Goal: Task Accomplishment & Management: Use online tool/utility

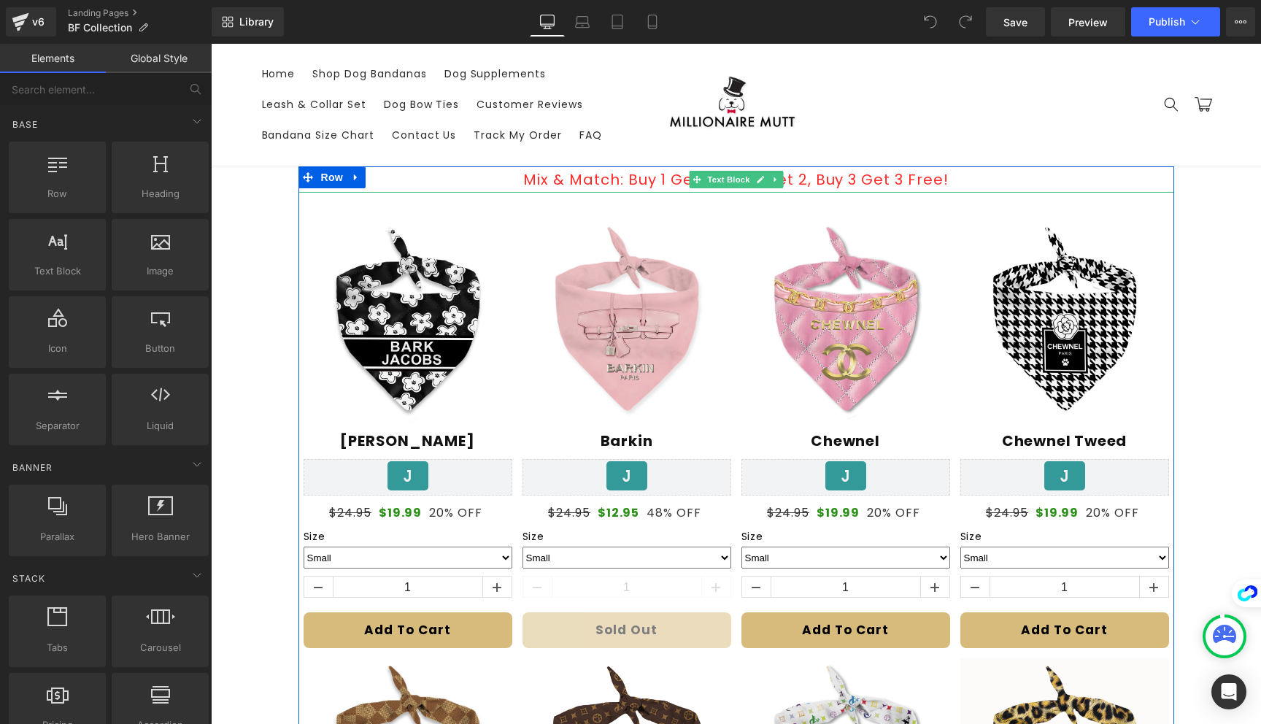
click at [651, 176] on p "Mix & Match: Buy 1 Get 1, Buy 2 Get 2, Buy 3 Get 3 Free!" at bounding box center [735, 179] width 875 height 26
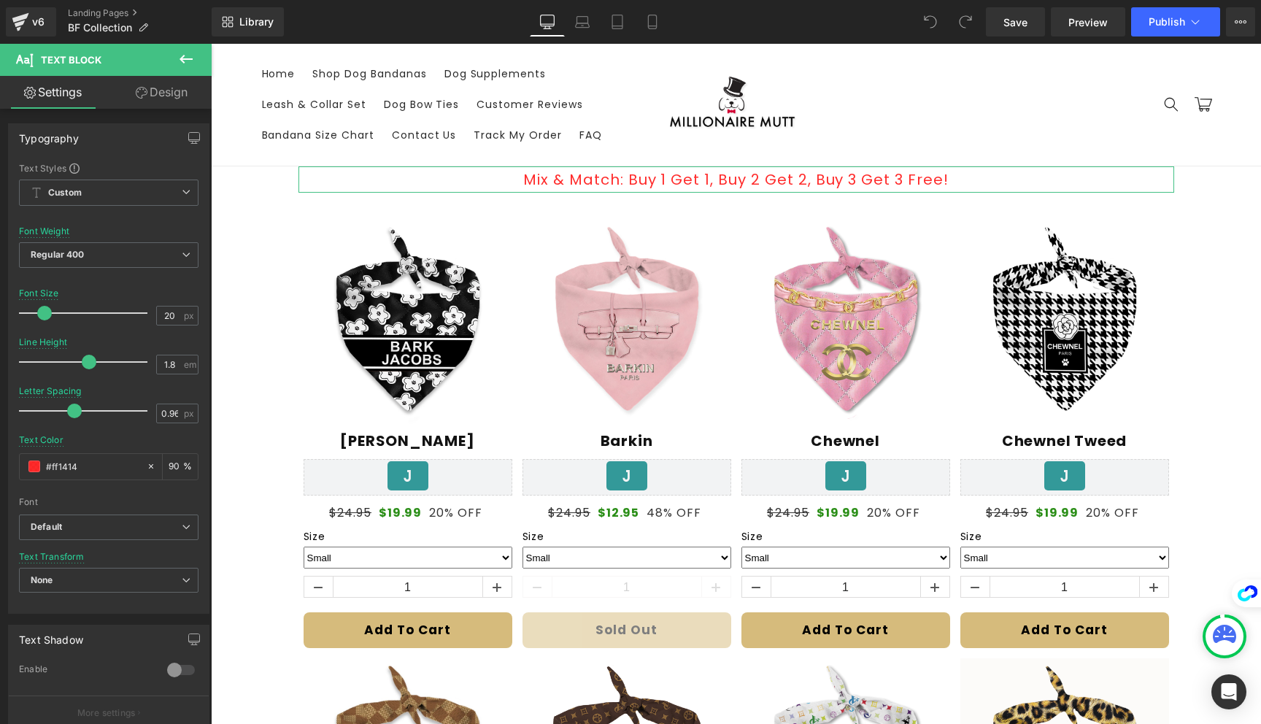
click at [139, 90] on icon at bounding box center [142, 93] width 12 height 12
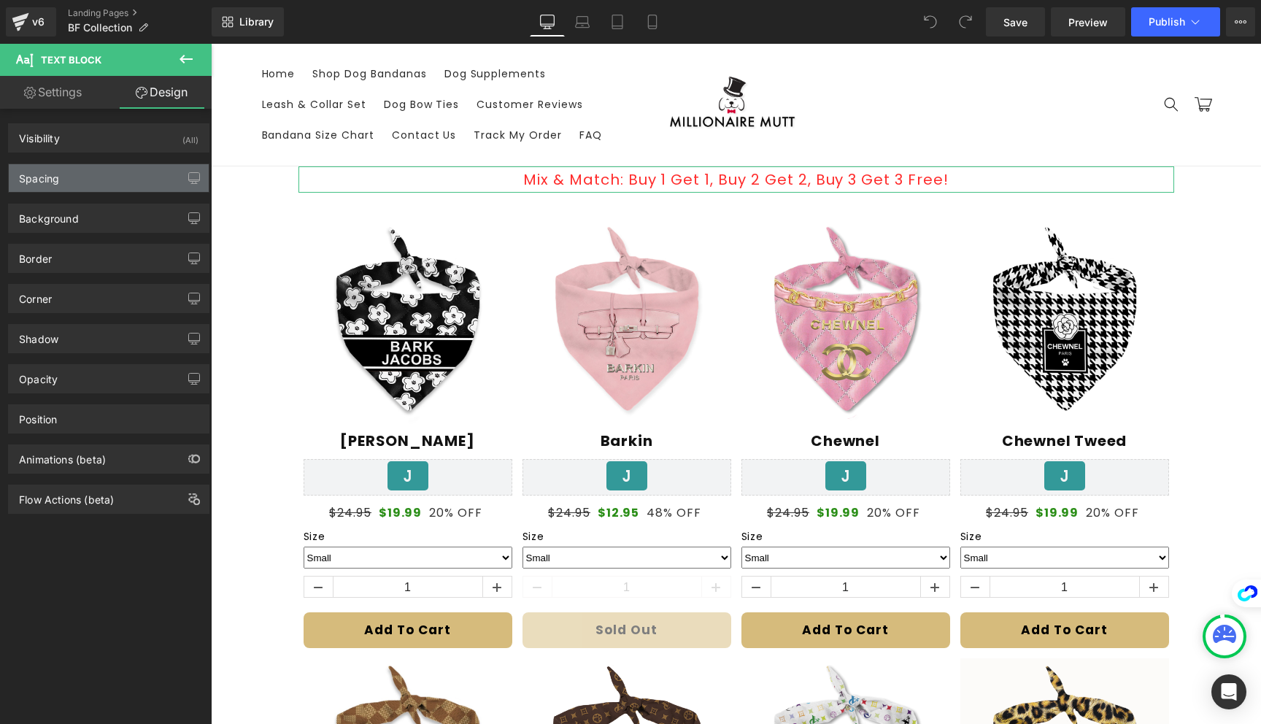
click at [125, 177] on div "Spacing" at bounding box center [109, 178] width 200 height 28
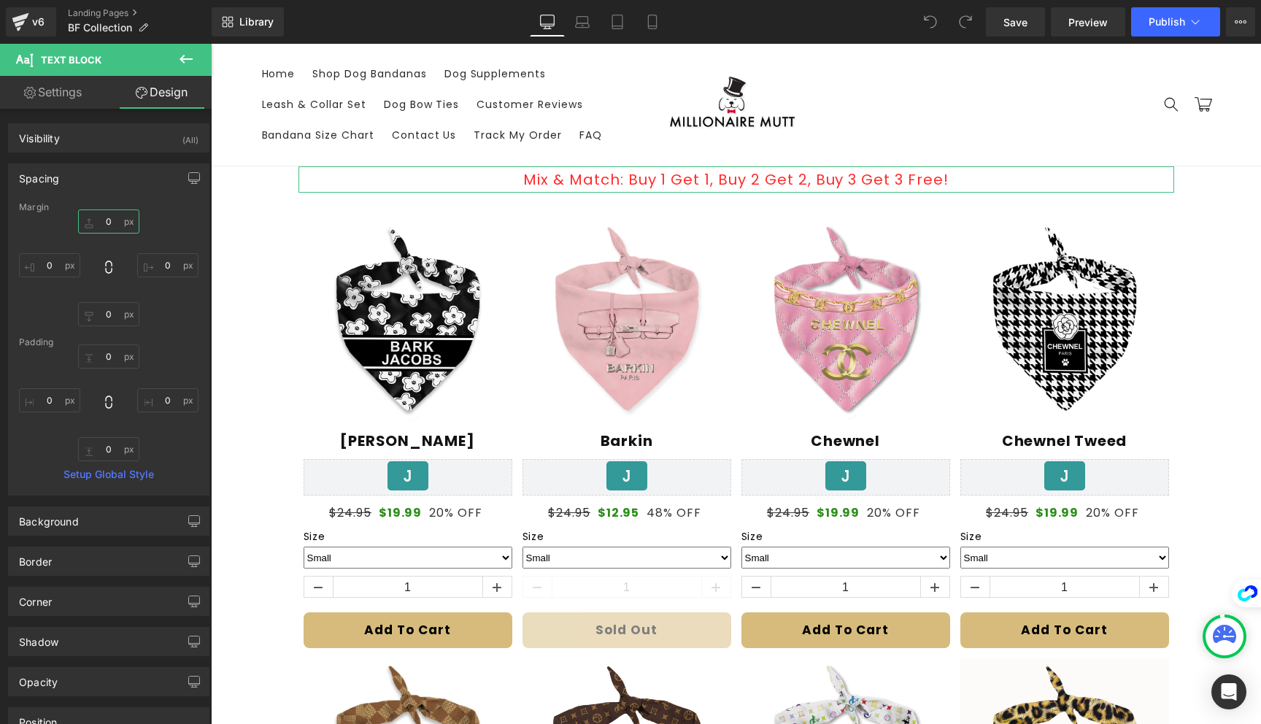
click at [109, 223] on input "0" at bounding box center [108, 221] width 61 height 24
type input "16"
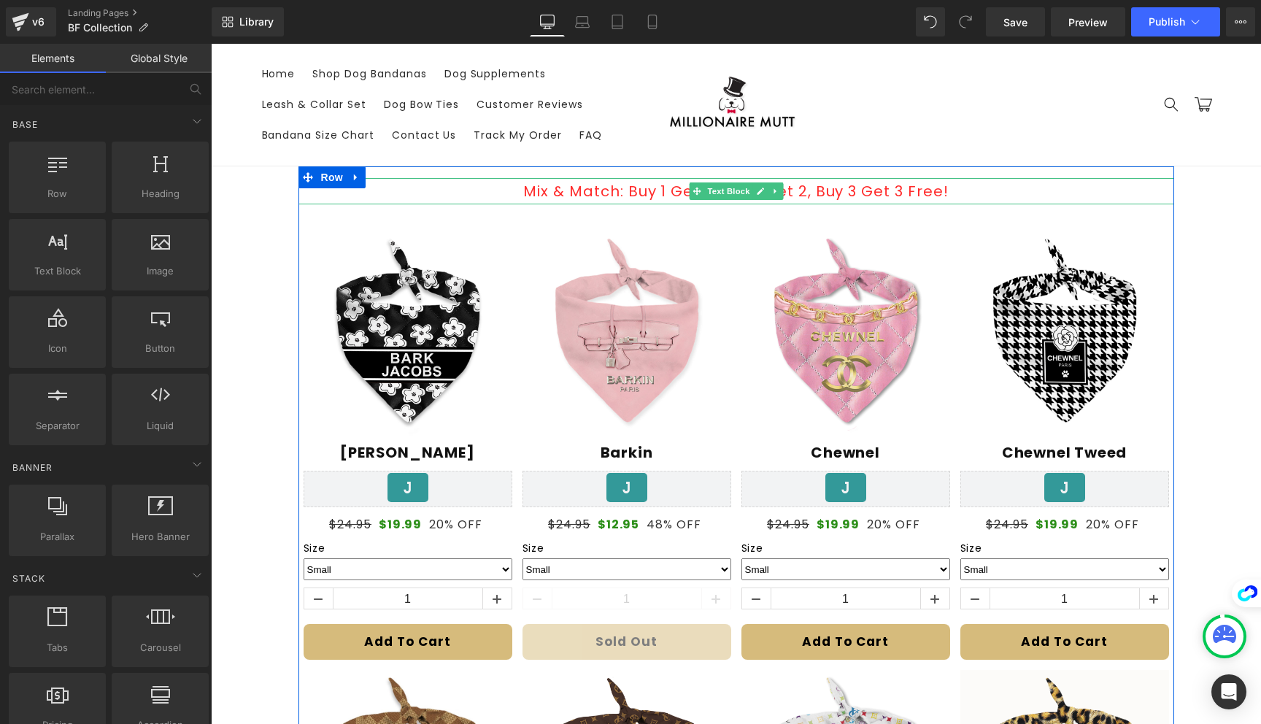
click at [846, 192] on p "Mix & Match: Buy 1 Get 1, Buy 2 Get 2, Buy 3 Get 3 Free!" at bounding box center [735, 191] width 875 height 26
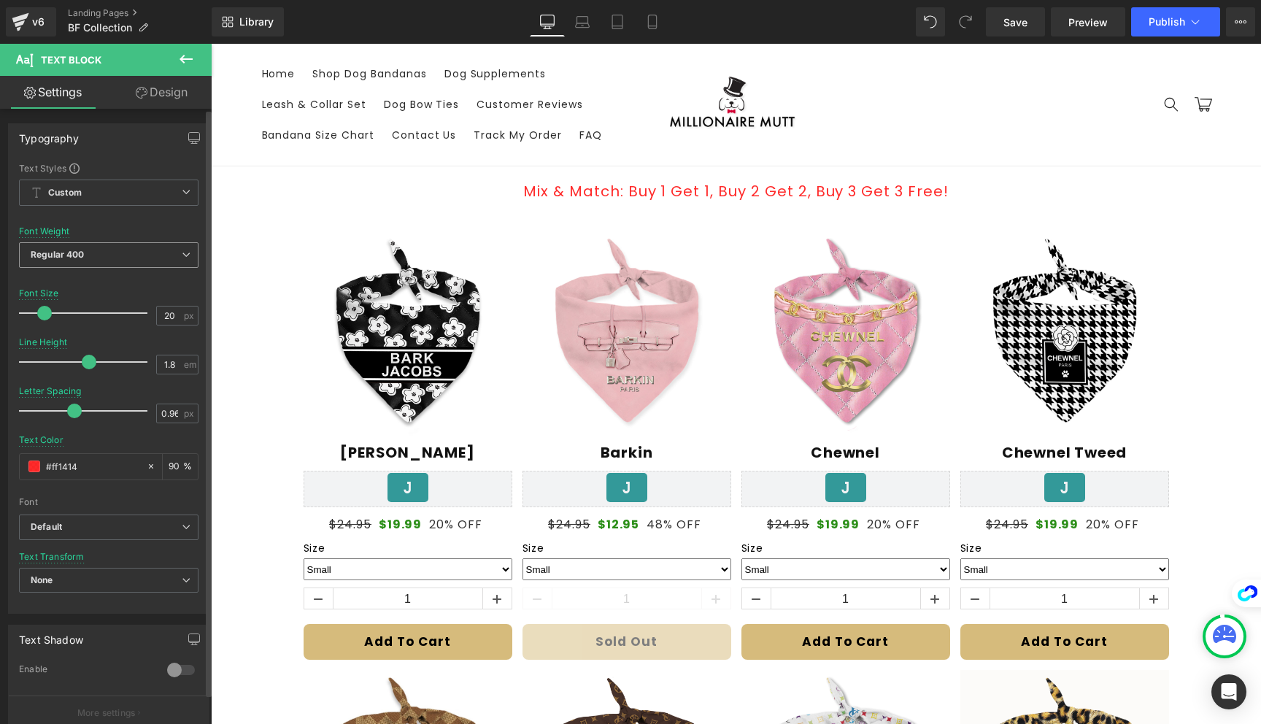
click at [92, 257] on span "Regular 400" at bounding box center [108, 255] width 179 height 26
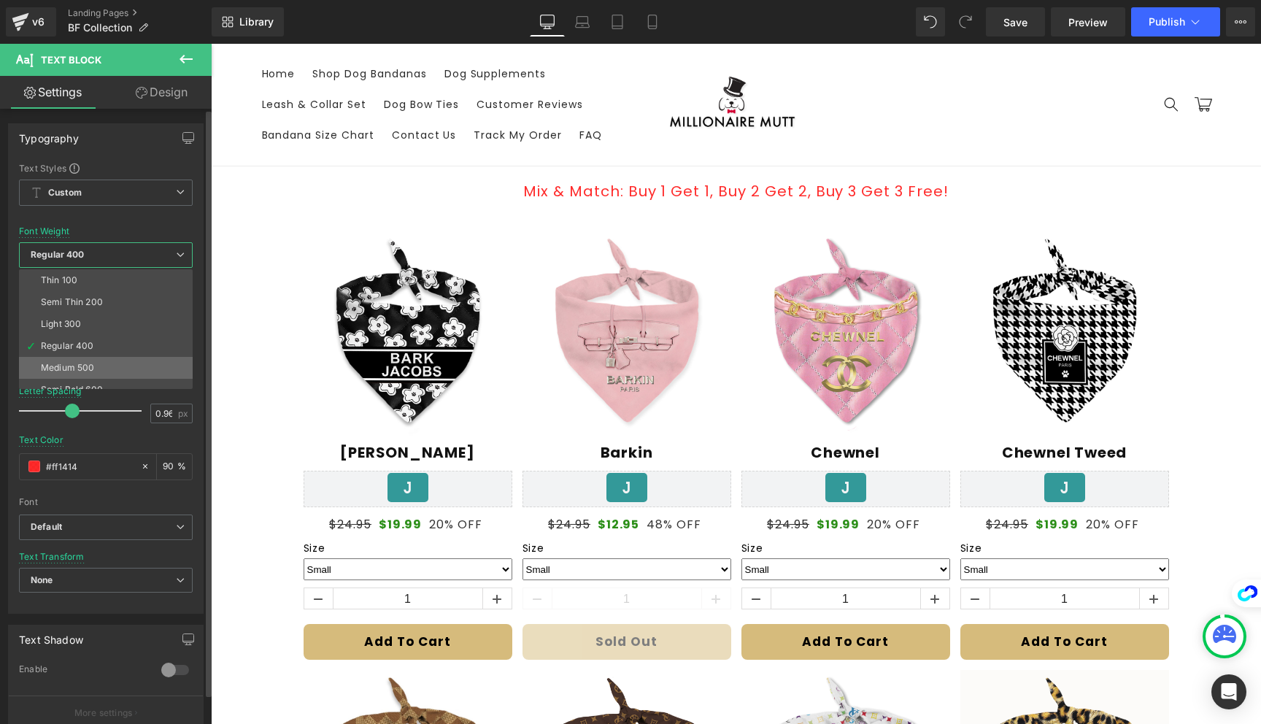
click at [80, 368] on div "Medium 500" at bounding box center [67, 368] width 53 height 10
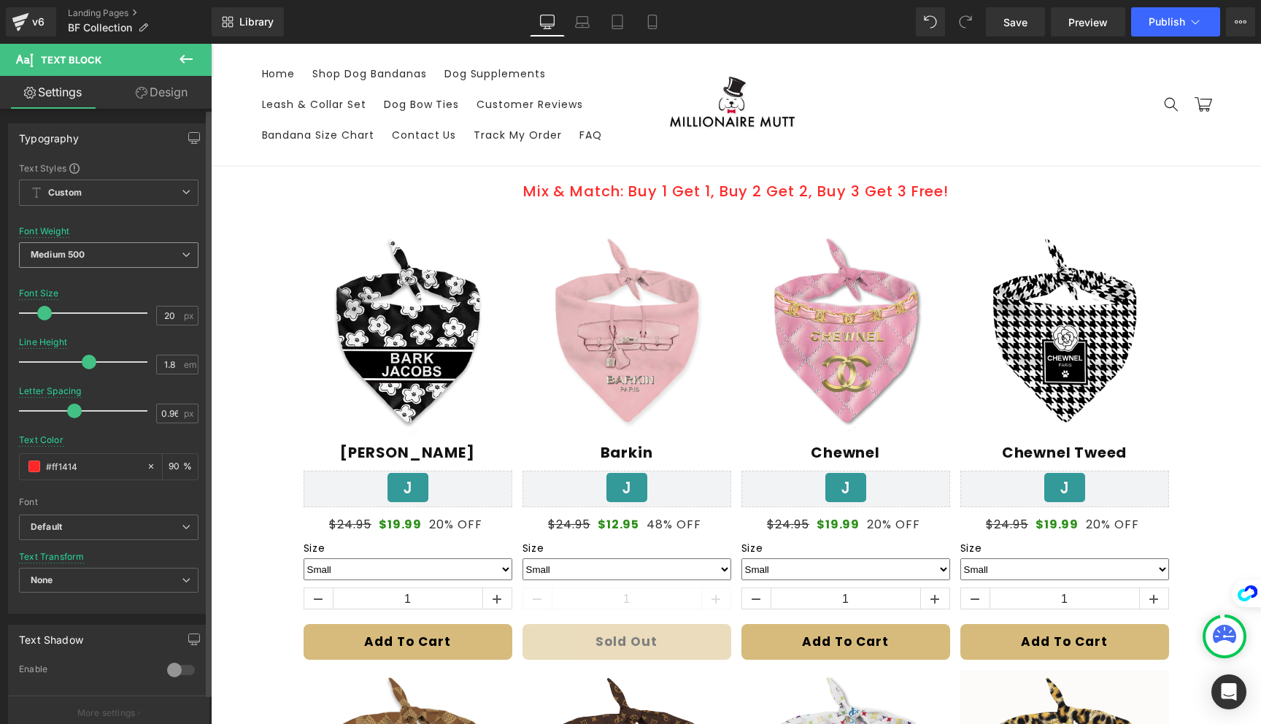
click at [88, 254] on span "Medium 500" at bounding box center [108, 255] width 179 height 26
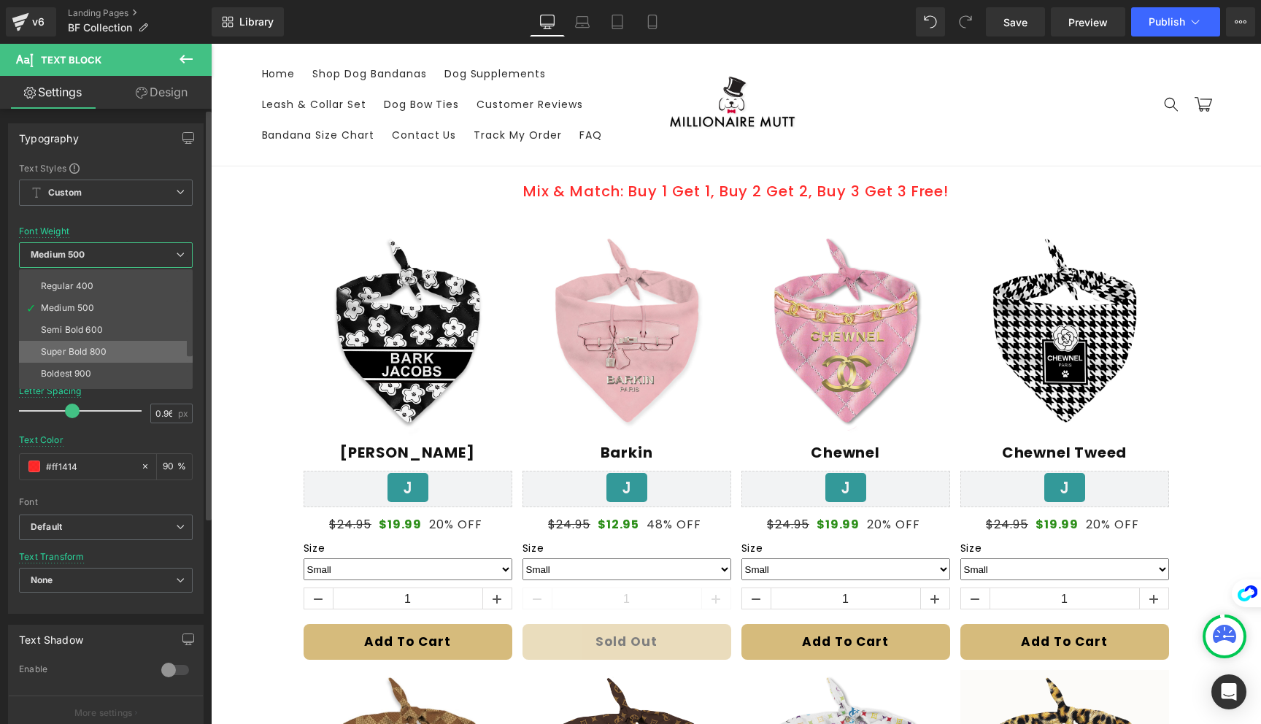
scroll to position [59, 0]
click at [90, 331] on div "Semi Bold 600" at bounding box center [72, 330] width 62 height 10
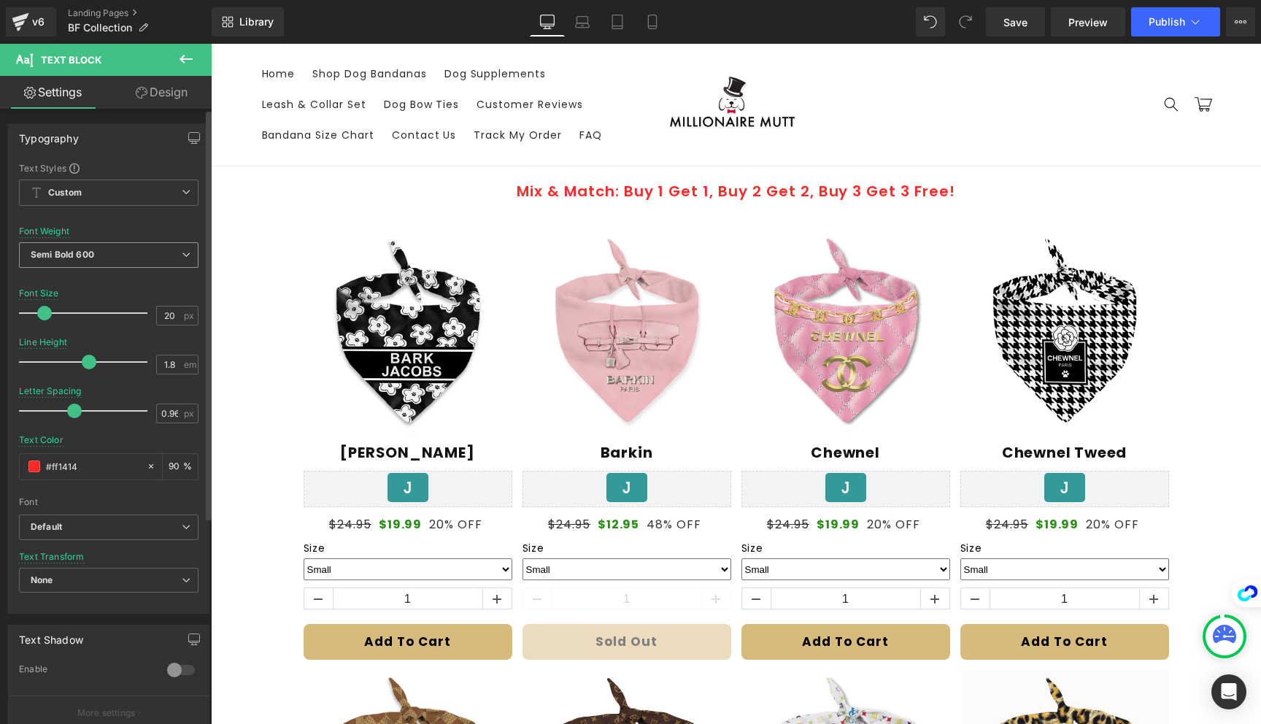
click at [112, 252] on span "Semi Bold 600" at bounding box center [108, 255] width 179 height 26
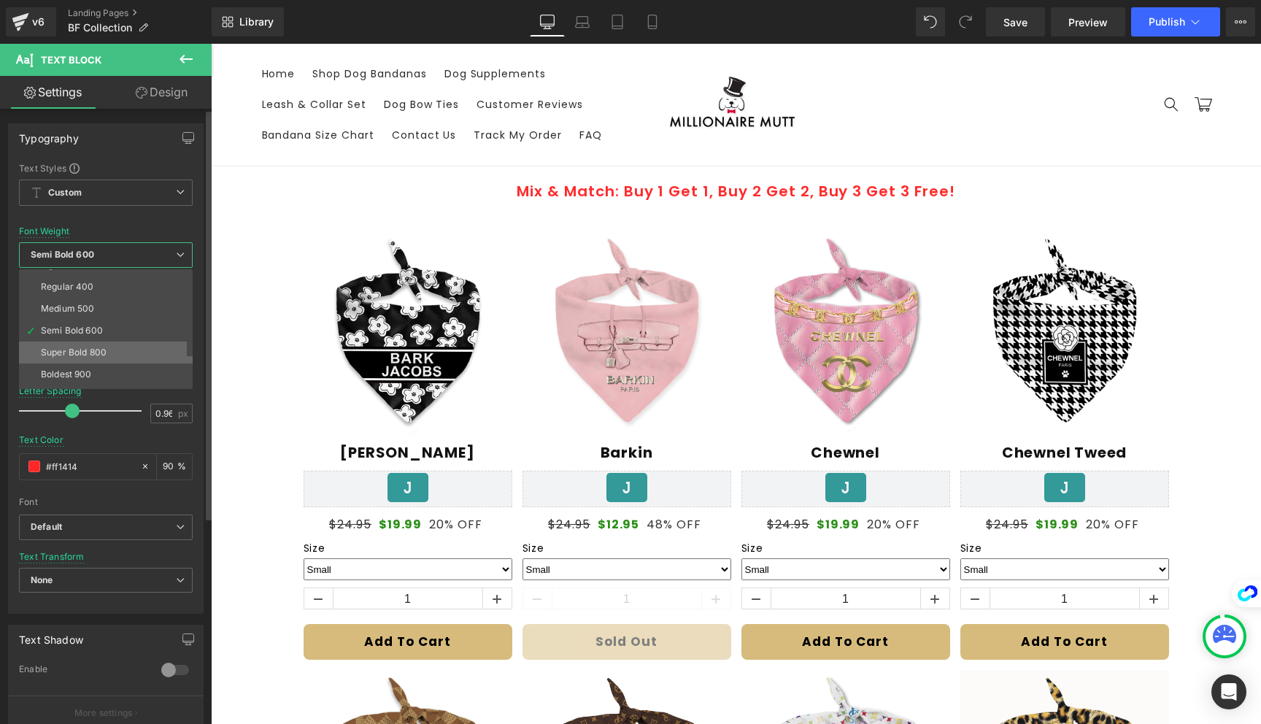
click at [112, 342] on li "Super Bold 800" at bounding box center [109, 352] width 180 height 22
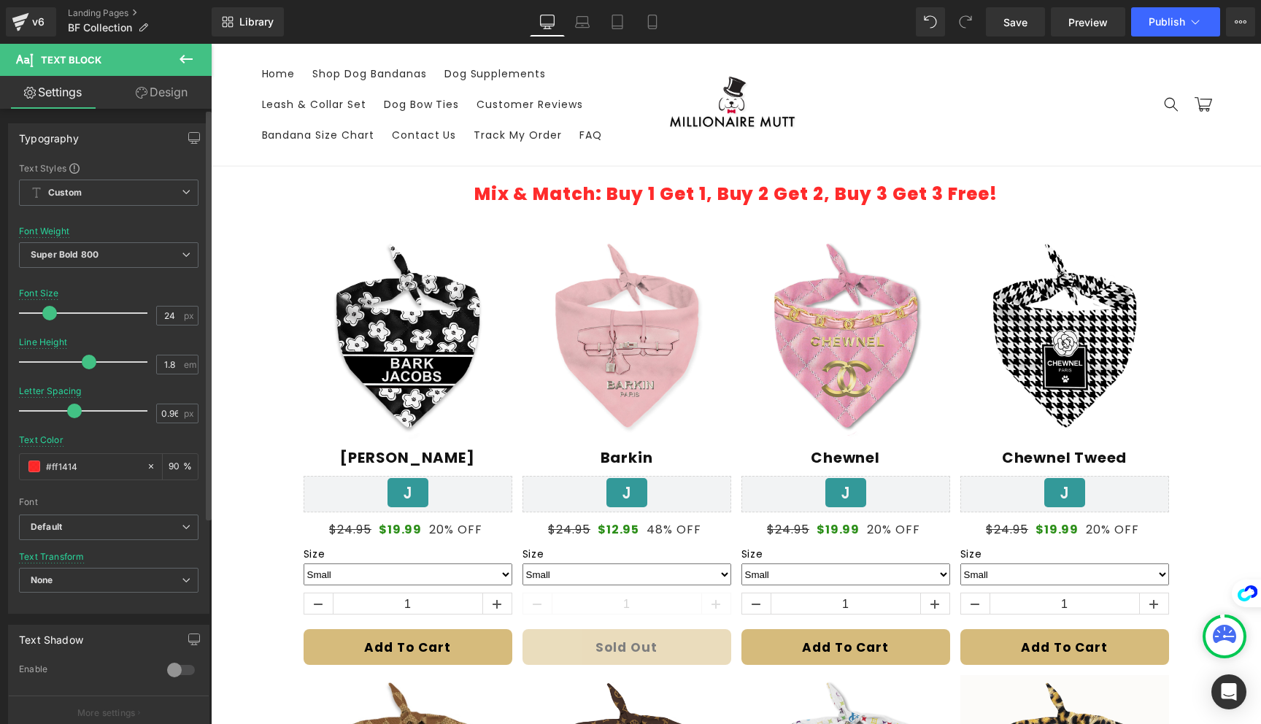
type input "25"
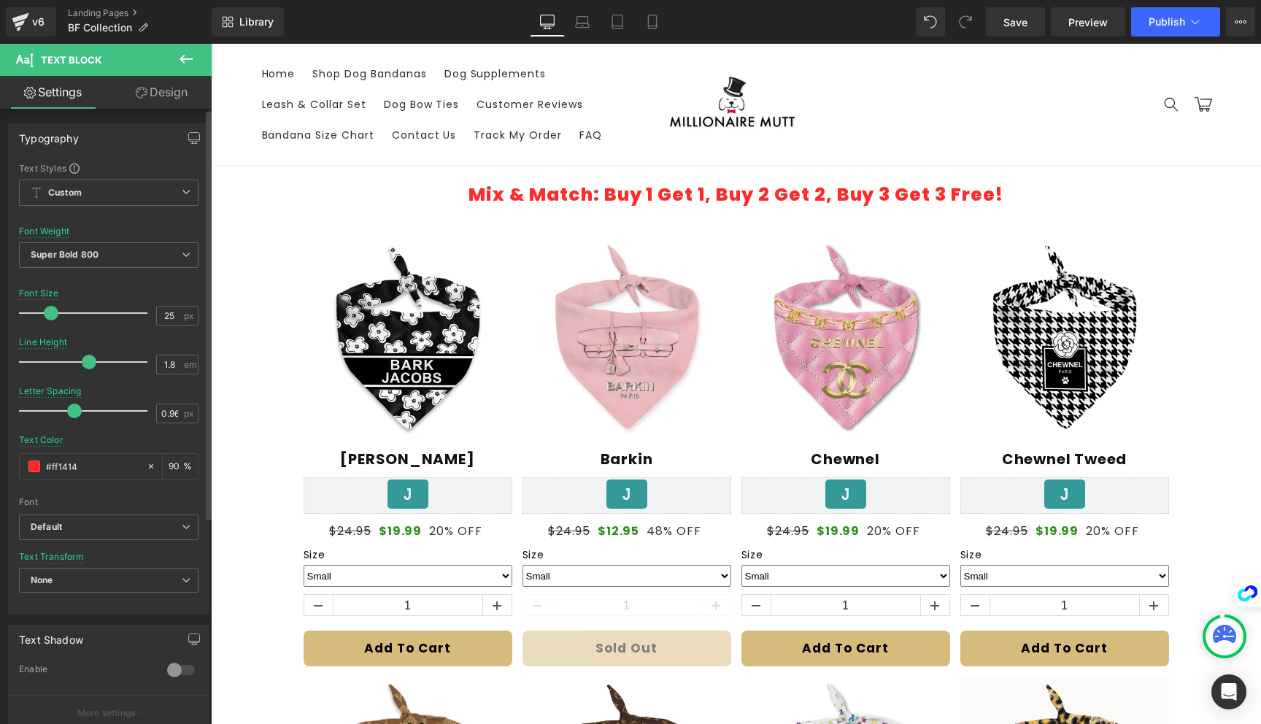
click at [52, 312] on span at bounding box center [51, 313] width 15 height 15
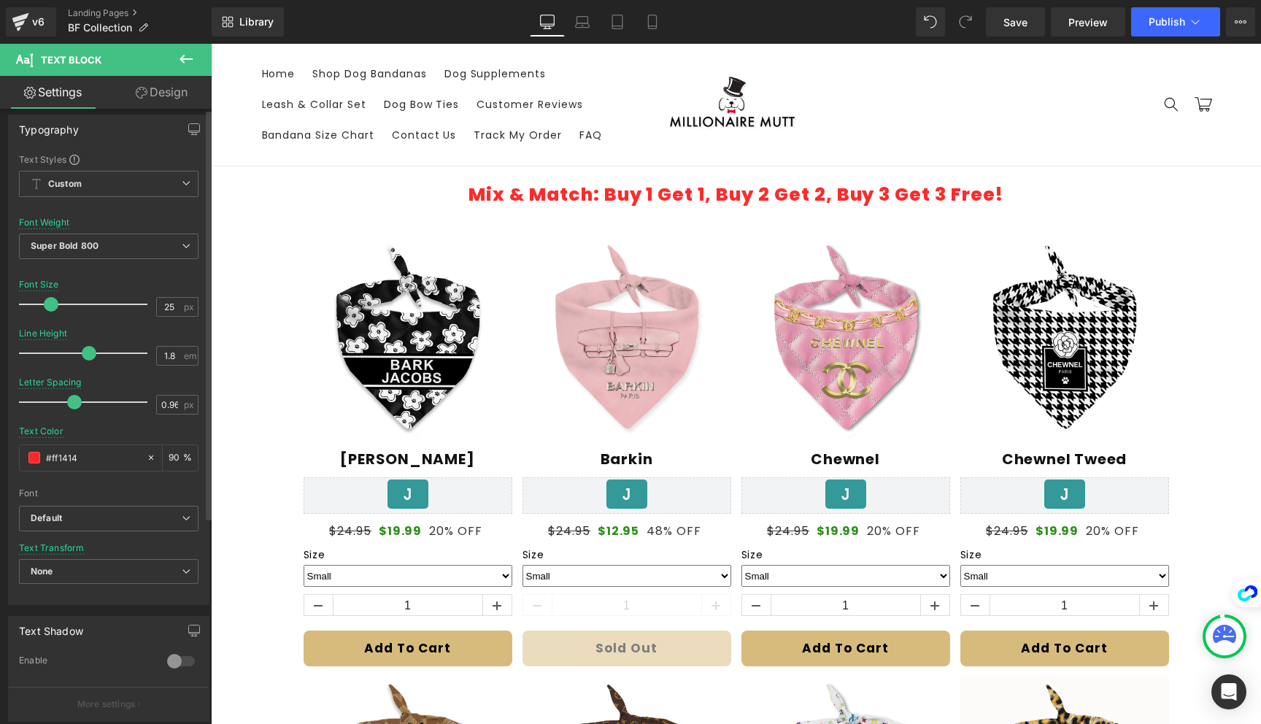
scroll to position [0, 0]
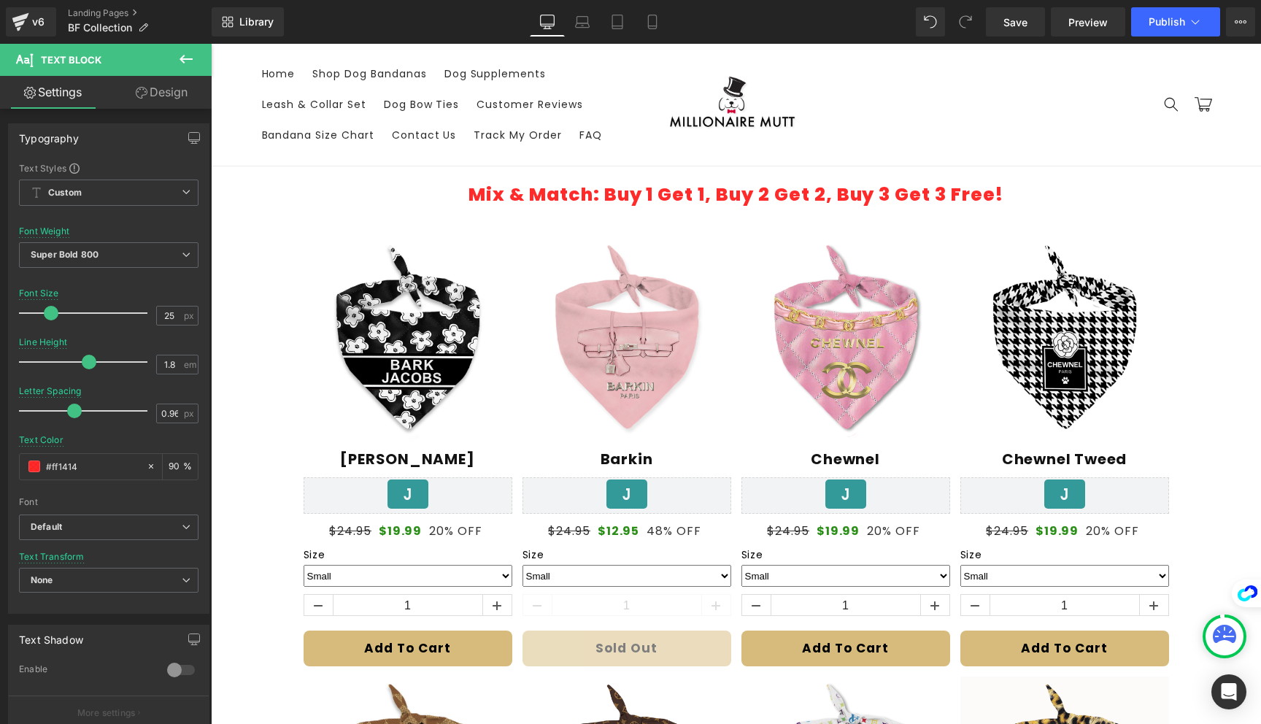
click at [139, 99] on link "Design" at bounding box center [162, 92] width 106 height 33
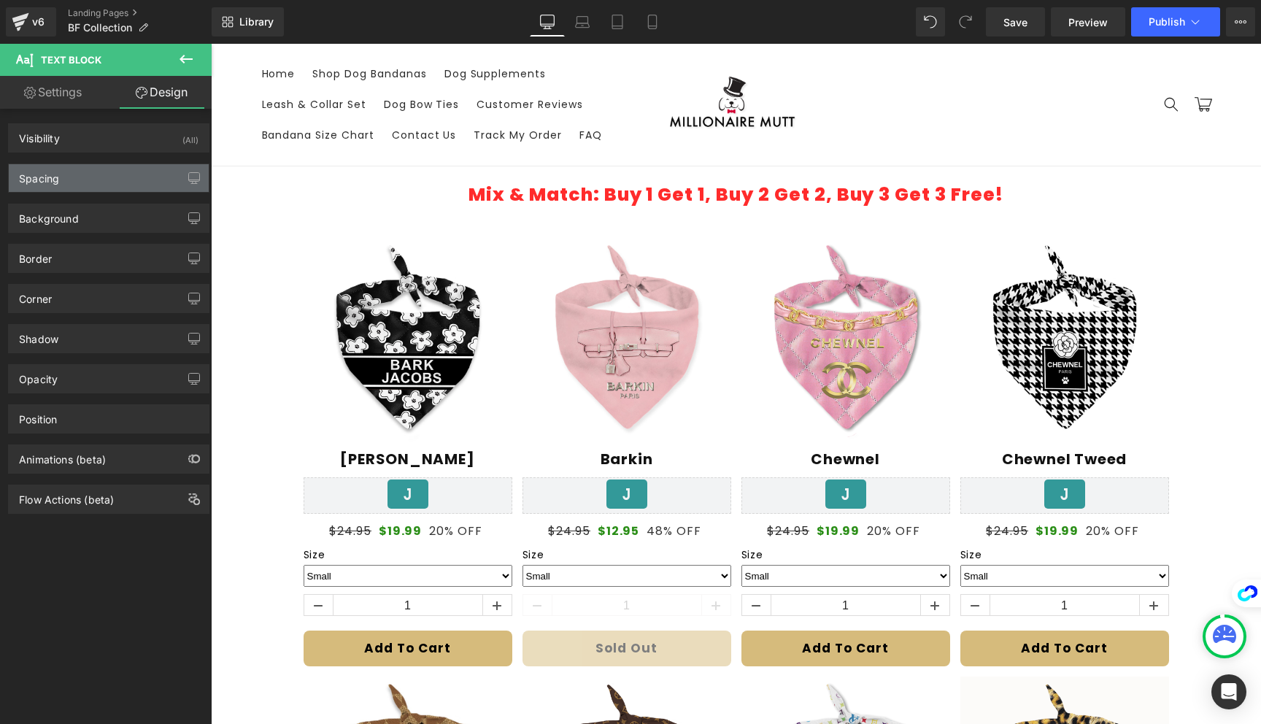
click at [82, 187] on div "Spacing" at bounding box center [109, 178] width 200 height 28
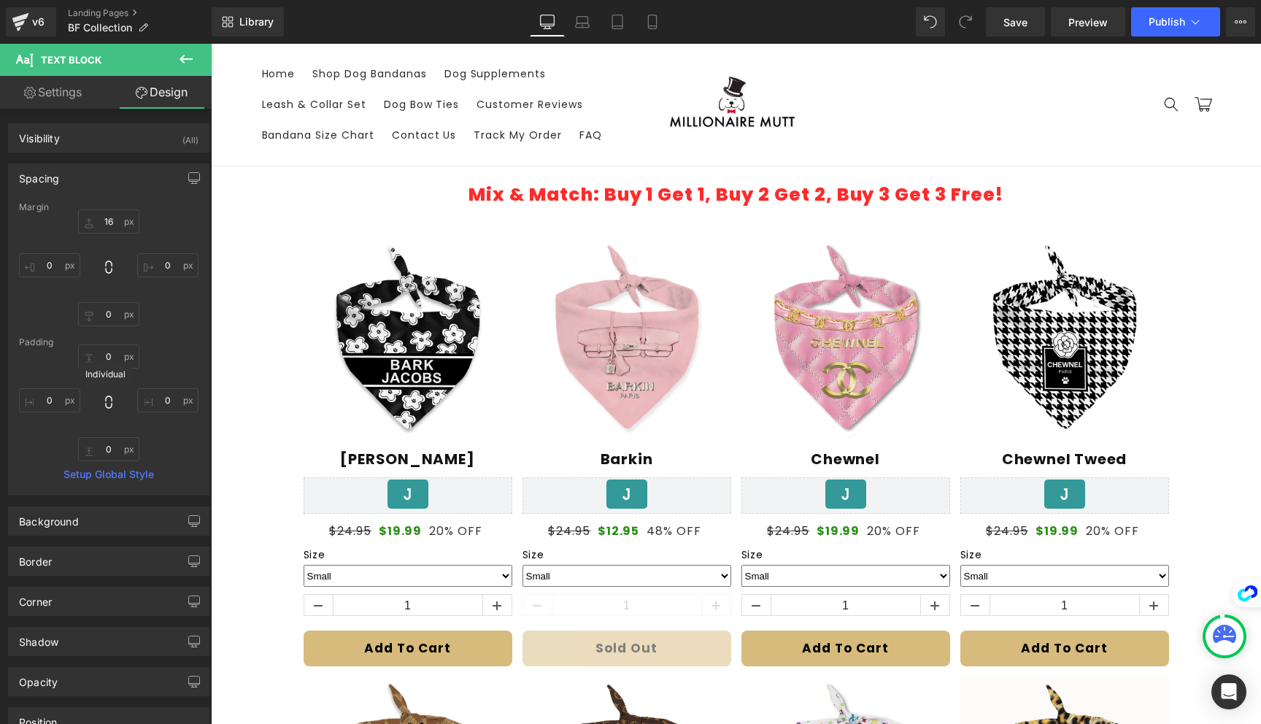
click at [104, 399] on icon at bounding box center [108, 402] width 15 height 15
type input "0"
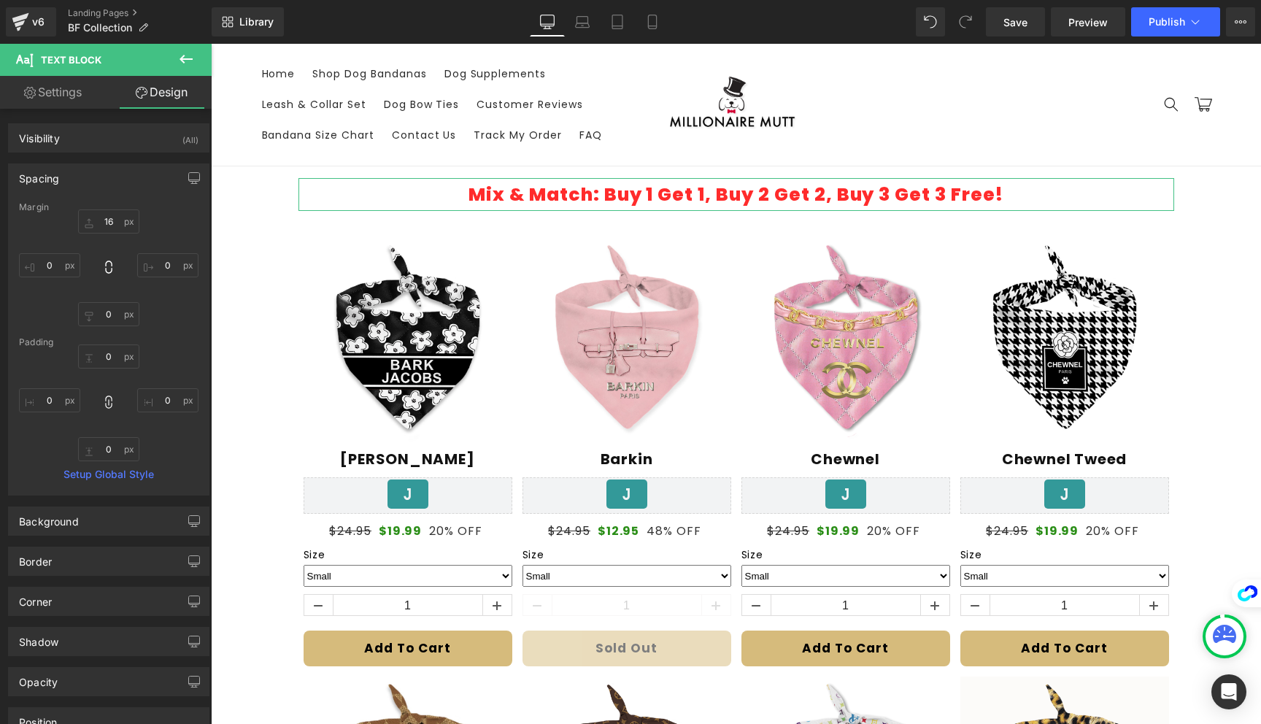
click at [112, 403] on icon at bounding box center [108, 402] width 15 height 15
click at [161, 398] on input "0" at bounding box center [167, 400] width 61 height 24
click at [172, 405] on input "0" at bounding box center [167, 400] width 61 height 24
type input "16"
click at [55, 404] on input "0" at bounding box center [49, 400] width 61 height 24
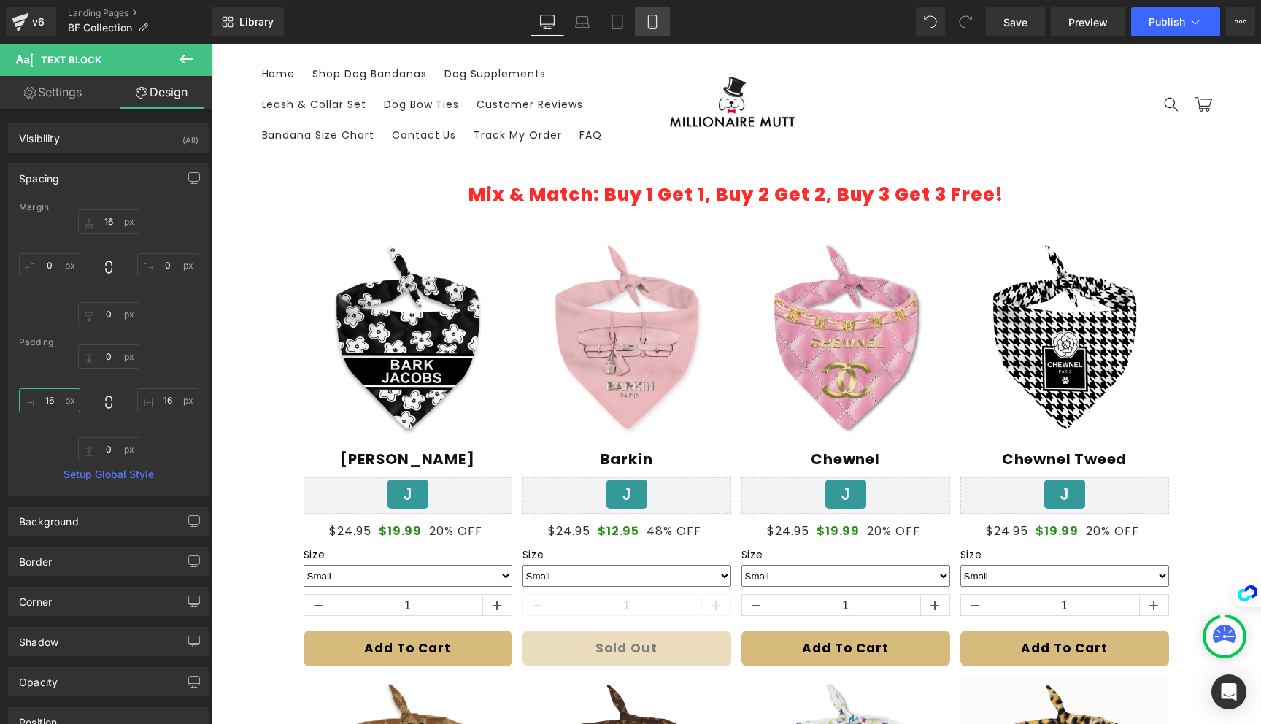
type input "16"
click at [644, 28] on link "Mobile" at bounding box center [652, 21] width 35 height 29
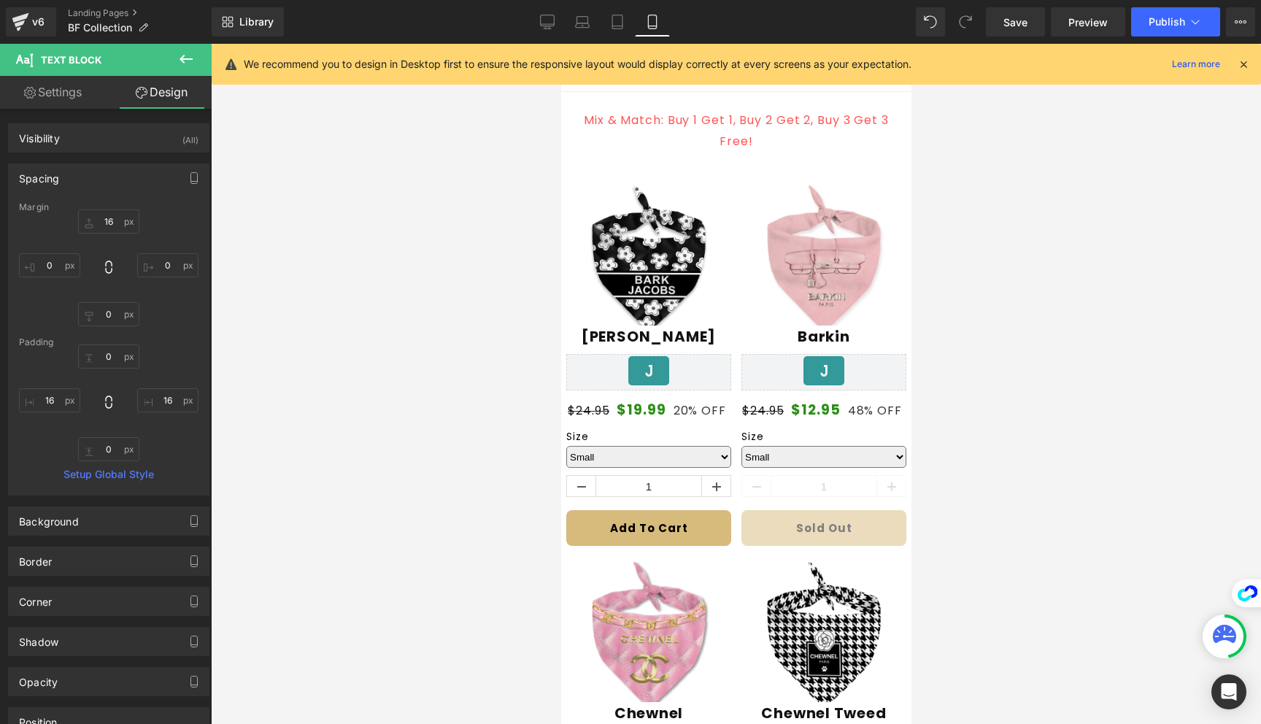
type input "16"
type input "0"
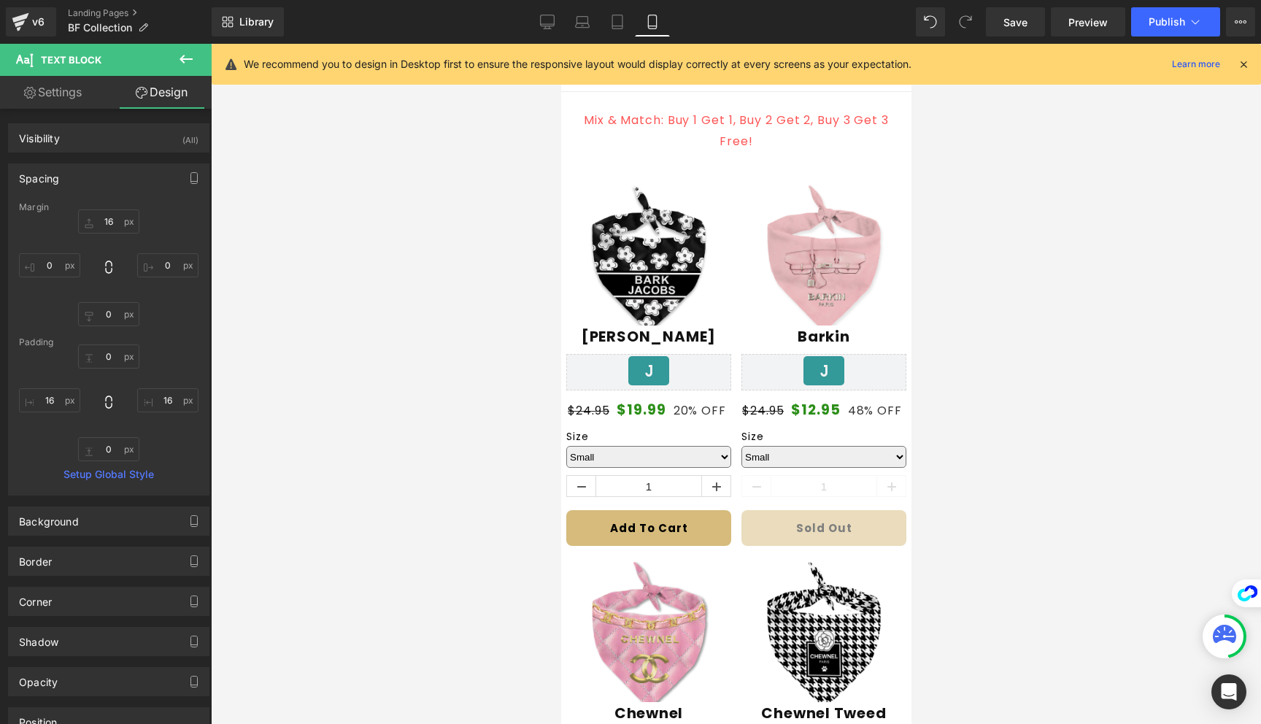
type input "16"
type input "0"
type input "16"
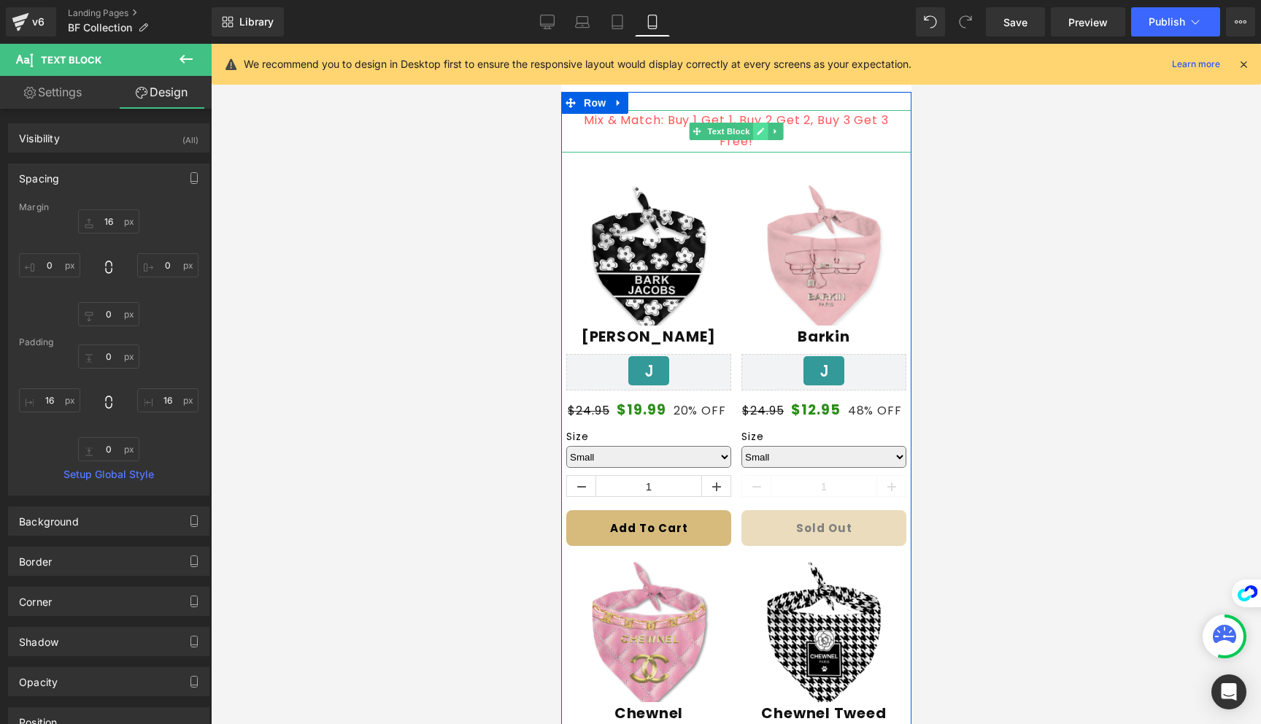
click at [762, 134] on icon at bounding box center [760, 131] width 8 height 9
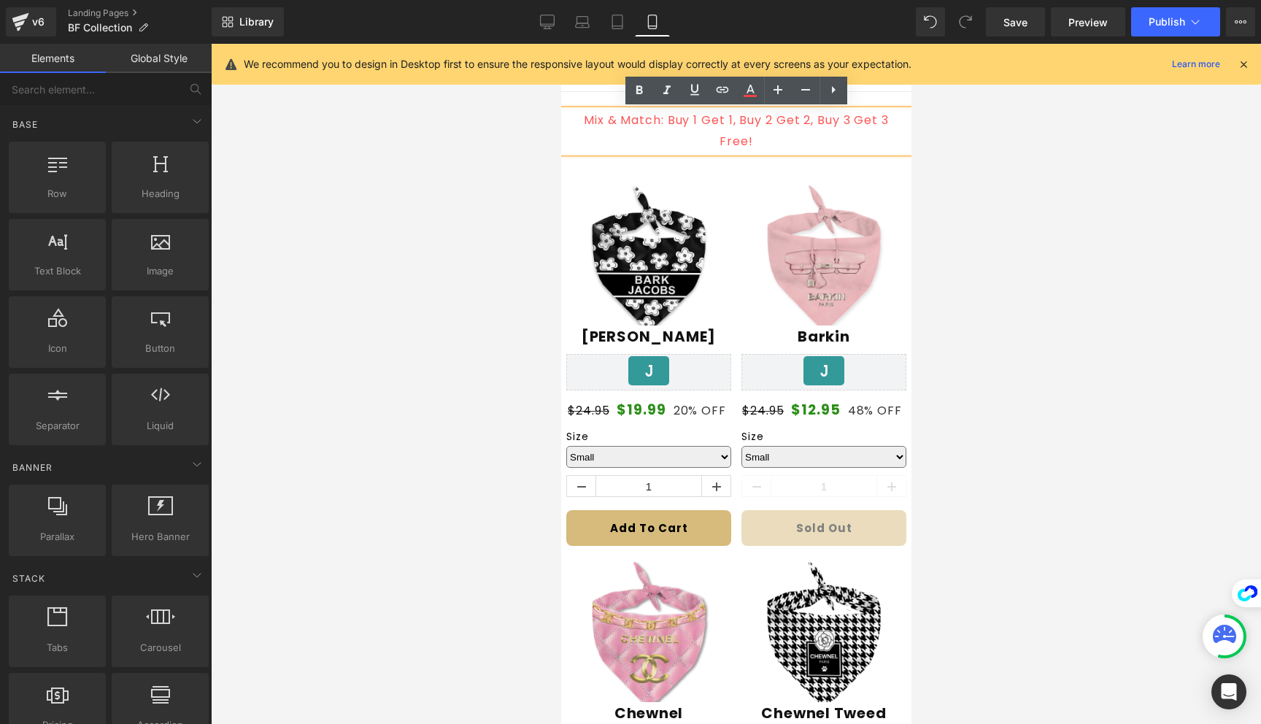
click at [1023, 225] on div at bounding box center [736, 384] width 1050 height 680
click at [841, 137] on p "Mix & Match: Buy 1 Get 1, Buy 2 Get 2, Buy 3 Get 3 Free!" at bounding box center [735, 131] width 327 height 42
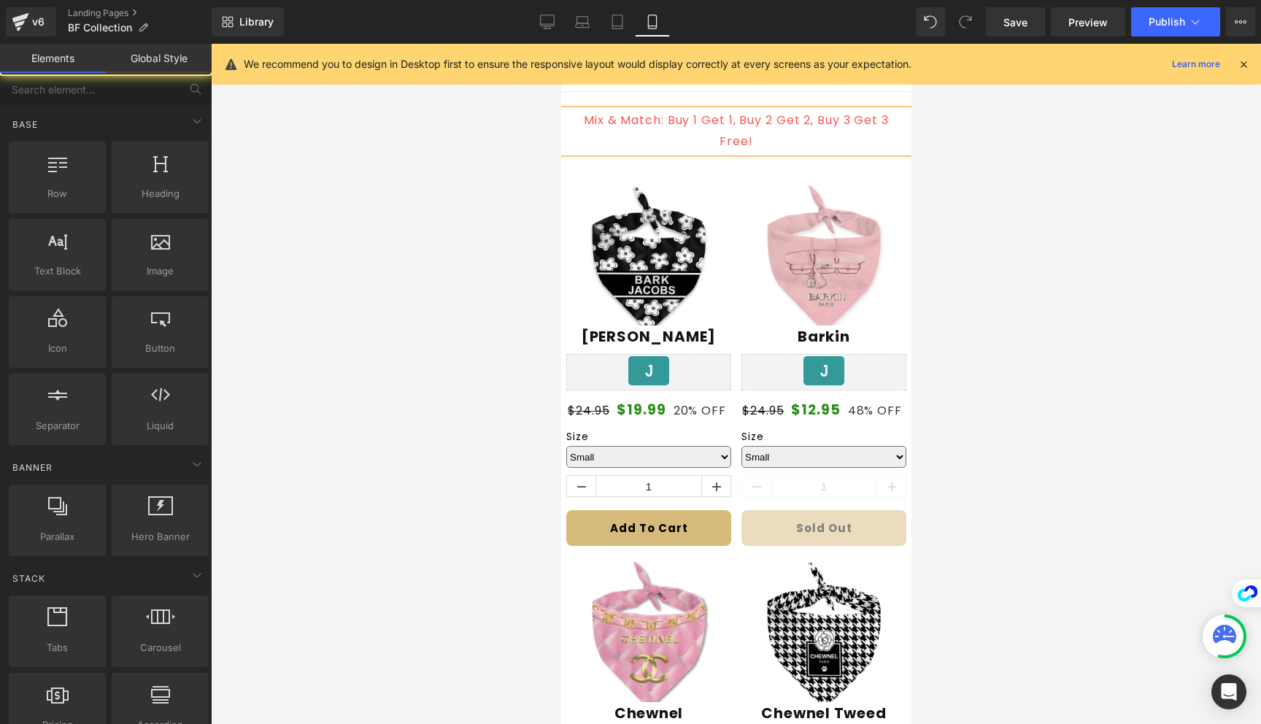
click at [1013, 139] on div at bounding box center [736, 384] width 1050 height 680
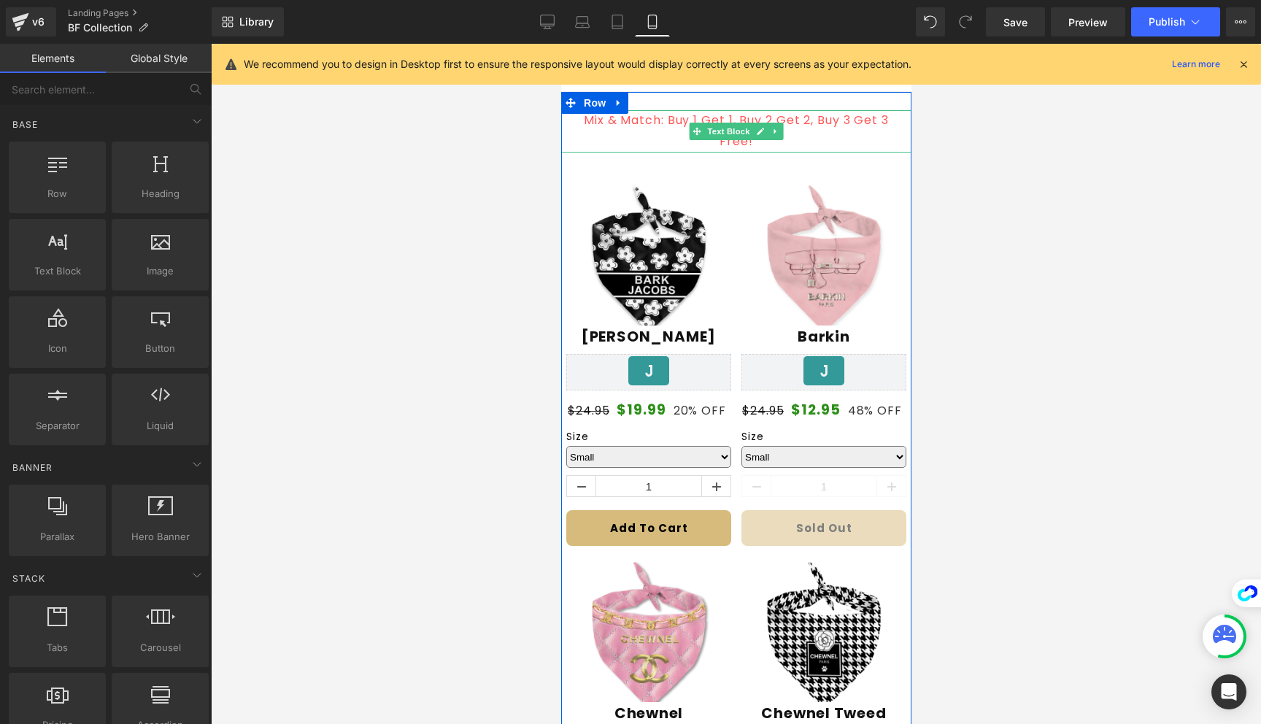
click at [873, 132] on p "Mix & Match: Buy 1 Get 1, Buy 2 Get 2, Buy 3 Get 3 Free!" at bounding box center [735, 131] width 327 height 42
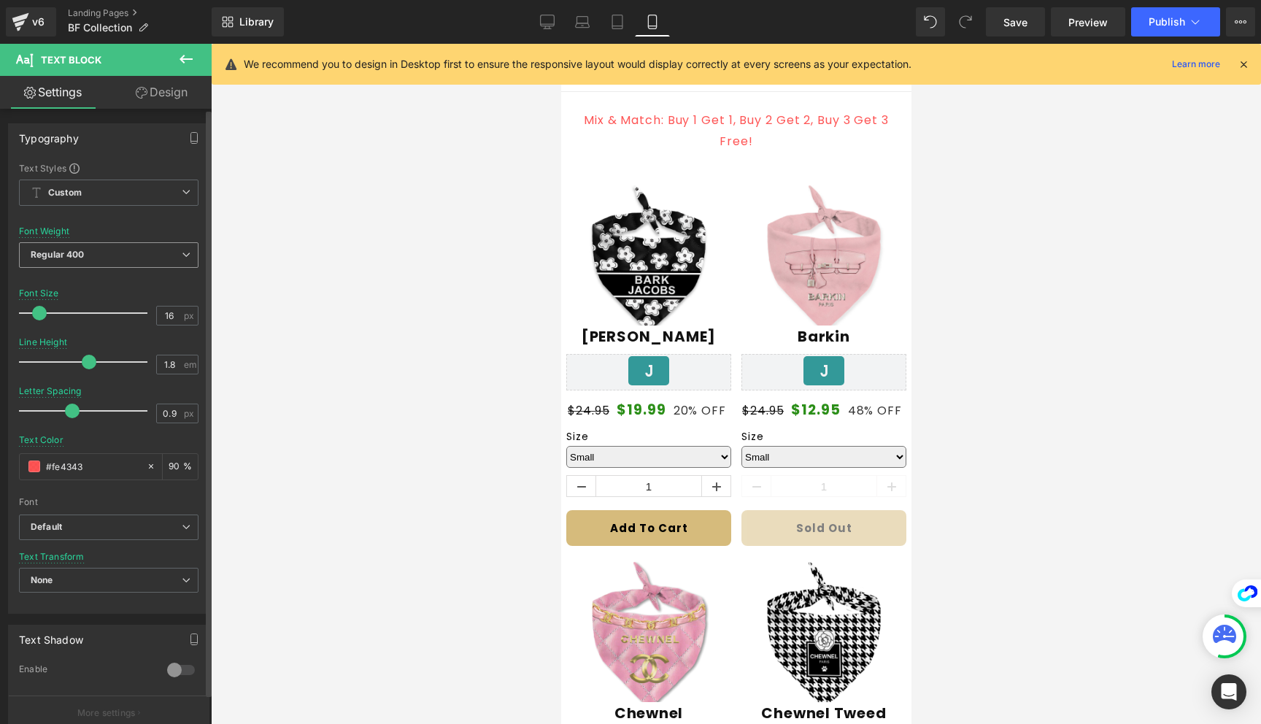
click at [112, 263] on span "Regular 400" at bounding box center [108, 255] width 179 height 26
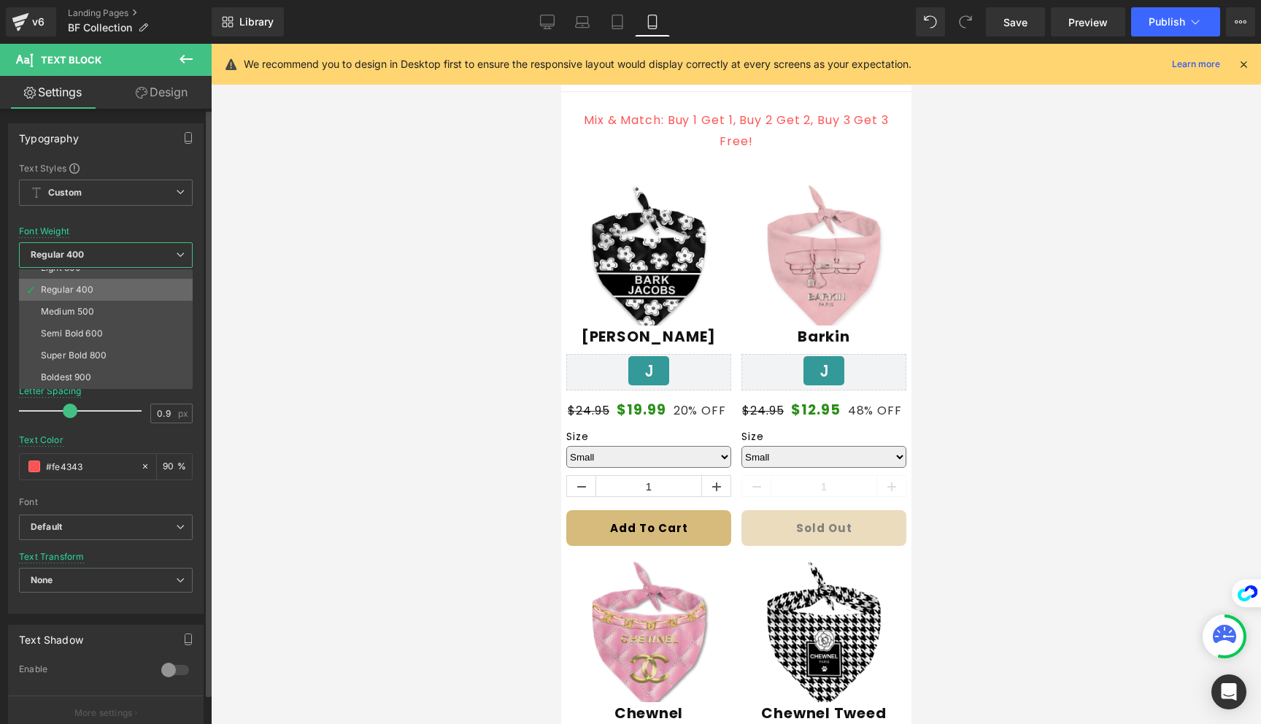
scroll to position [57, 0]
click at [107, 353] on li "Super Bold 800" at bounding box center [109, 355] width 180 height 22
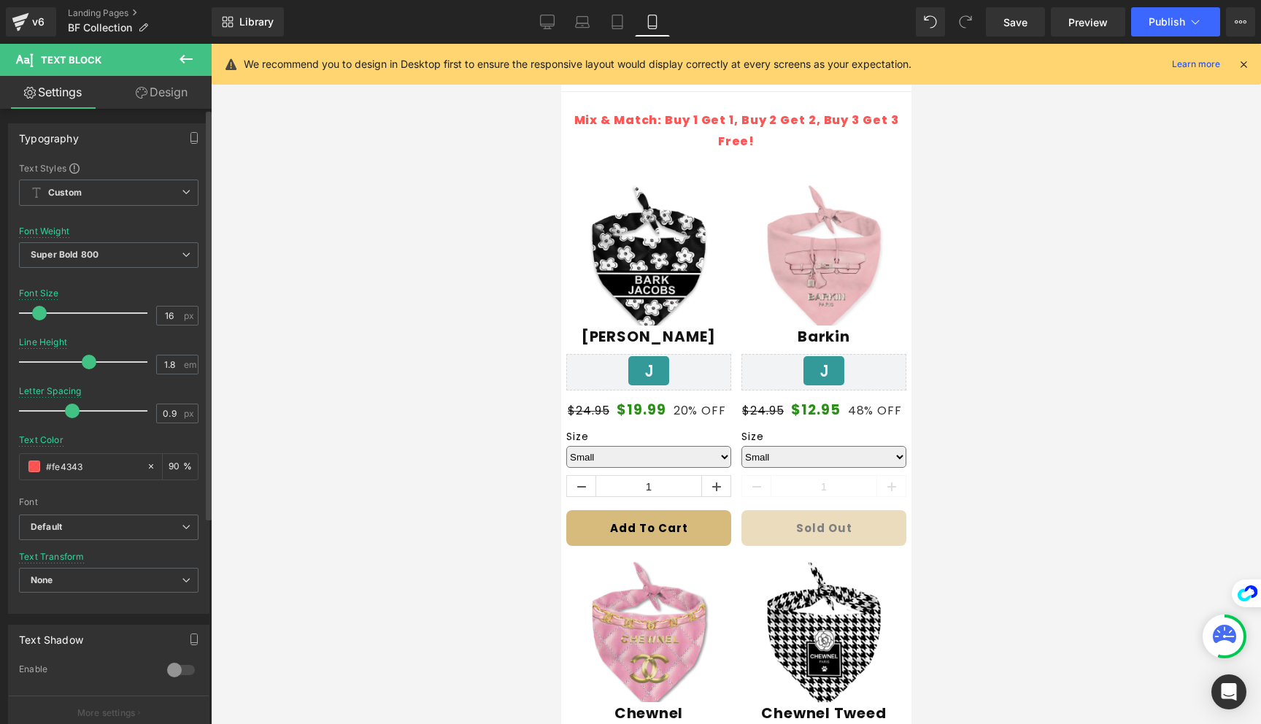
click at [144, 109] on div "Typography Text Styles Custom Custom Setup Global Style Custom Setup Global Sty…" at bounding box center [109, 550] width 218 height 882
click at [143, 96] on icon at bounding box center [142, 93] width 12 height 12
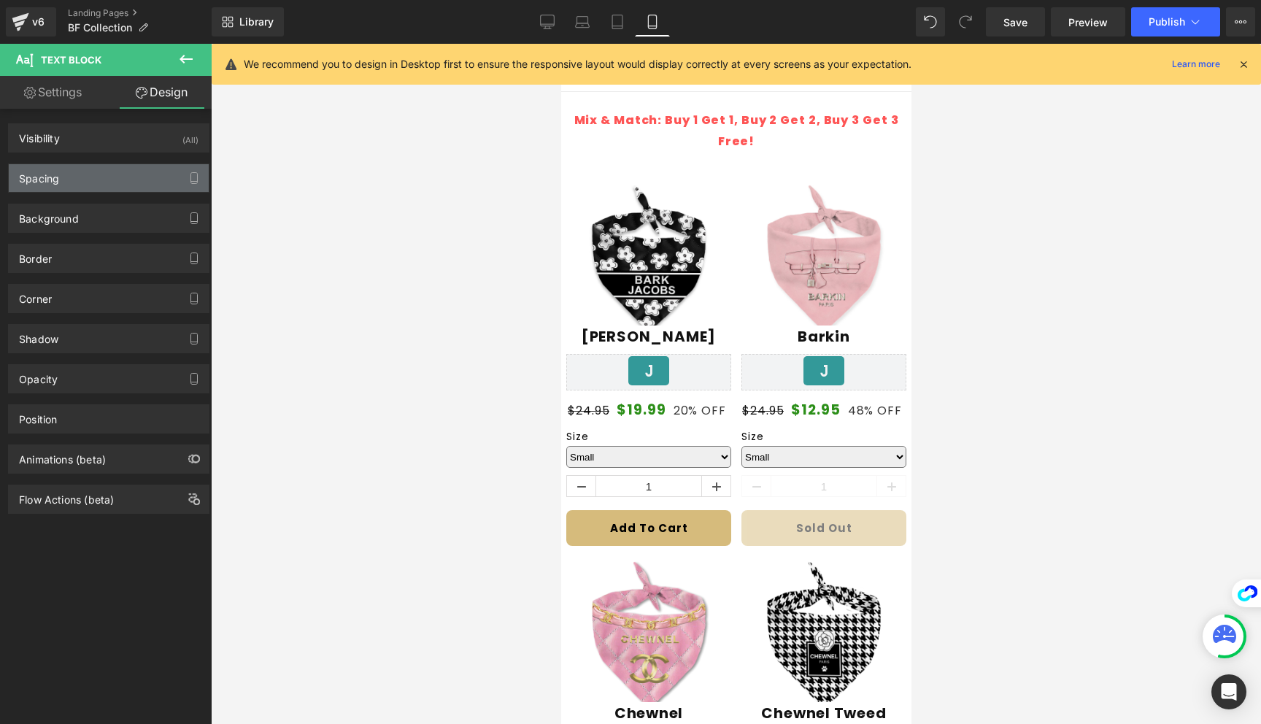
click at [119, 187] on div "Spacing" at bounding box center [109, 178] width 200 height 28
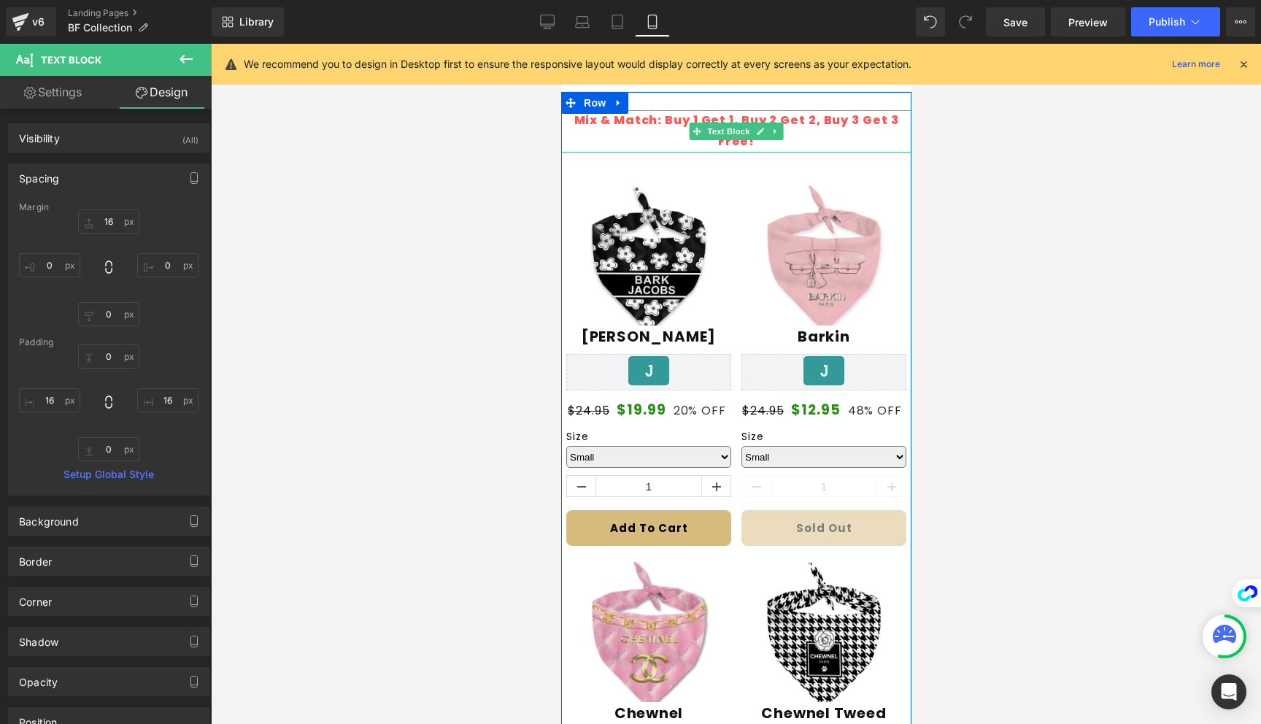
click at [676, 135] on p "Mix & Match: Buy 1 Get 1, Buy 2 Get 2, Buy 3 Get 3 Free!" at bounding box center [735, 131] width 327 height 42
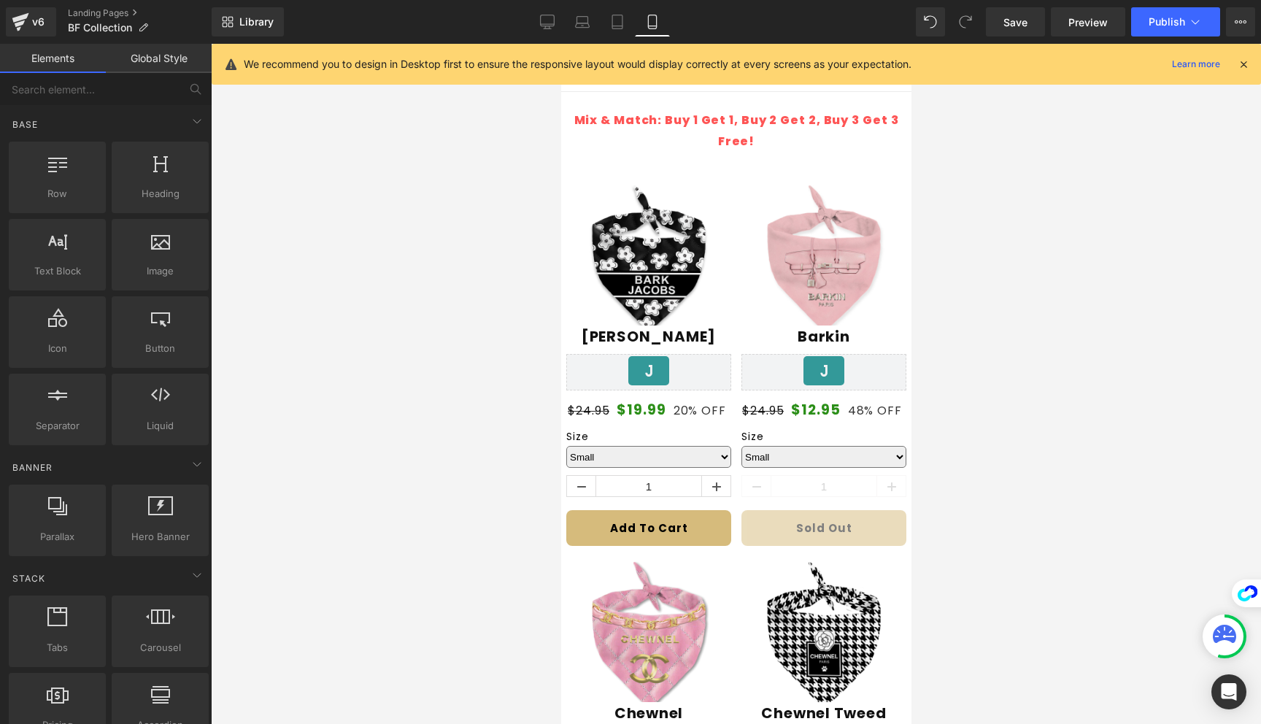
click at [1157, 210] on div at bounding box center [736, 384] width 1050 height 680
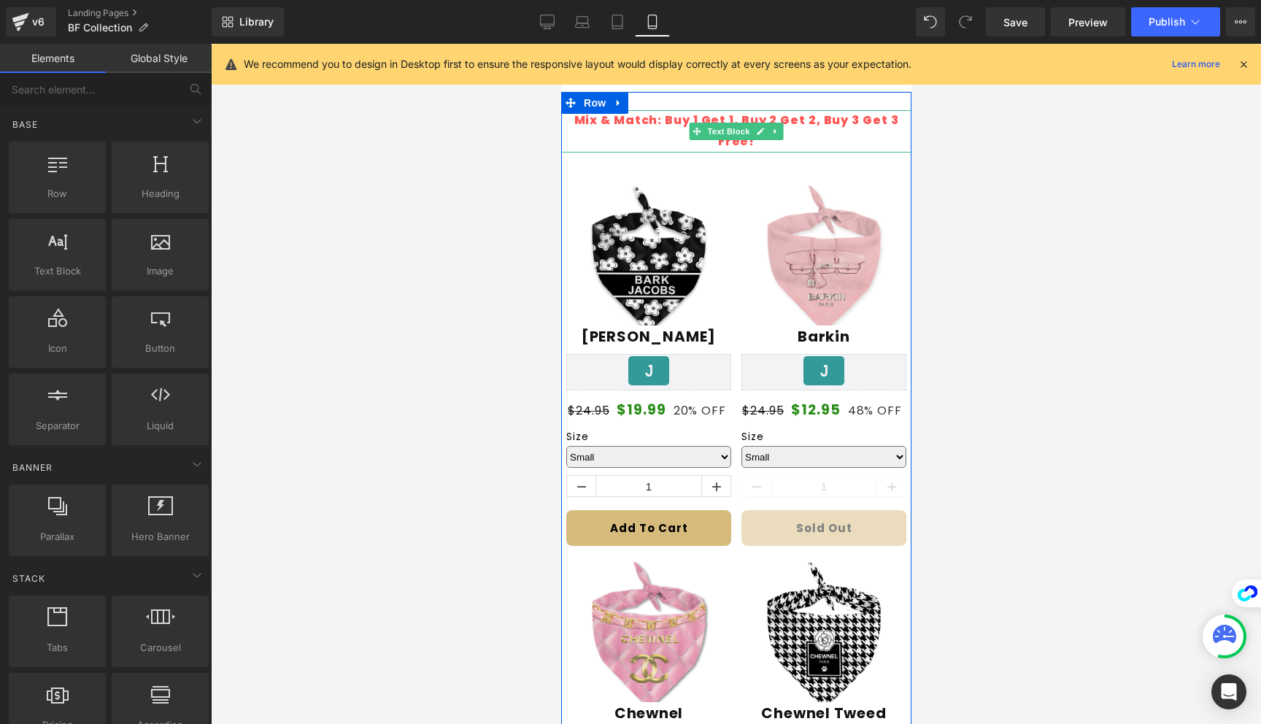
click at [838, 141] on p "Mix & Match: Buy 1 Get 1, Buy 2 Get 2, Buy 3 Get 3 Free!" at bounding box center [735, 131] width 327 height 42
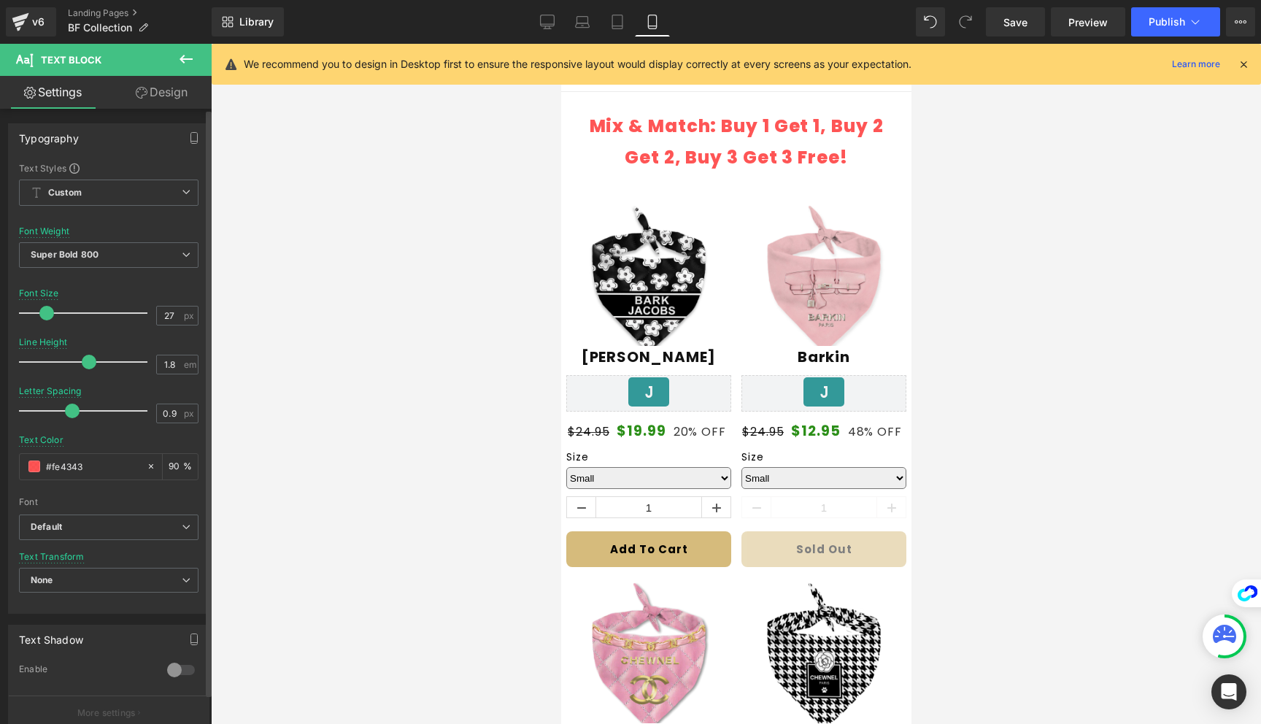
type input "28"
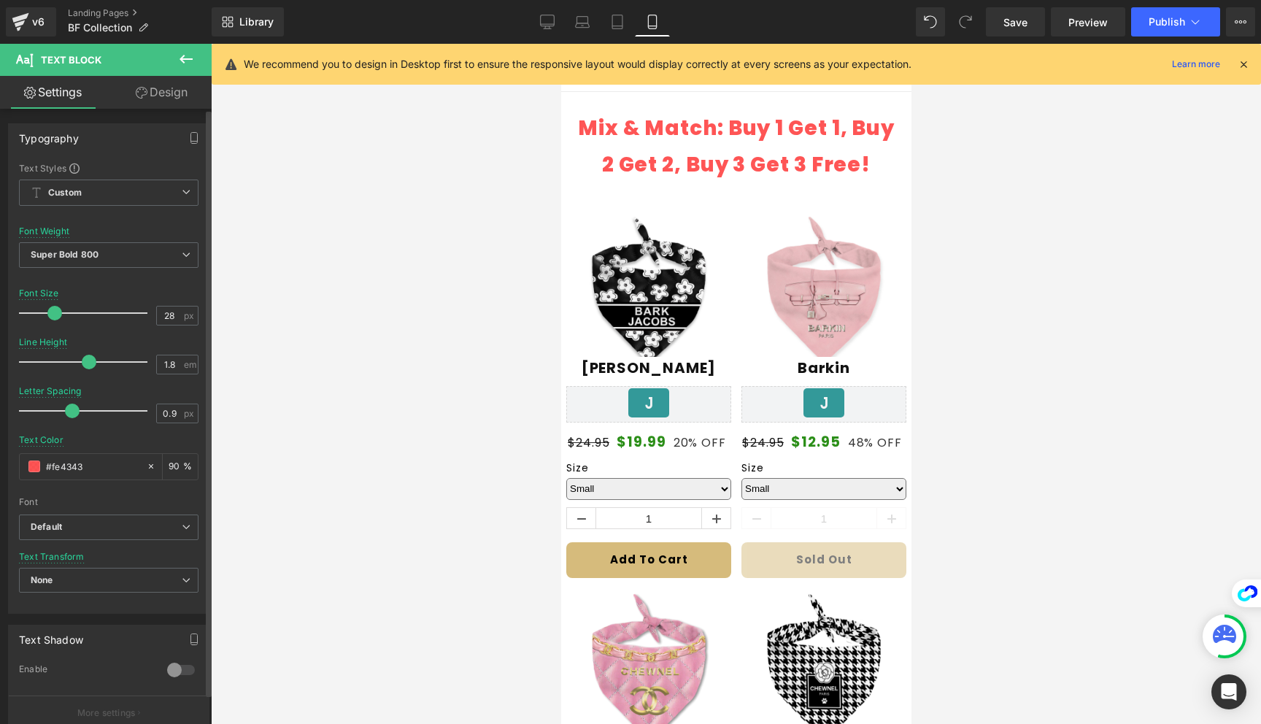
drag, startPoint x: 42, startPoint y: 309, endPoint x: 57, endPoint y: 309, distance: 14.6
click at [57, 309] on span at bounding box center [54, 313] width 15 height 15
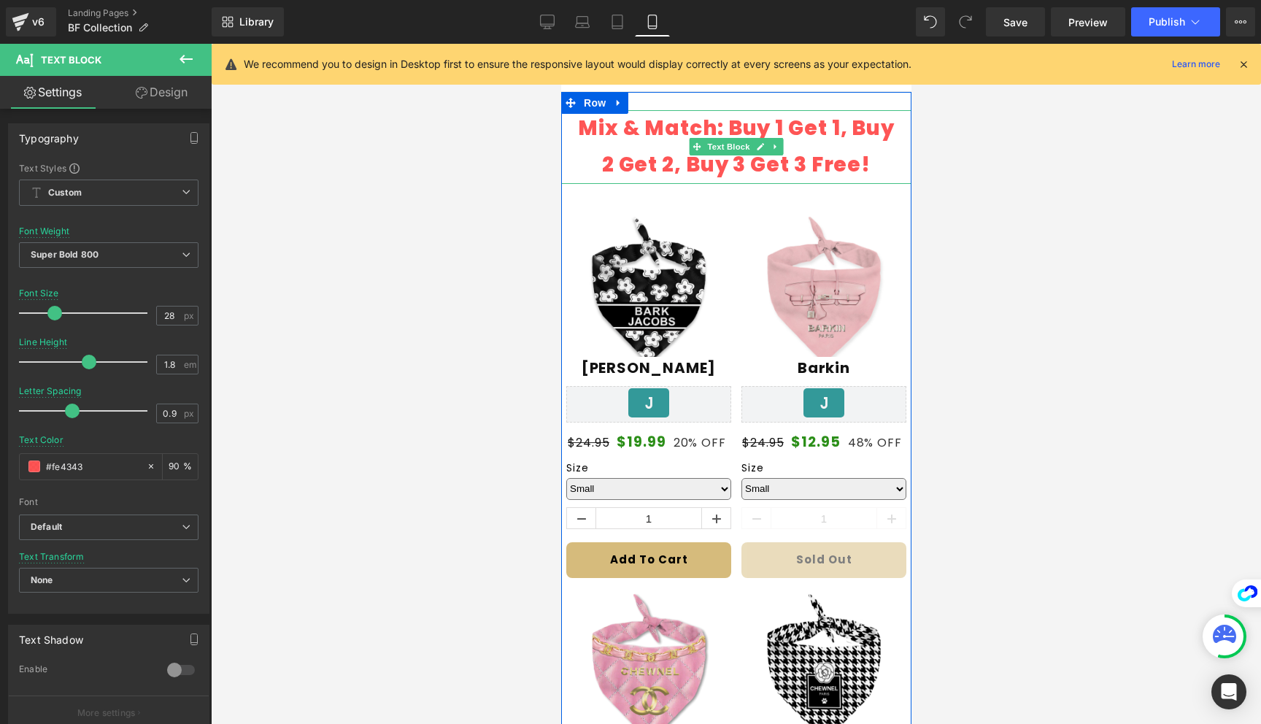
click at [837, 125] on p "Mix & Match: Buy 1 Get 1, Buy 2 Get 2, Buy 3 Get 3 Free!" at bounding box center [735, 147] width 327 height 74
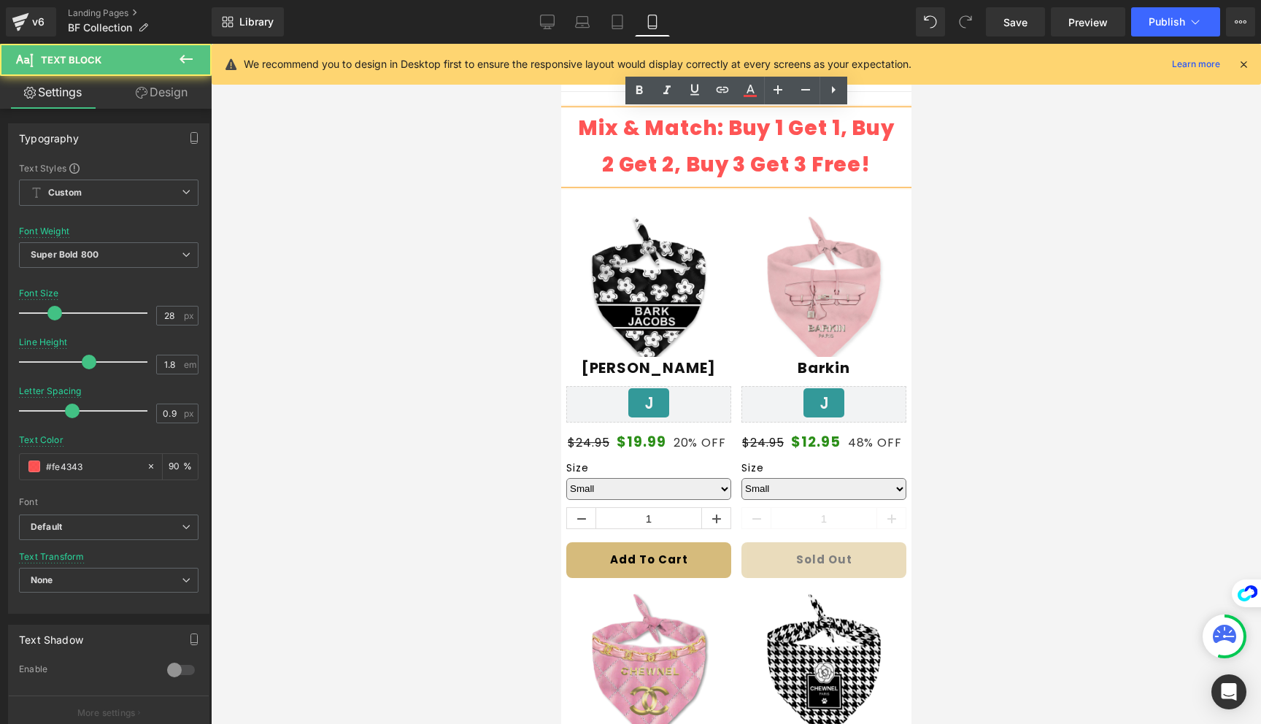
click at [848, 150] on p "Mix & Match: Buy 1 Get 1, Buy 2 Get 2, Buy 3 Get 3 Free!" at bounding box center [735, 147] width 327 height 74
click at [929, 166] on div at bounding box center [736, 384] width 1050 height 680
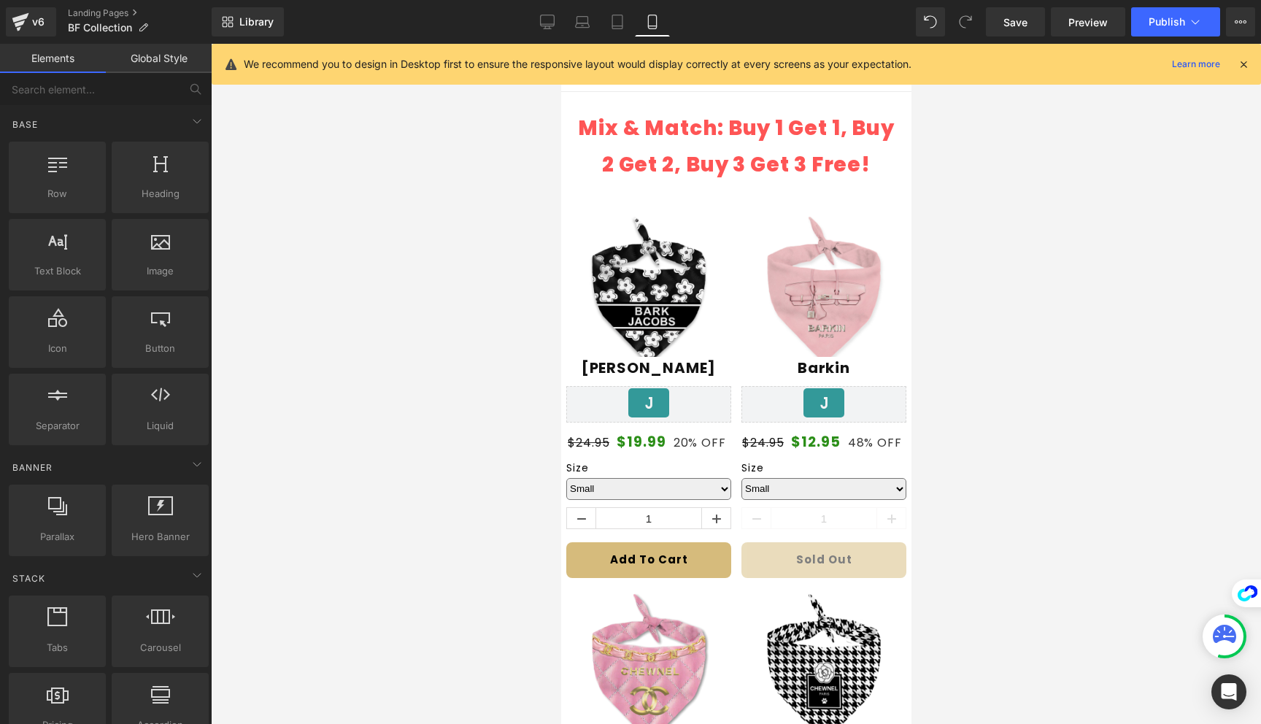
click at [829, 158] on p "Mix & Match: Buy 1 Get 1, Buy 2 Get 2, Buy 3 Get 3 Free!" at bounding box center [735, 147] width 327 height 74
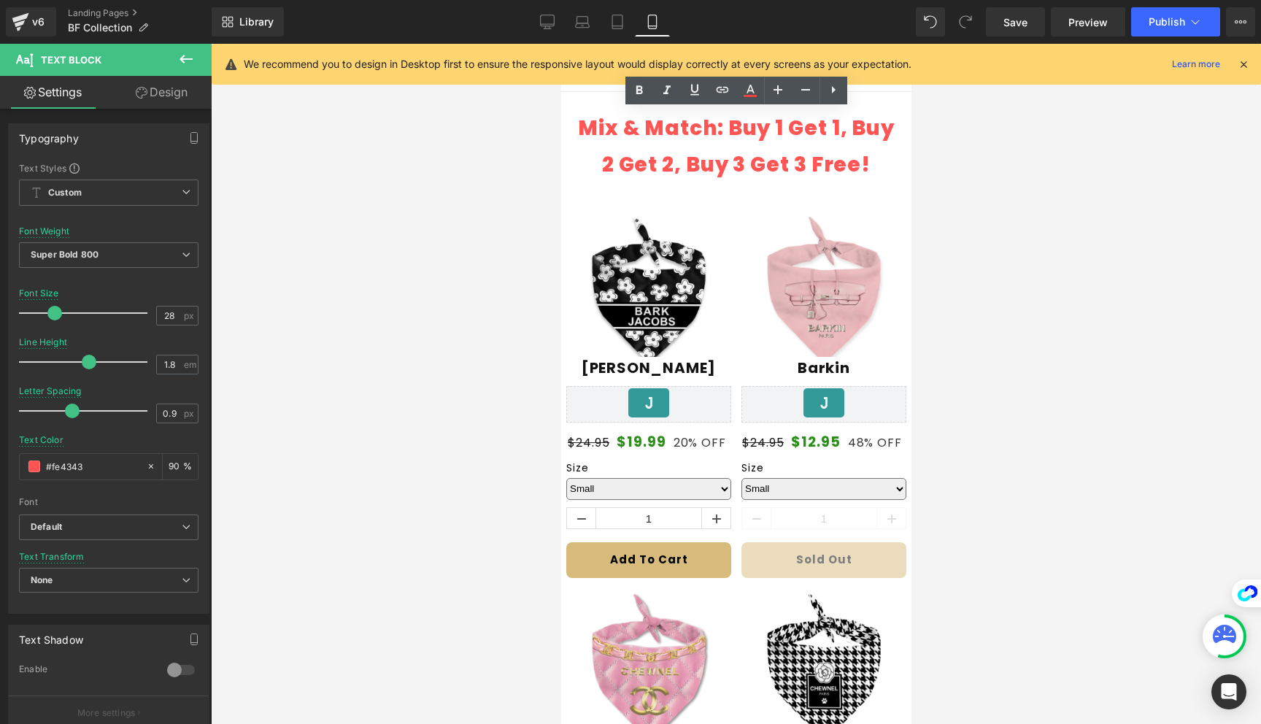
click at [1002, 176] on div at bounding box center [736, 384] width 1050 height 680
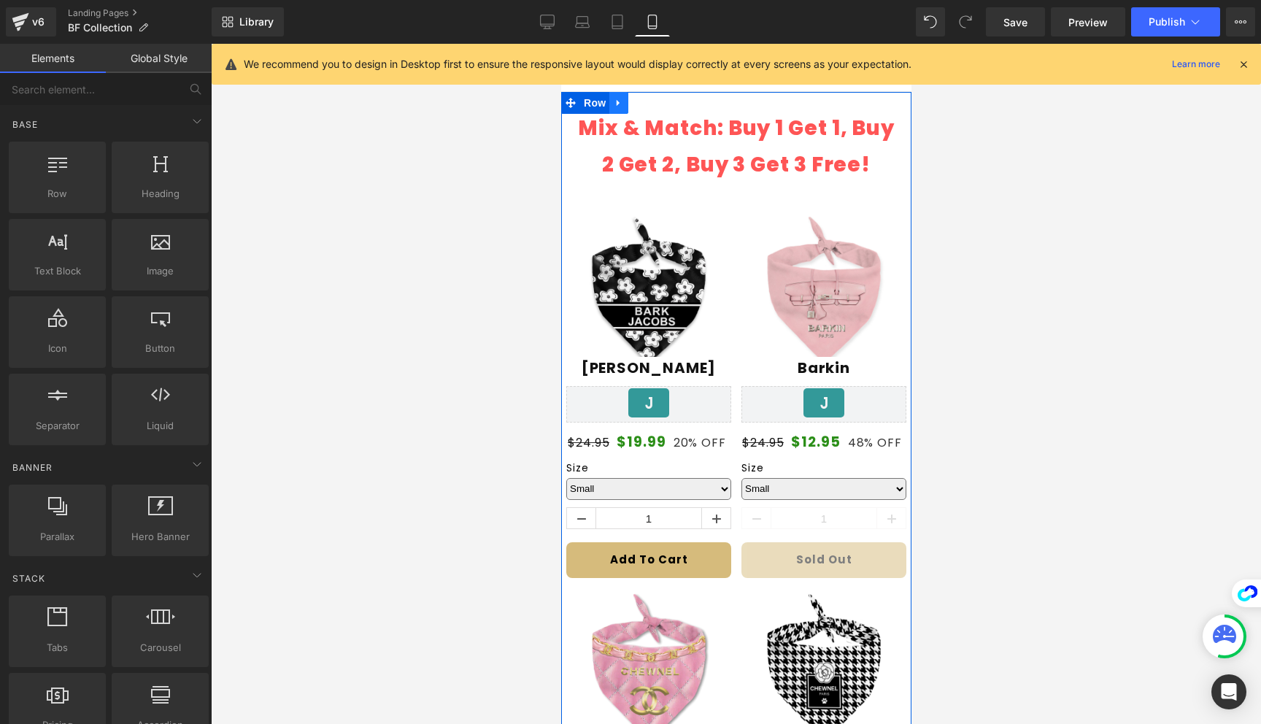
click at [616, 101] on icon at bounding box center [617, 103] width 3 height 7
click at [636, 100] on icon at bounding box center [637, 103] width 10 height 10
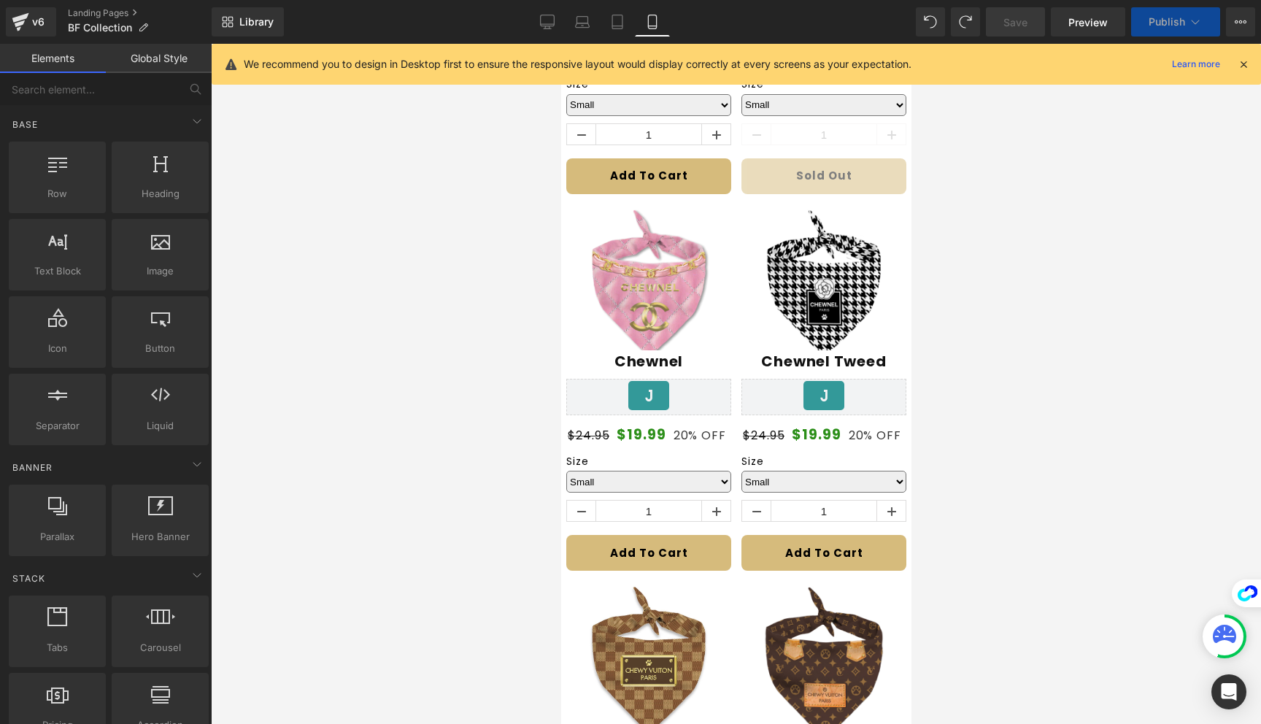
scroll to position [0, 0]
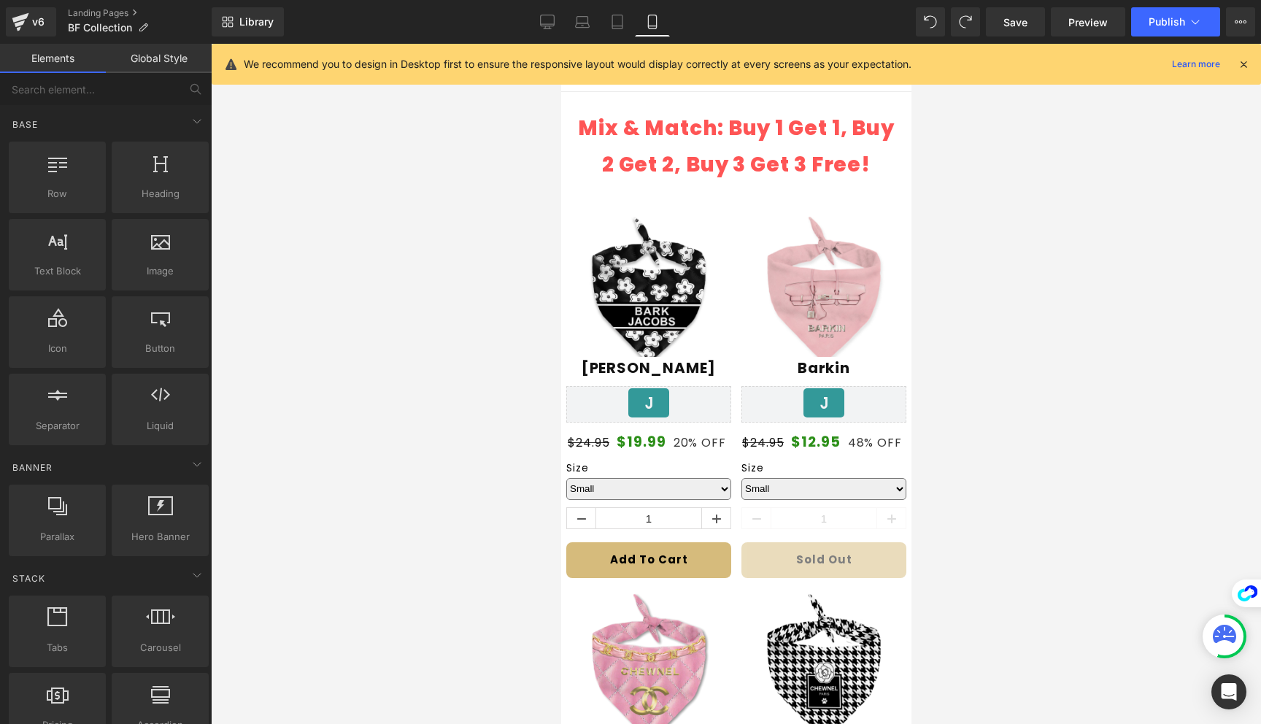
click at [668, 146] on p "Mix & Match: Buy 1 Get 1, Buy 2 Get 2, Buy 3 Get 3 Free!" at bounding box center [735, 147] width 327 height 74
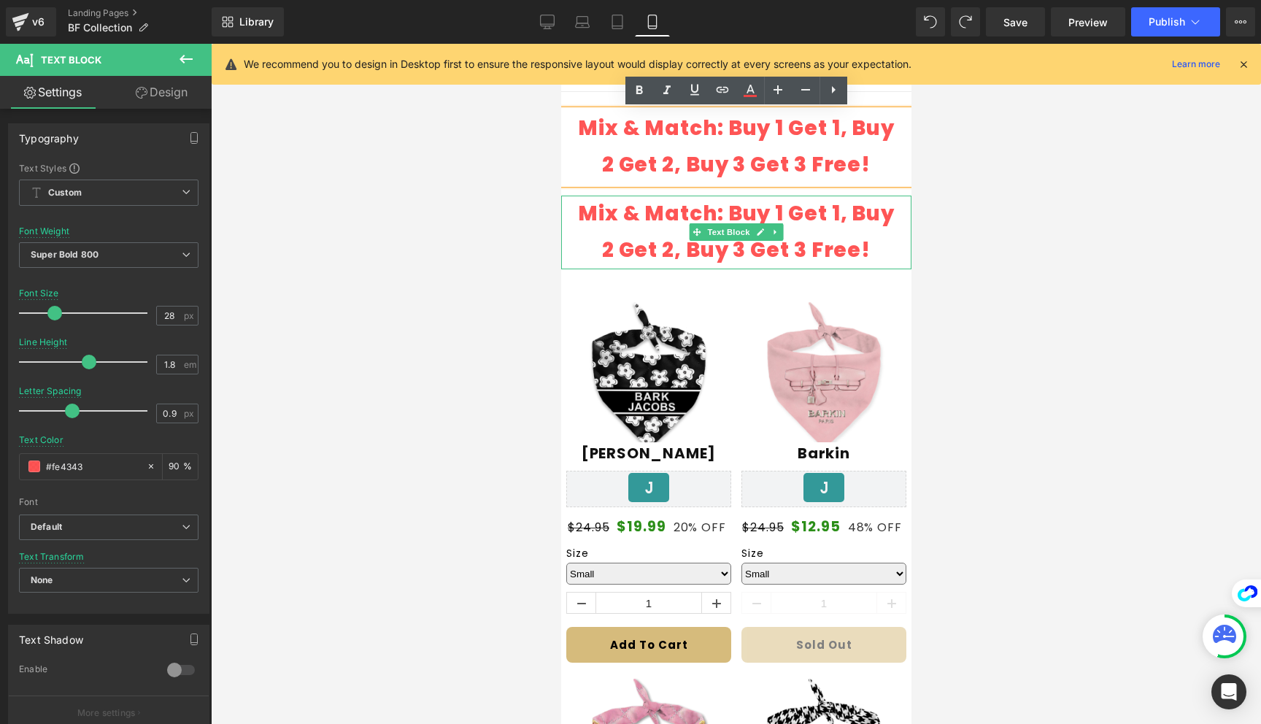
click at [760, 225] on link at bounding box center [759, 232] width 15 height 18
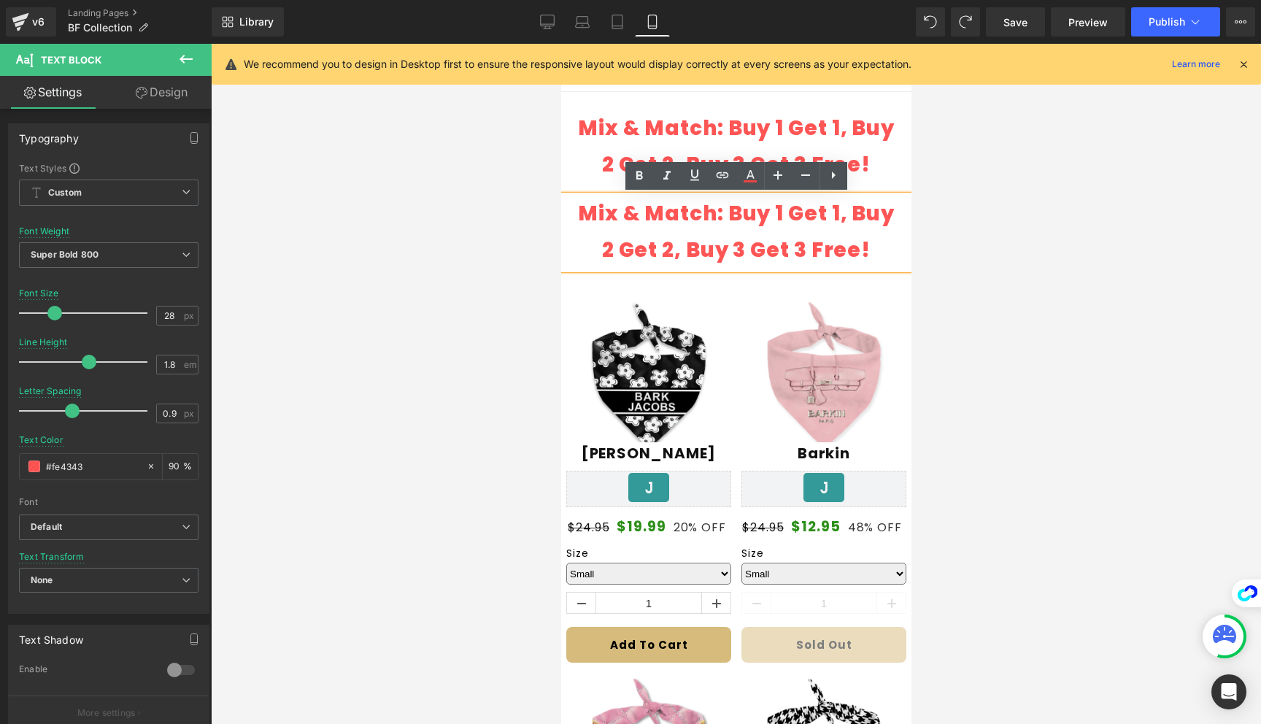
click at [790, 229] on p "Mix & Match: Buy 1 Get 1, Buy 2 Get 2, Buy 3 Get 3 Free!" at bounding box center [735, 233] width 327 height 74
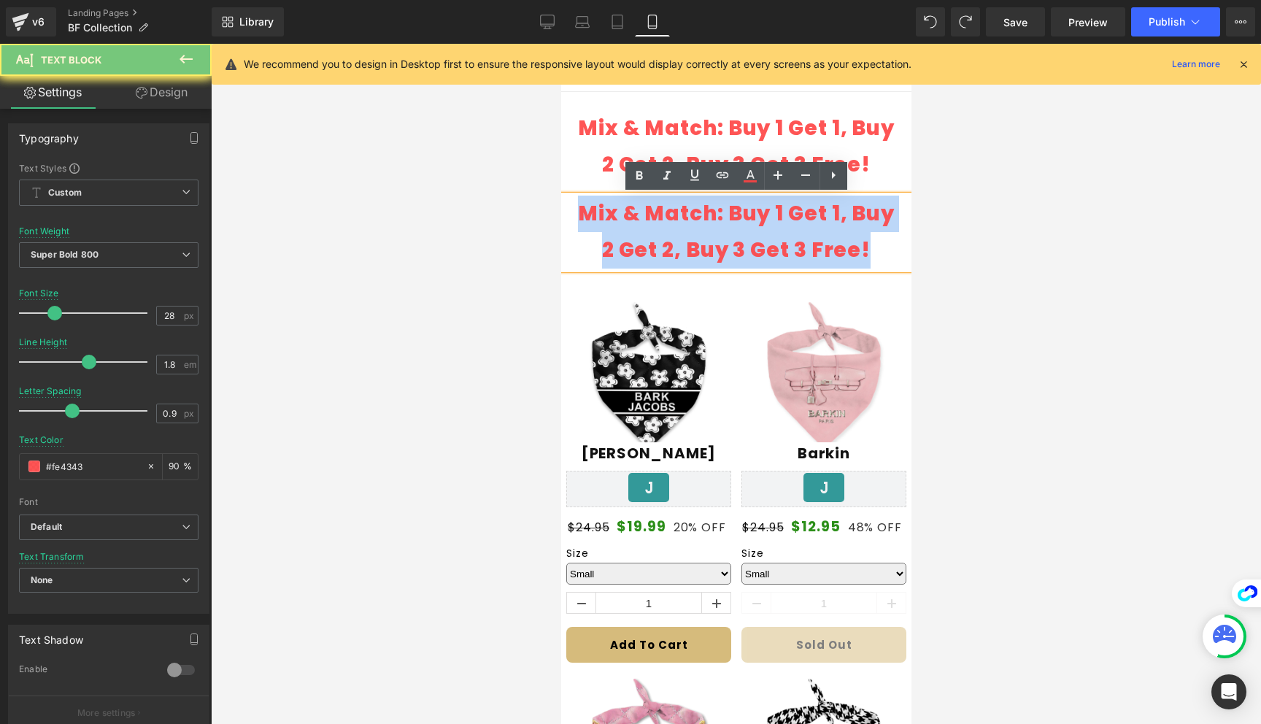
click at [790, 229] on p "Mix & Match: Buy 1 Get 1, Buy 2 Get 2, Buy 3 Get 3 Free!" at bounding box center [735, 233] width 327 height 74
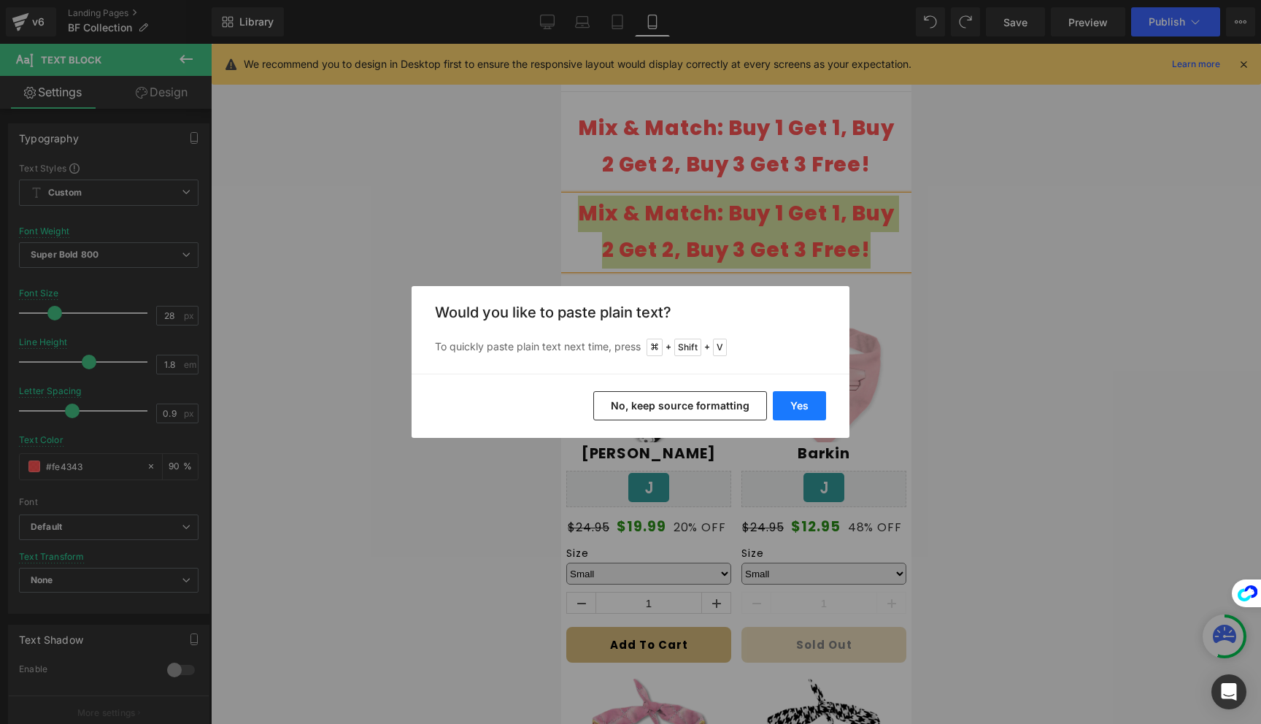
click at [776, 404] on button "Yes" at bounding box center [799, 405] width 53 height 29
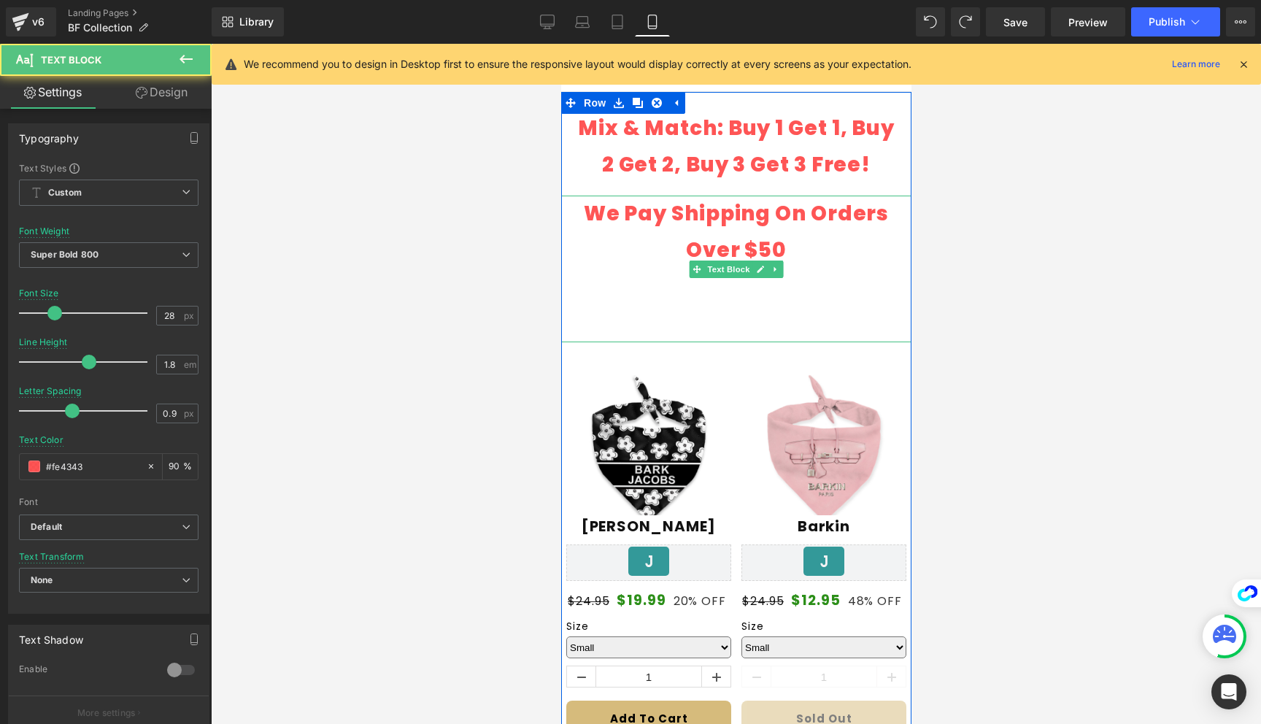
click at [746, 321] on p at bounding box center [735, 324] width 327 height 36
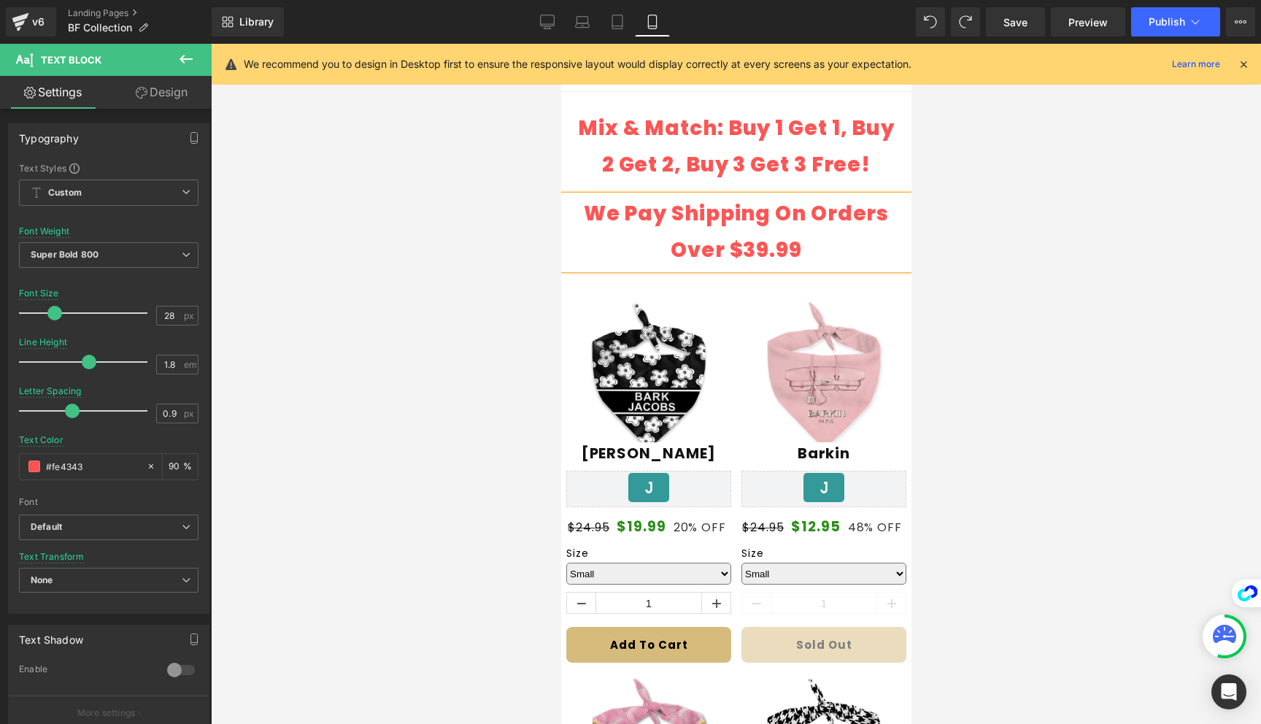
click at [1055, 306] on div at bounding box center [736, 384] width 1050 height 680
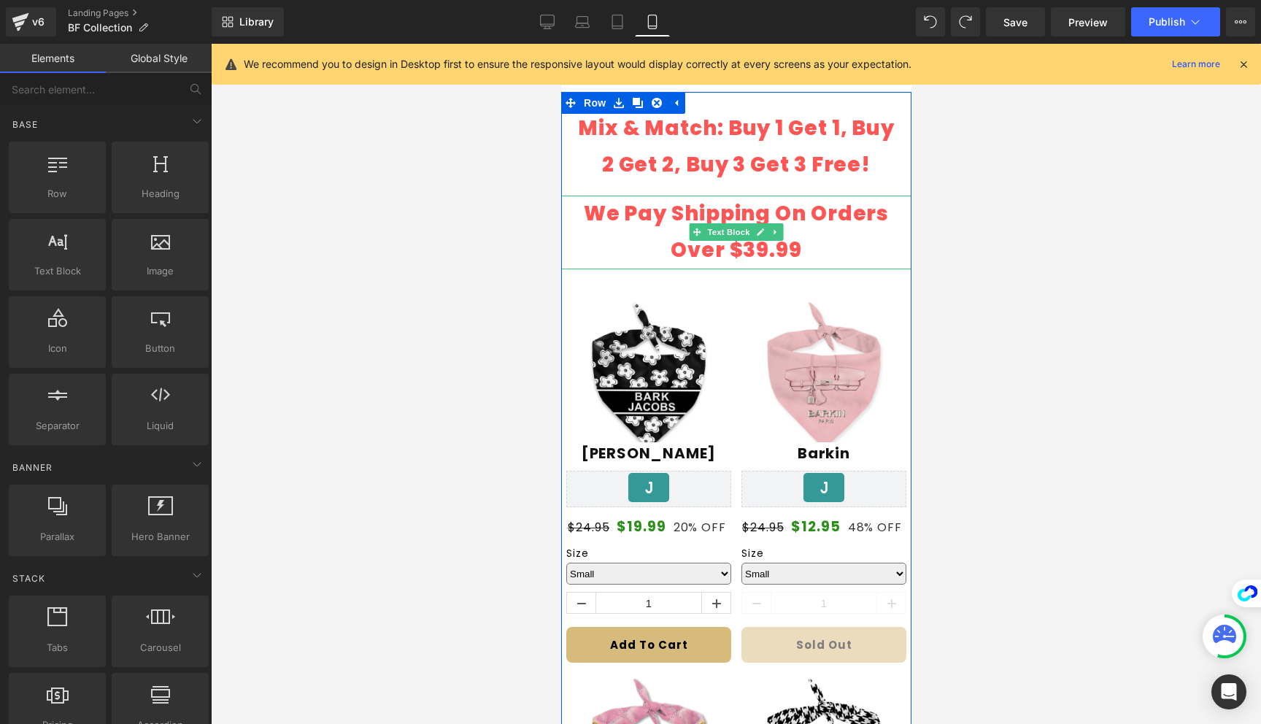
click at [850, 253] on p "We Pay Shipping On Orders Over $39.99" at bounding box center [735, 233] width 327 height 74
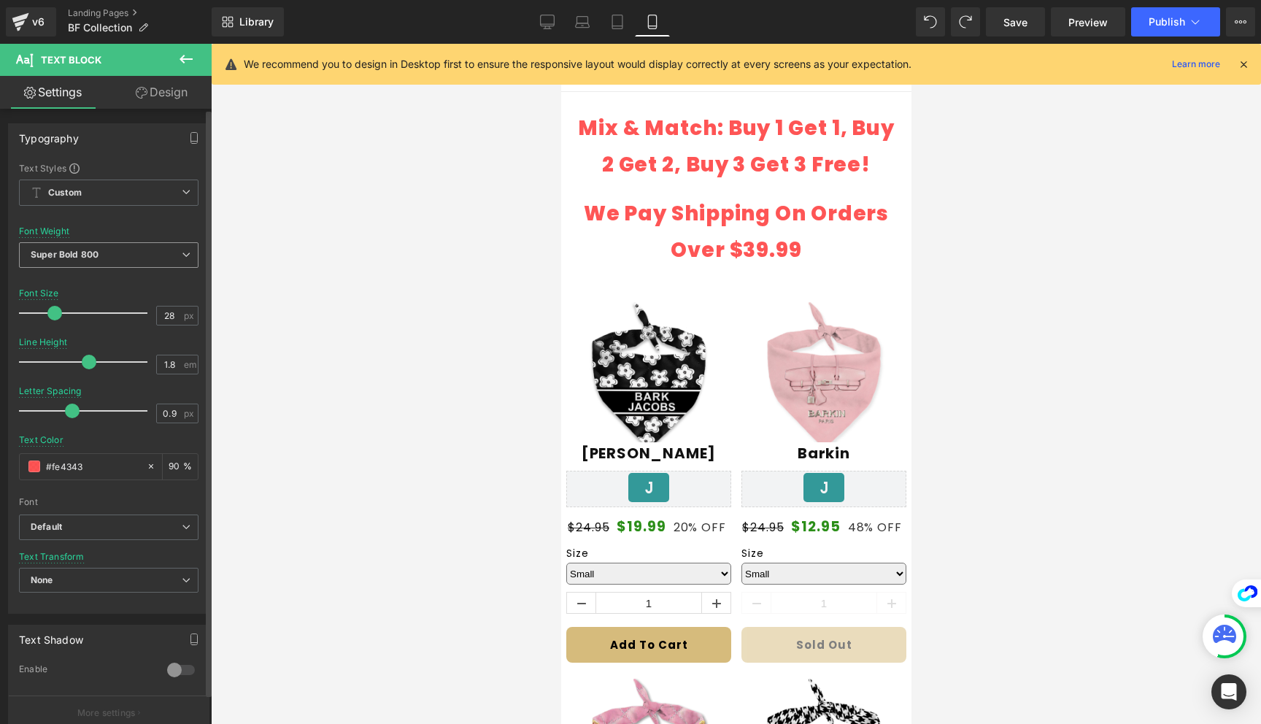
click at [99, 252] on span "Super Bold 800" at bounding box center [108, 255] width 179 height 26
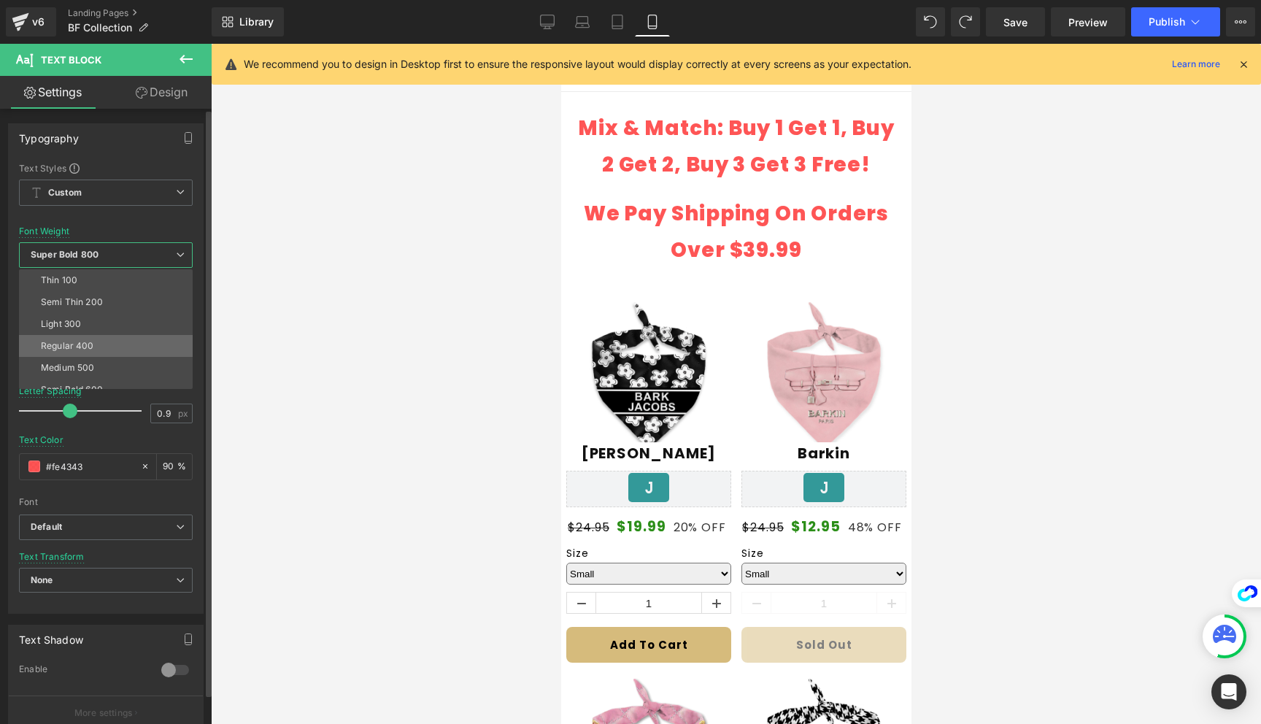
scroll to position [32, 0]
click at [85, 336] on div "Medium 500" at bounding box center [67, 335] width 53 height 10
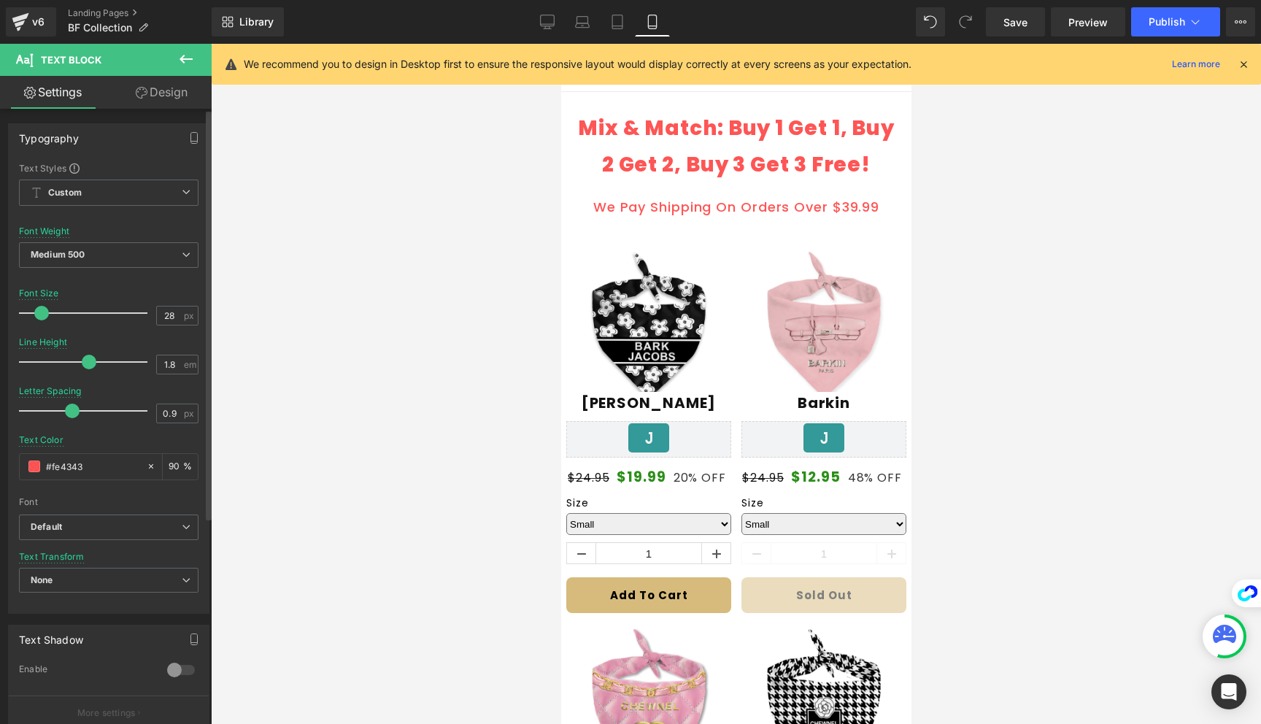
drag, startPoint x: 52, startPoint y: 313, endPoint x: 39, endPoint y: 312, distance: 12.4
click at [39, 312] on span at bounding box center [41, 313] width 15 height 15
click at [1111, 237] on div at bounding box center [736, 384] width 1050 height 680
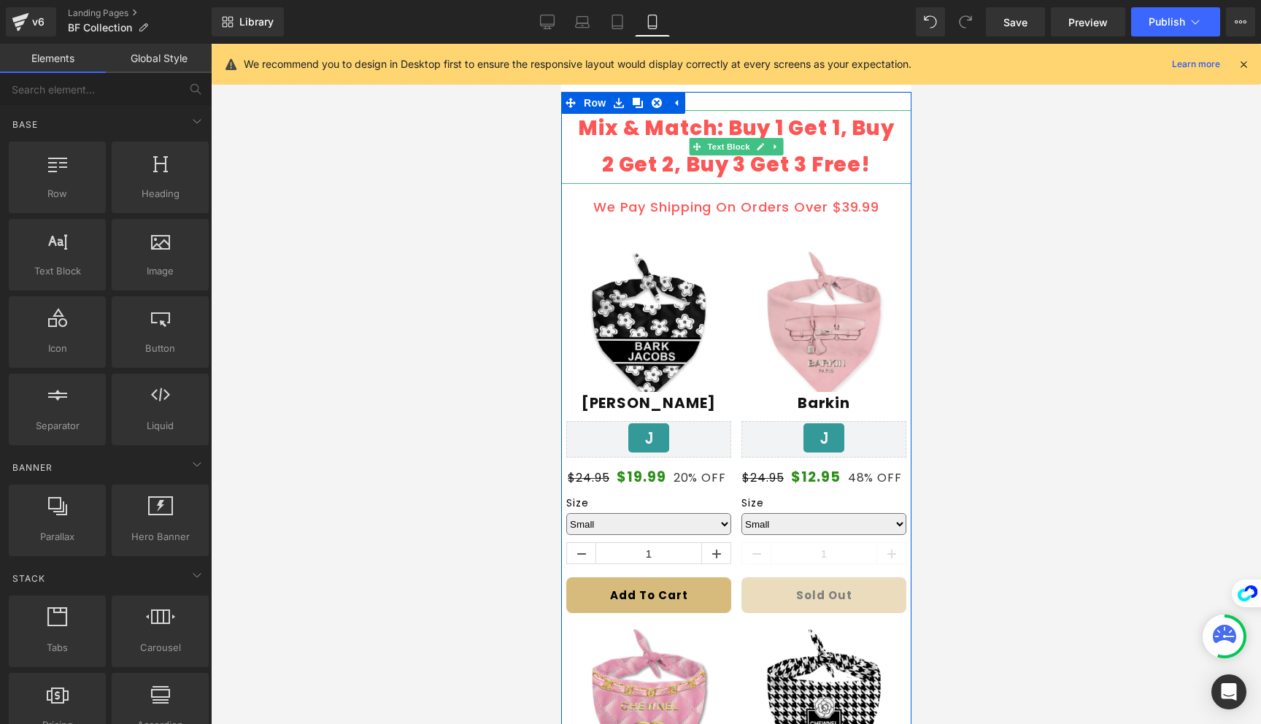
click at [802, 160] on p "Mix & Match: Buy 1 Get 1, Buy 2 Get 2, Buy 3 Get 3 Free!" at bounding box center [735, 147] width 327 height 74
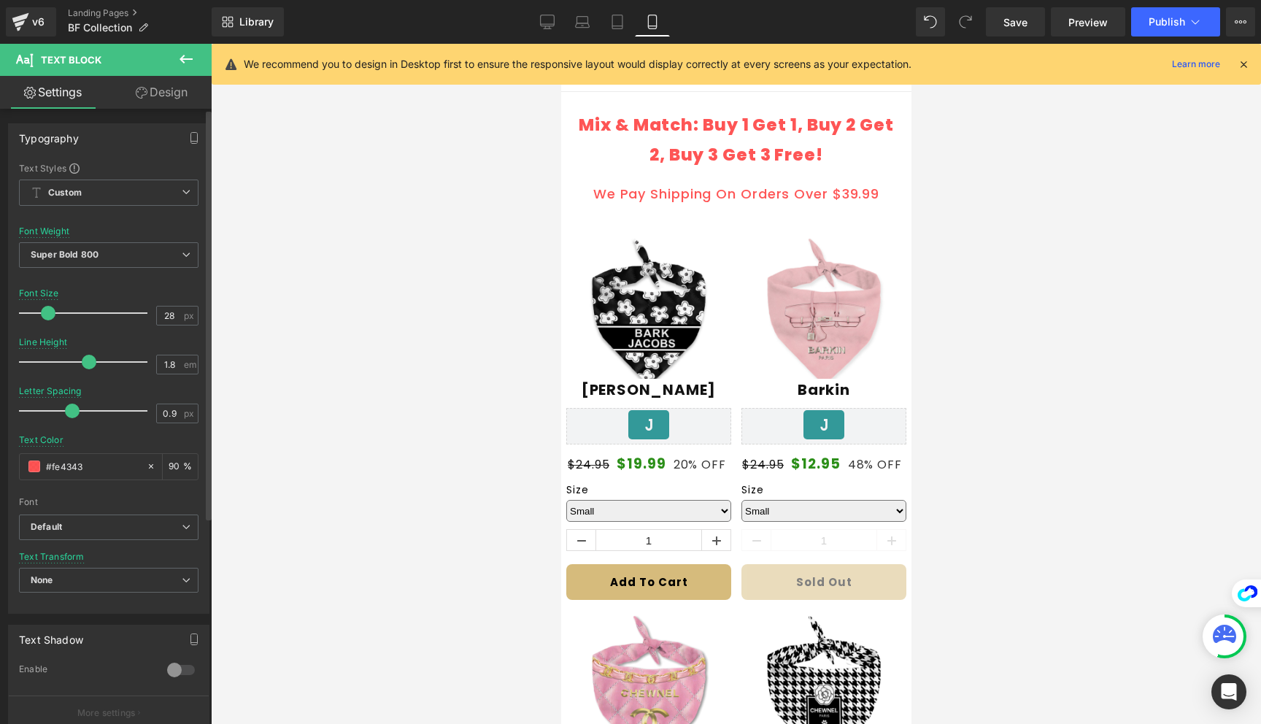
click at [45, 310] on span at bounding box center [48, 313] width 15 height 15
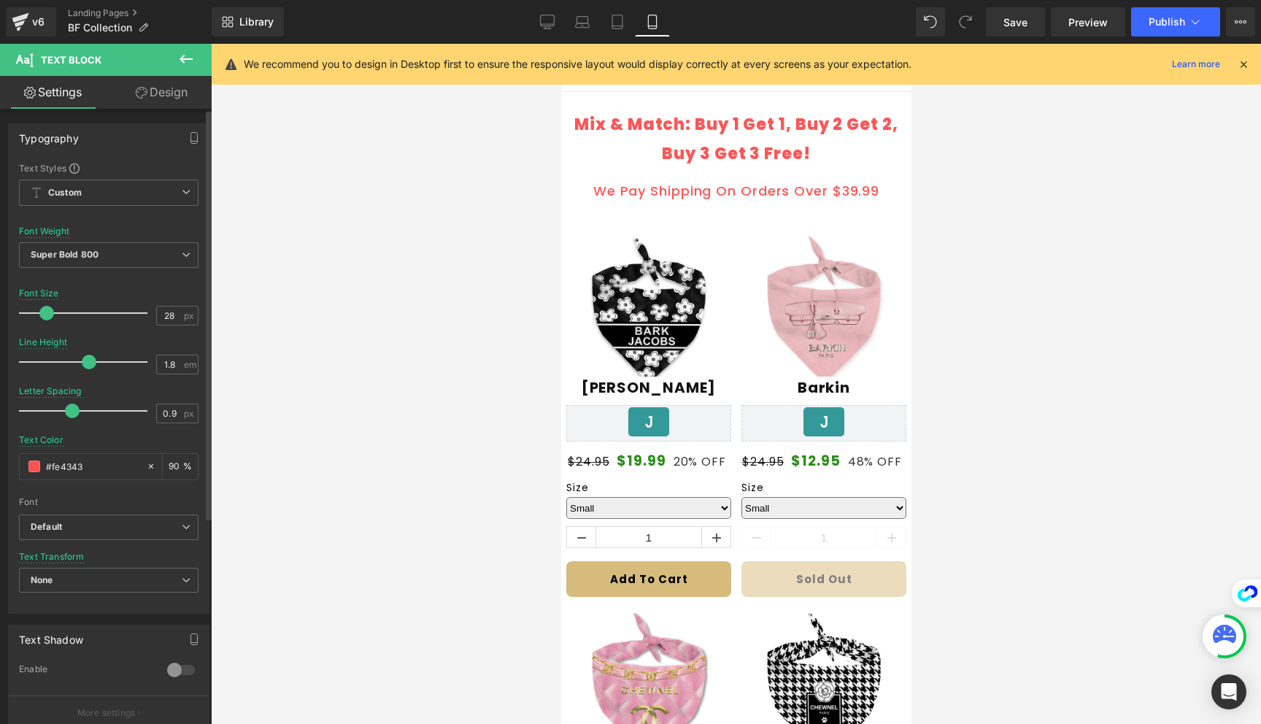
click at [45, 310] on span at bounding box center [46, 313] width 15 height 15
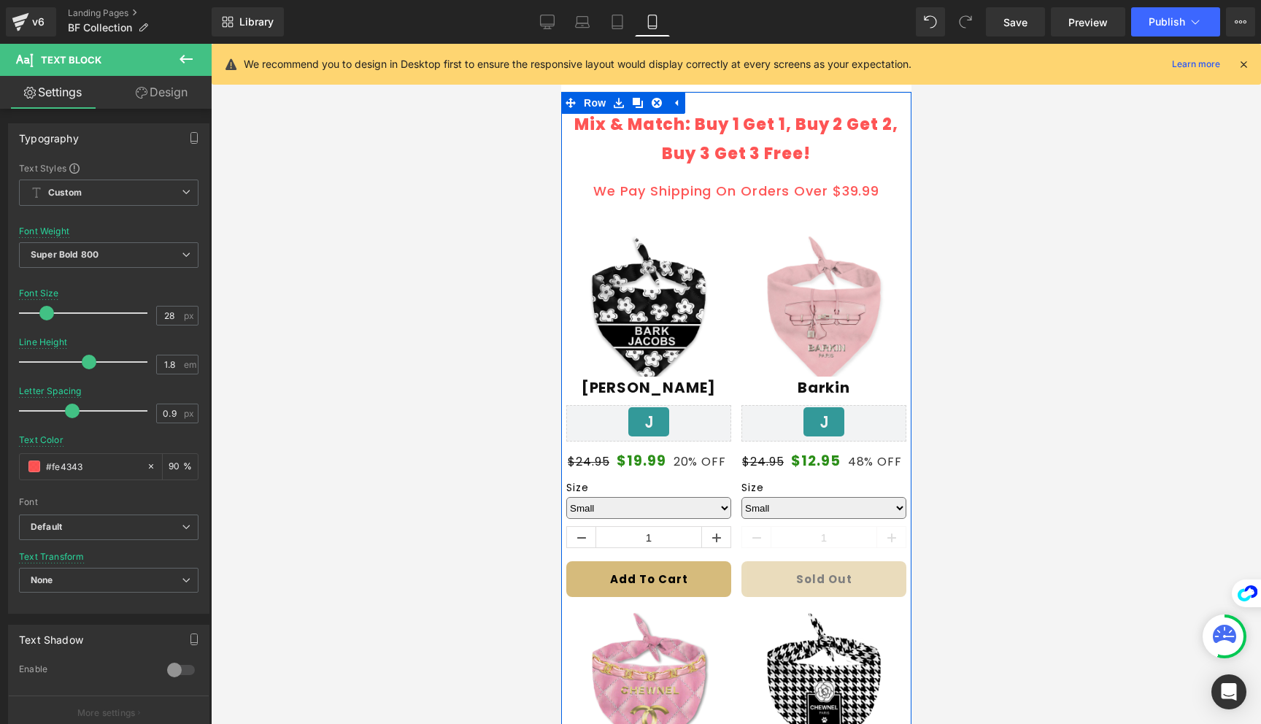
click at [808, 144] on p "Mix & Match: Buy 1 Get 1, Buy 2 Get 2, Buy 3 Get 3 Free!" at bounding box center [735, 139] width 327 height 58
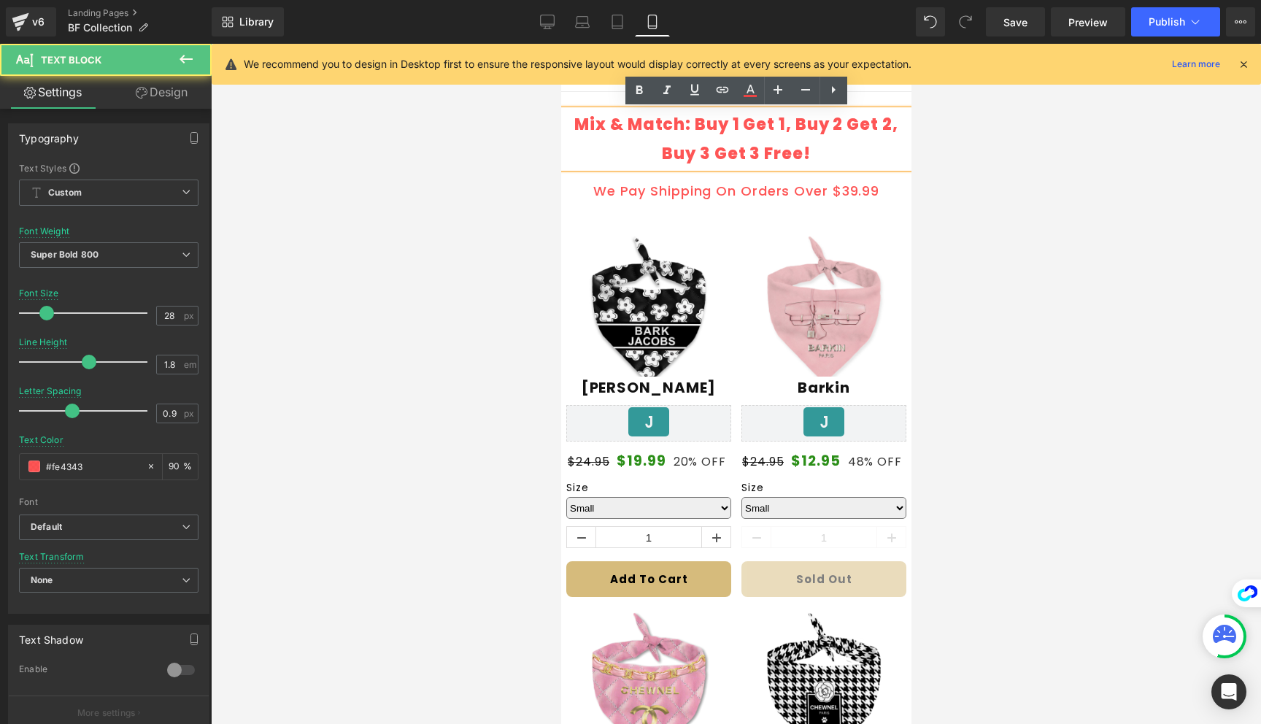
click at [795, 186] on p "We Pay Shipping On Orders Over $39.99" at bounding box center [735, 190] width 327 height 23
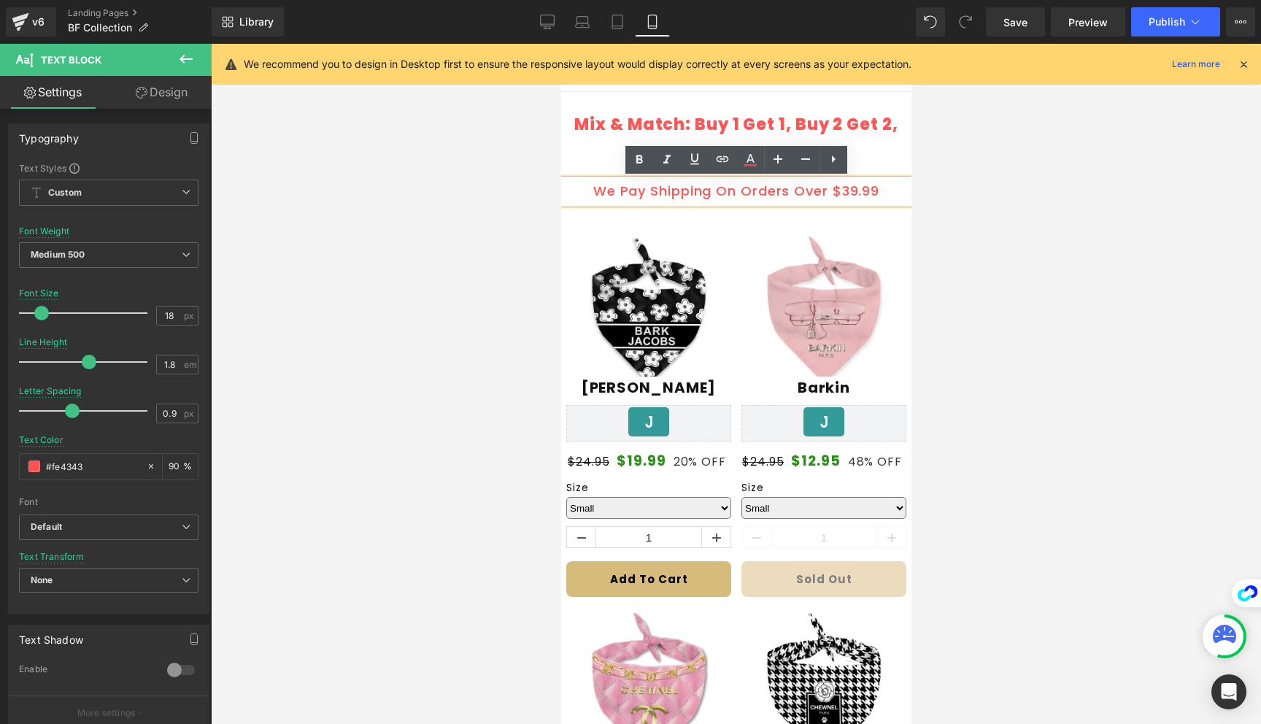
click at [953, 177] on div at bounding box center [736, 384] width 1050 height 680
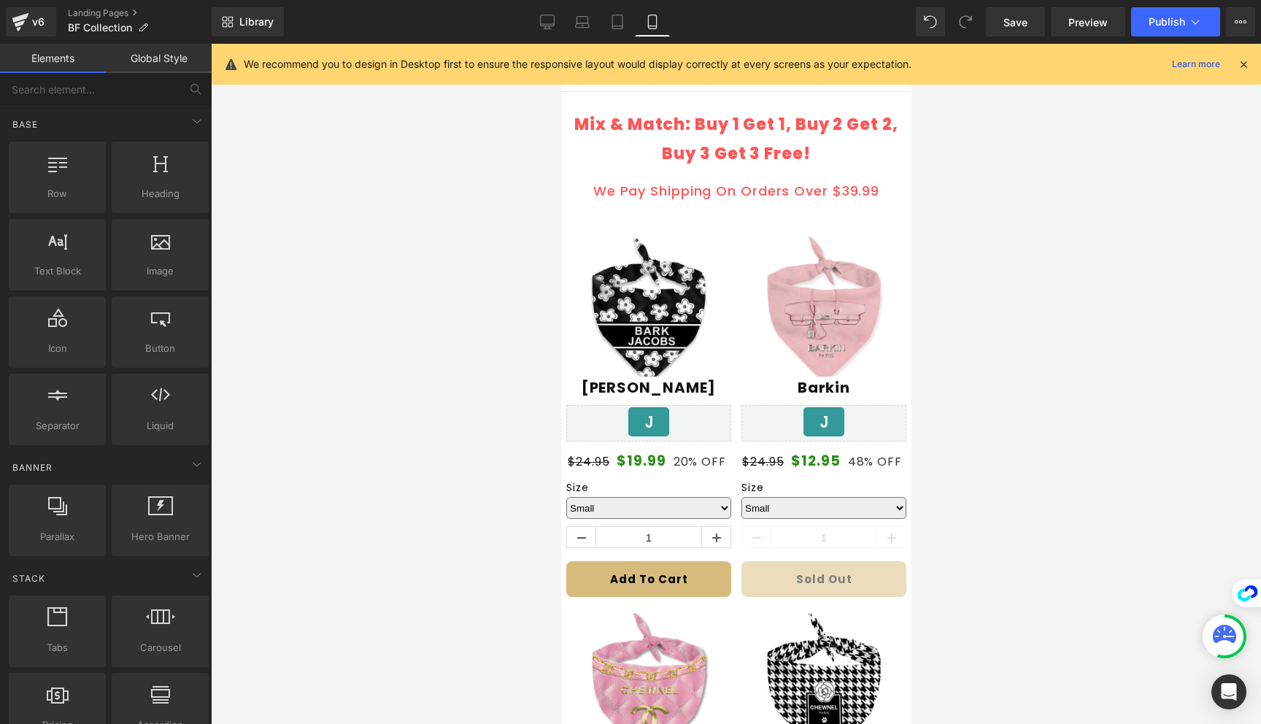
click at [880, 187] on p "We Pay Shipping On Orders Over $39.99" at bounding box center [735, 190] width 327 height 23
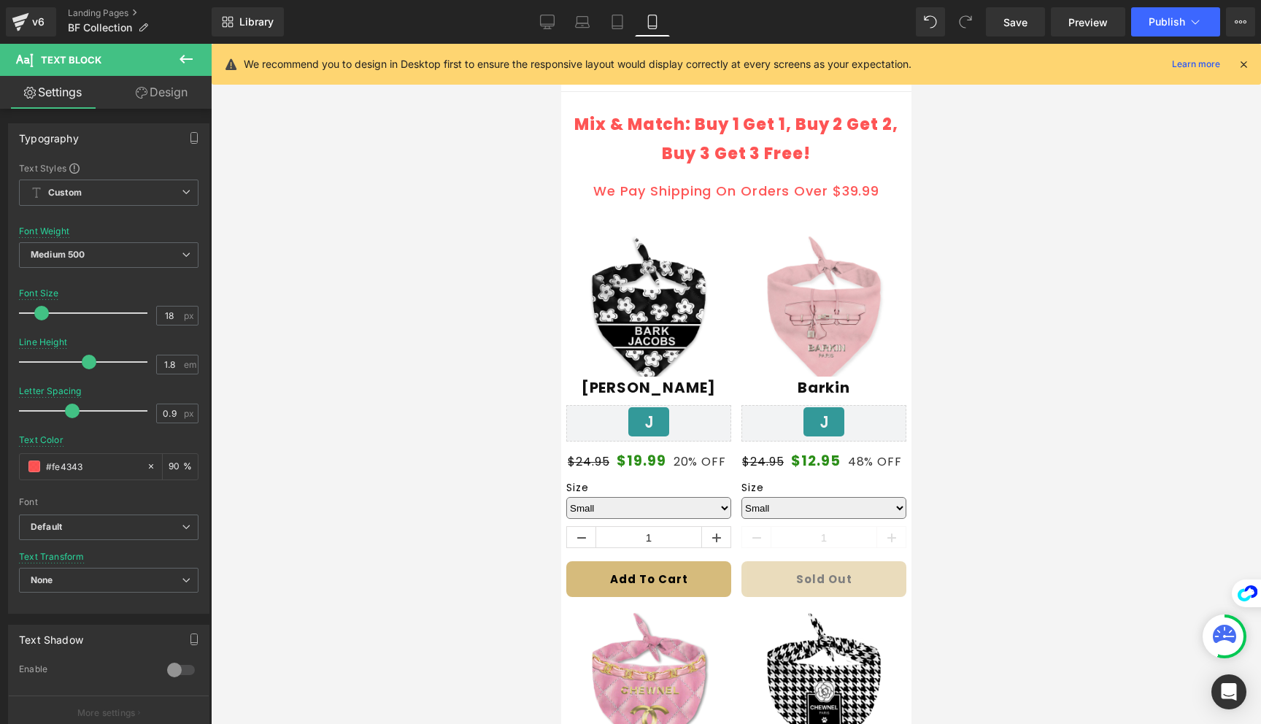
click at [143, 93] on icon at bounding box center [142, 93] width 12 height 12
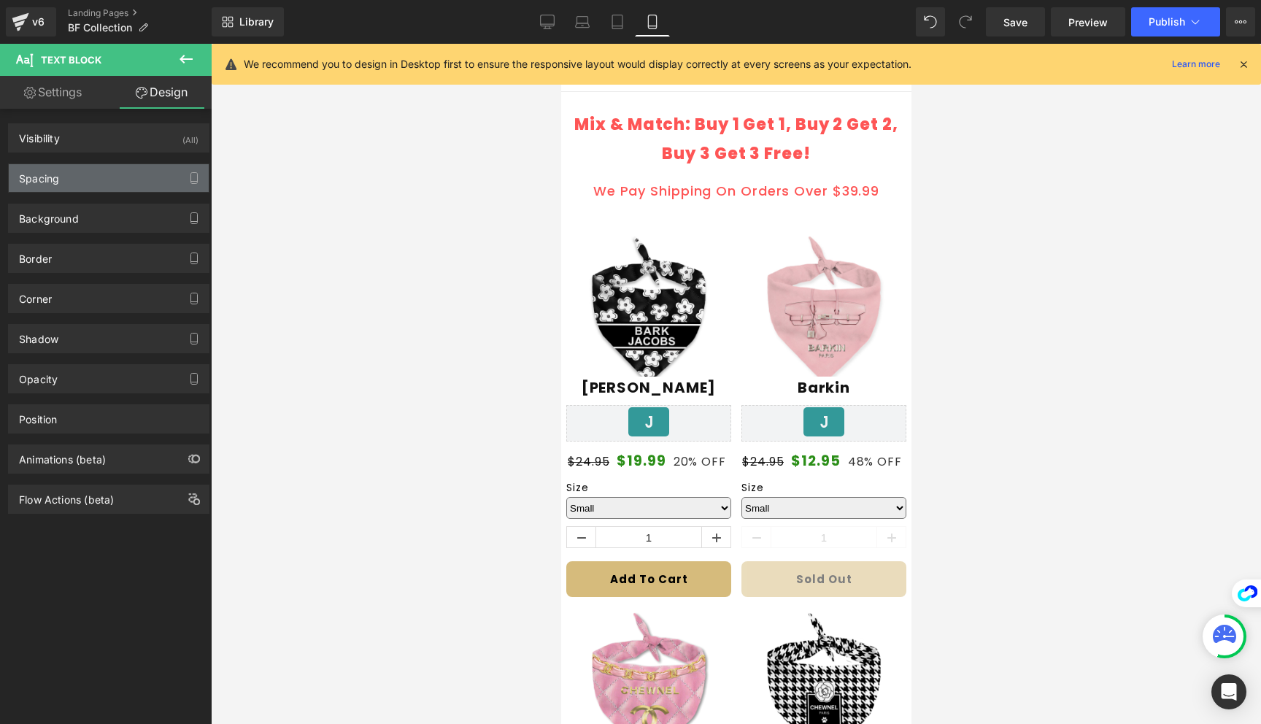
click at [115, 174] on div "Spacing" at bounding box center [109, 178] width 200 height 28
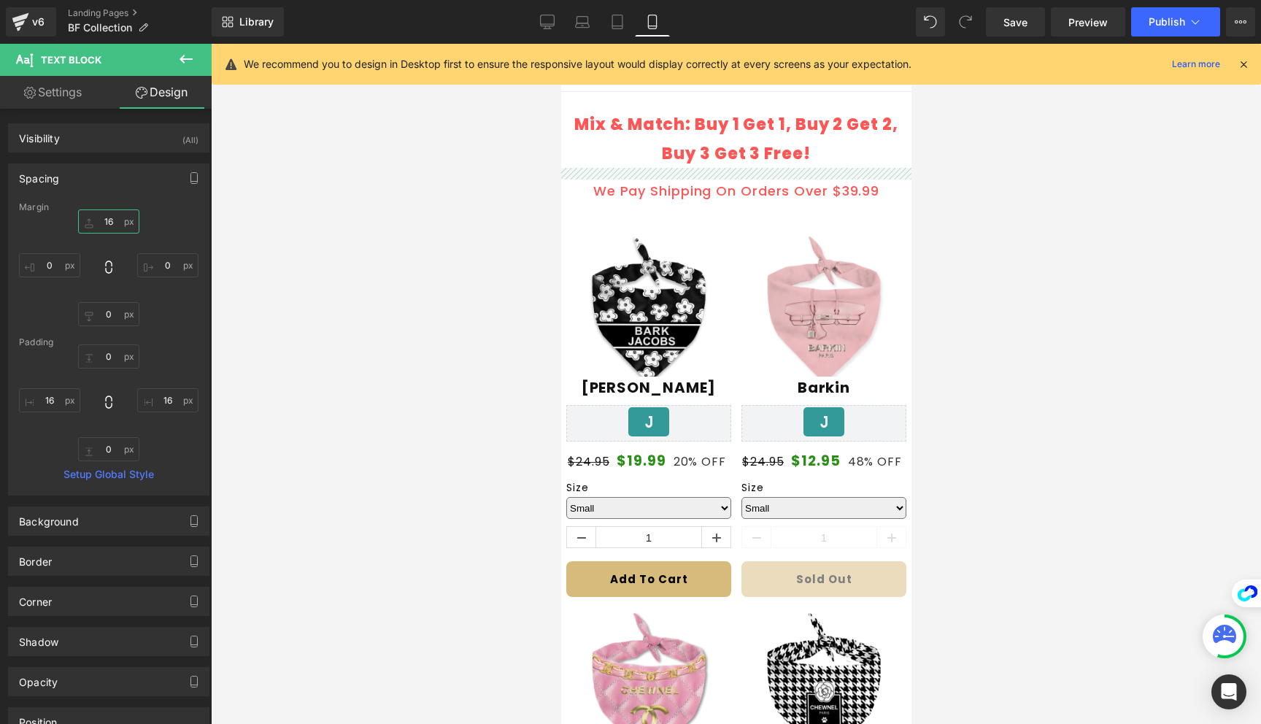
click at [106, 223] on input "16" at bounding box center [108, 221] width 61 height 24
type input "0"
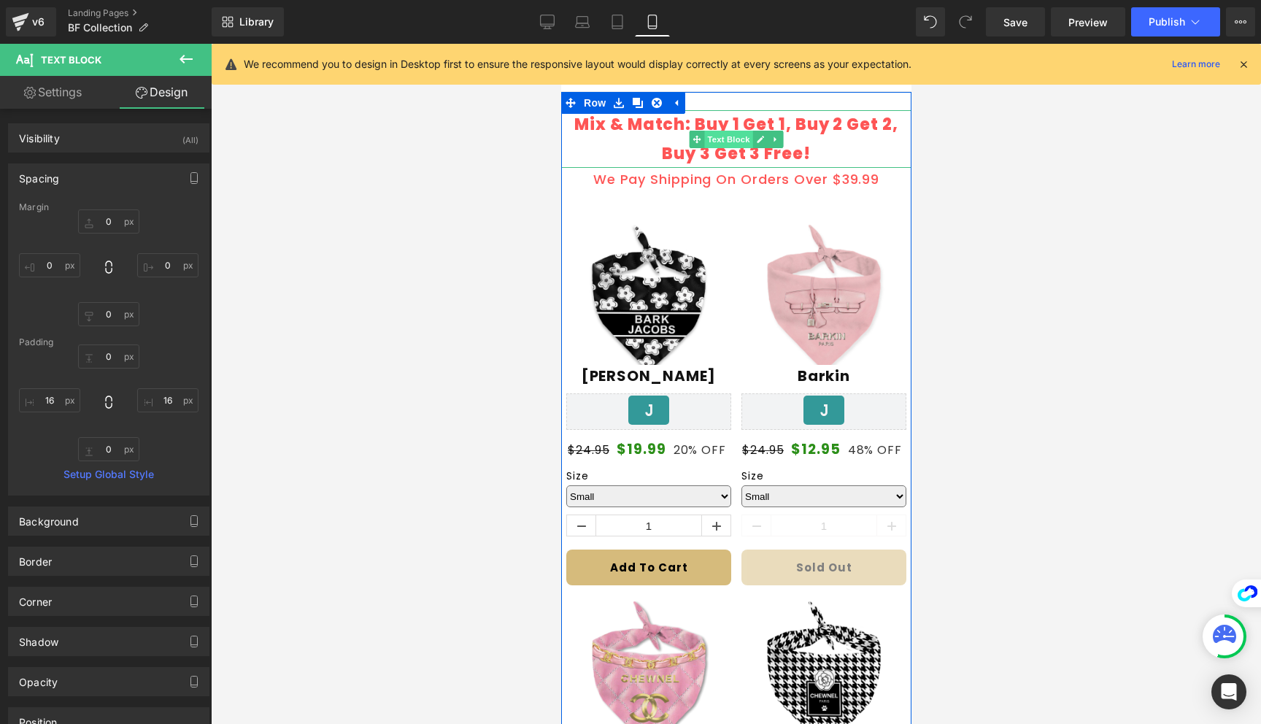
click at [725, 142] on span "Text Block" at bounding box center [727, 140] width 48 height 18
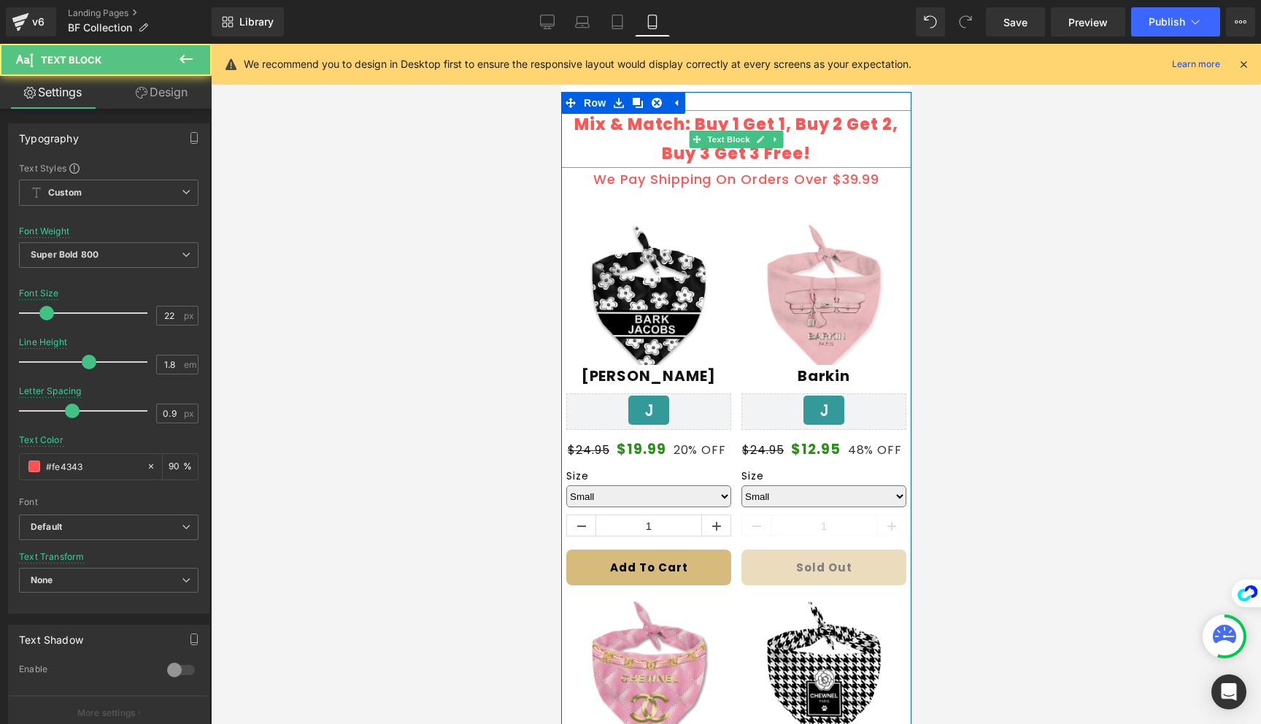
click at [713, 161] on p "Mix & Match: Buy 1 Get 1, Buy 2 Get 2, Buy 3 Get 3 Free!" at bounding box center [735, 139] width 327 height 58
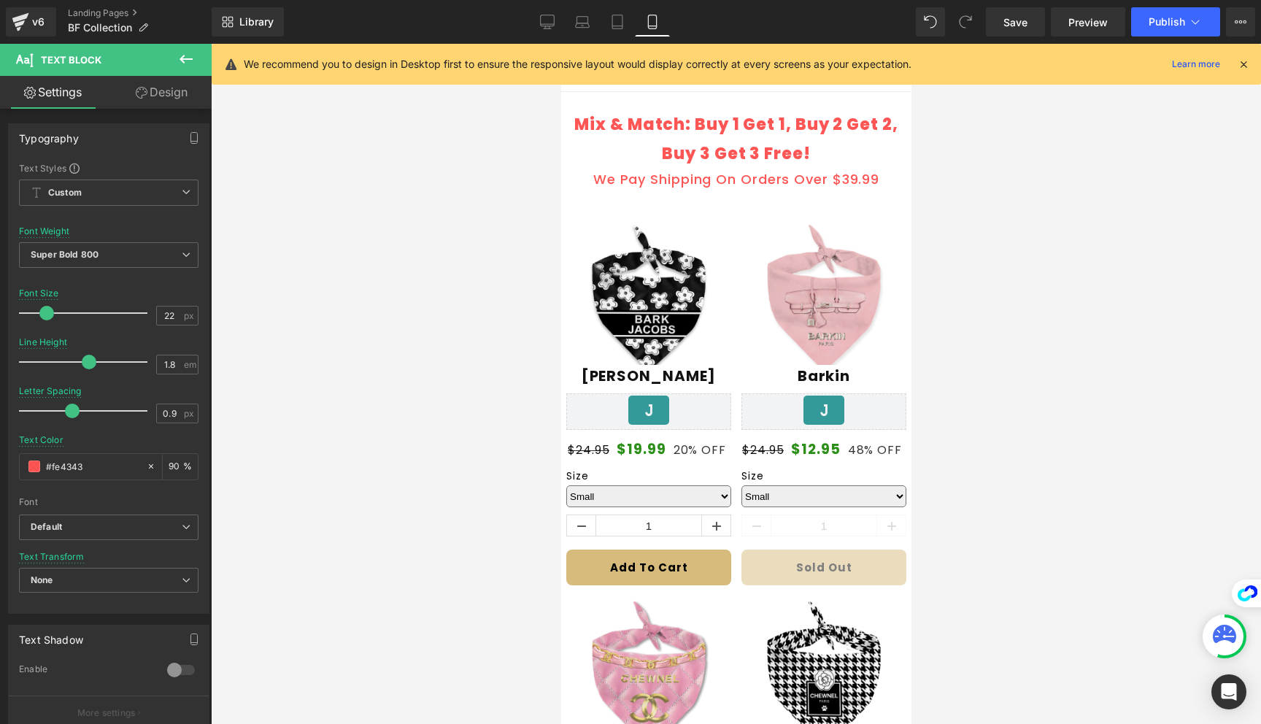
click at [148, 89] on link "Design" at bounding box center [162, 92] width 106 height 33
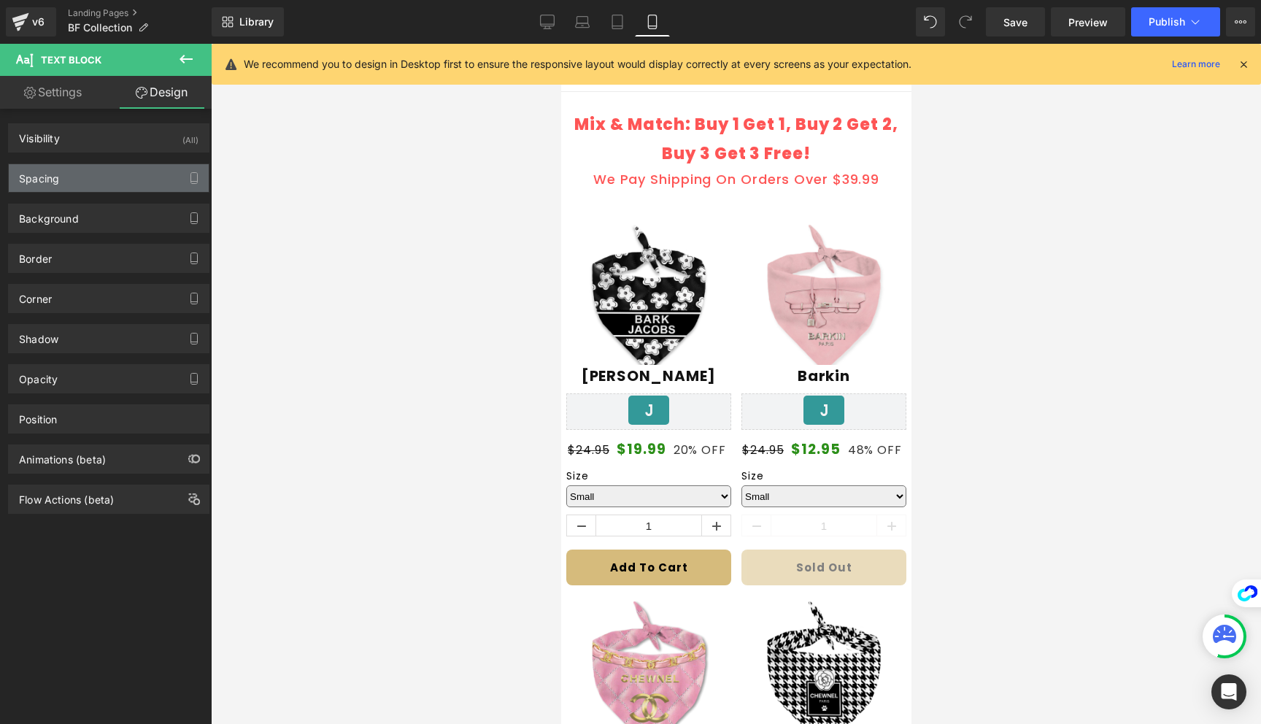
click at [119, 165] on div "Spacing" at bounding box center [109, 178] width 200 height 28
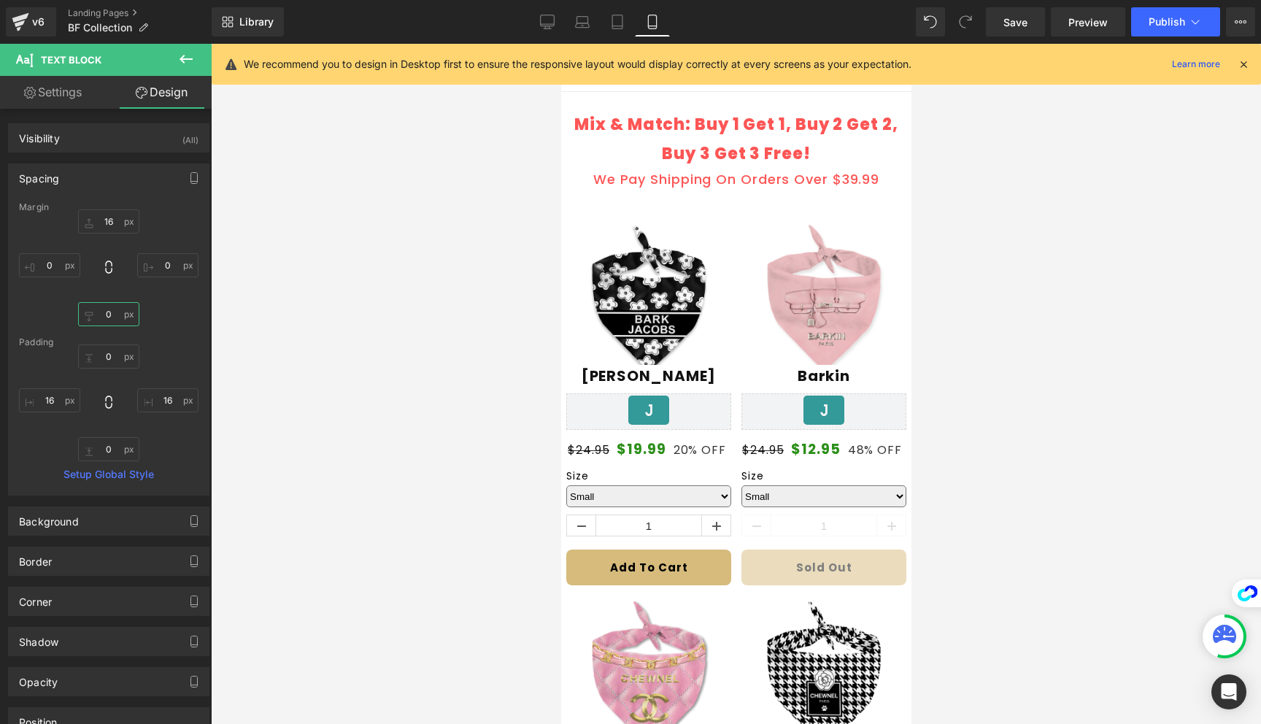
click at [111, 312] on input "0" at bounding box center [108, 314] width 61 height 24
type input "4"
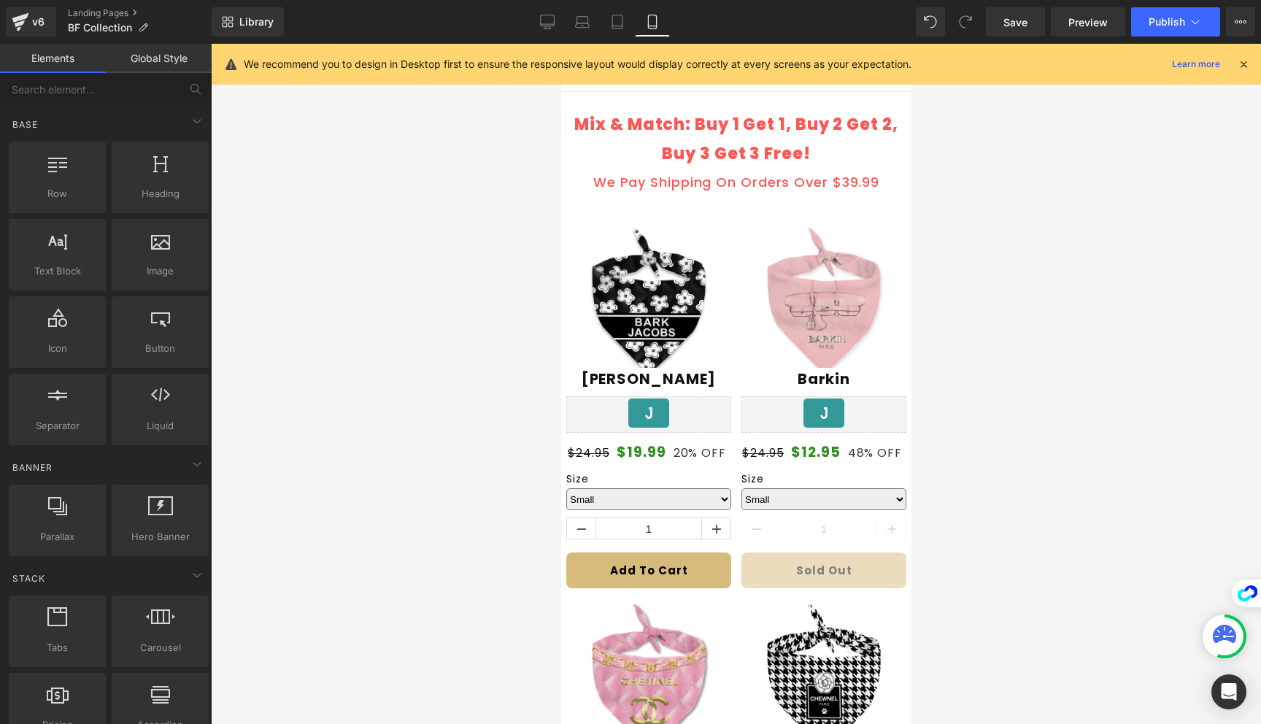
click at [1061, 239] on div at bounding box center [736, 384] width 1050 height 680
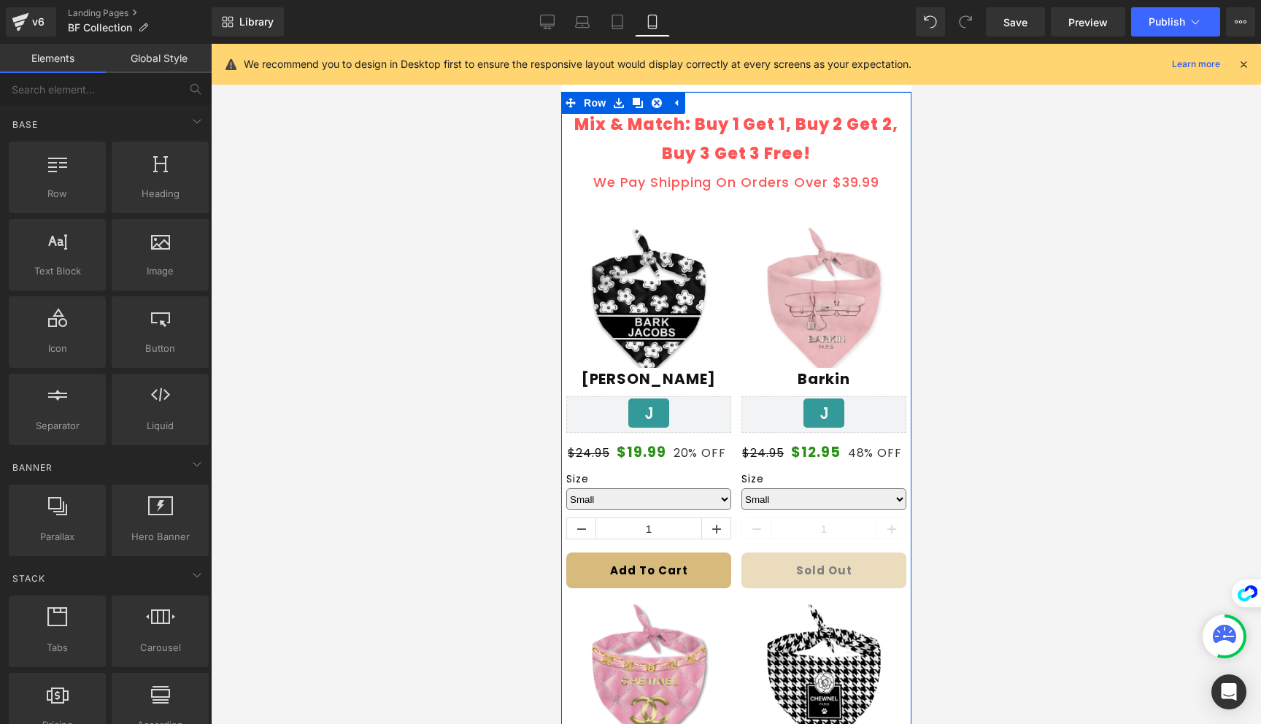
click at [794, 147] on p "Mix & Match: Buy 1 Get 1, Buy 2 Get 2, Buy 3 Get 3 Free!" at bounding box center [735, 139] width 327 height 58
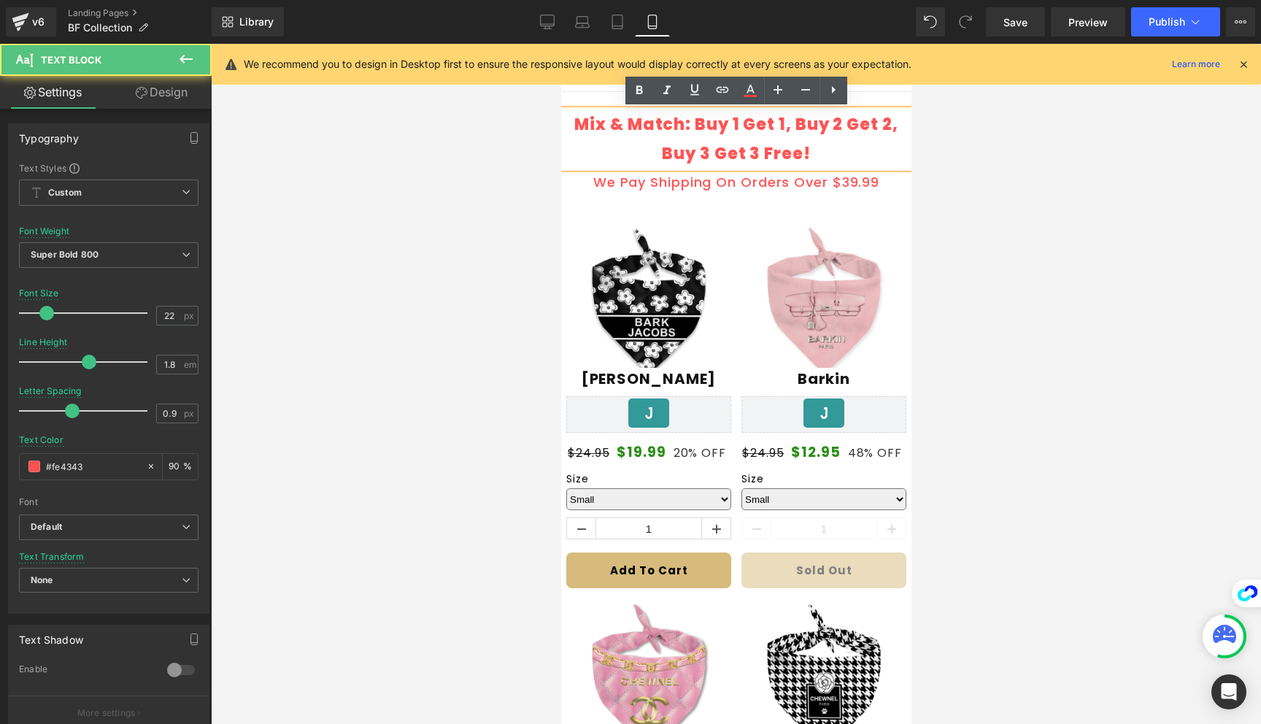
click at [753, 144] on p "Mix & Match: Buy 1 Get 1, Buy 2 Get 2, Buy 3 Get 3 Free!" at bounding box center [735, 139] width 327 height 58
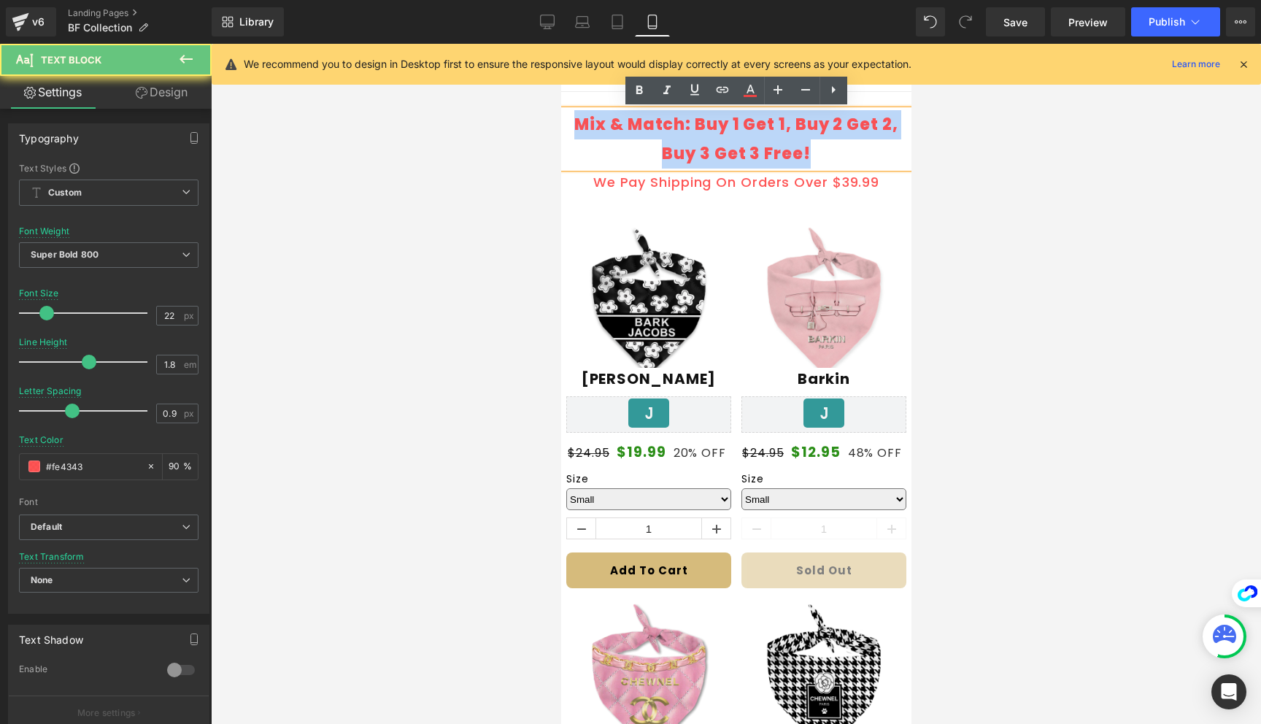
click at [753, 144] on p "Mix & Match: Buy 1 Get 1, Buy 2 Get 2, Buy 3 Get 3 Free!" at bounding box center [735, 139] width 327 height 58
copy p "Mix & Match: Buy 1 Get 1, Buy 2 Get 2, Buy 3 Get 3 Free!"
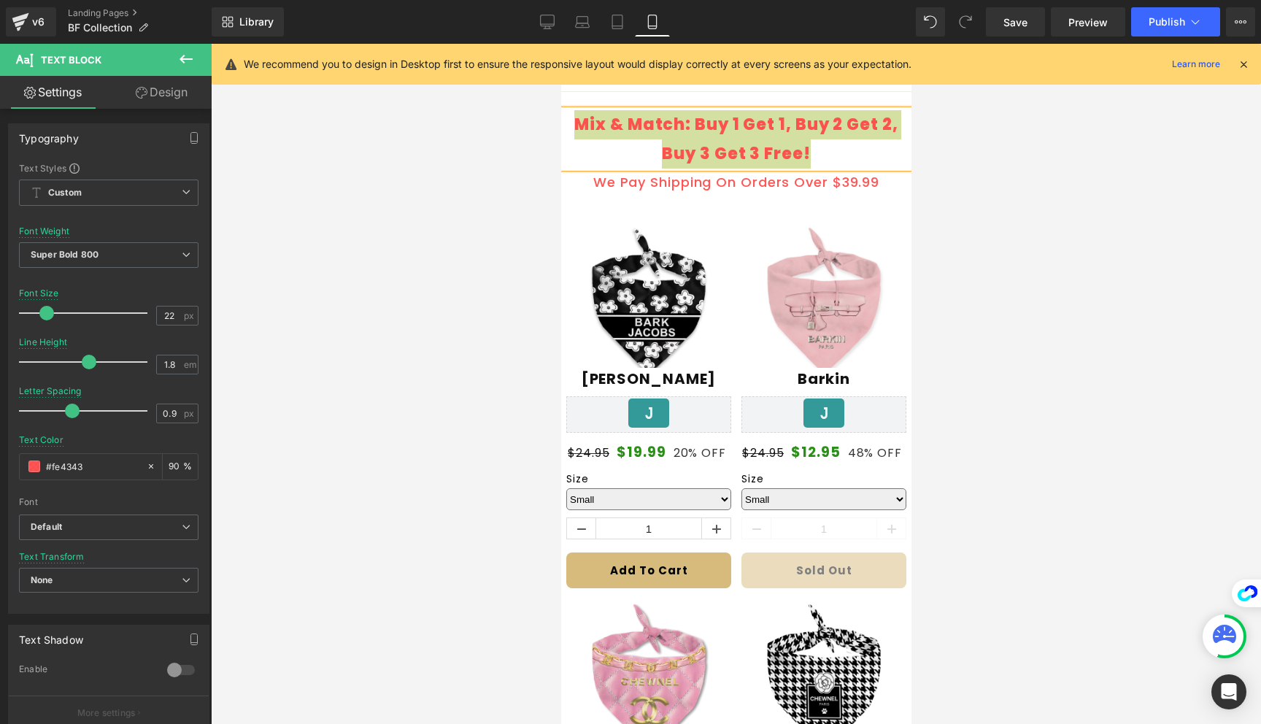
click at [972, 220] on div at bounding box center [736, 384] width 1050 height 680
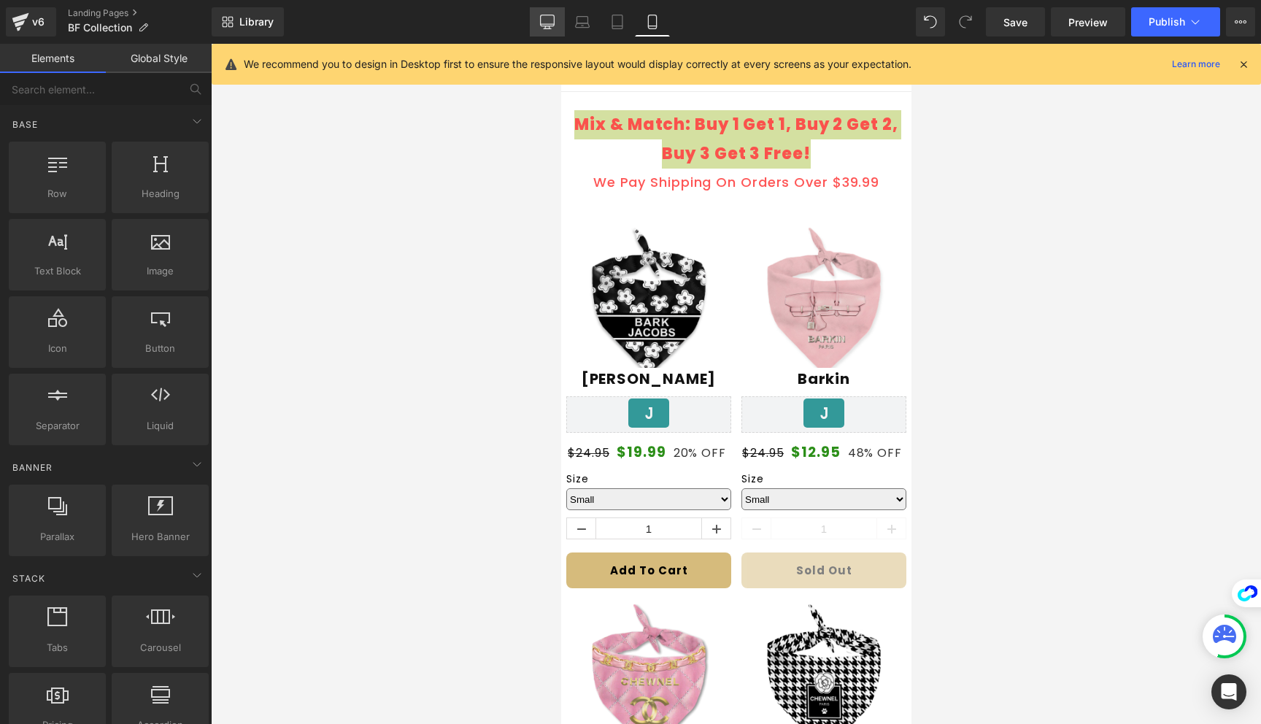
click at [544, 22] on icon at bounding box center [547, 22] width 15 height 15
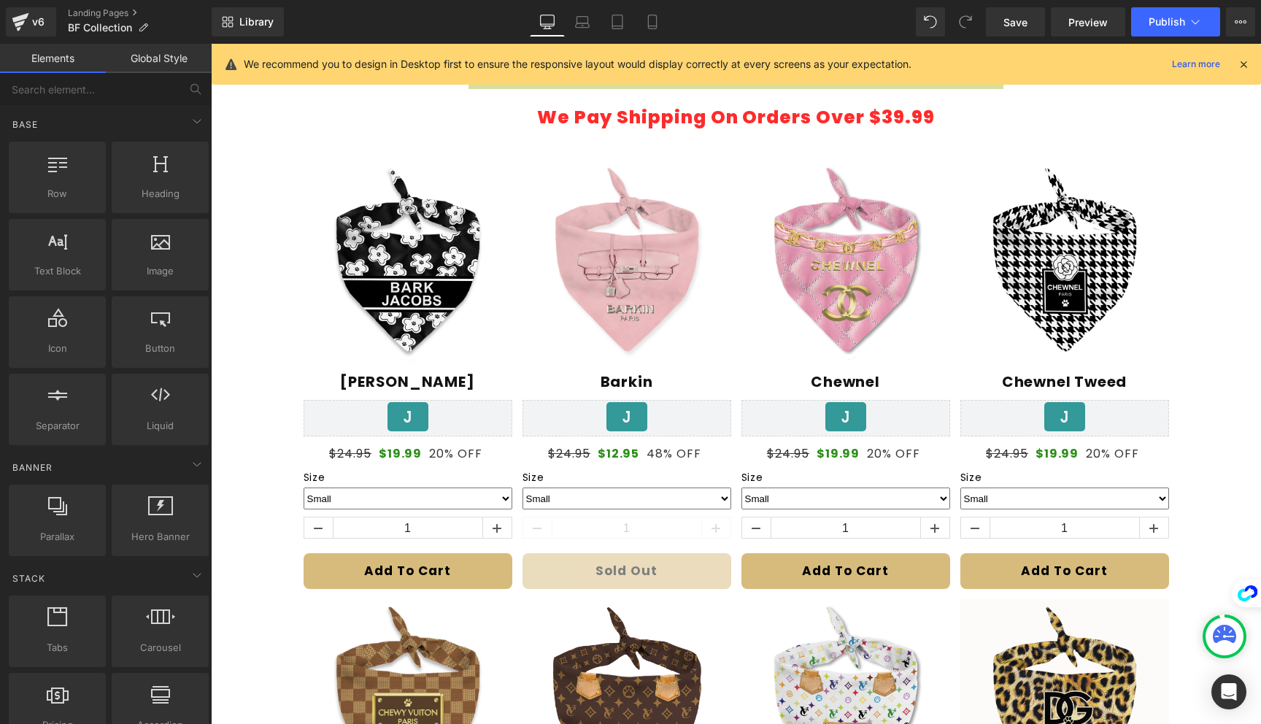
scroll to position [0, 0]
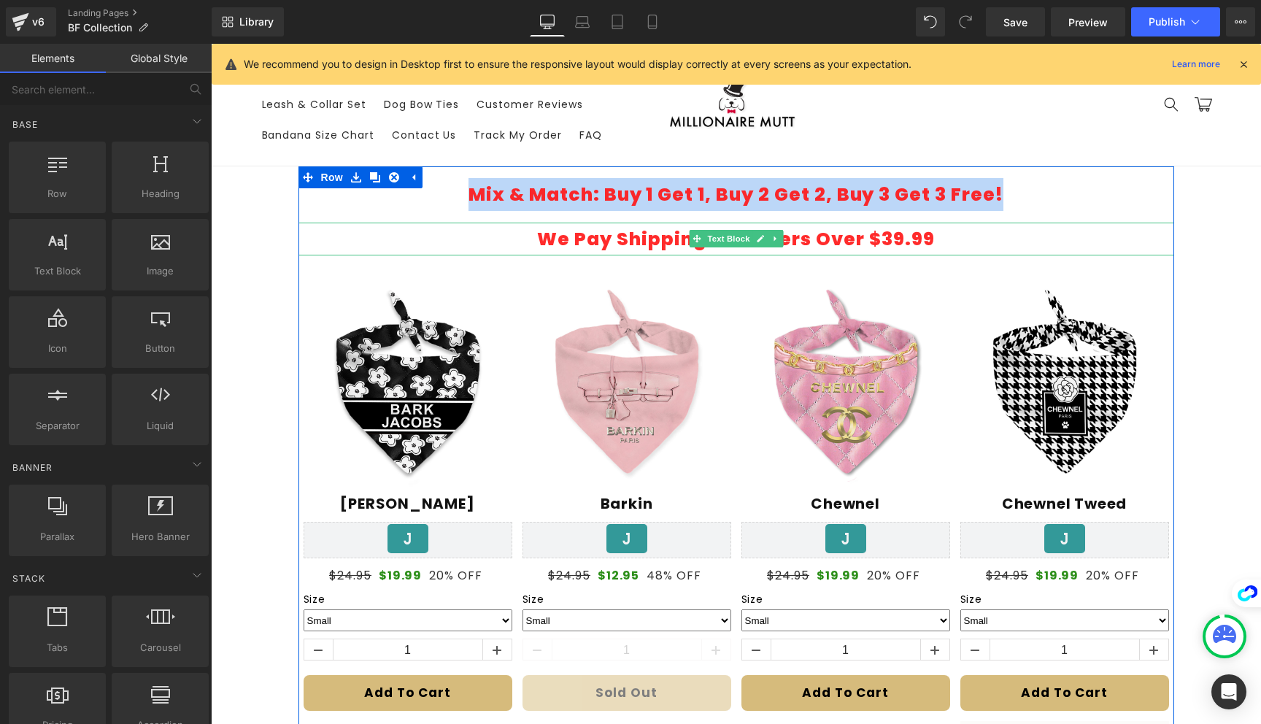
click at [1090, 227] on p "We Pay Shipping On Orders Over $39.99" at bounding box center [736, 239] width 852 height 33
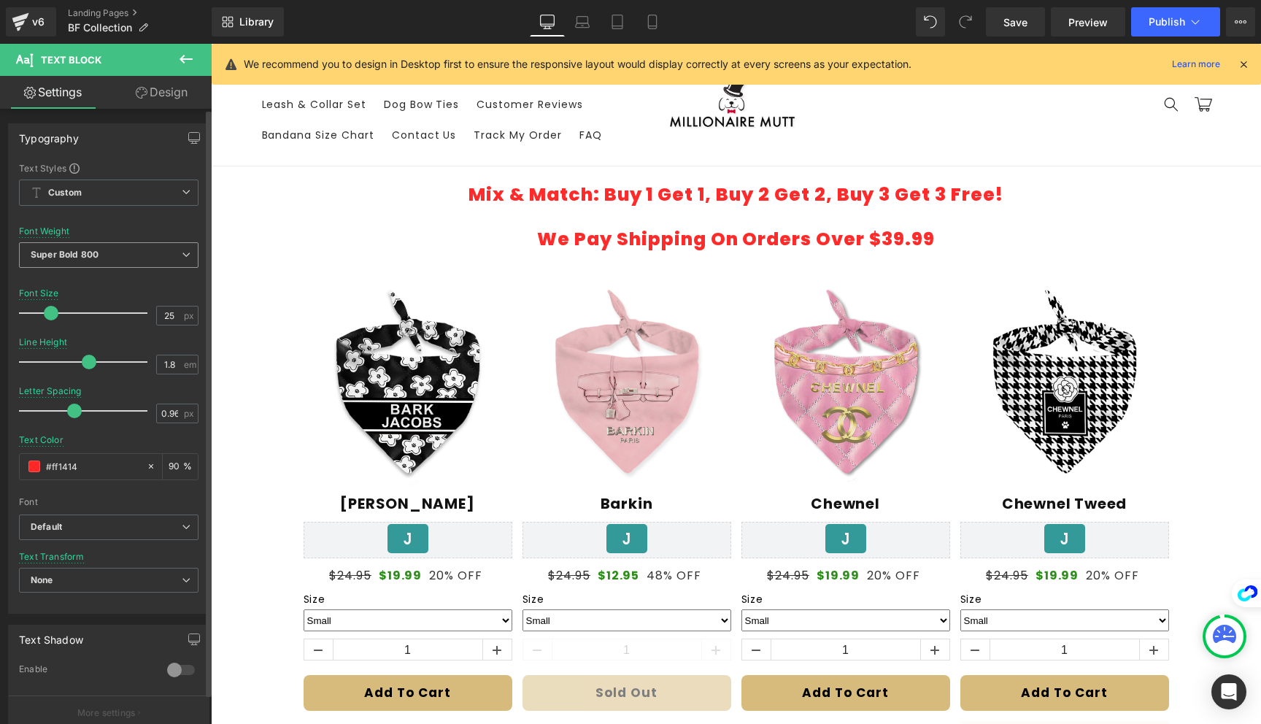
click at [93, 255] on b "Super Bold 800" at bounding box center [65, 254] width 68 height 11
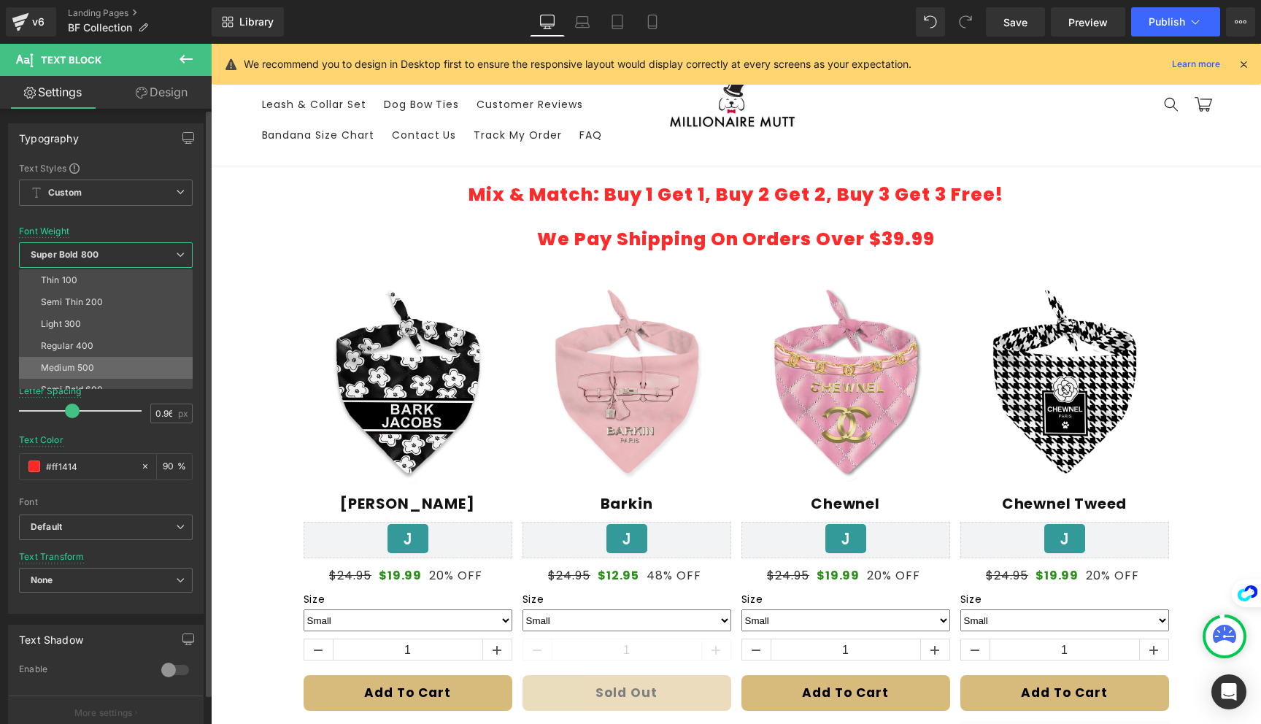
scroll to position [22, 0]
click at [115, 362] on li "Semi Bold 600" at bounding box center [109, 368] width 180 height 22
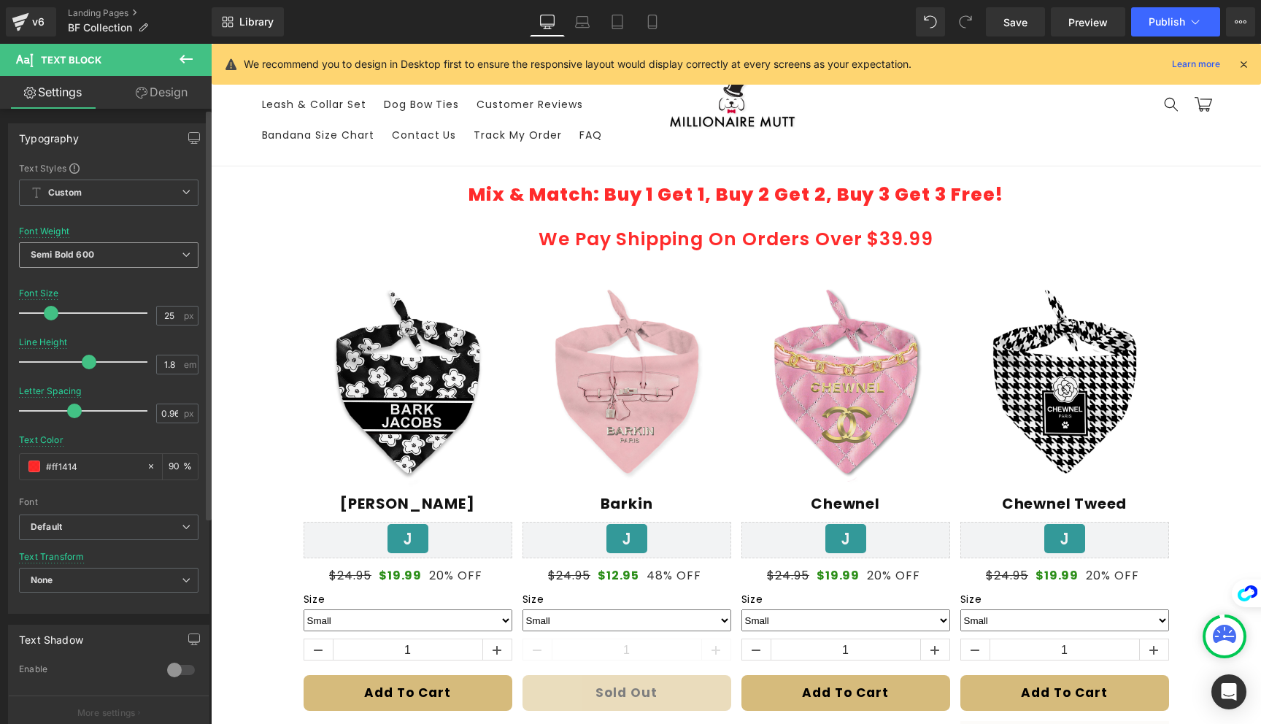
click at [121, 257] on span "Semi Bold 600" at bounding box center [108, 255] width 179 height 26
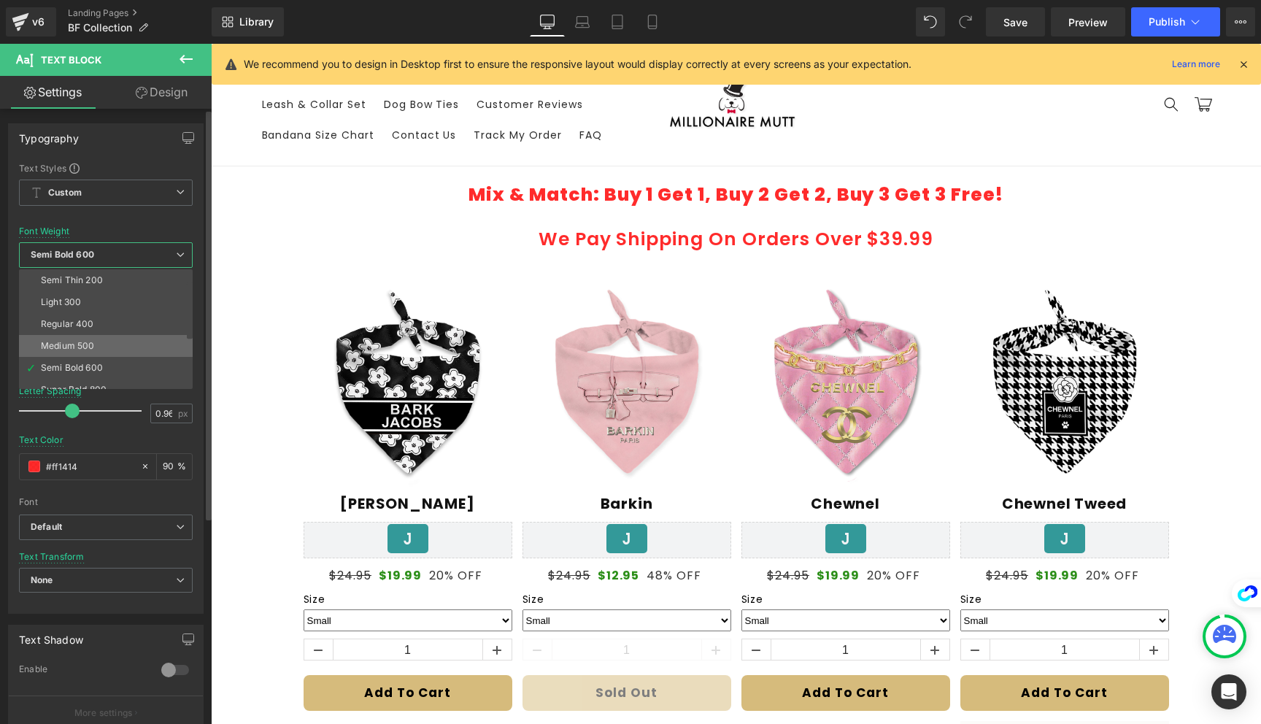
click at [97, 340] on li "Medium 500" at bounding box center [109, 346] width 180 height 22
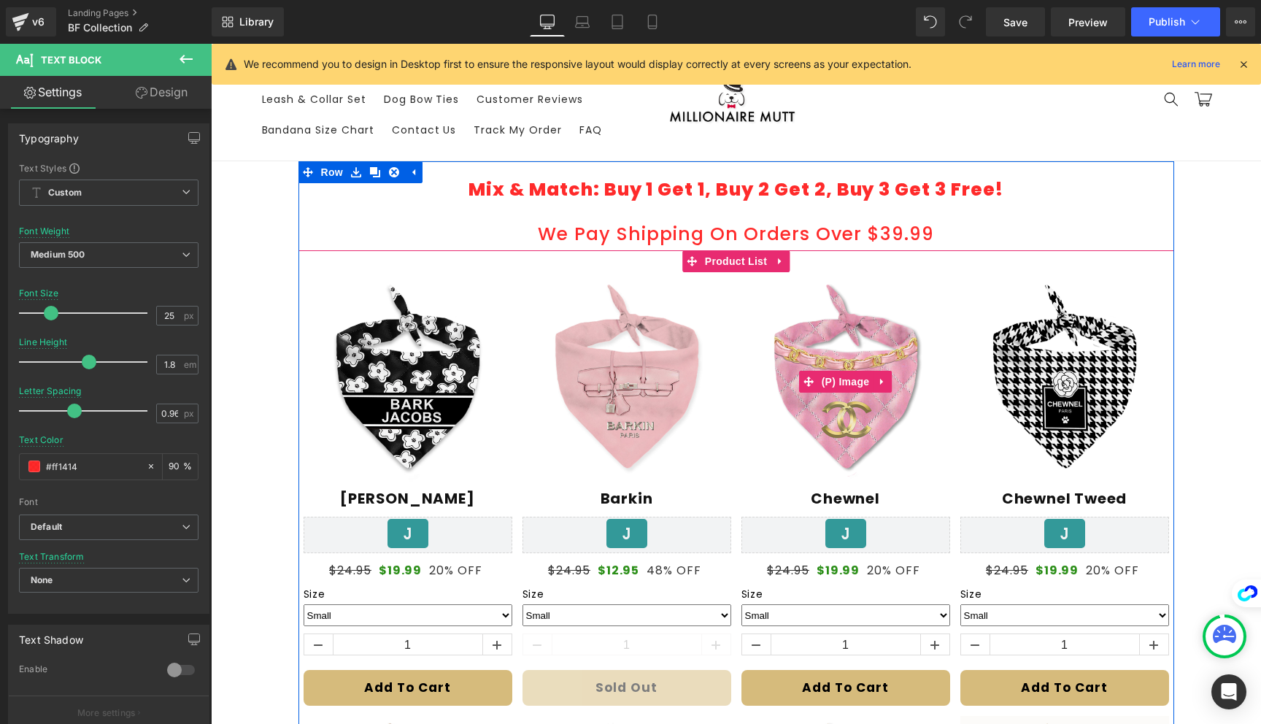
scroll to position [0, 0]
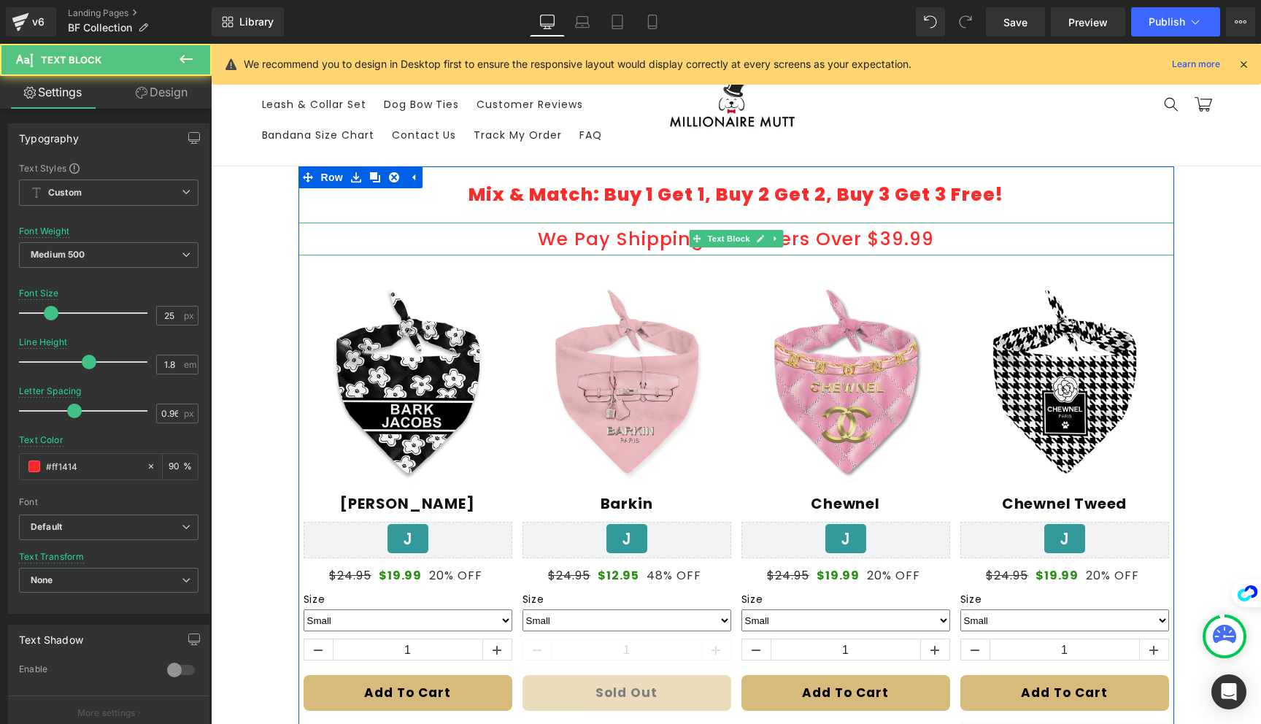
click at [892, 237] on p "We Pay Shipping On Orders Over $39.99" at bounding box center [736, 239] width 852 height 33
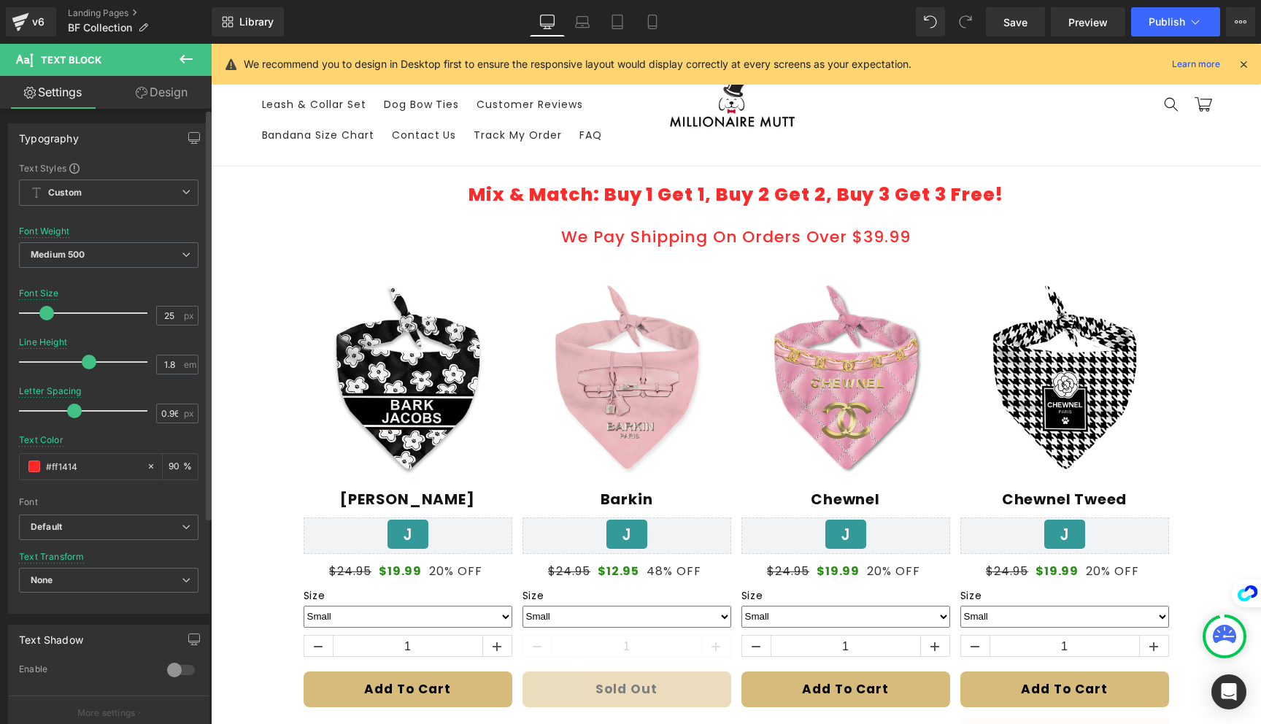
click at [45, 309] on span at bounding box center [46, 313] width 15 height 15
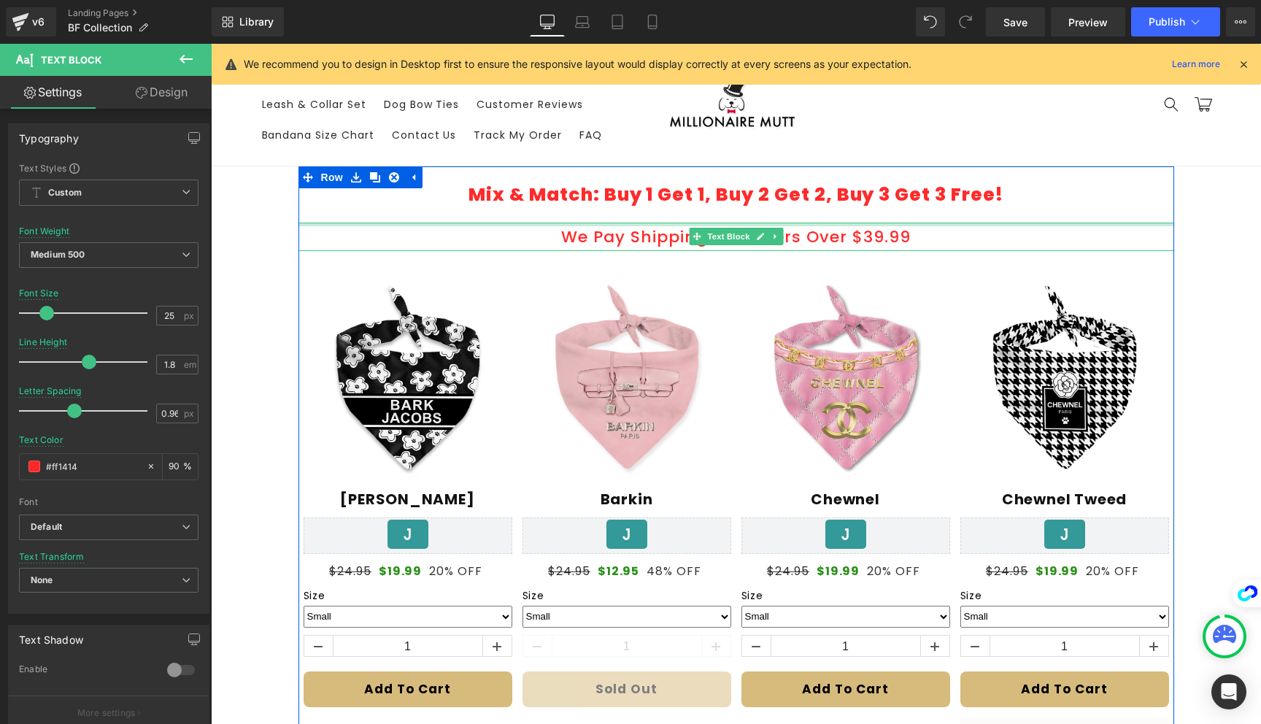
click at [993, 223] on div "We Pay Shipping On Orders Over $39.99 Text Block" at bounding box center [735, 237] width 875 height 29
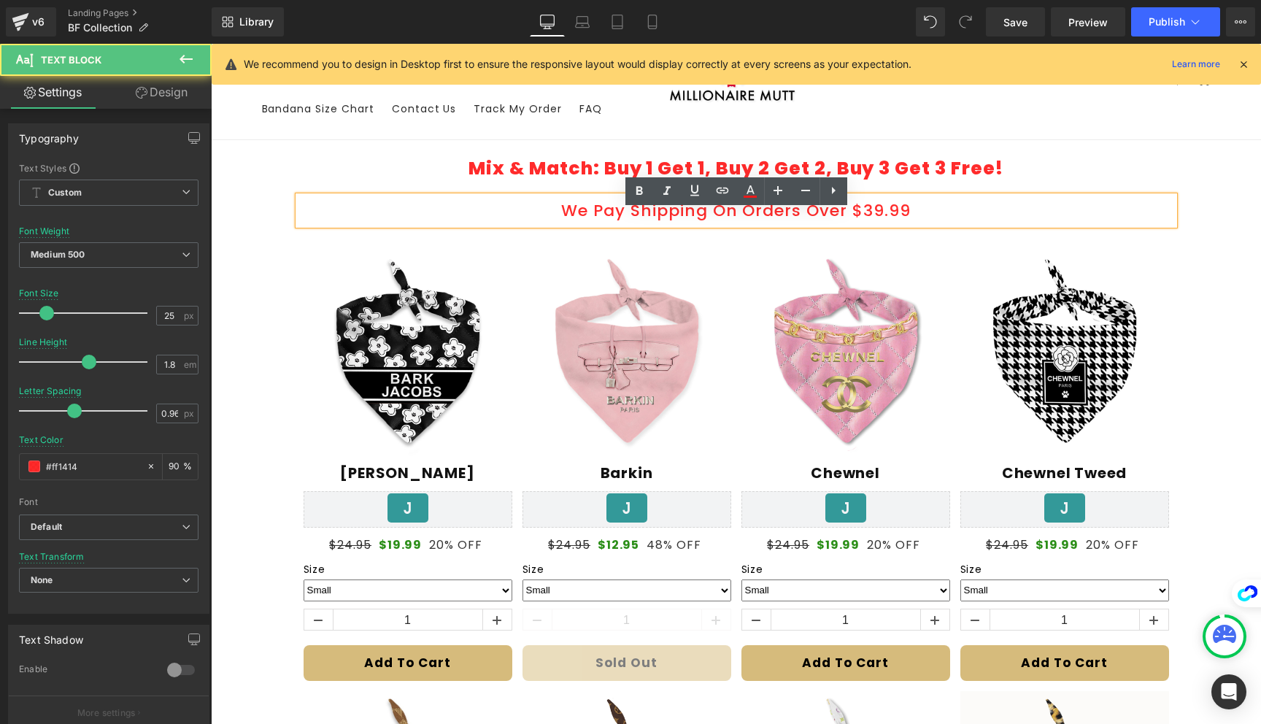
scroll to position [28, 0]
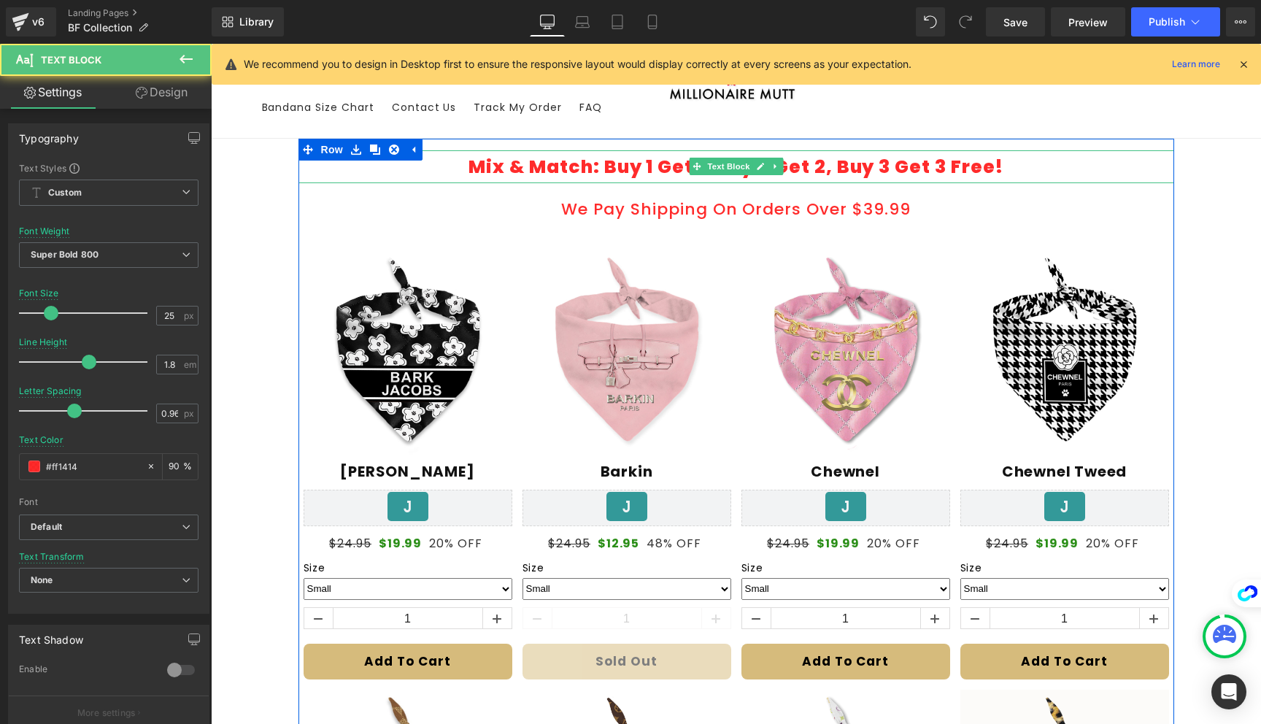
click at [922, 159] on p "Mix & Match: Buy 1 Get 1, Buy 2 Get 2, Buy 3 Get 3 Free!" at bounding box center [736, 166] width 852 height 33
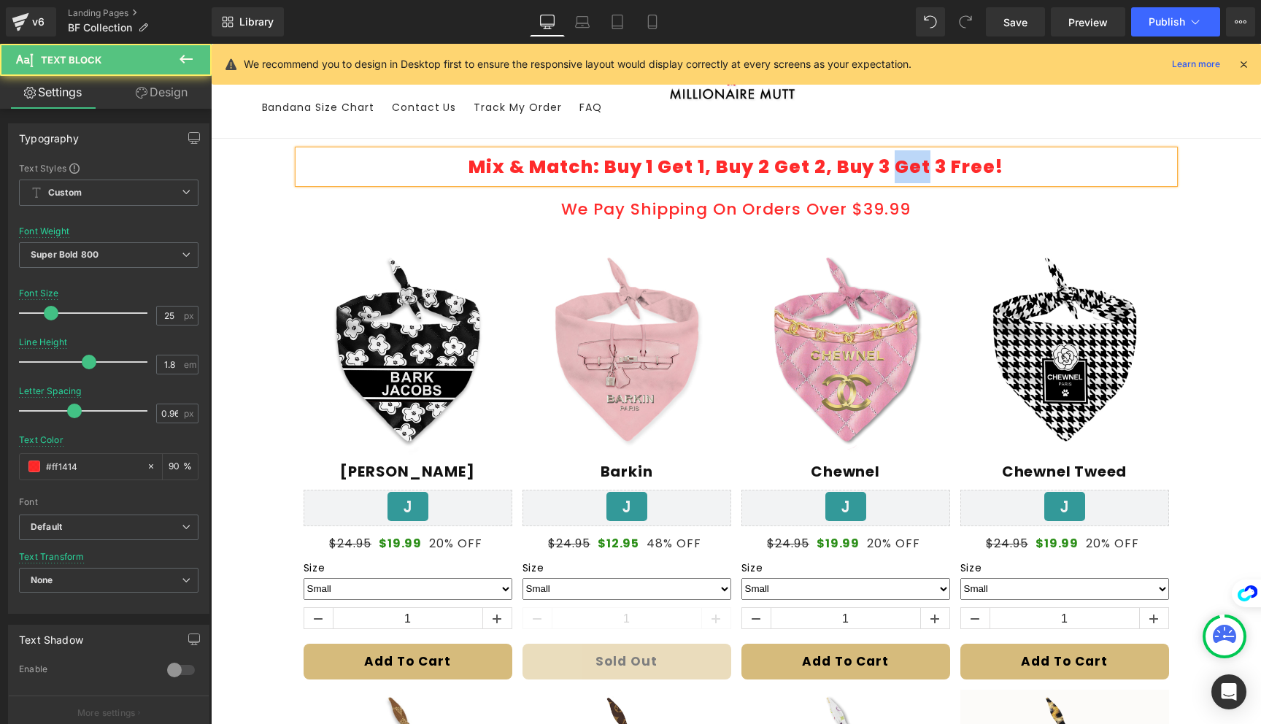
click at [922, 159] on p "Mix & Match: Buy 1 Get 1, Buy 2 Get 2, Buy 3 Get 3 Free!" at bounding box center [736, 166] width 852 height 33
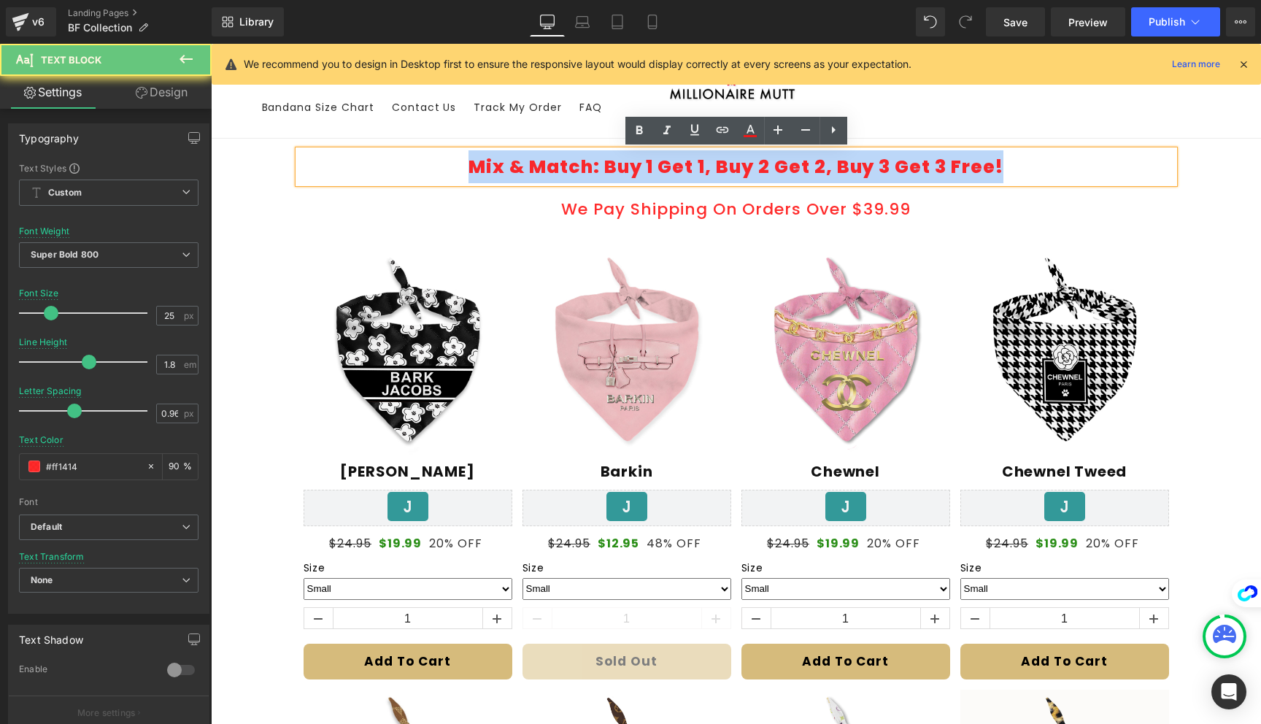
click at [922, 159] on p "Mix & Match: Buy 1 Get 1, Buy 2 Get 2, Buy 3 Get 3 Free!" at bounding box center [736, 166] width 852 height 33
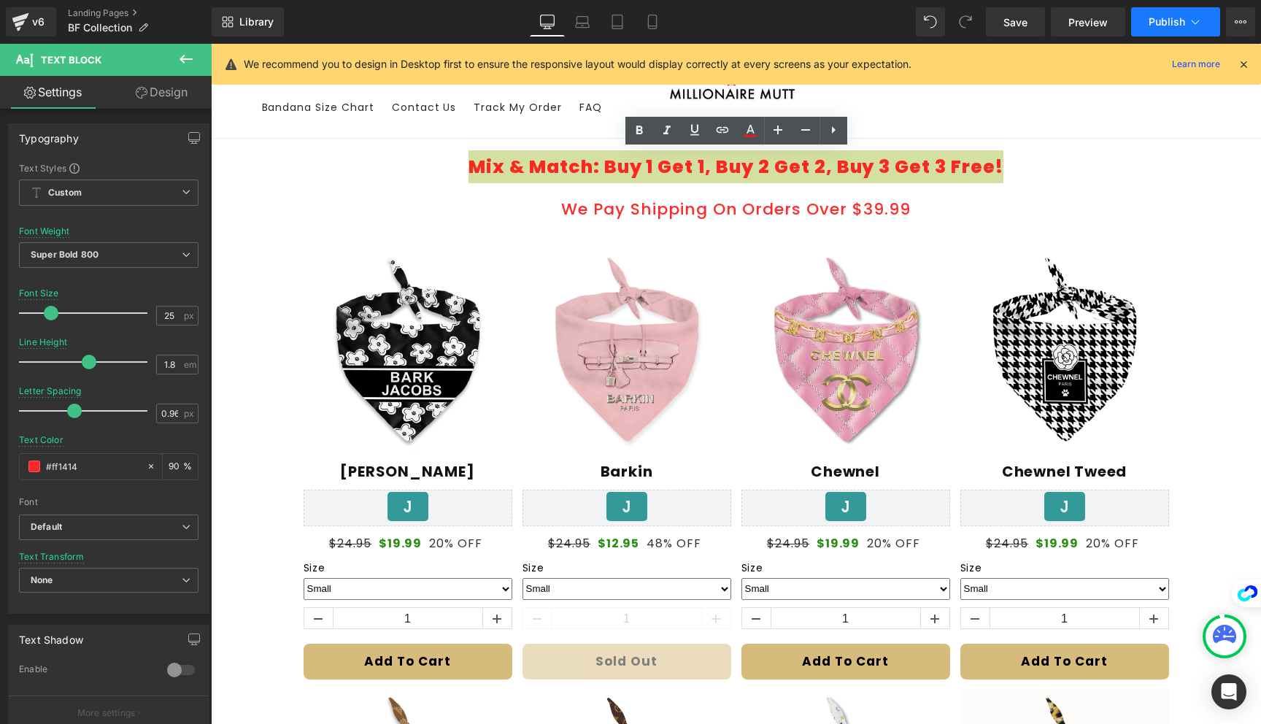
click at [1167, 24] on span "Publish" at bounding box center [1166, 22] width 36 height 12
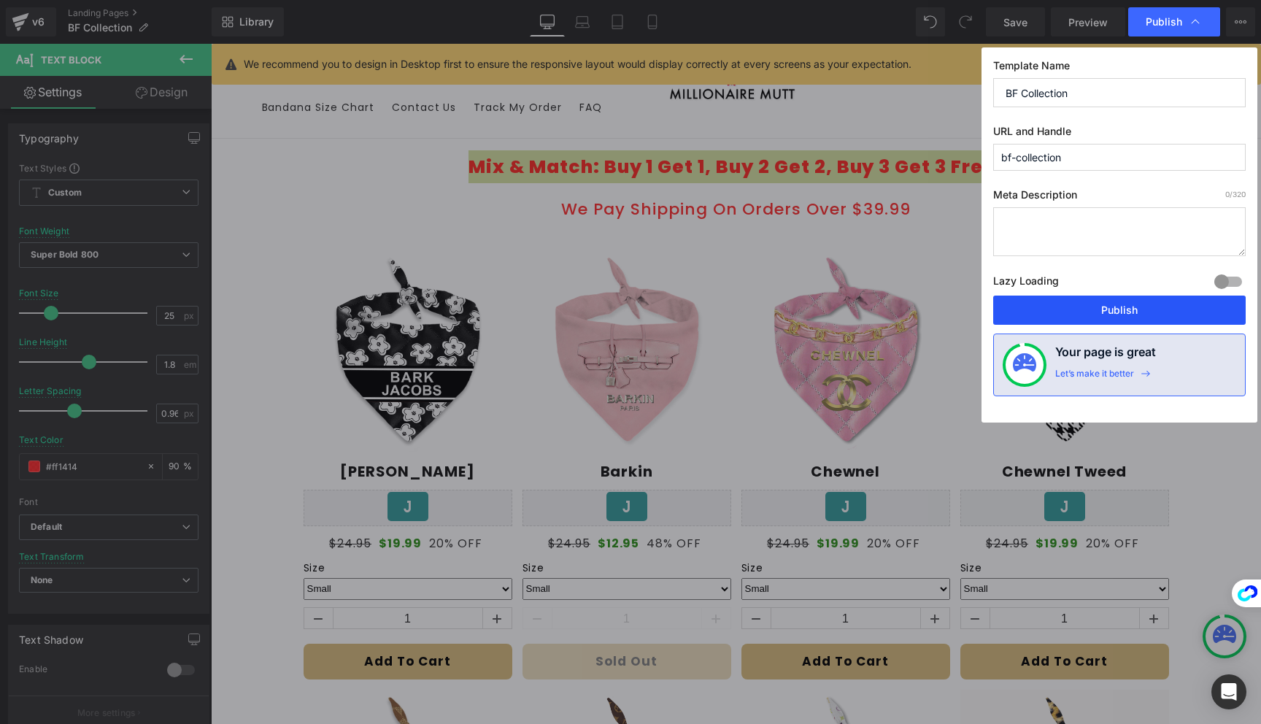
click at [1114, 315] on button "Publish" at bounding box center [1119, 309] width 252 height 29
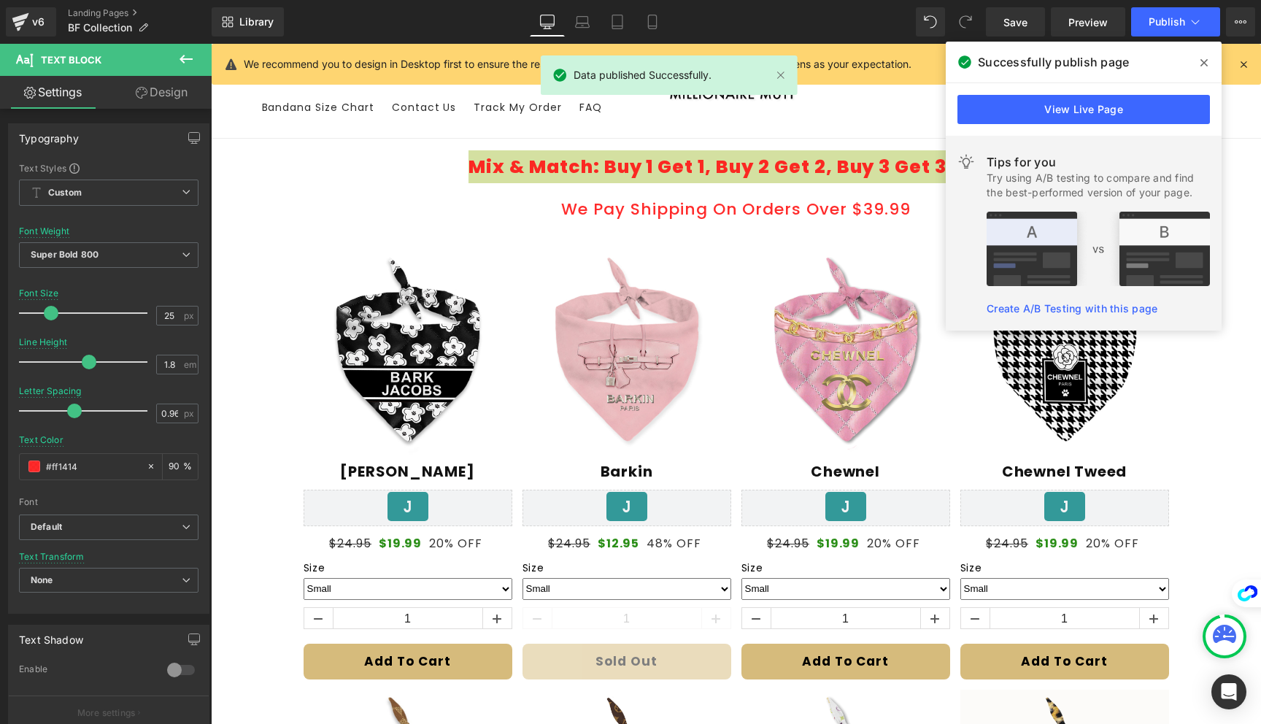
click at [1202, 57] on icon at bounding box center [1203, 63] width 7 height 12
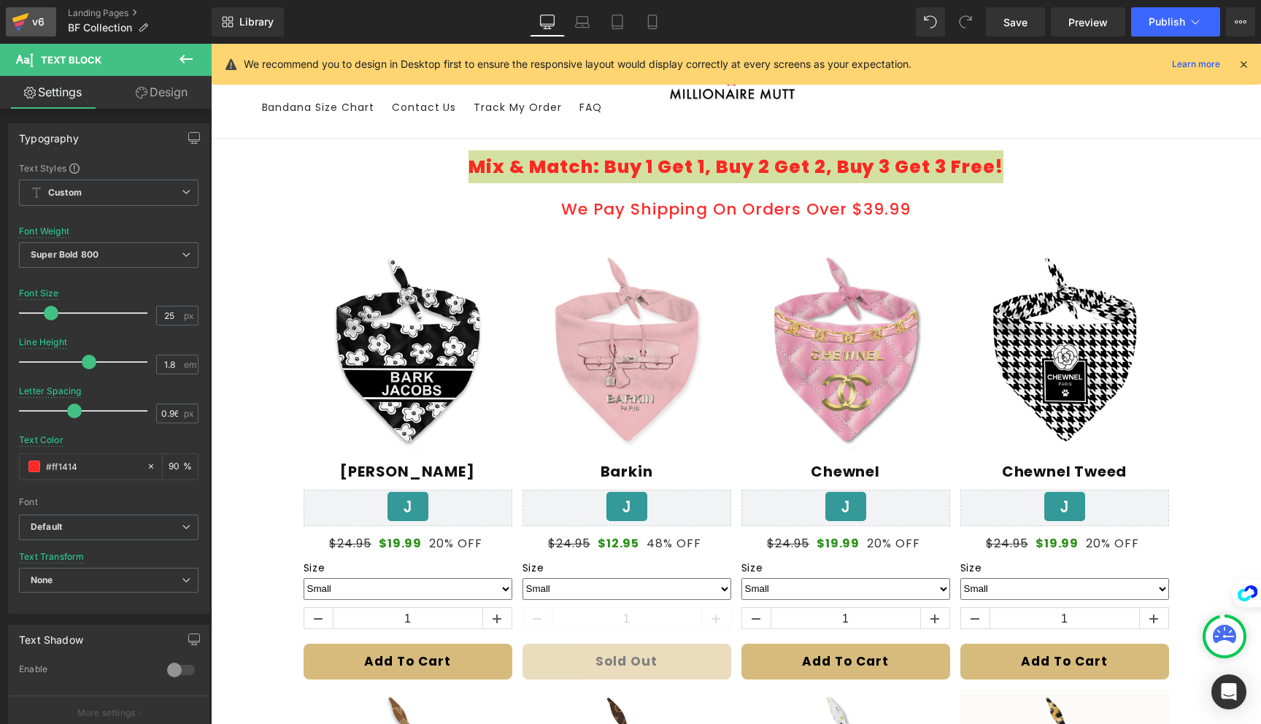
click at [24, 16] on icon at bounding box center [20, 17] width 17 height 9
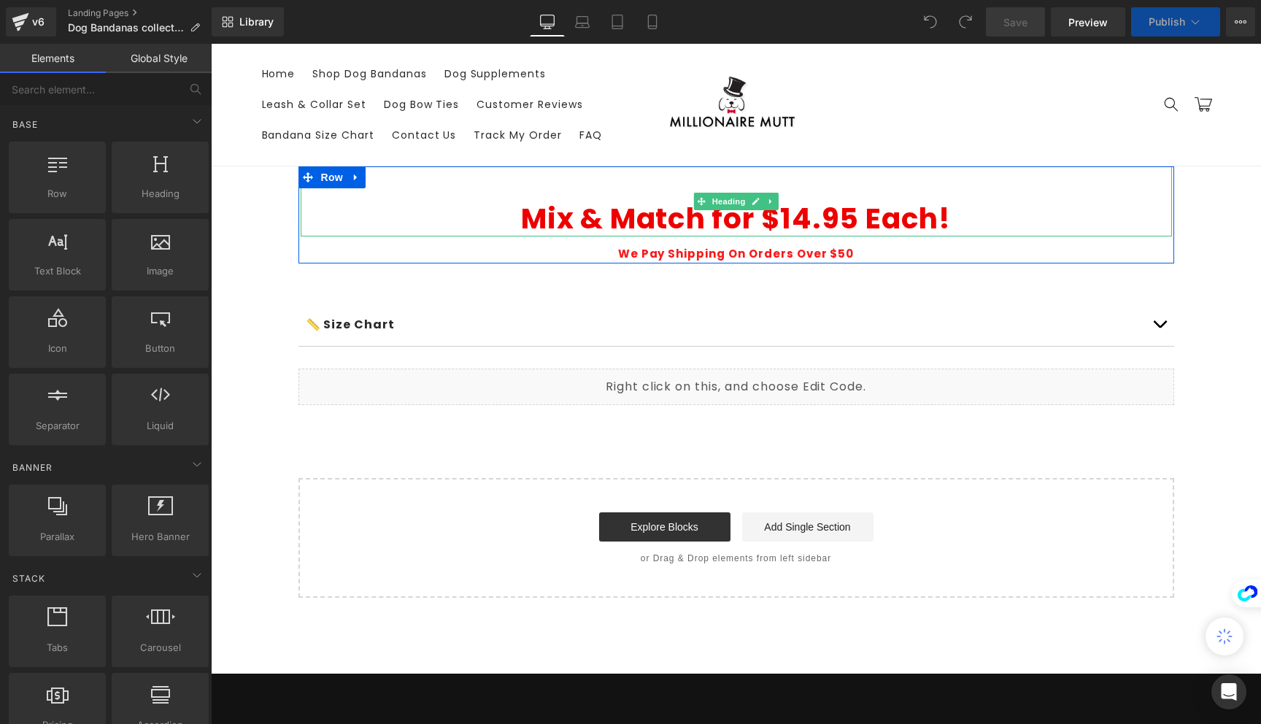
click at [804, 222] on strong "Mix & Match for $14.95 Each!" at bounding box center [736, 218] width 430 height 40
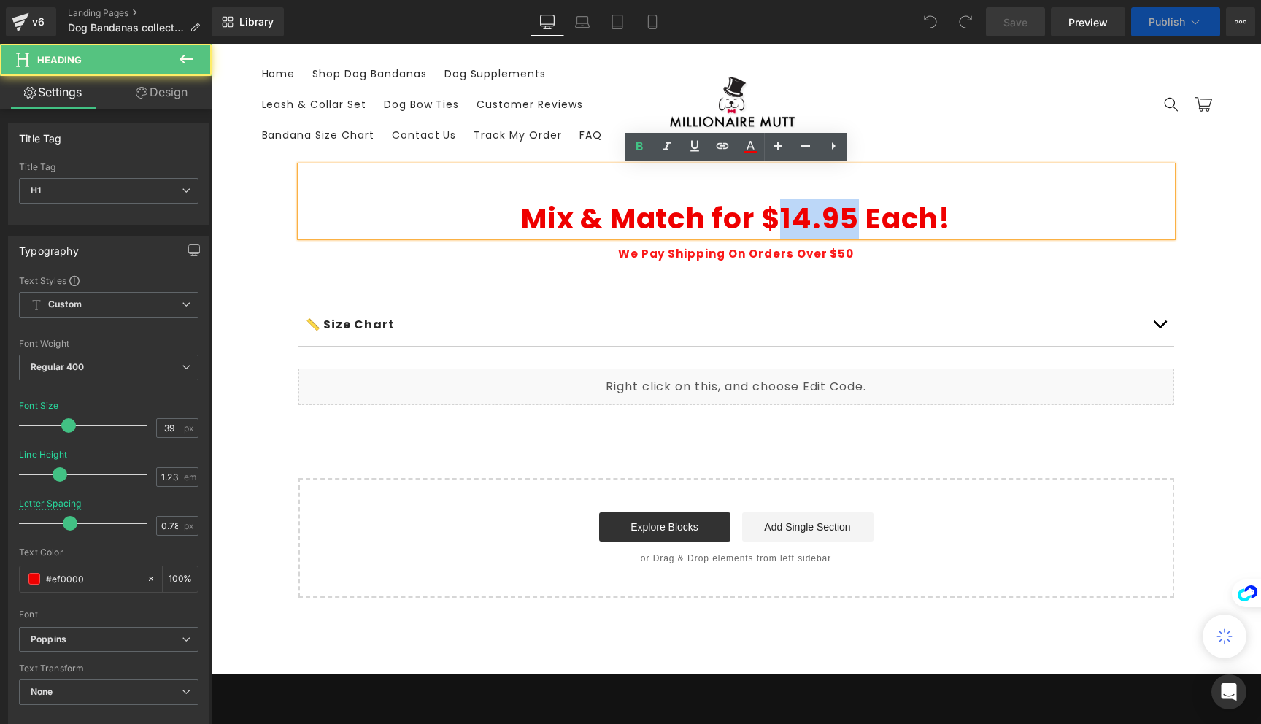
click at [804, 222] on strong "Mix & Match for $14.95 Each!" at bounding box center [736, 218] width 430 height 40
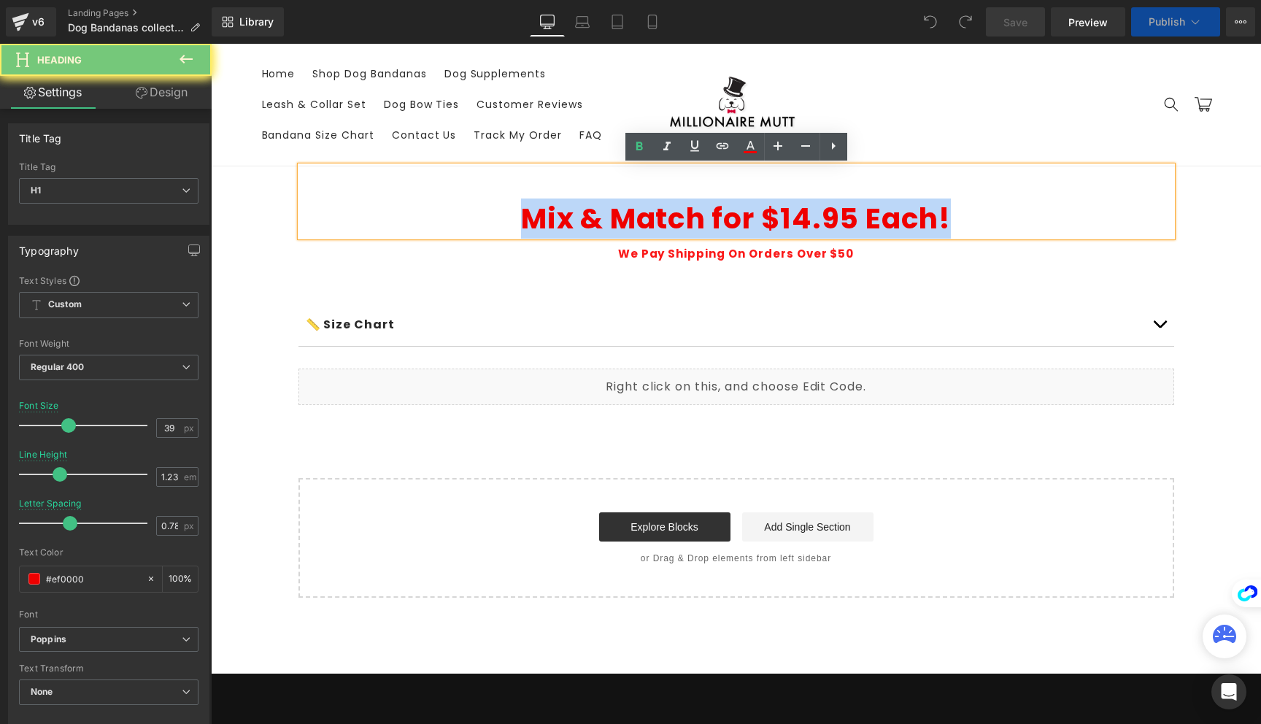
click at [804, 222] on strong "Mix & Match for $14.95 Each!" at bounding box center [736, 218] width 430 height 40
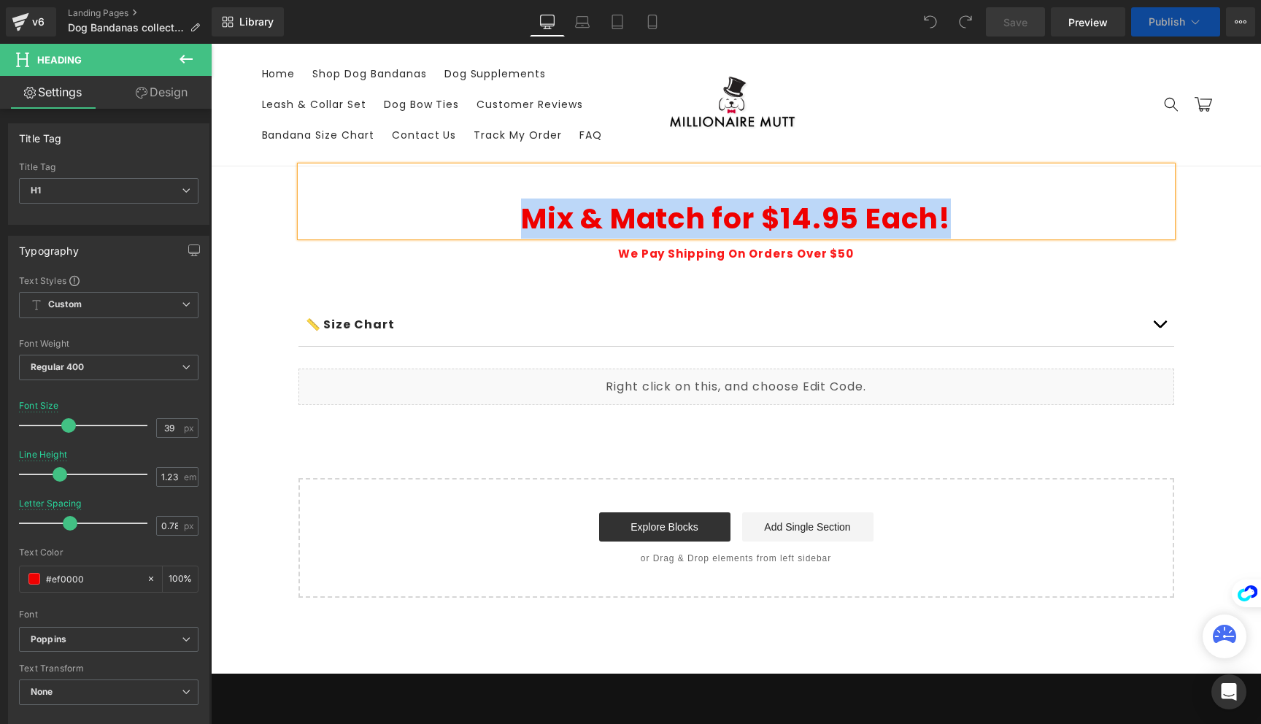
paste div
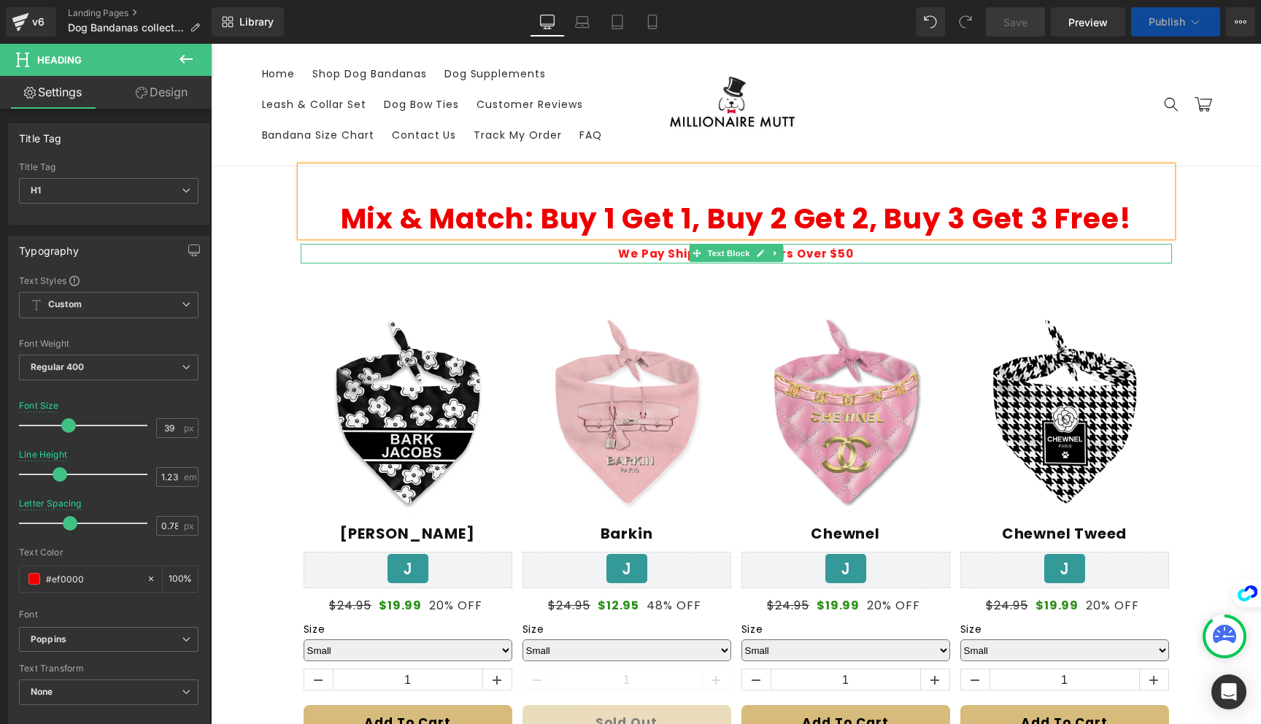
click at [840, 252] on strong "We Pay Shipping On Orders Over $50" at bounding box center [736, 253] width 236 height 15
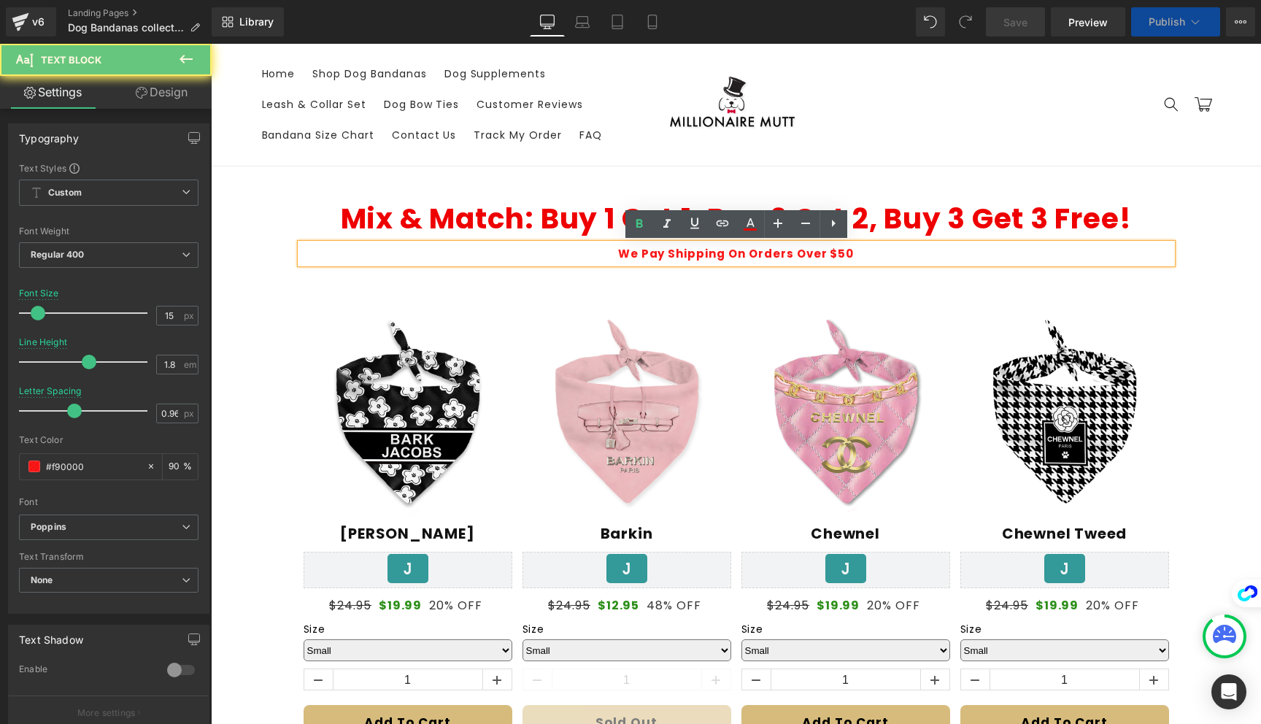
click at [854, 252] on p "We Pay Shipping On Orders Over $50" at bounding box center [736, 254] width 871 height 20
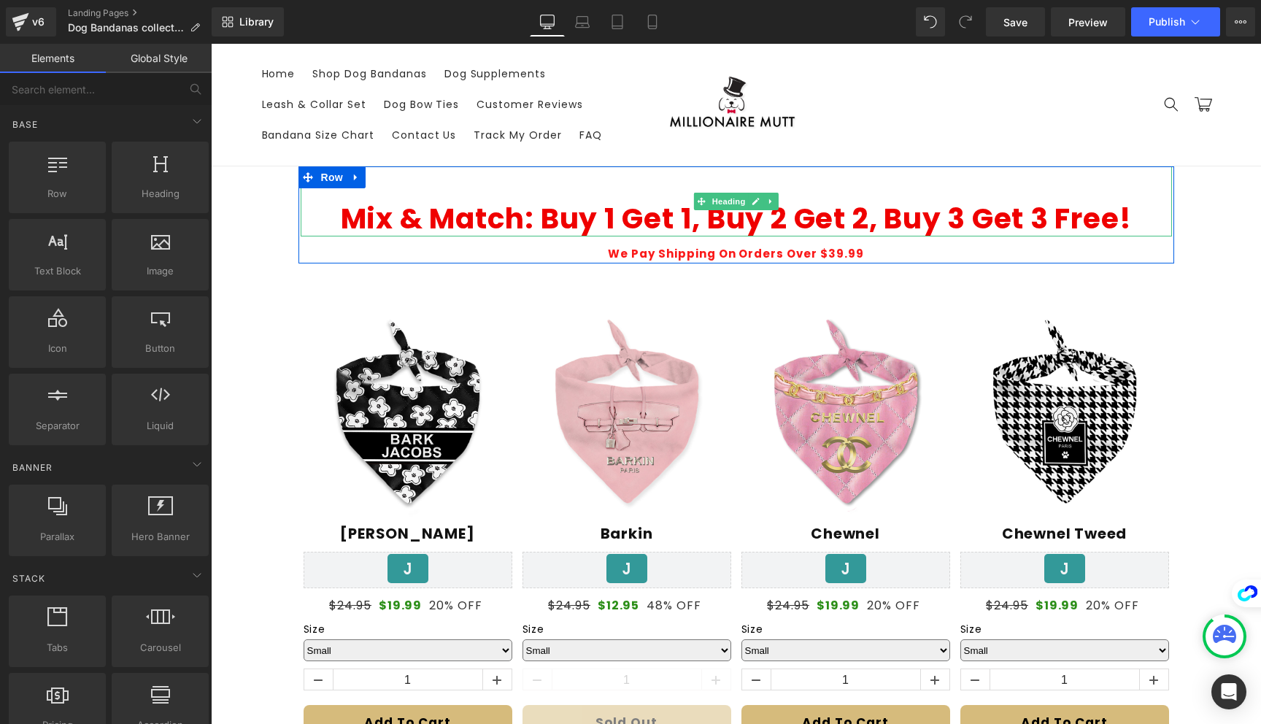
click at [970, 217] on b "Mix & Match: Buy 1 Get 1, Buy 2 Get 2, Buy 3 Get 3 Free!" at bounding box center [736, 218] width 791 height 40
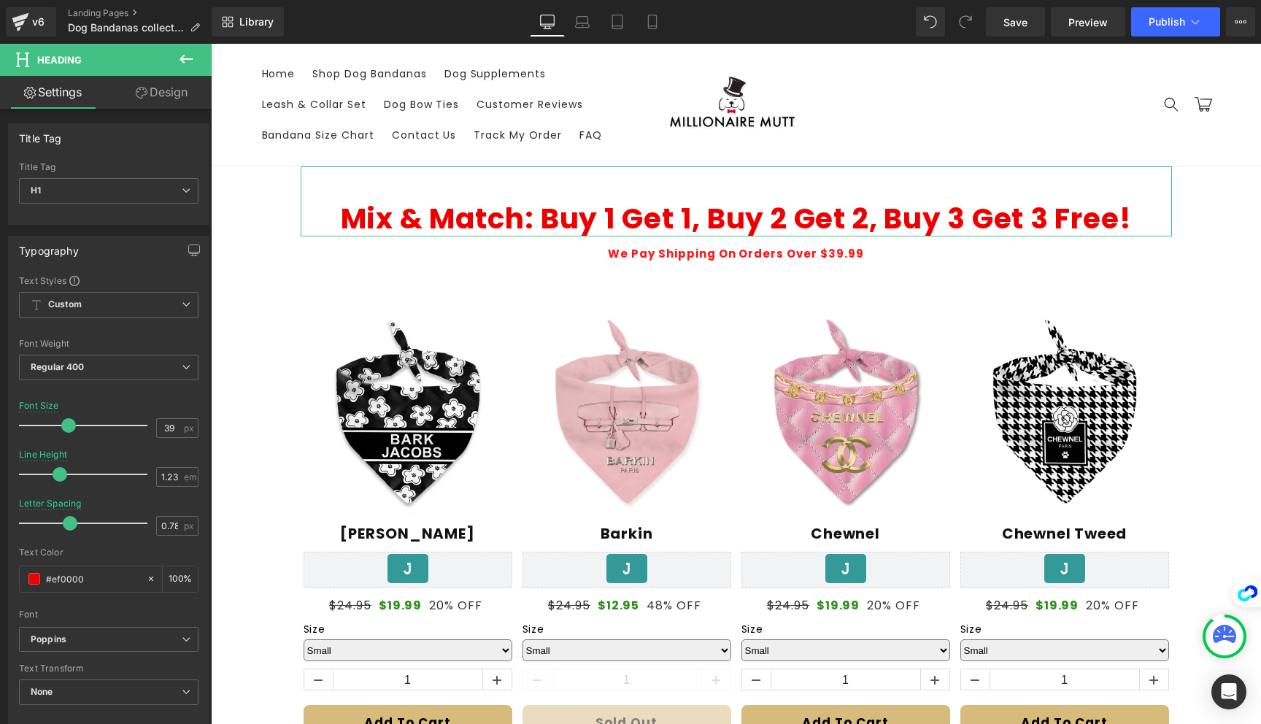
click at [141, 83] on link "Design" at bounding box center [162, 92] width 106 height 33
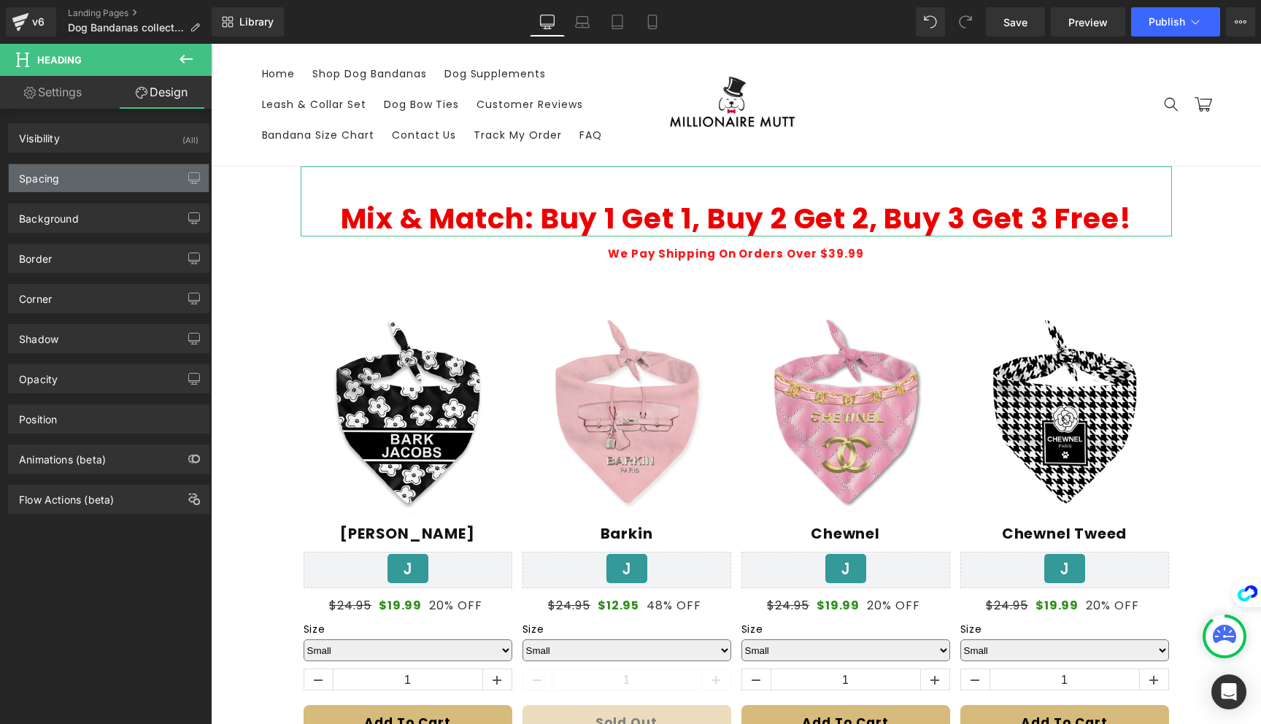
click at [116, 190] on div "Spacing" at bounding box center [109, 178] width 200 height 28
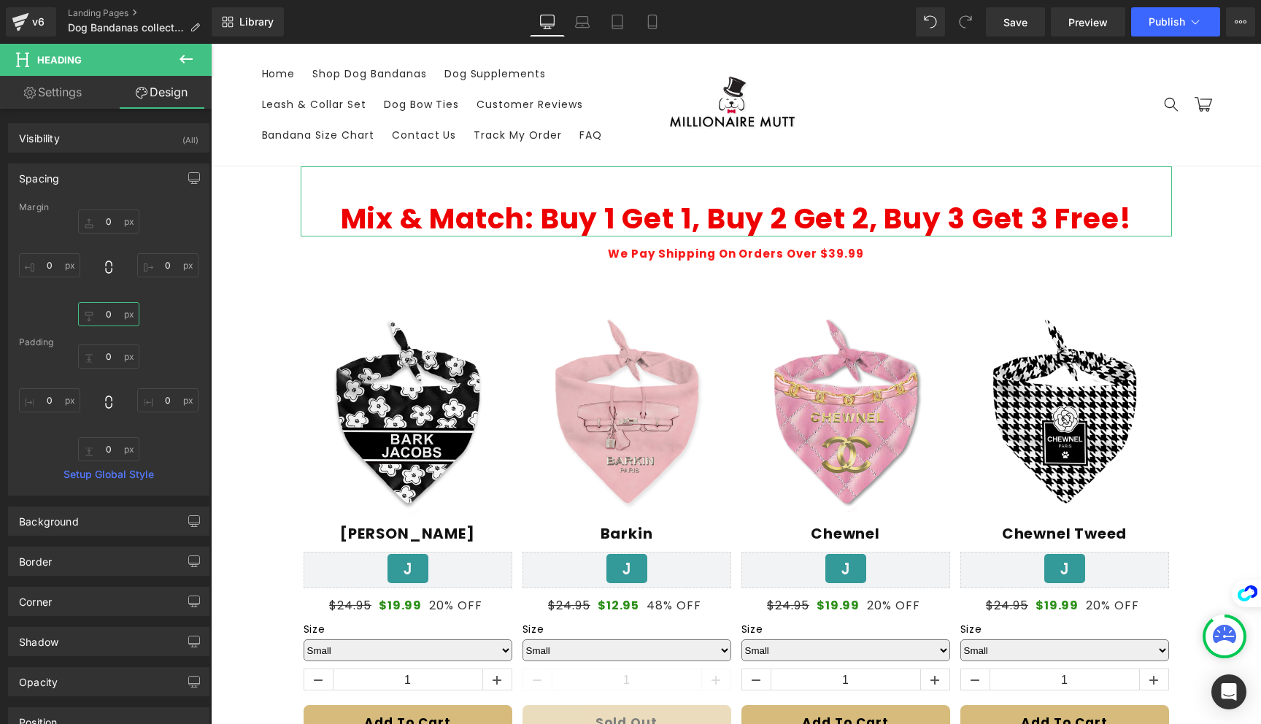
click at [108, 303] on input "0" at bounding box center [108, 314] width 61 height 24
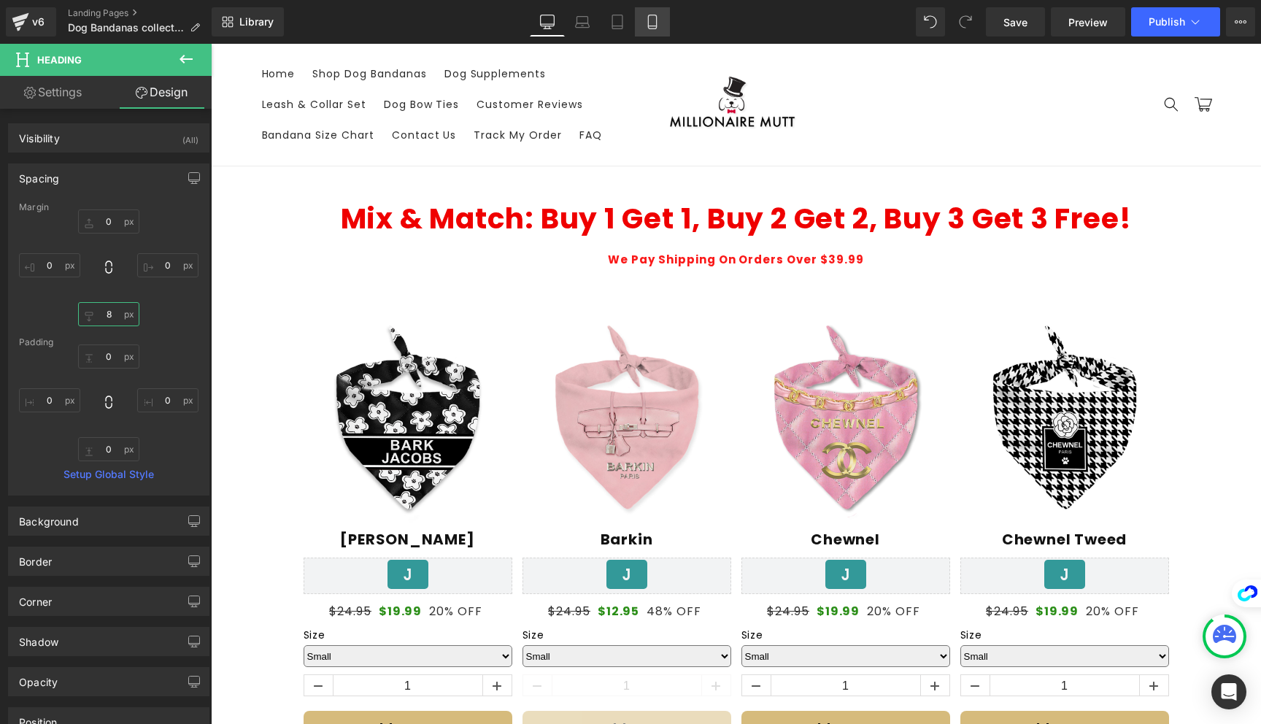
type input "8"
click at [663, 28] on link "Mobile" at bounding box center [652, 21] width 35 height 29
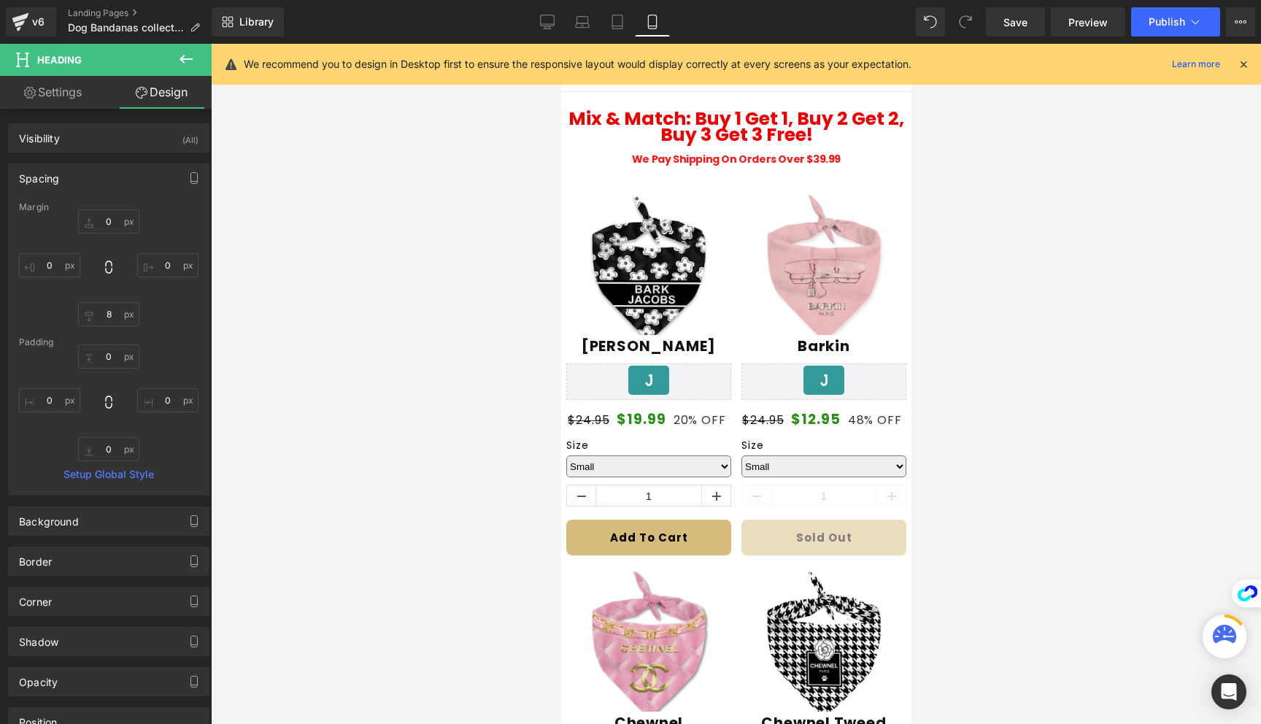
type input "0"
type input "8"
type input "0"
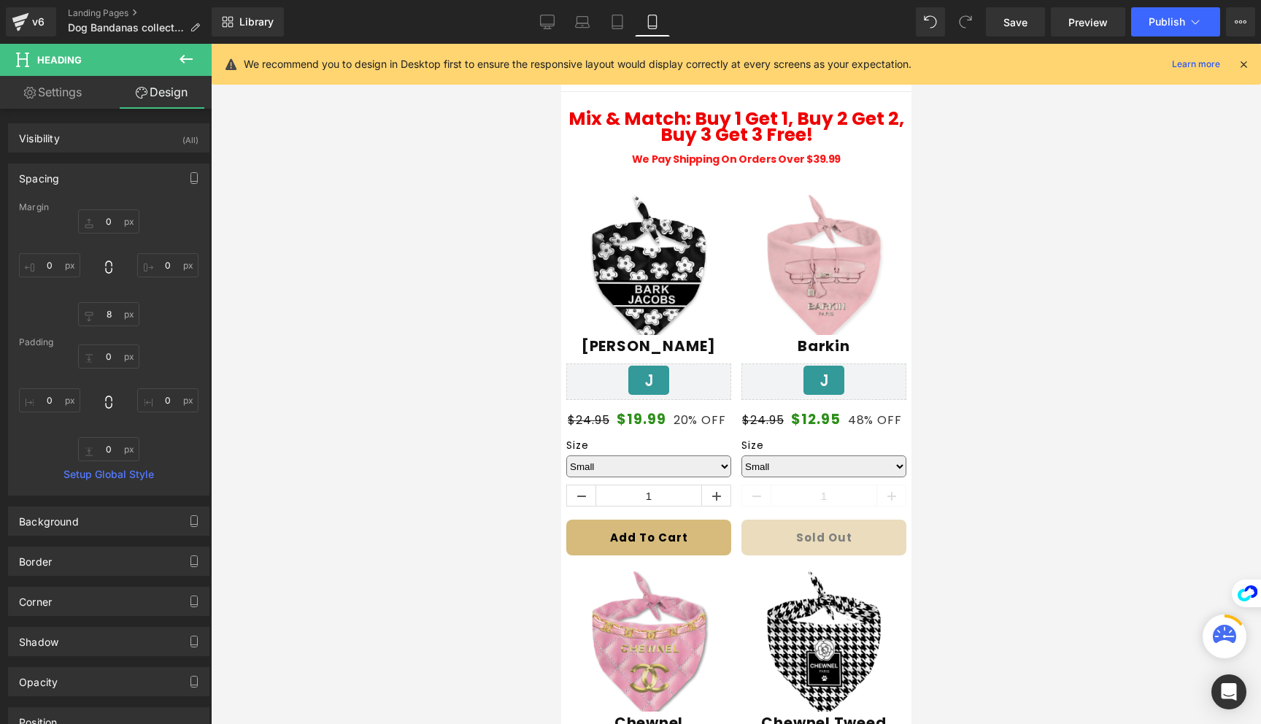
type input "0"
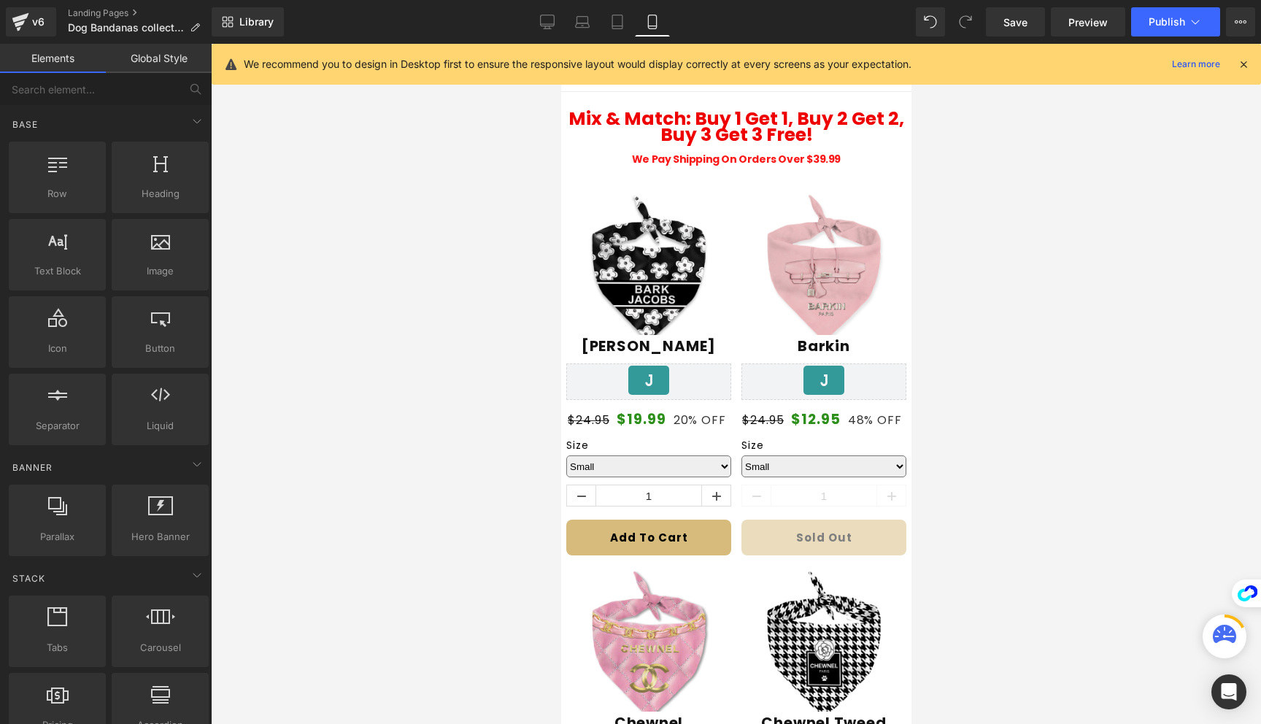
click at [1083, 211] on div at bounding box center [736, 384] width 1050 height 680
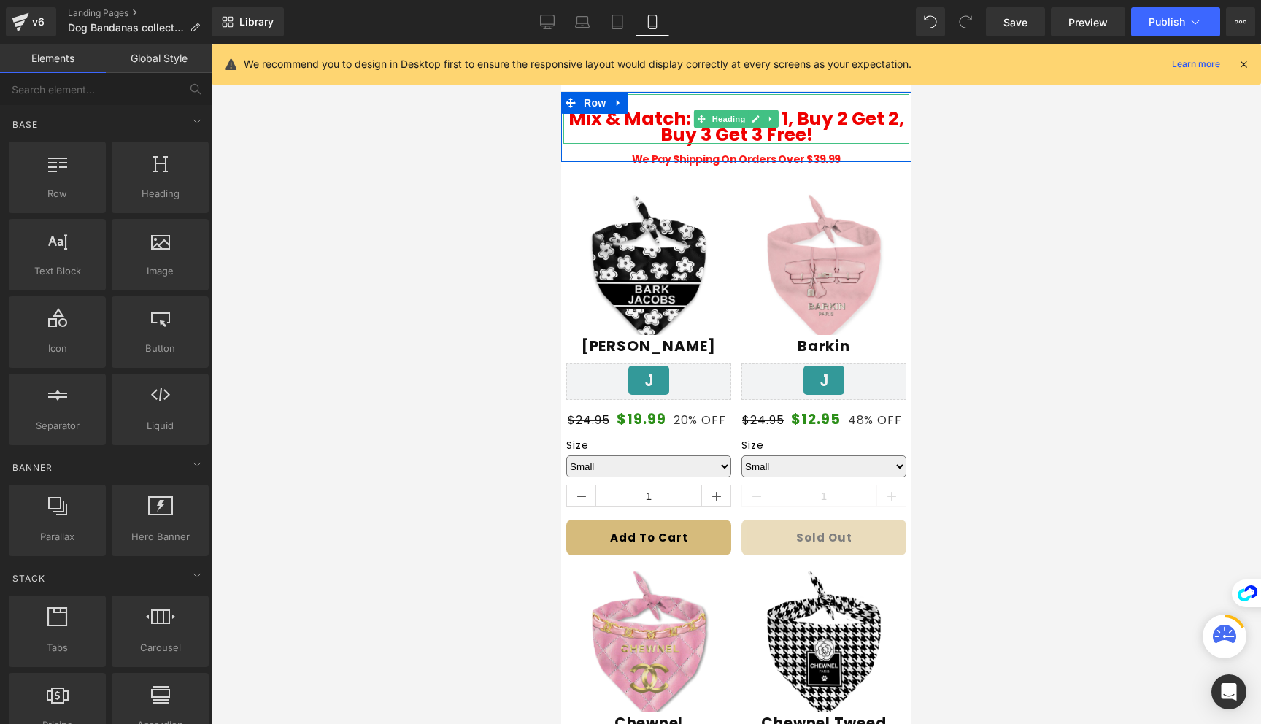
click at [873, 134] on h1 "Mix & Match: Buy 1 Get 1, Buy 2 Get 2, Buy 3 Get 3 Free!" at bounding box center [735, 127] width 346 height 33
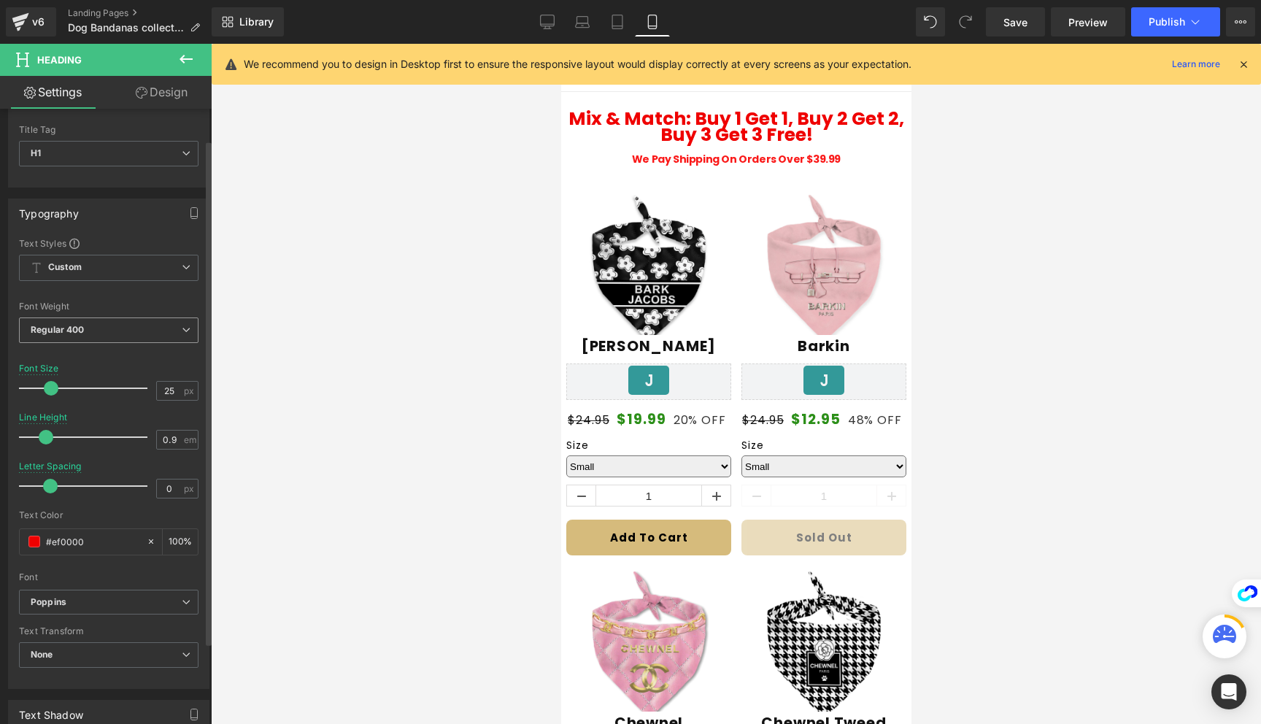
scroll to position [39, 0]
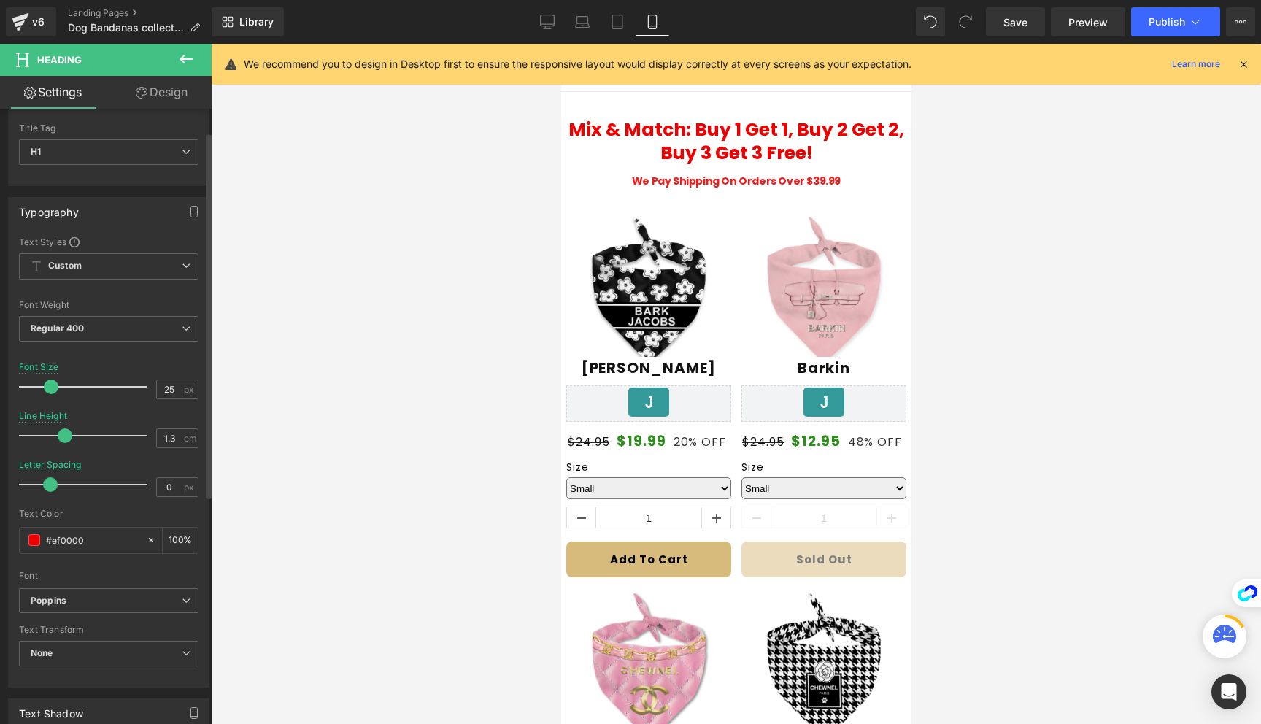
drag, startPoint x: 45, startPoint y: 436, endPoint x: 66, endPoint y: 436, distance: 20.4
click at [66, 436] on span at bounding box center [65, 435] width 15 height 15
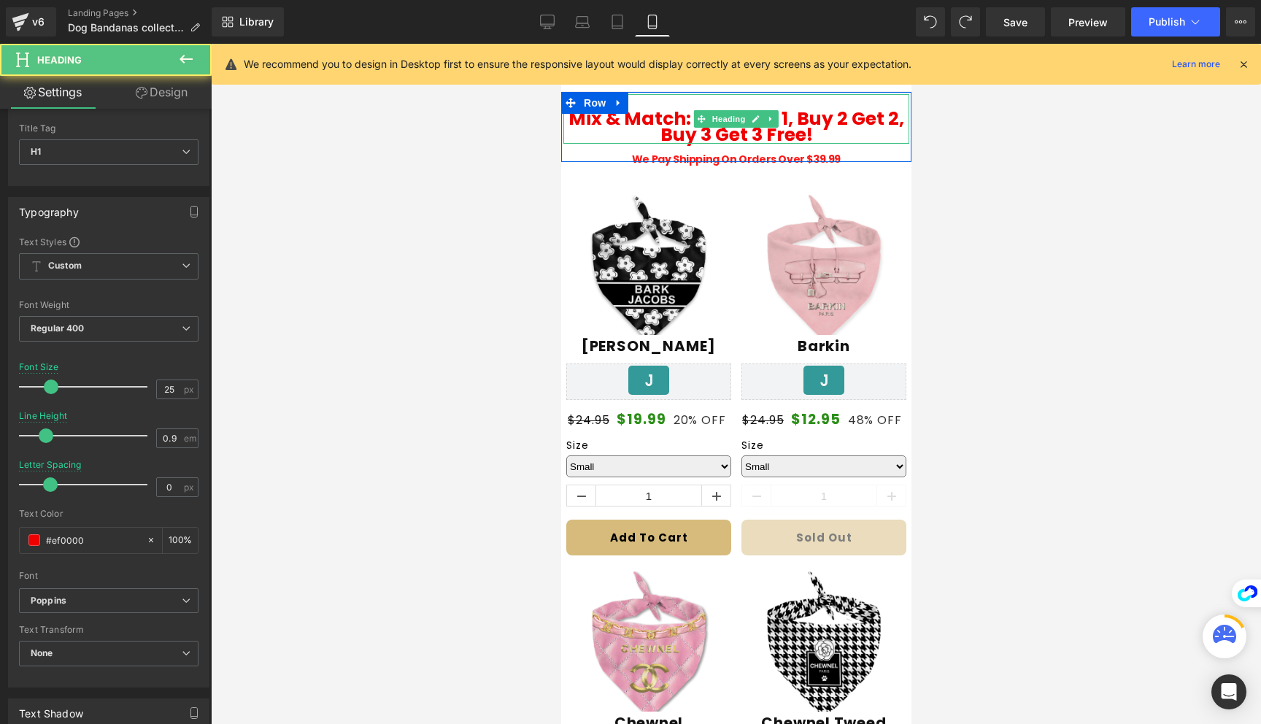
click at [812, 125] on b "Mix & Match: Buy 1 Get 1, Buy 2 Get 2, Buy 3 Get 3 Free!" at bounding box center [736, 127] width 336 height 42
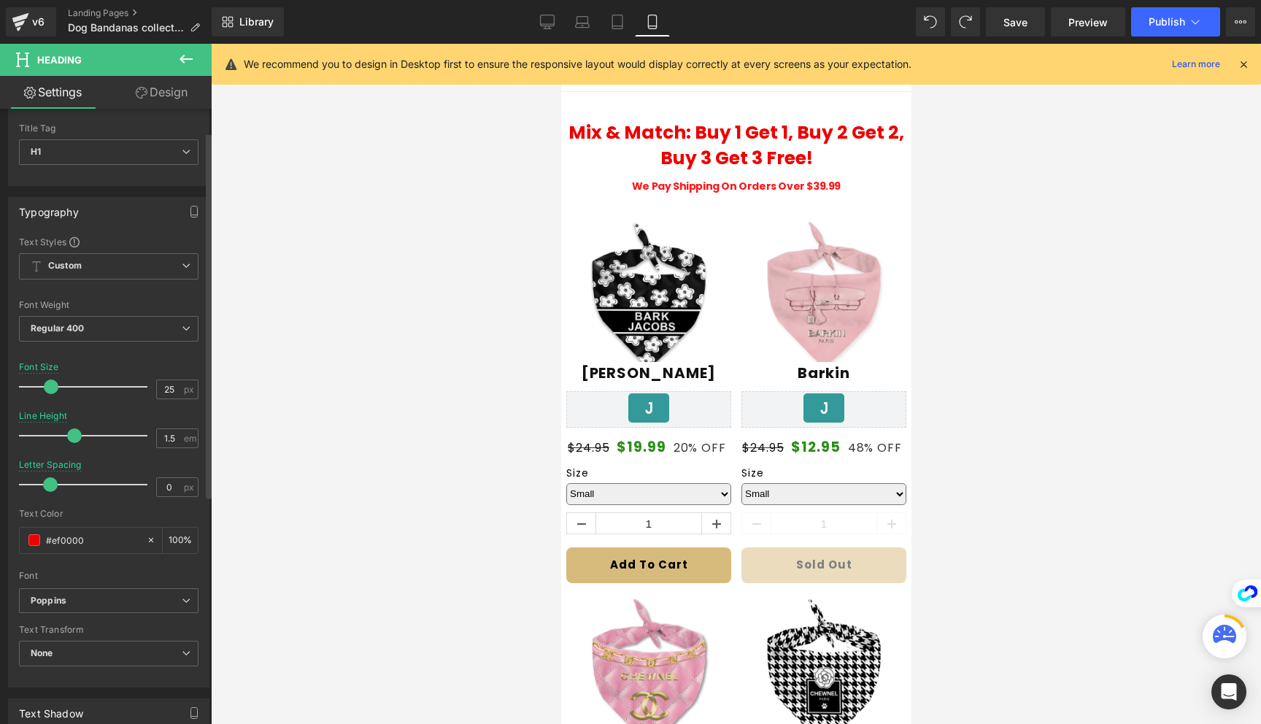
type input "1.6"
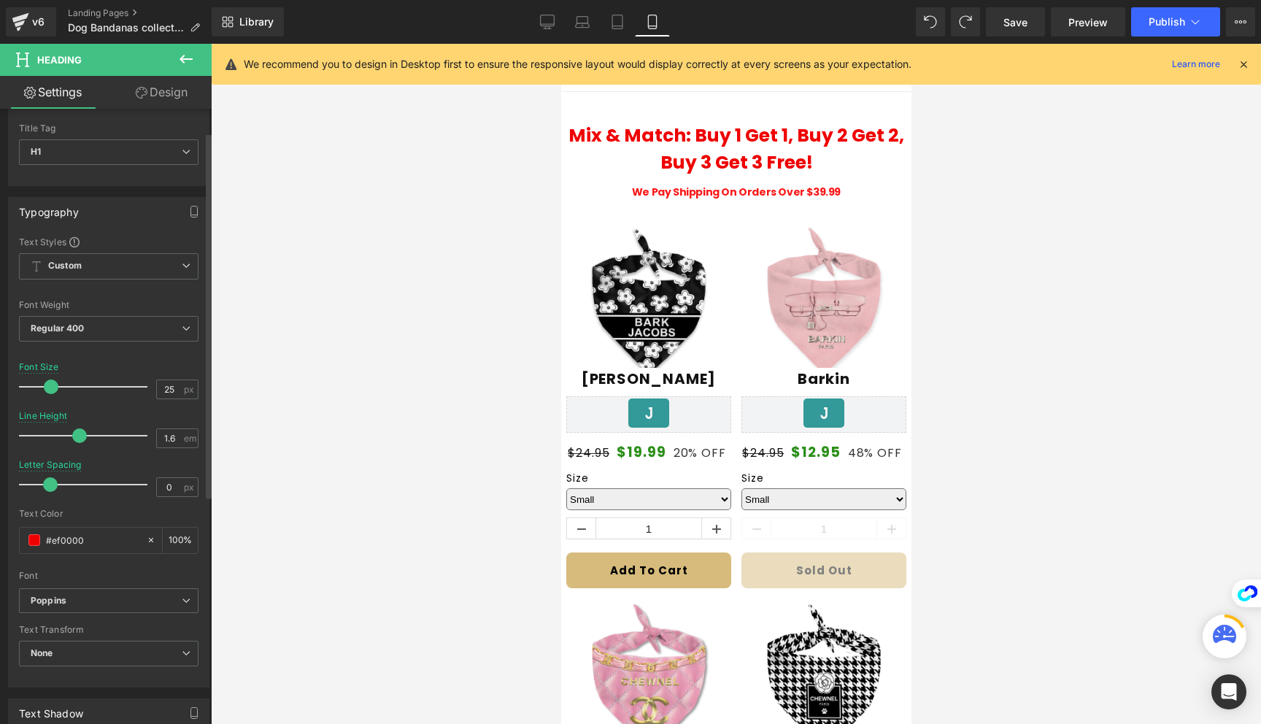
drag, startPoint x: 44, startPoint y: 433, endPoint x: 74, endPoint y: 432, distance: 30.7
click at [74, 432] on span at bounding box center [79, 435] width 15 height 15
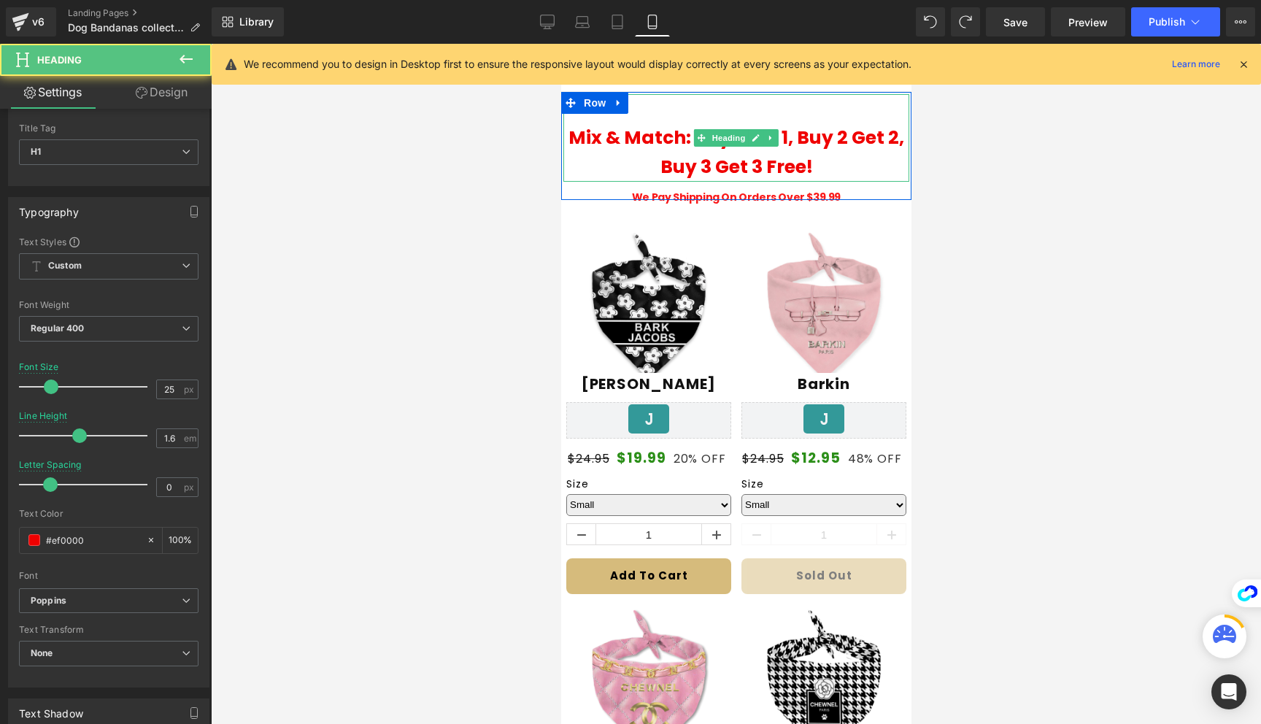
click at [791, 157] on b "Mix & Match: Buy 1 Get 1, Buy 2 Get 2, Buy 3 Get 3 Free!" at bounding box center [736, 152] width 336 height 55
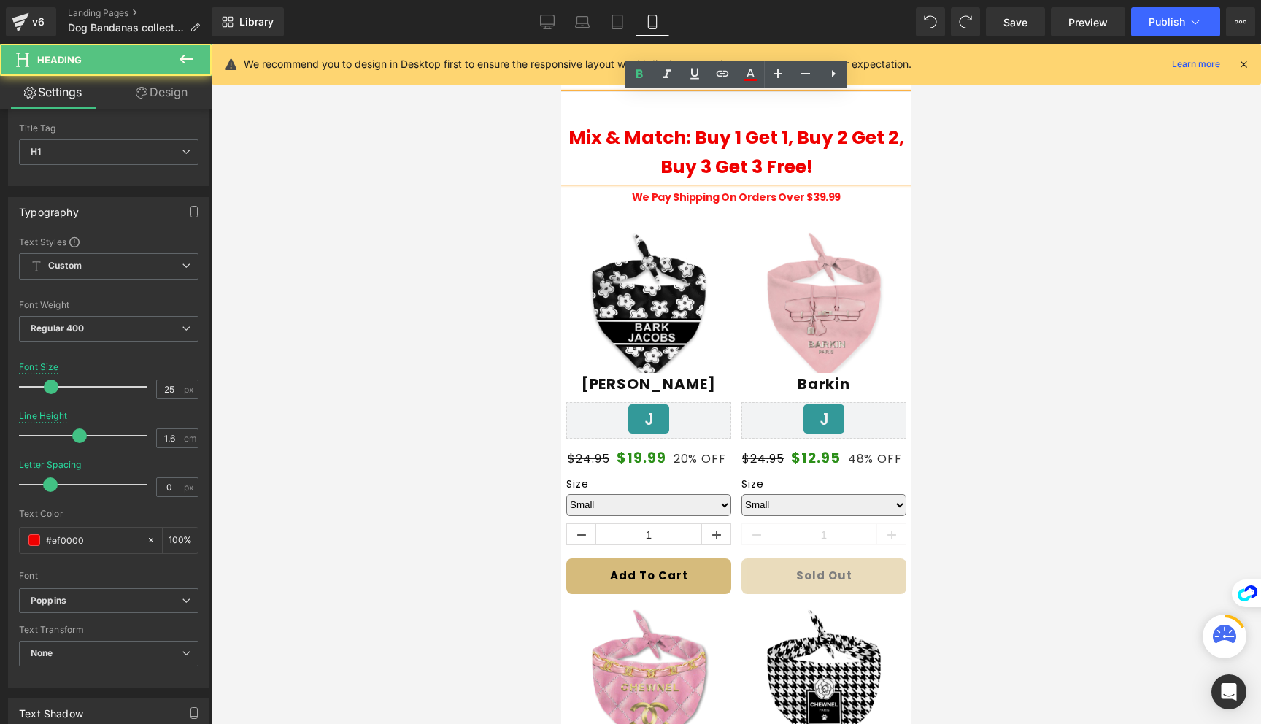
click at [767, 119] on h1 at bounding box center [735, 108] width 346 height 29
click at [564, 129] on h1 "Mix & Match: Buy 1 Get 1, Buy 2 Get 2, Buy 3 Get 3 Free!" at bounding box center [735, 152] width 346 height 58
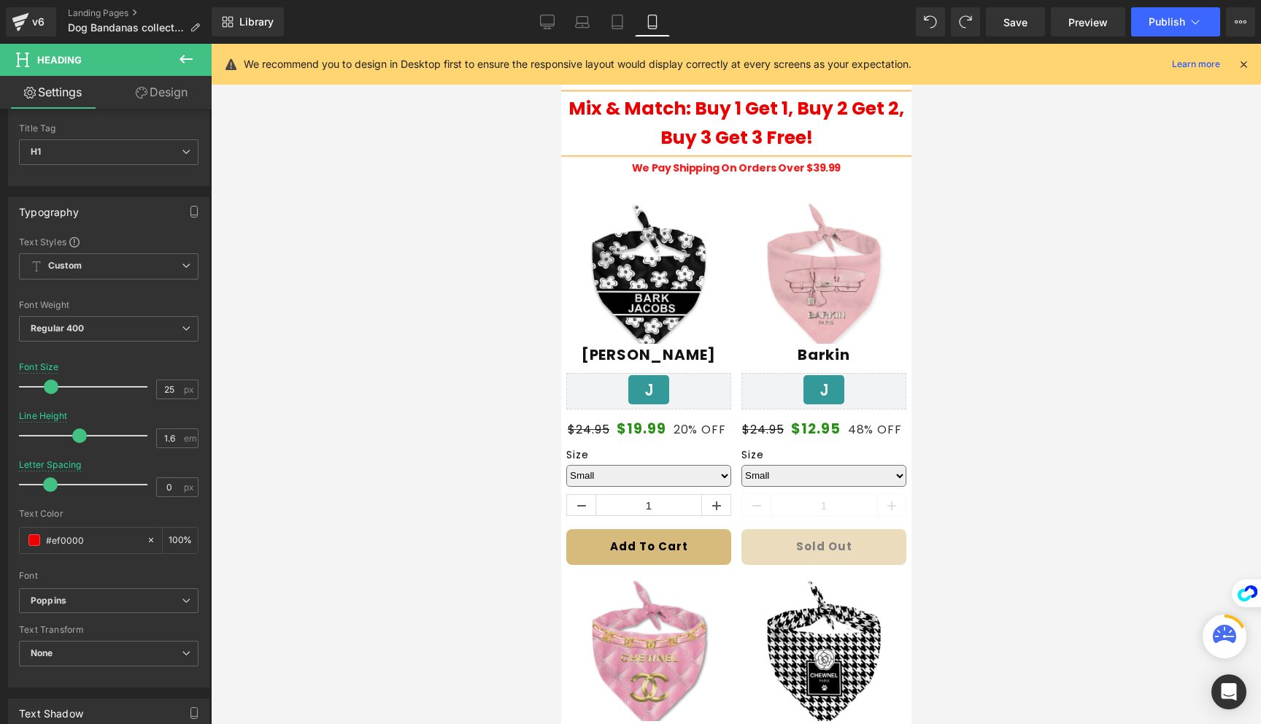
click at [1122, 211] on div at bounding box center [736, 384] width 1050 height 680
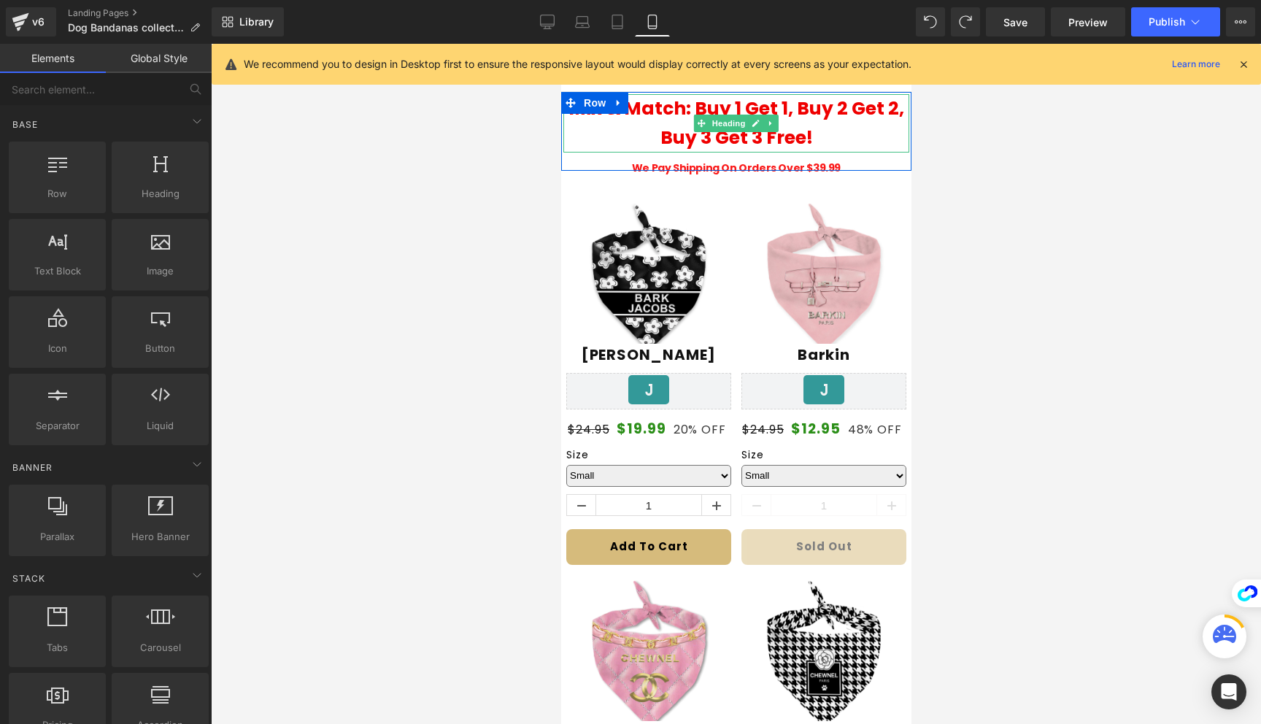
click at [855, 132] on h1 "Mix & Match: Buy 1 Get 1, Buy 2 Get 2, Buy 3 Get 3 Free!" at bounding box center [735, 123] width 346 height 58
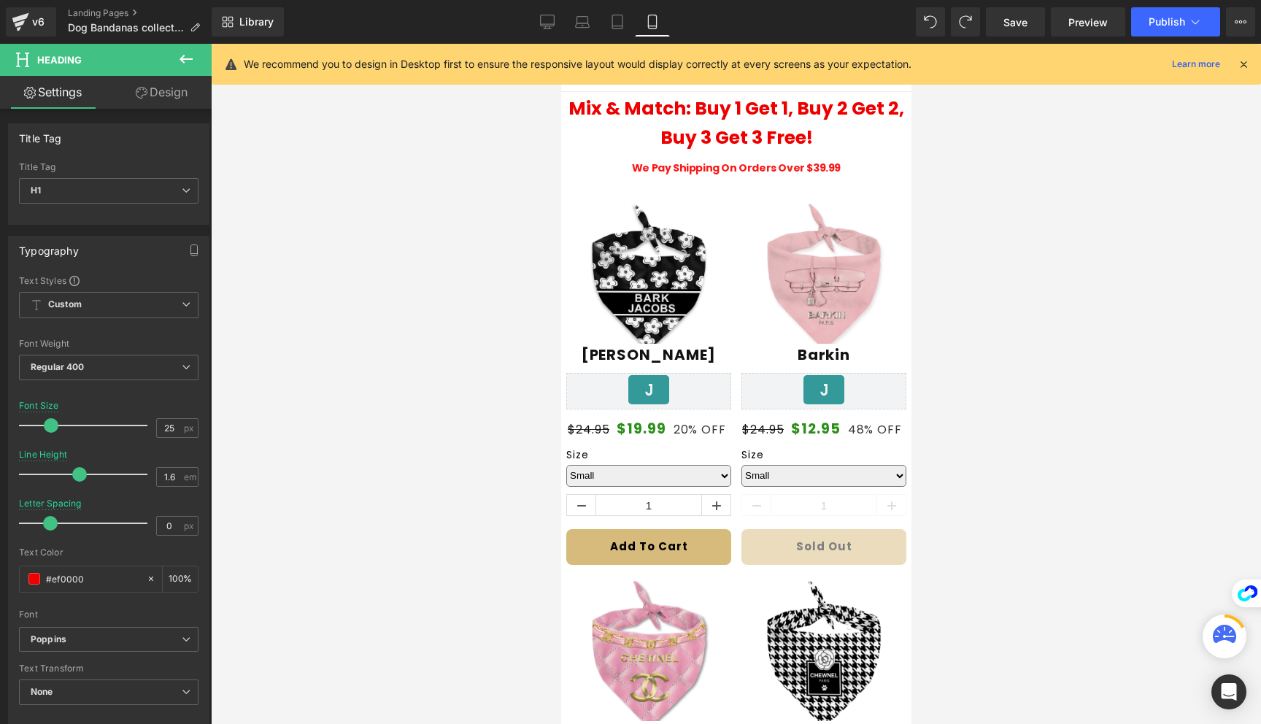
click at [141, 98] on link "Design" at bounding box center [162, 92] width 106 height 33
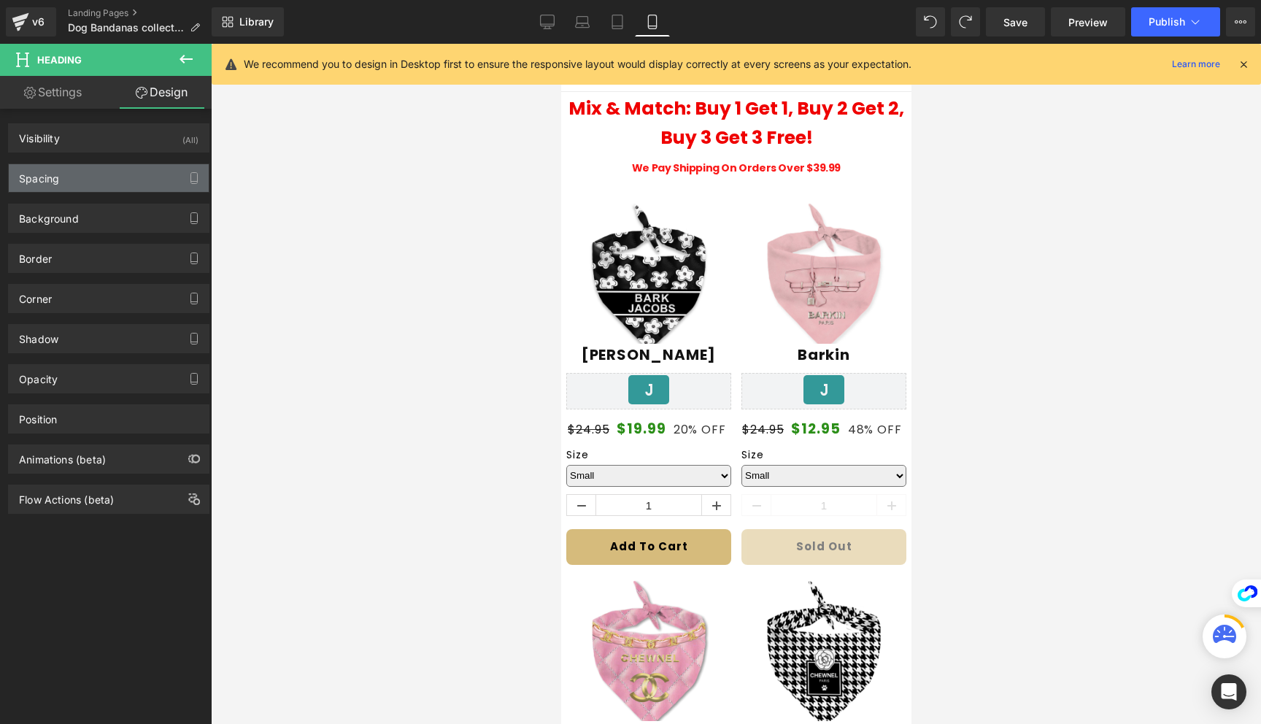
click at [113, 177] on div "Spacing" at bounding box center [109, 178] width 200 height 28
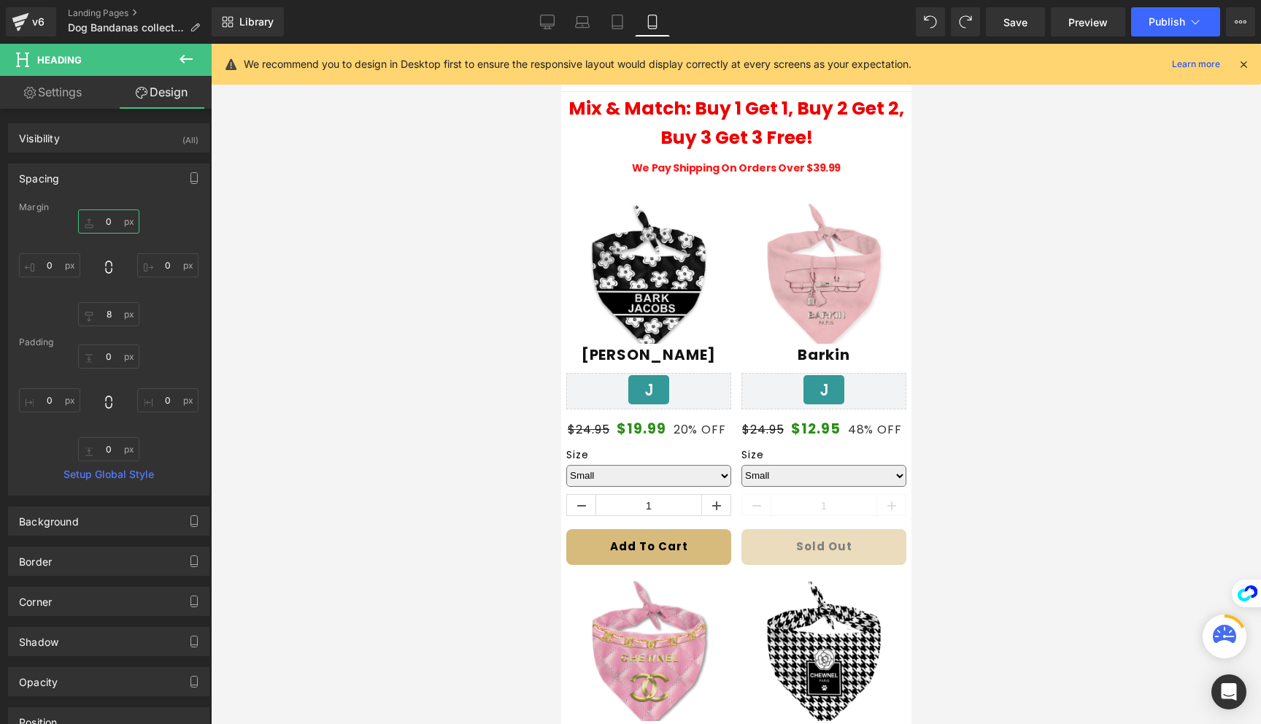
click at [99, 224] on input "0" at bounding box center [108, 221] width 61 height 24
click at [109, 220] on input "0" at bounding box center [108, 221] width 61 height 24
click at [107, 214] on input "0" at bounding box center [108, 221] width 61 height 24
type input "8"
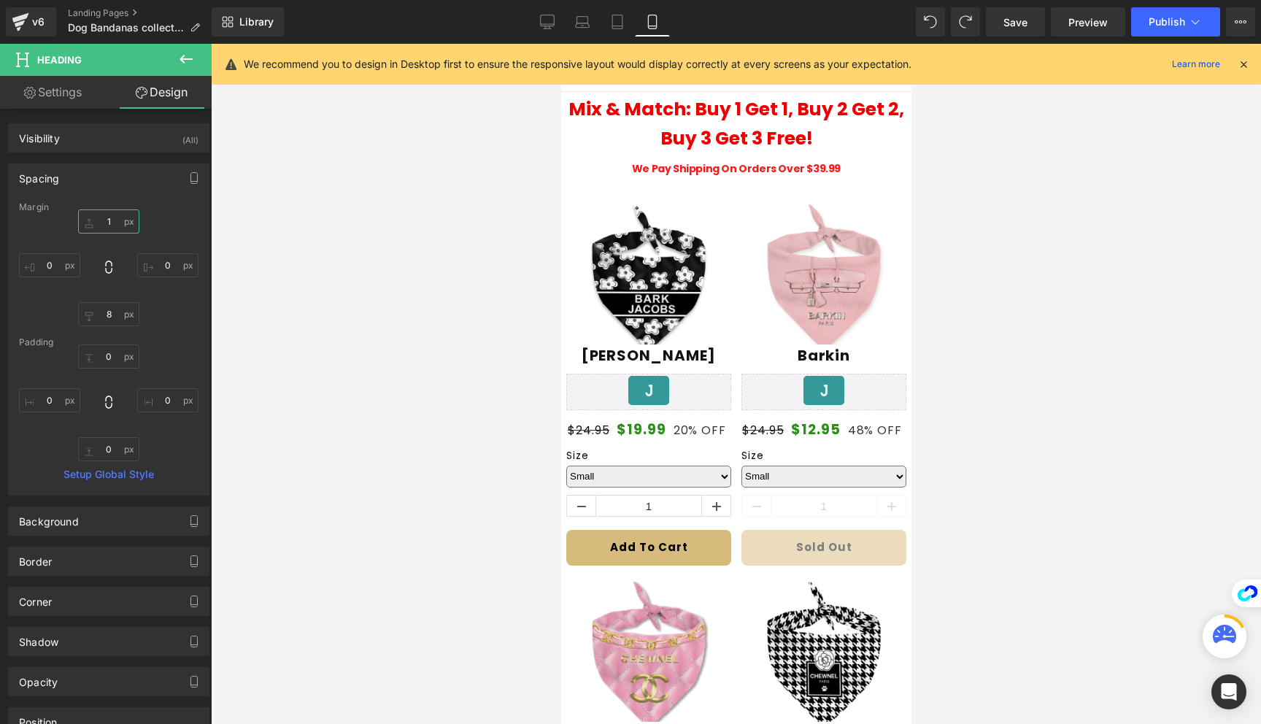
type input "12"
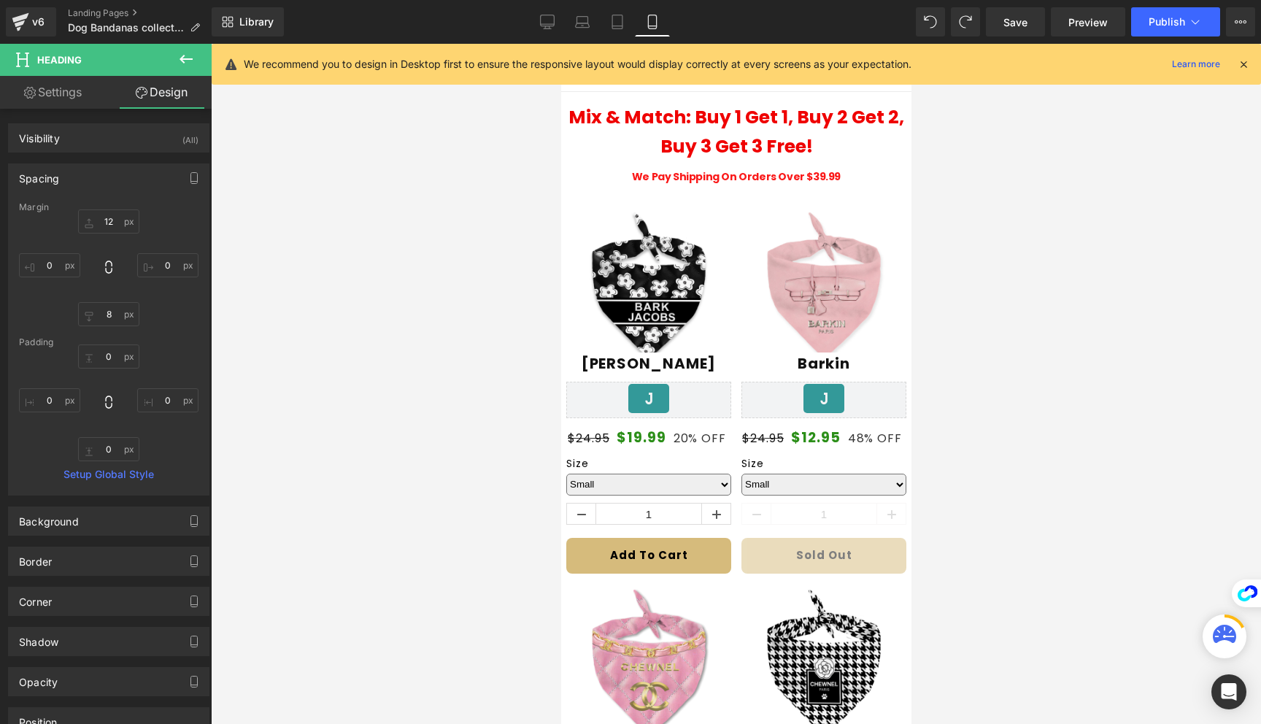
click at [1043, 136] on div at bounding box center [736, 384] width 1050 height 680
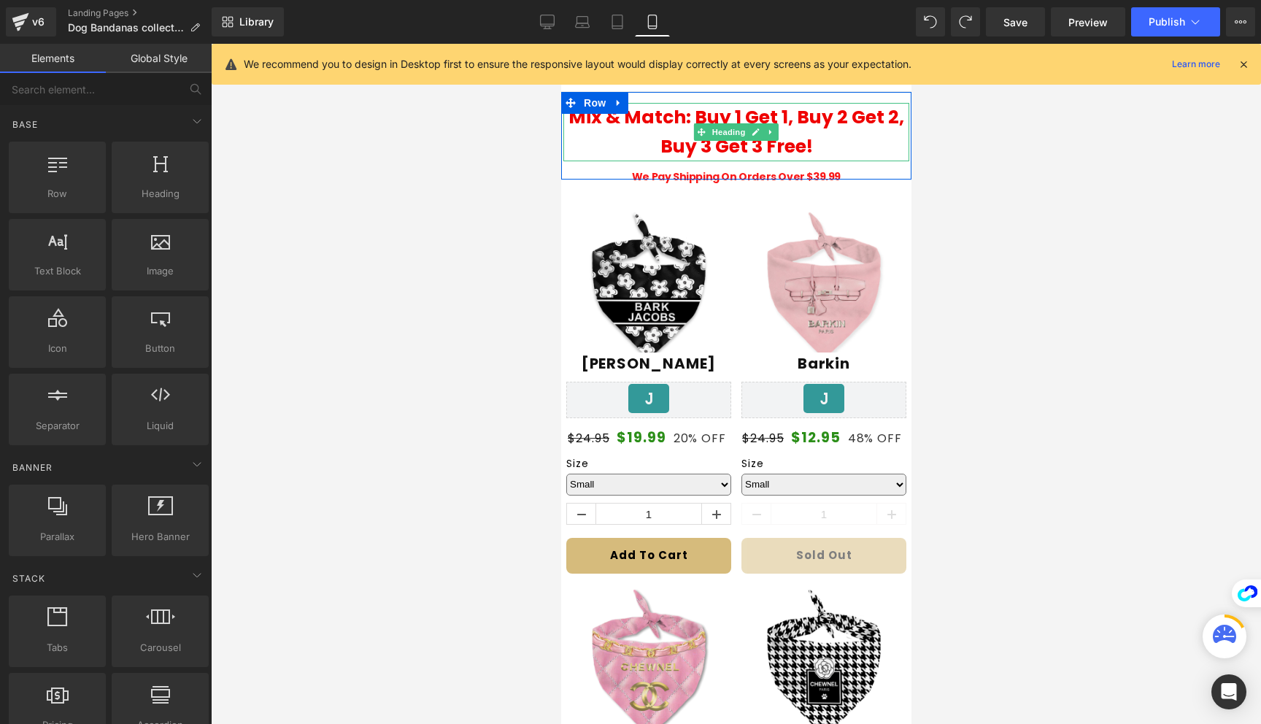
click at [774, 146] on b "Mix & Match: Buy 1 Get 1, Buy 2 Get 2, Buy 3 Get 3 Free!" at bounding box center [736, 131] width 336 height 55
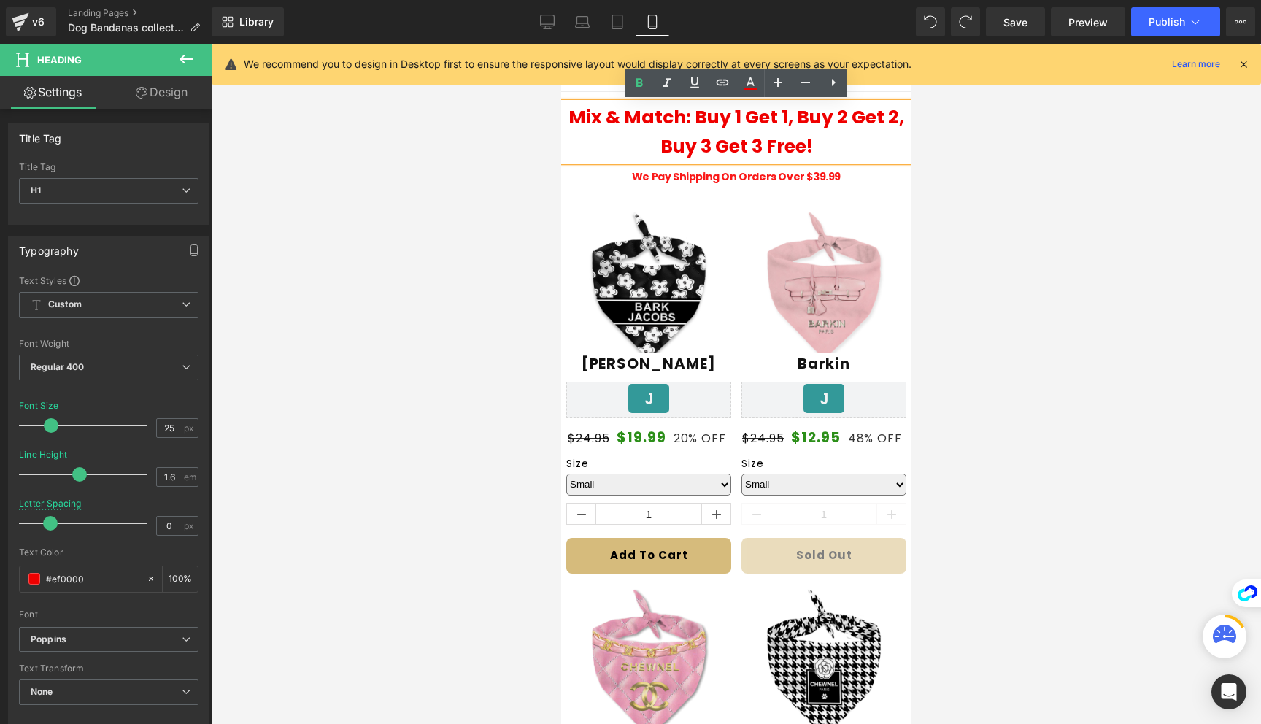
click at [560, 44] on div at bounding box center [560, 44] width 0 height 0
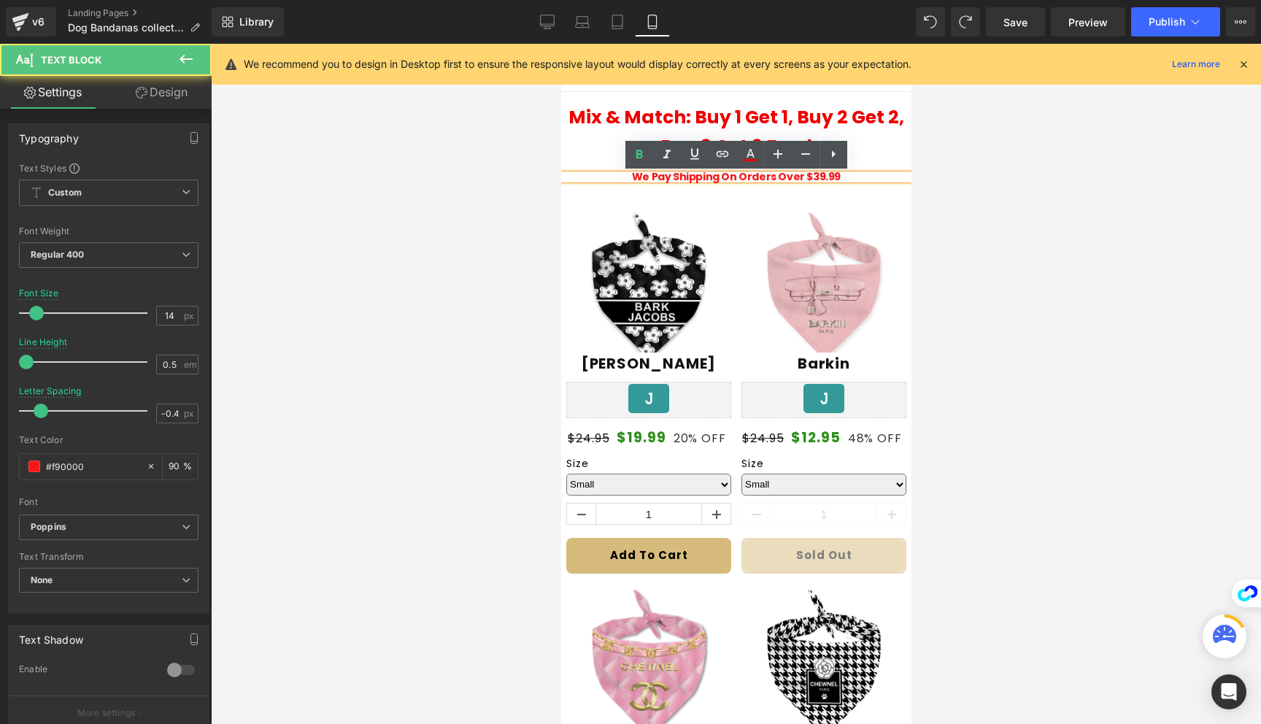
click at [611, 144] on h1 "Mix & Match: Buy 1 Get 1, Buy 2 Get 2, Buy 3 Get 3 Free!" at bounding box center [735, 132] width 346 height 58
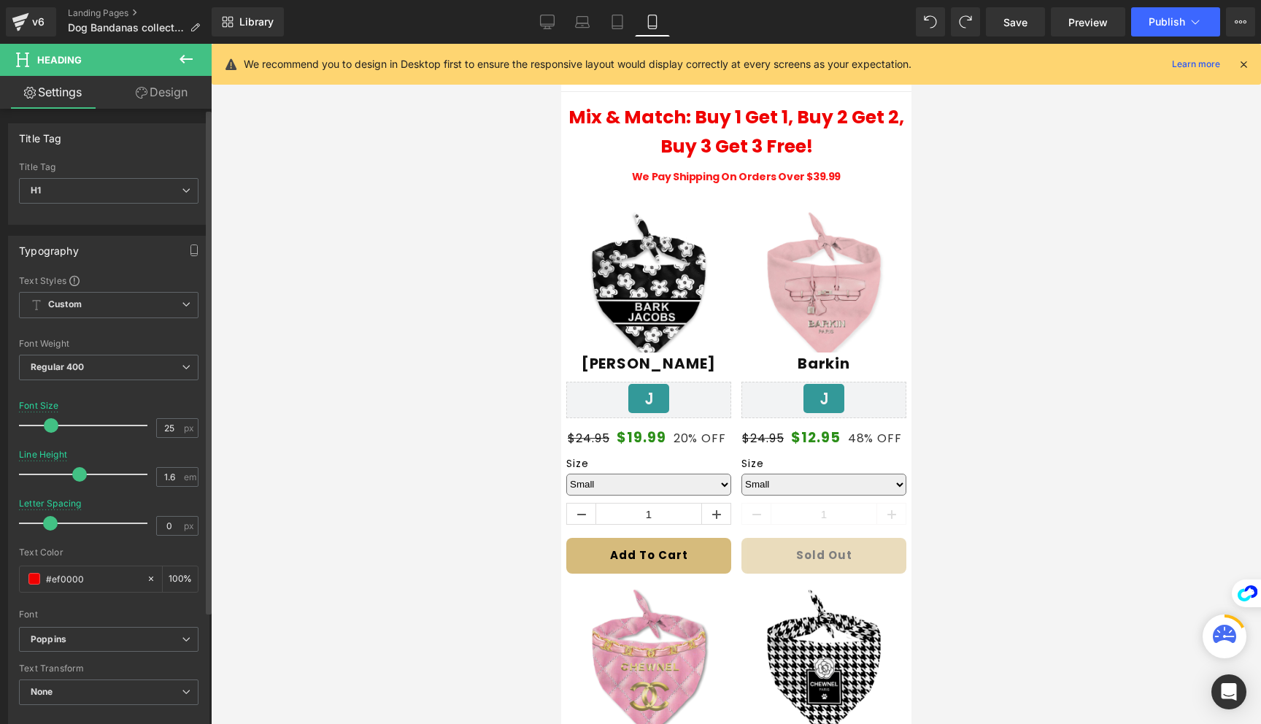
click at [147, 109] on div "Title Tag H1 H2 H3 H4 H5 H6 Title Tag H1 H1 H2 H3 H4 H5 H6 Typography Text Styl…" at bounding box center [109, 606] width 218 height 994
click at [144, 97] on icon at bounding box center [142, 93] width 12 height 12
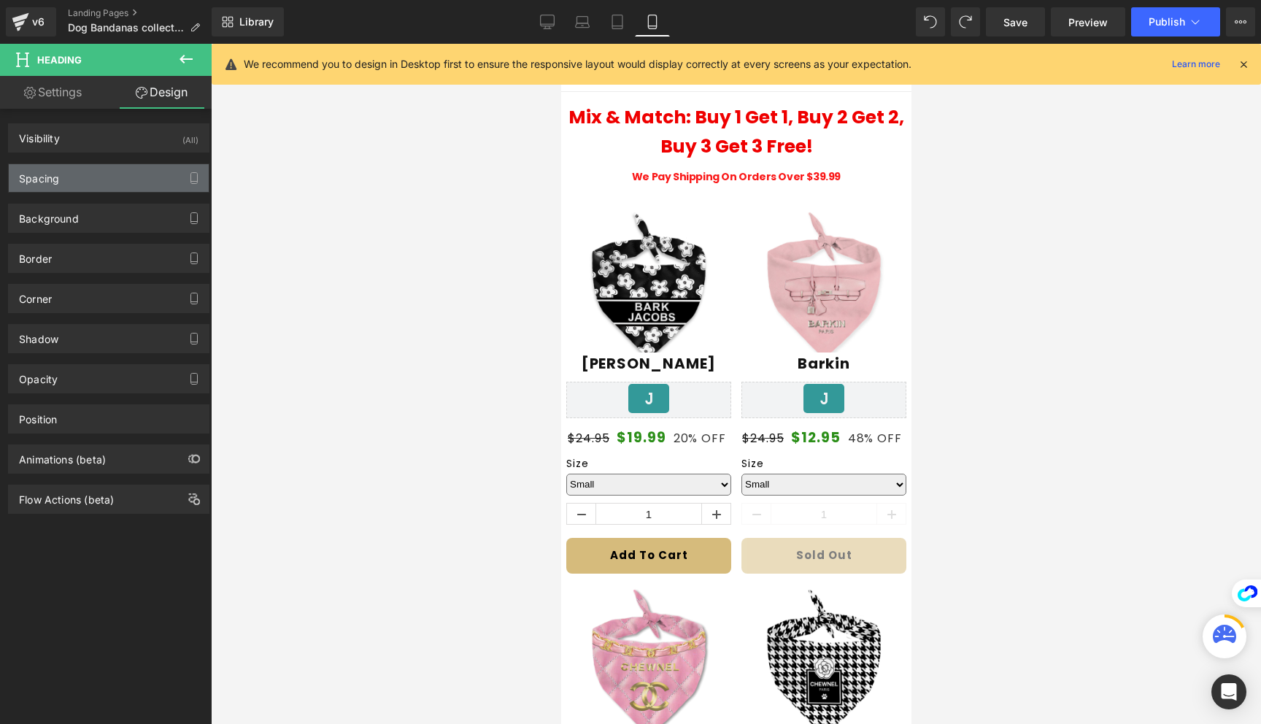
click at [109, 178] on div "Spacing" at bounding box center [109, 178] width 200 height 28
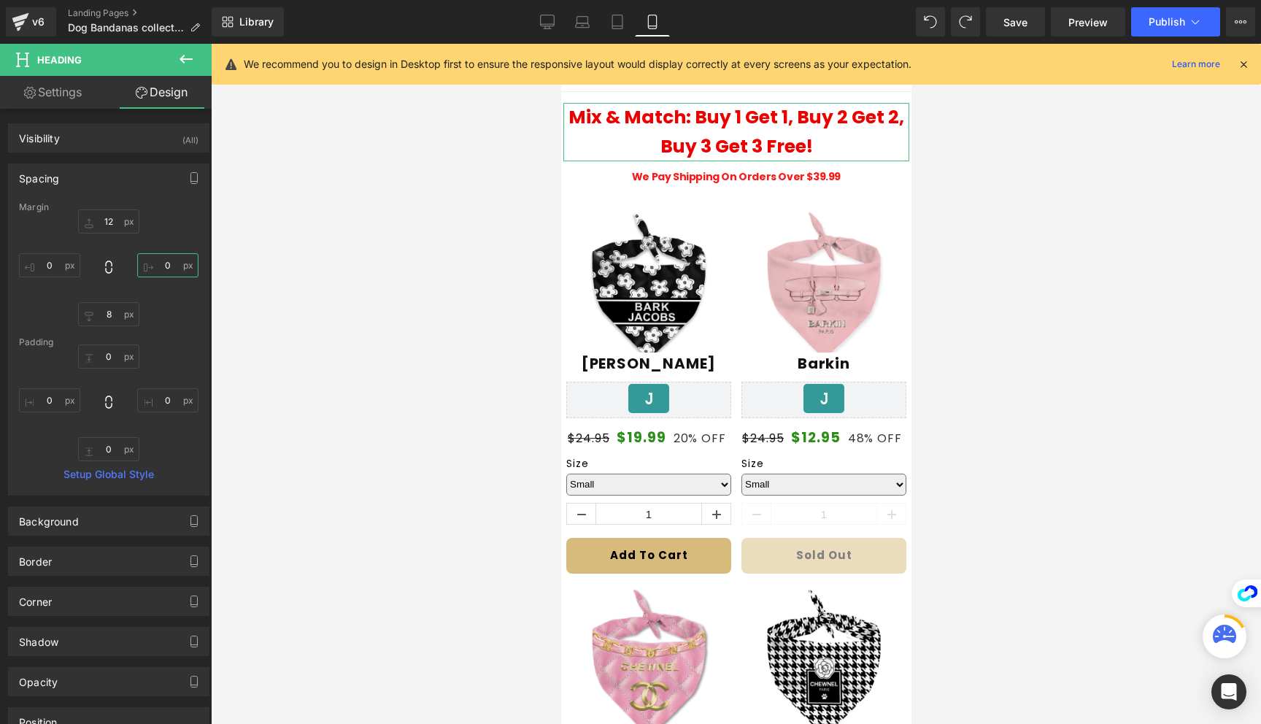
click at [166, 268] on input "0" at bounding box center [167, 265] width 61 height 24
click at [164, 396] on input "0" at bounding box center [167, 400] width 61 height 24
type input "16"
click at [50, 395] on input "0" at bounding box center [49, 400] width 61 height 24
type input "16"
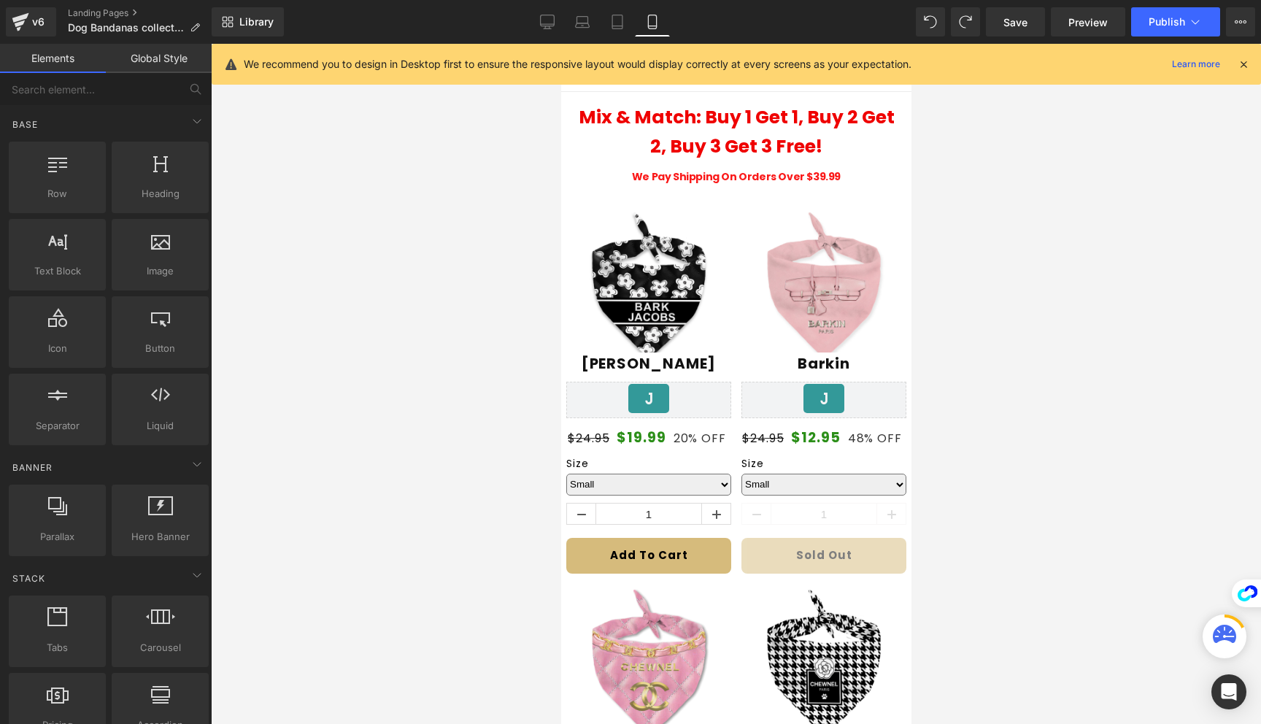
click at [1083, 296] on div at bounding box center [736, 384] width 1050 height 680
click at [1145, 24] on button "Publish" at bounding box center [1175, 21] width 89 height 29
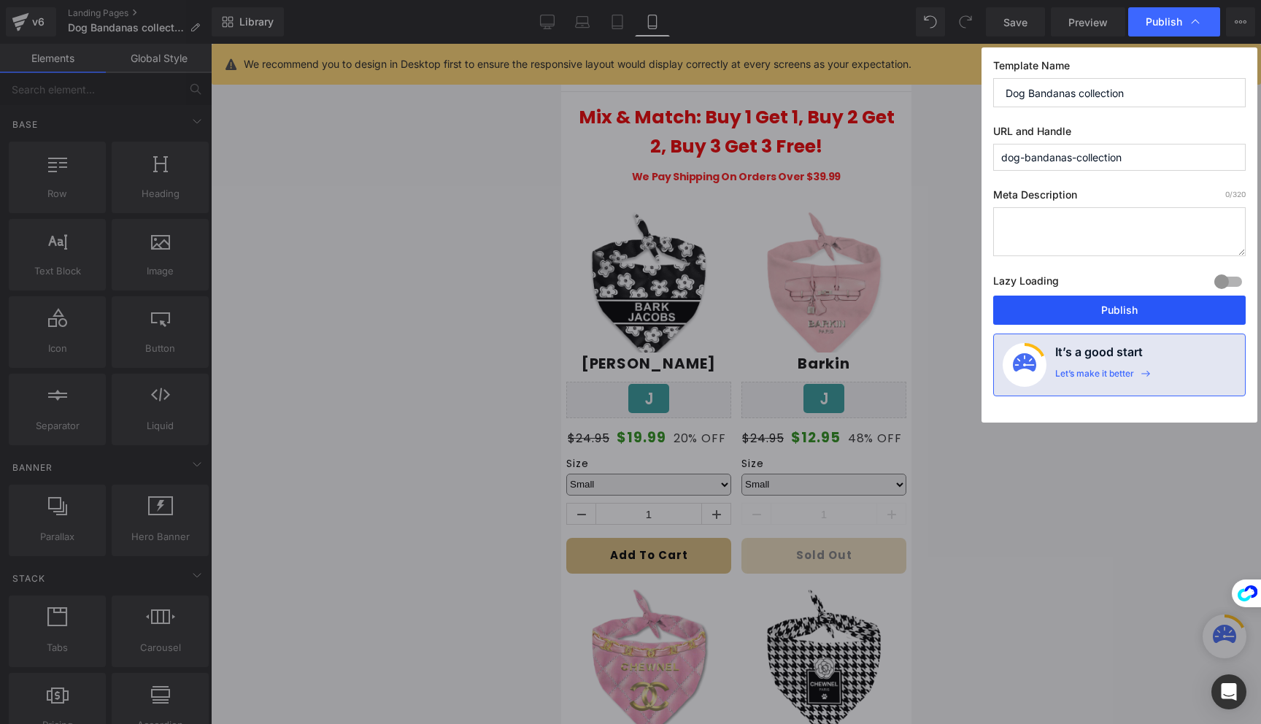
click at [1148, 312] on button "Publish" at bounding box center [1119, 309] width 252 height 29
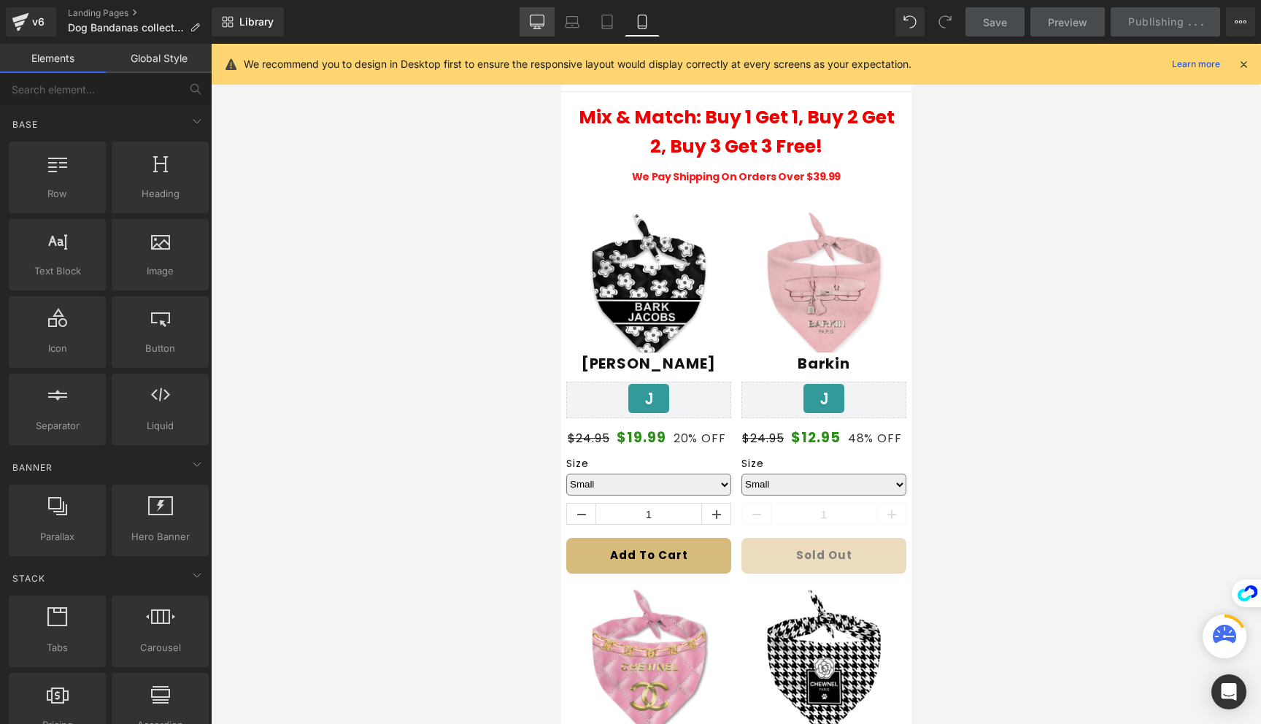
click at [535, 11] on link "Desktop" at bounding box center [536, 21] width 35 height 29
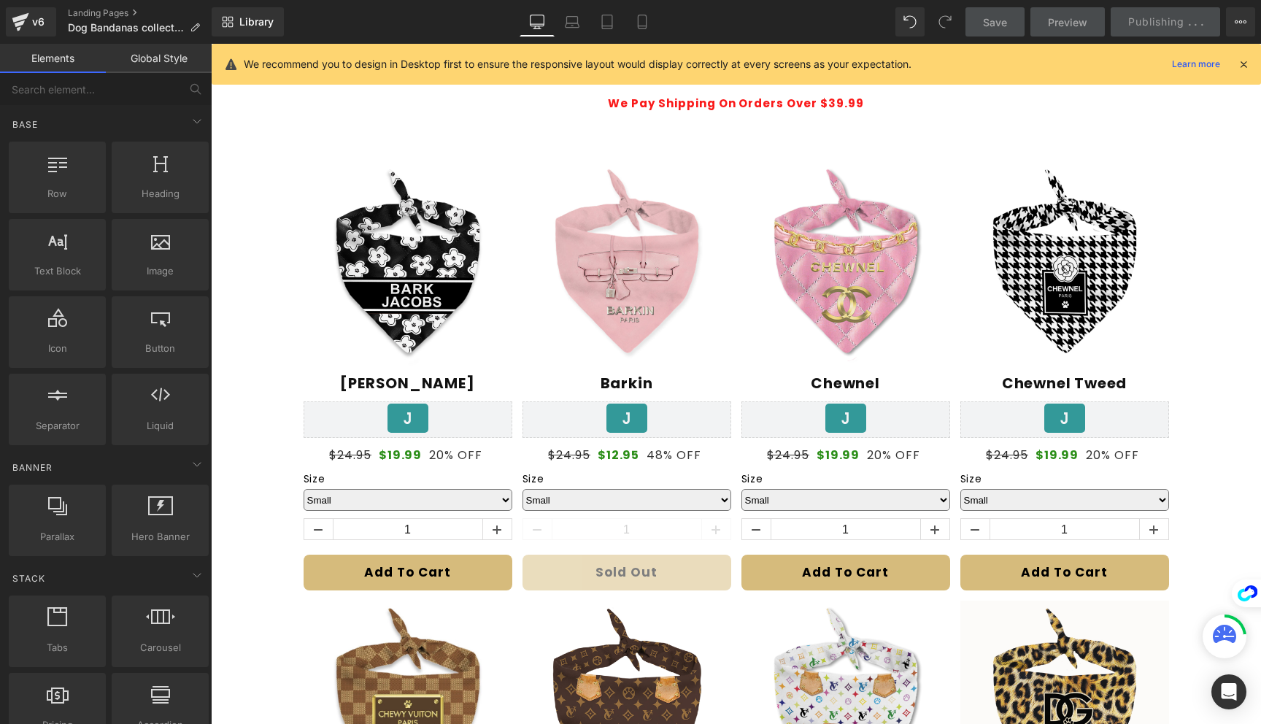
scroll to position [122, 0]
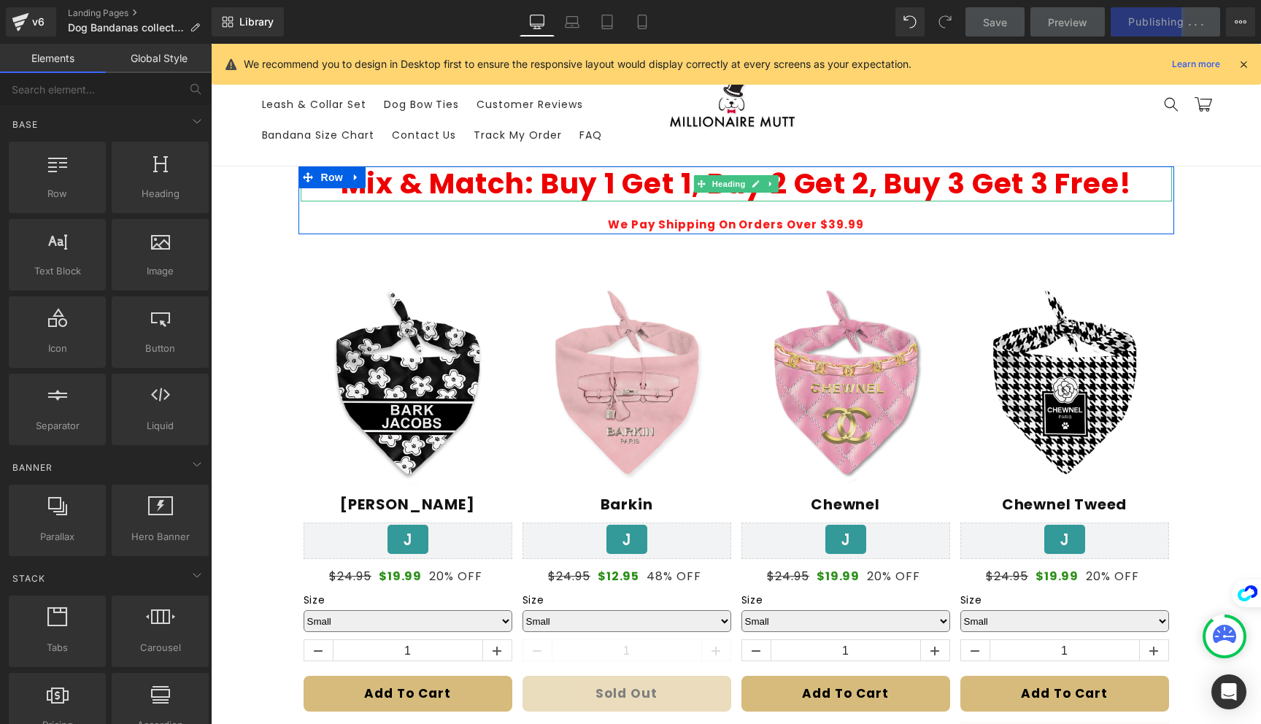
click at [859, 184] on b "Mix & Match: Buy 1 Get 1, Buy 2 Get 2, Buy 3 Get 3 Free!" at bounding box center [736, 183] width 791 height 40
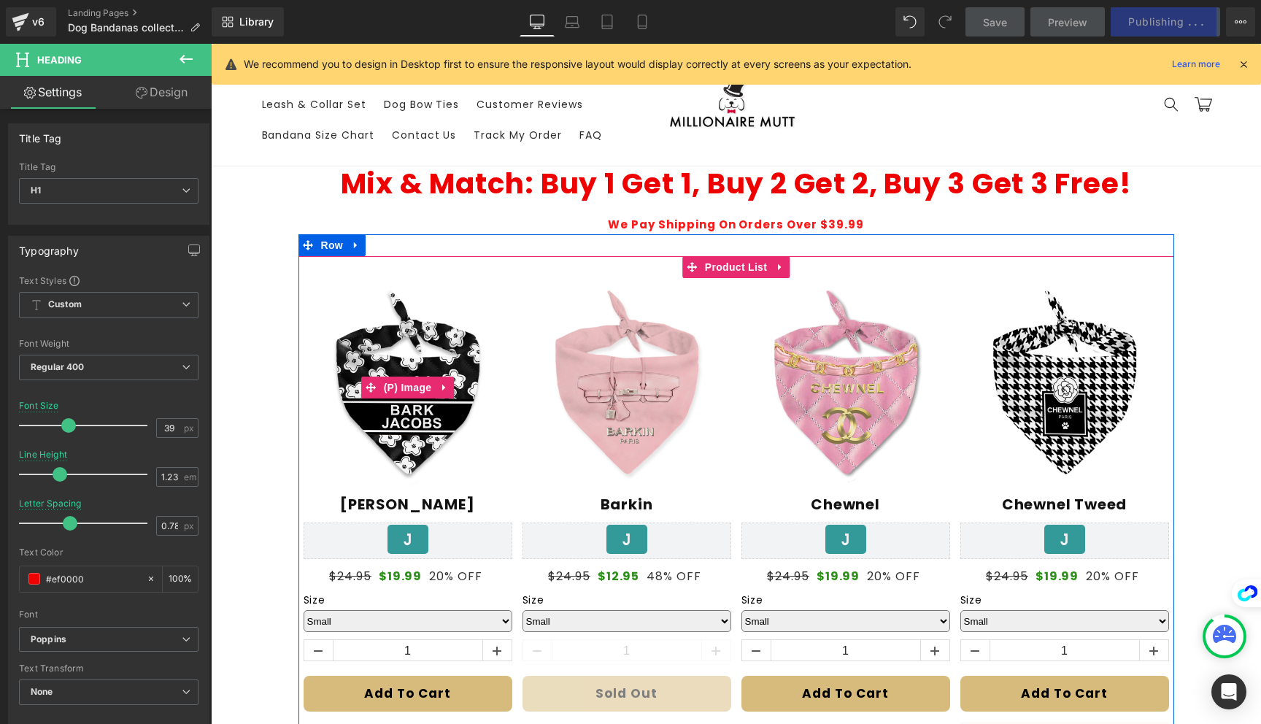
click at [460, 309] on img at bounding box center [407, 387] width 209 height 209
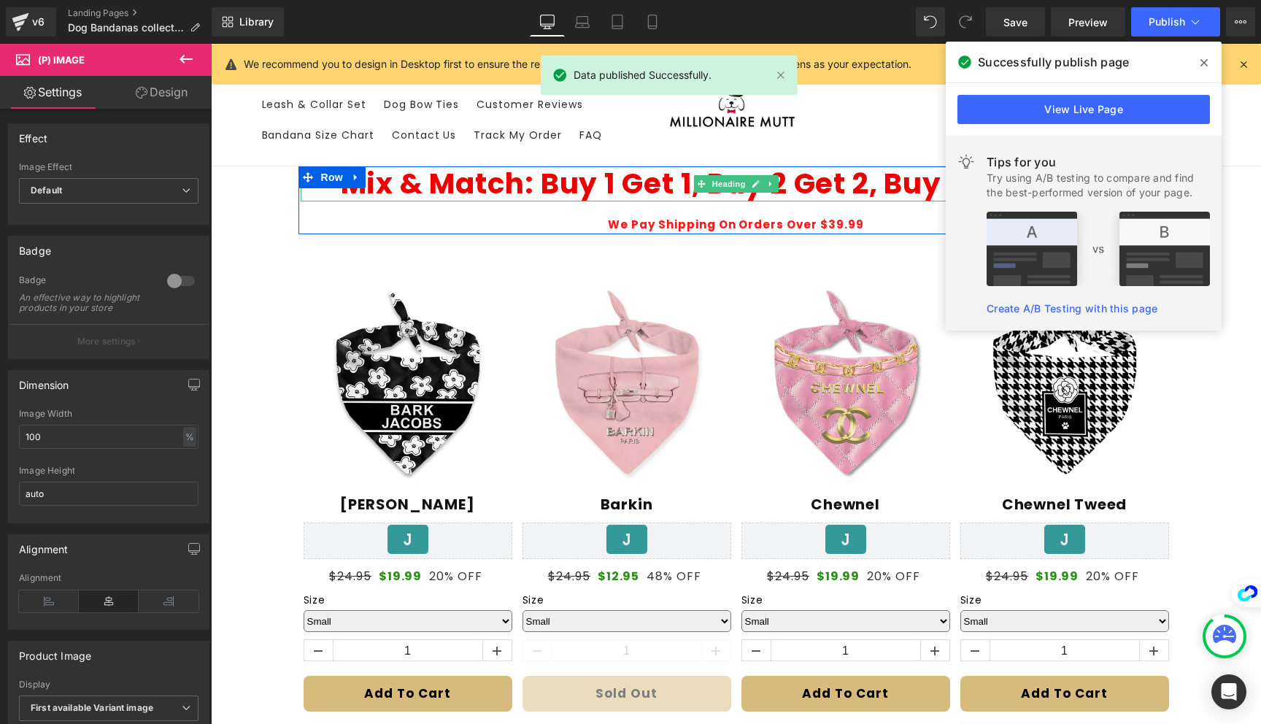
click at [562, 185] on b "Mix & Match: Buy 1 Get 1, Buy 2 Get 2, Buy 3 Get 3 Free!" at bounding box center [736, 183] width 791 height 40
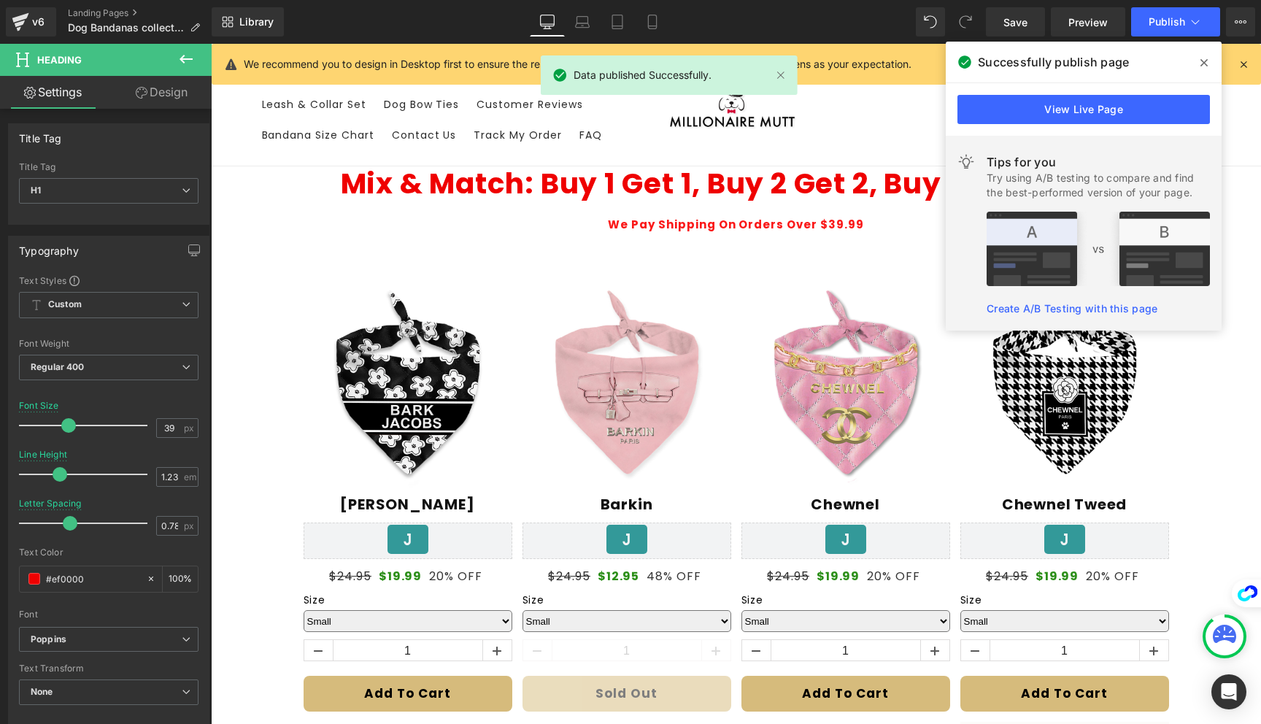
click at [150, 98] on link "Design" at bounding box center [162, 92] width 106 height 33
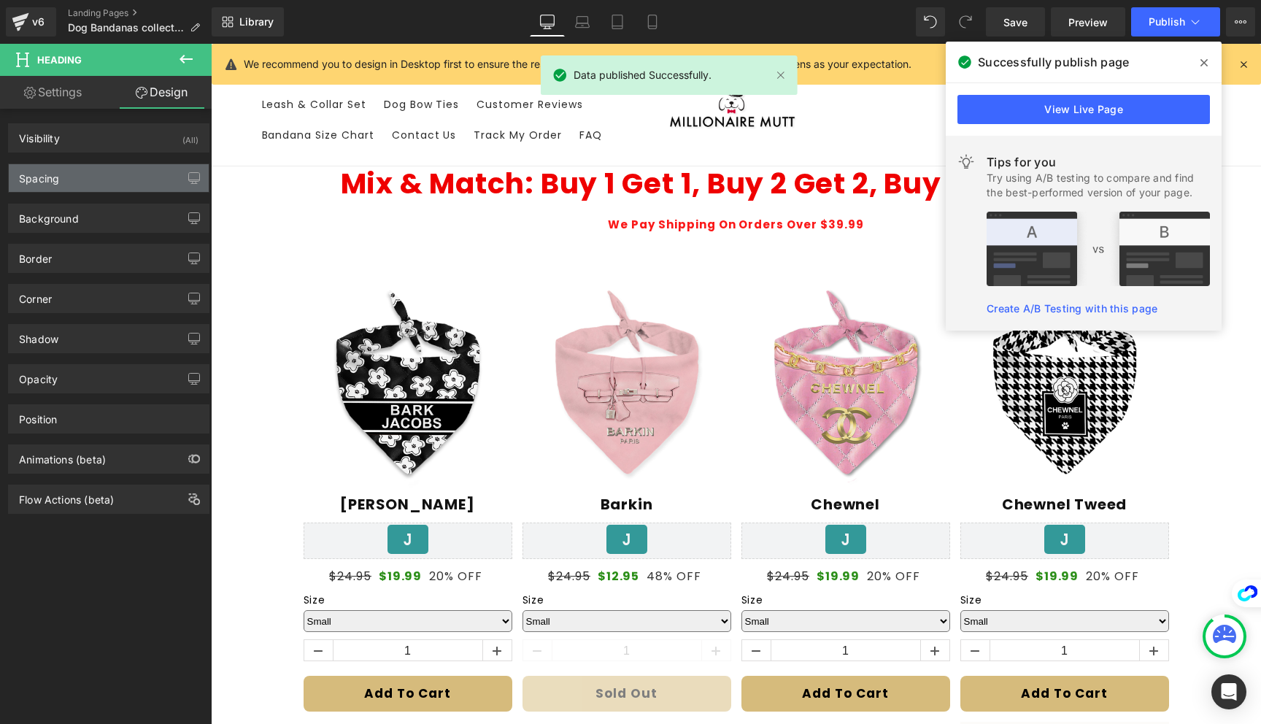
click at [91, 177] on div "Spacing" at bounding box center [109, 178] width 200 height 28
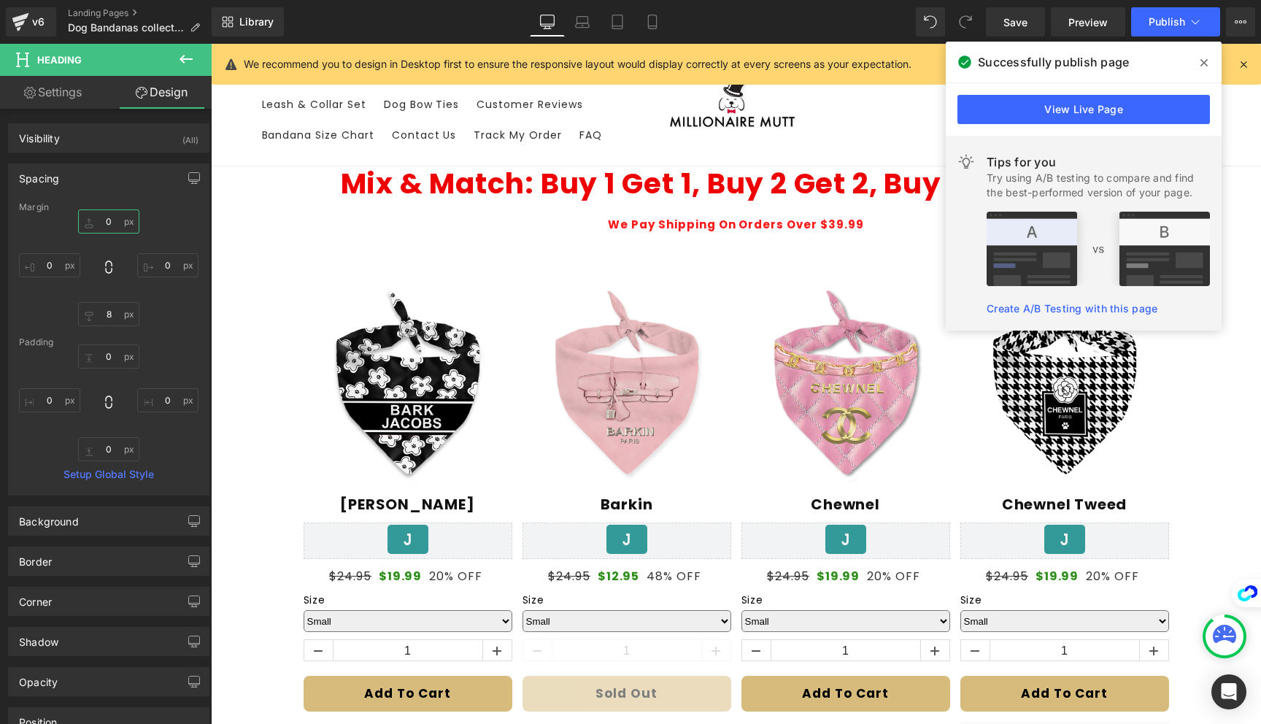
click at [110, 223] on input "0" at bounding box center [108, 221] width 61 height 24
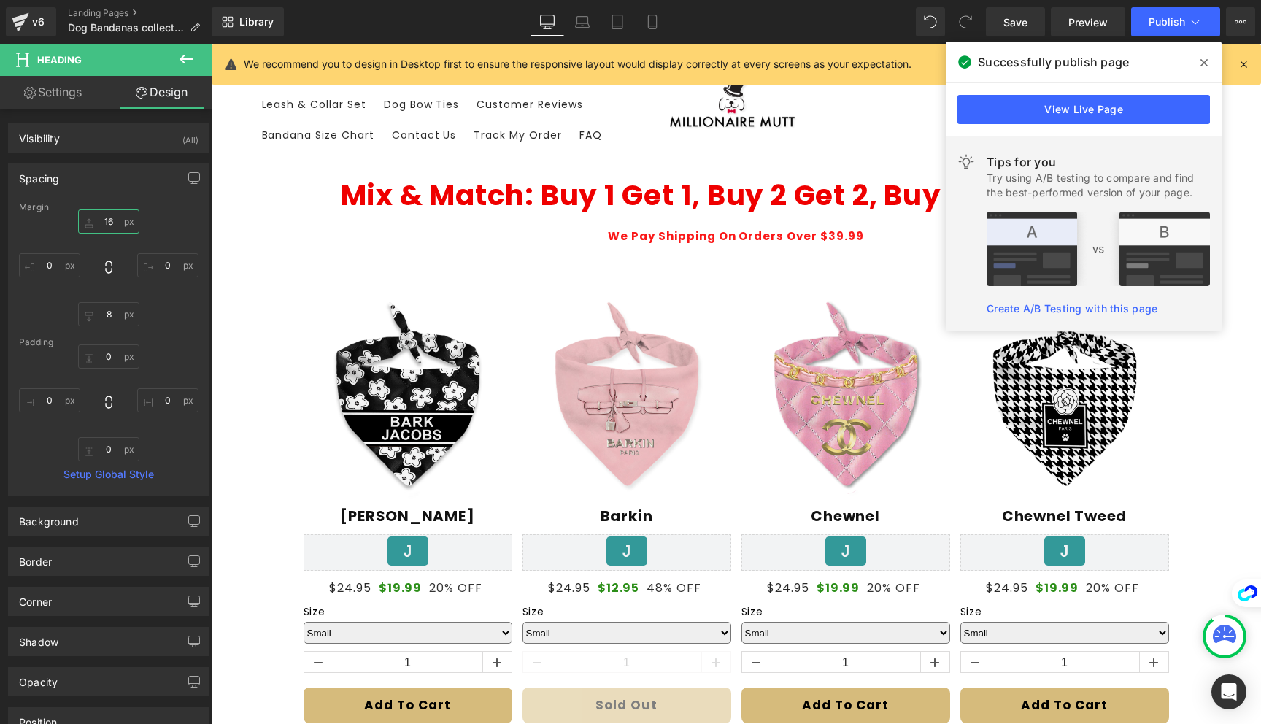
type input "16"
click at [1201, 67] on icon at bounding box center [1203, 63] width 7 height 12
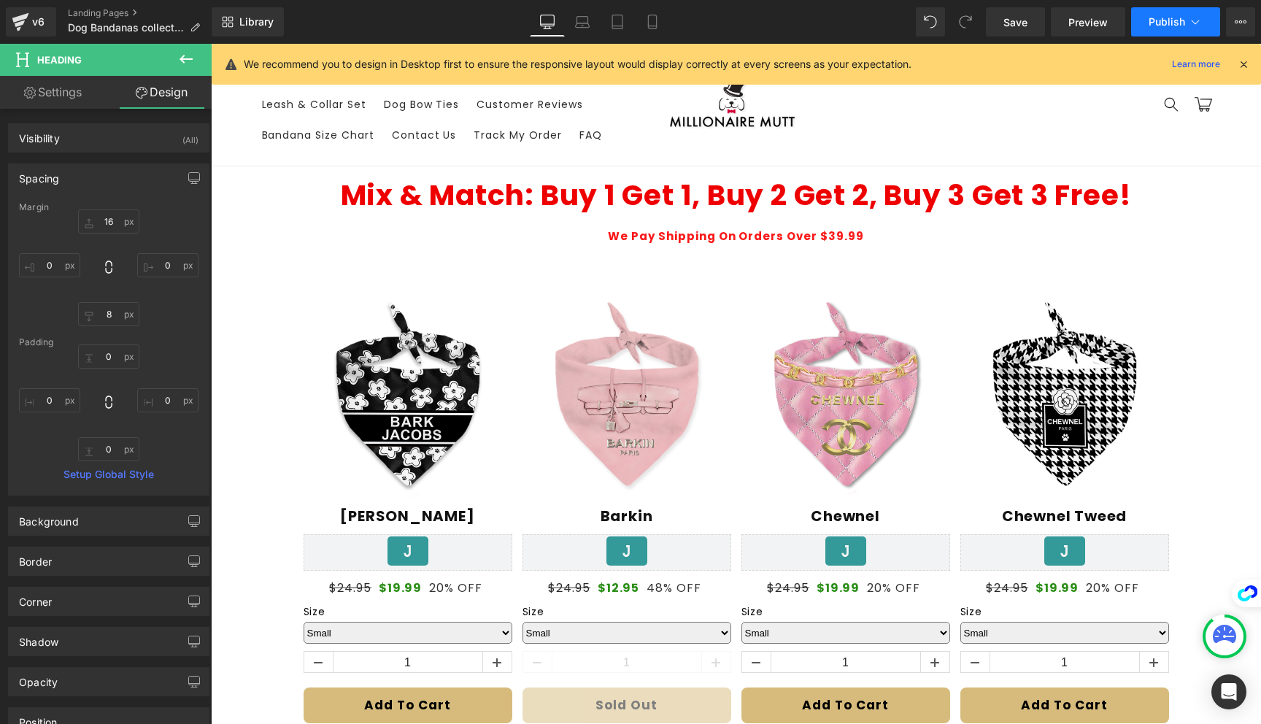
click at [1164, 24] on span "Publish" at bounding box center [1166, 22] width 36 height 12
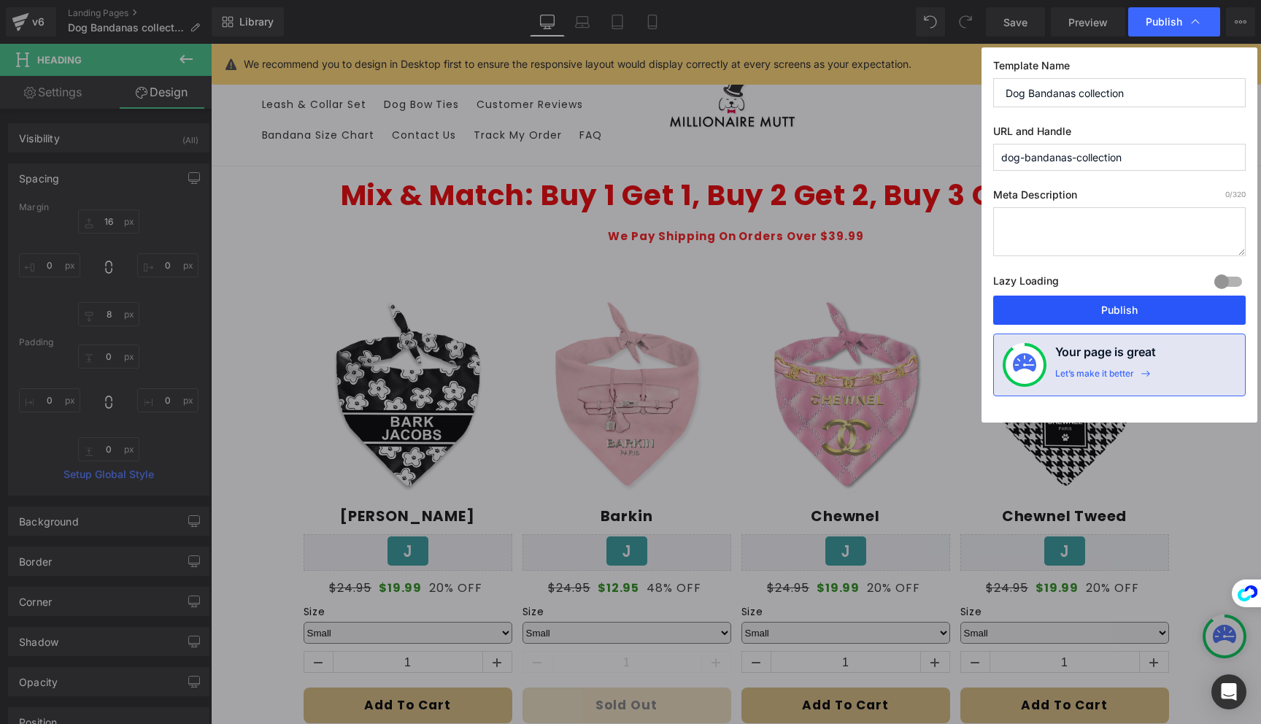
click at [1142, 311] on button "Publish" at bounding box center [1119, 309] width 252 height 29
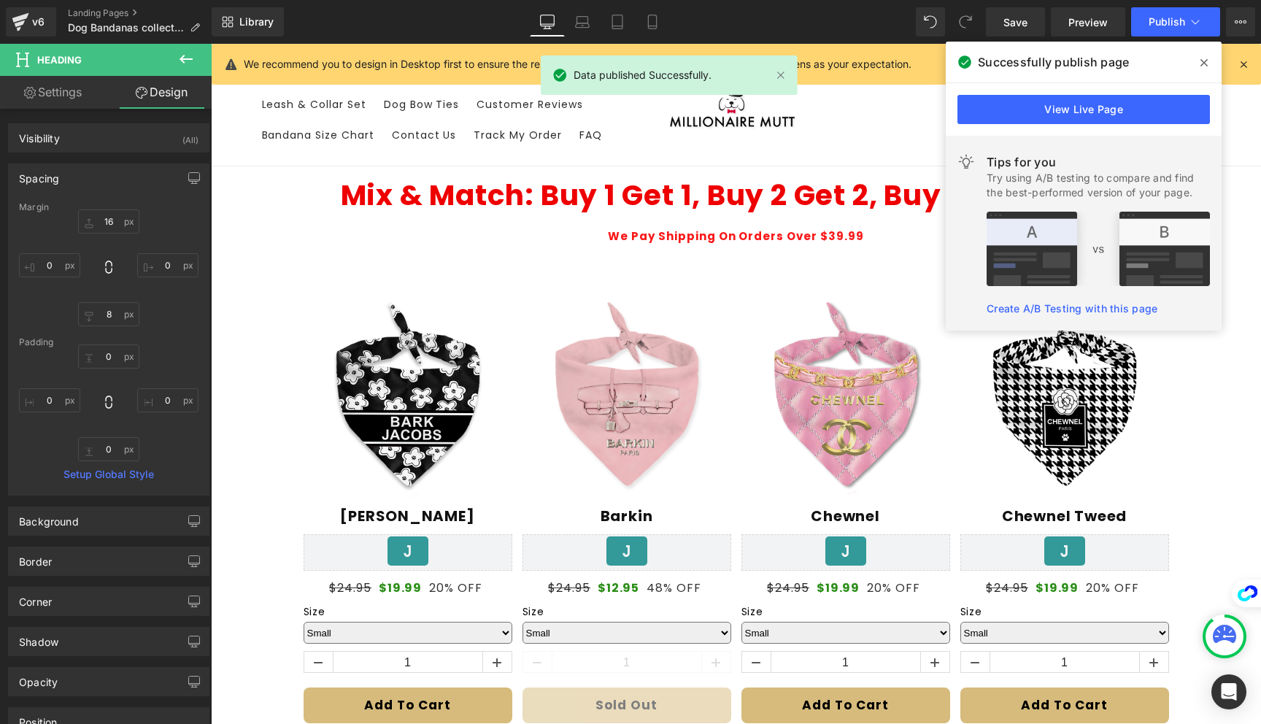
click at [1202, 62] on icon at bounding box center [1203, 63] width 7 height 12
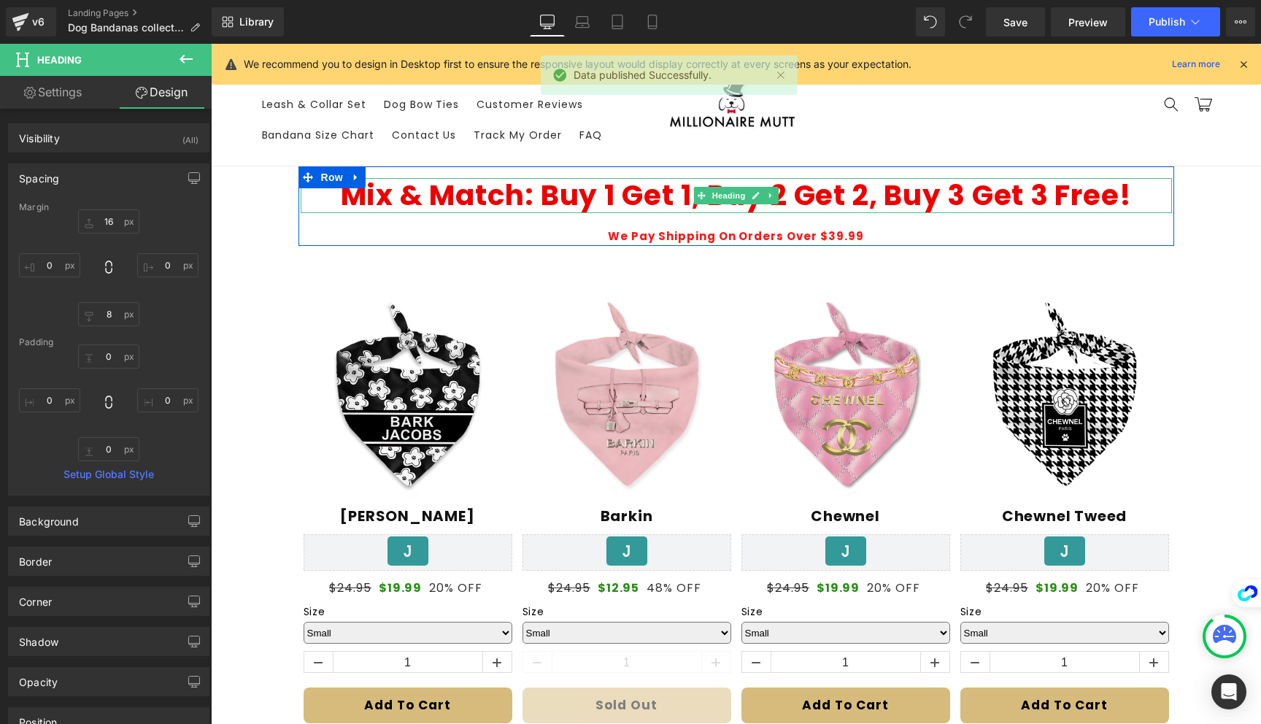
click at [868, 206] on b "Mix & Match: Buy 1 Get 1, Buy 2 Get 2, Buy 3 Get 3 Free!" at bounding box center [736, 195] width 791 height 40
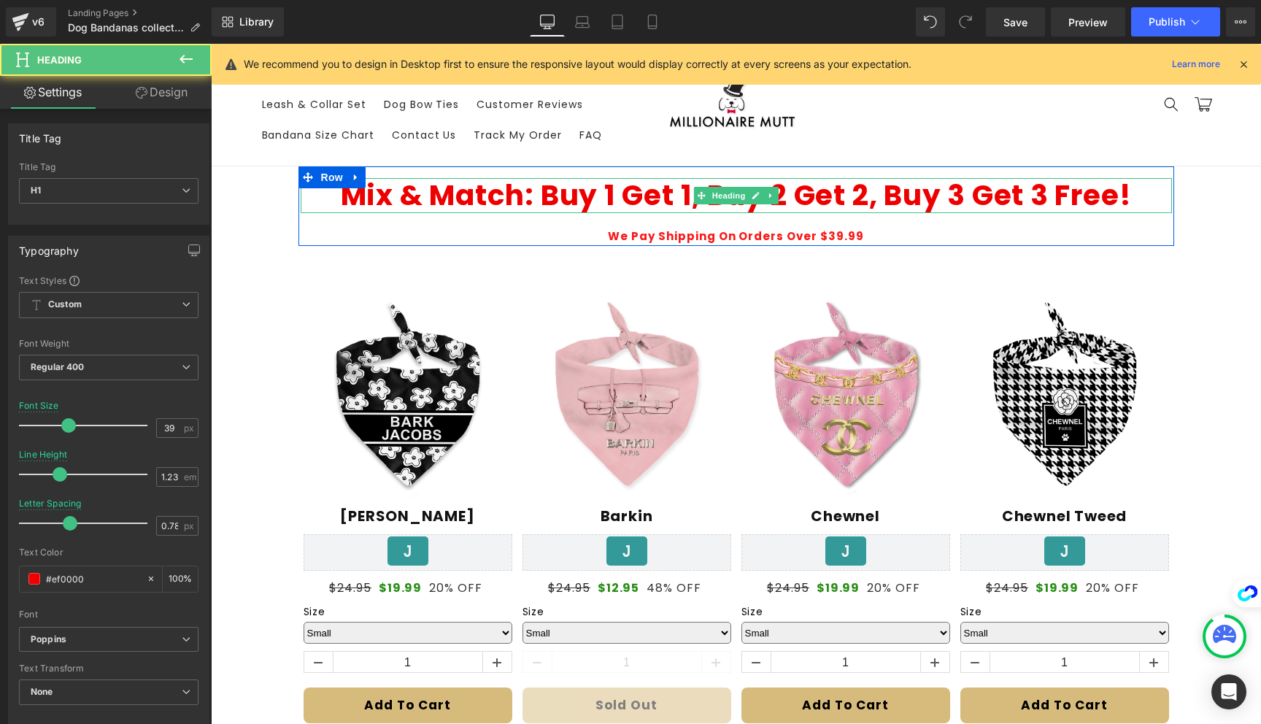
click at [684, 190] on b "Mix & Match: Buy 1 Get 1, Buy 2 Get 2, Buy 3 Get 3 Free!" at bounding box center [736, 195] width 791 height 40
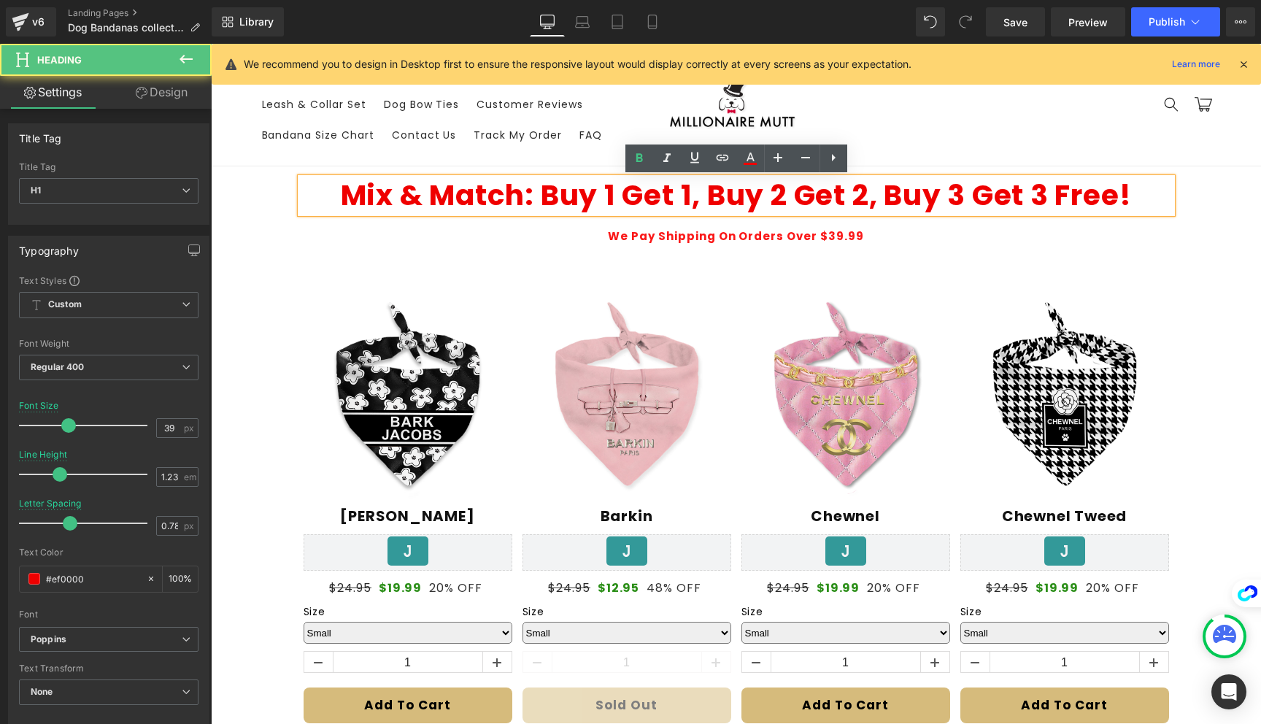
click at [687, 189] on b "Mix & Match: Buy 1 Get 1, Buy 2 Get 2, Buy 3 Get 3 Free!" at bounding box center [736, 195] width 791 height 40
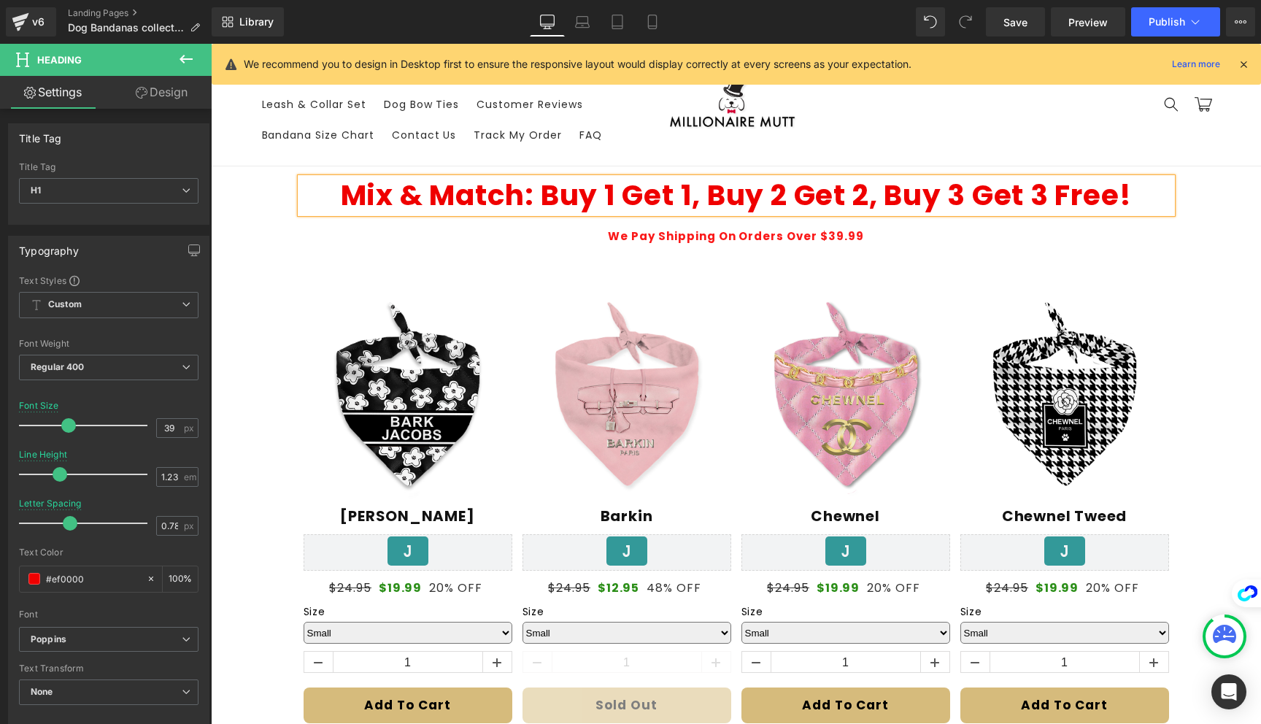
click at [677, 191] on b "Mix & Match: Buy 1 Get 1, Buy 2 Get 2, Buy 3 Get 3 Free!" at bounding box center [736, 195] width 791 height 40
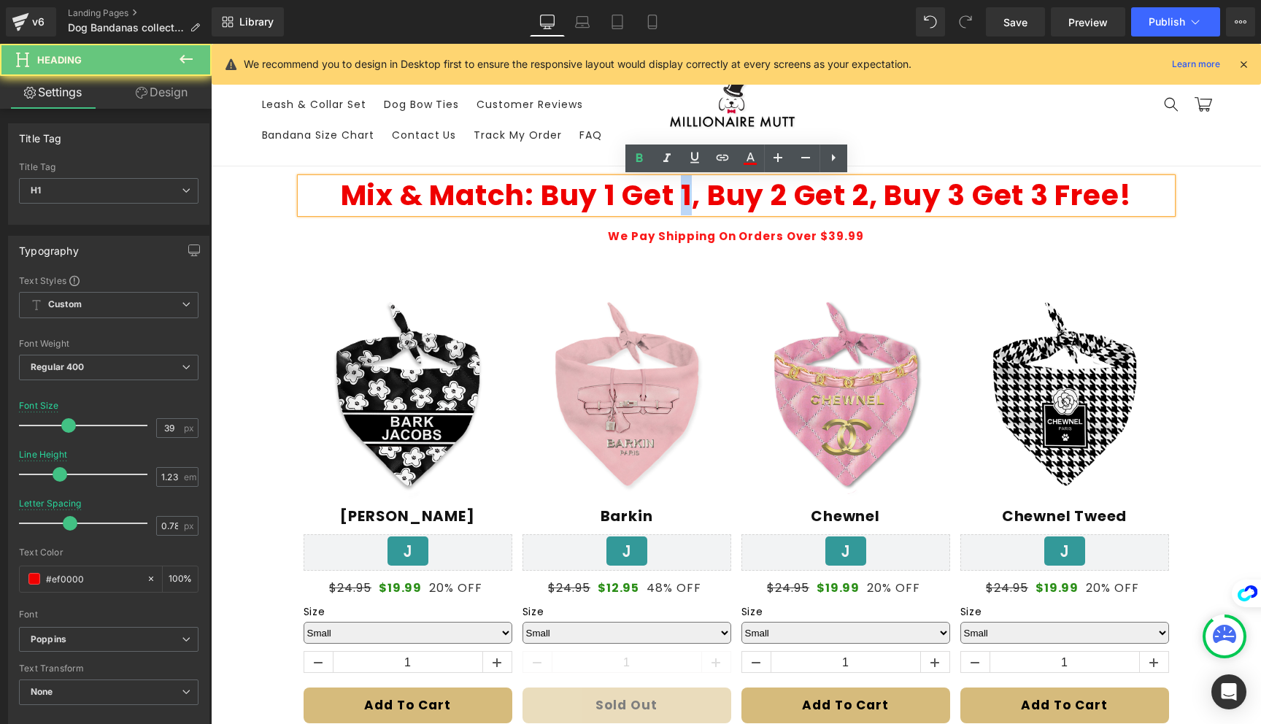
click at [677, 191] on b "Mix & Match: Buy 1 Get 1, Buy 2 Get 2, Buy 3 Get 3 Free!" at bounding box center [736, 195] width 791 height 40
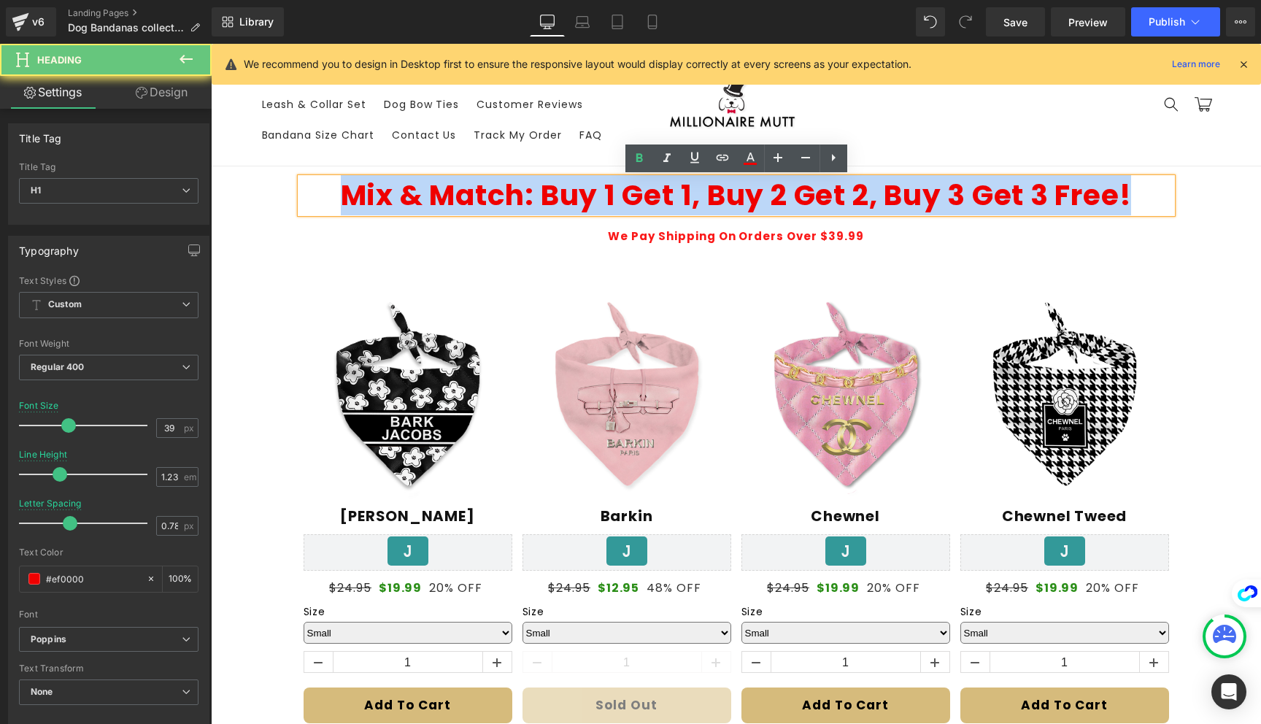
click at [677, 191] on b "Mix & Match: Buy 1 Get 1, Buy 2 Get 2, Buy 3 Get 3 Free!" at bounding box center [736, 195] width 791 height 40
copy b "Mix & Match: Buy 1 Get 1, Buy 2 Get 2, Buy 3 Get 3 Free!"
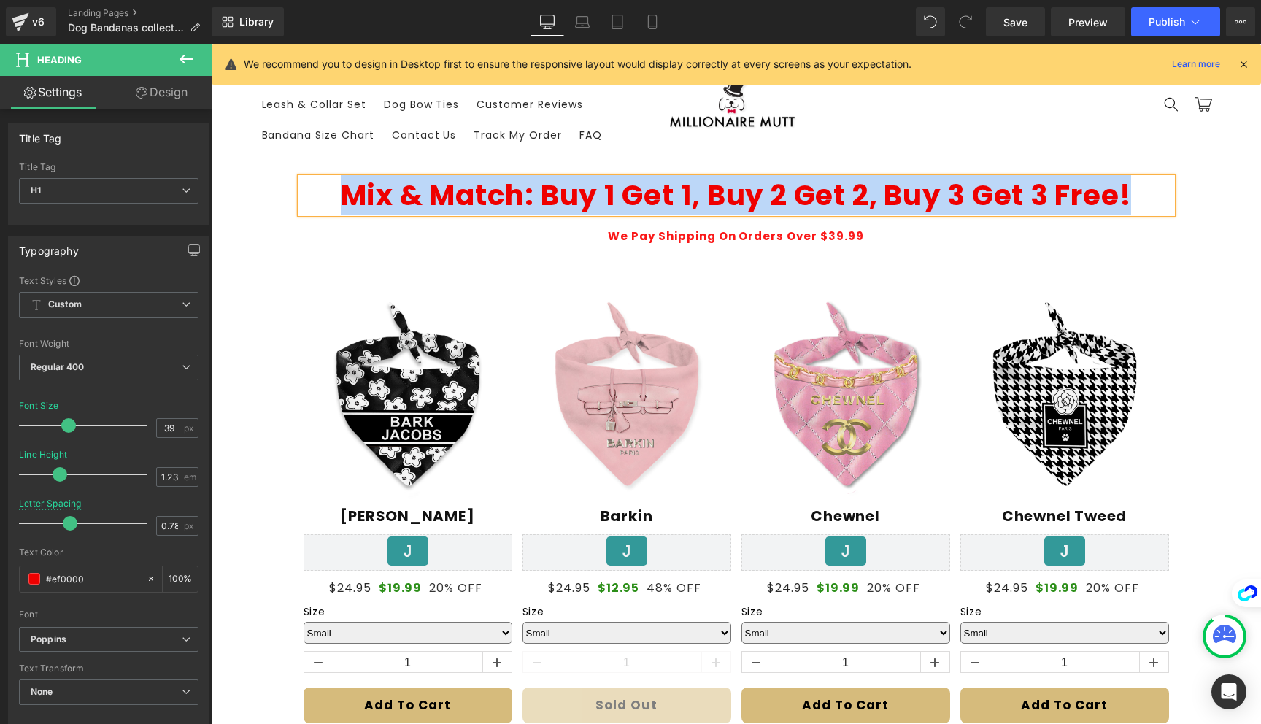
click at [808, 184] on b "Mix & Match: Buy 1 Get 1, Buy 2 Get 2, Buy 3 Get 3 Free!" at bounding box center [736, 195] width 791 height 40
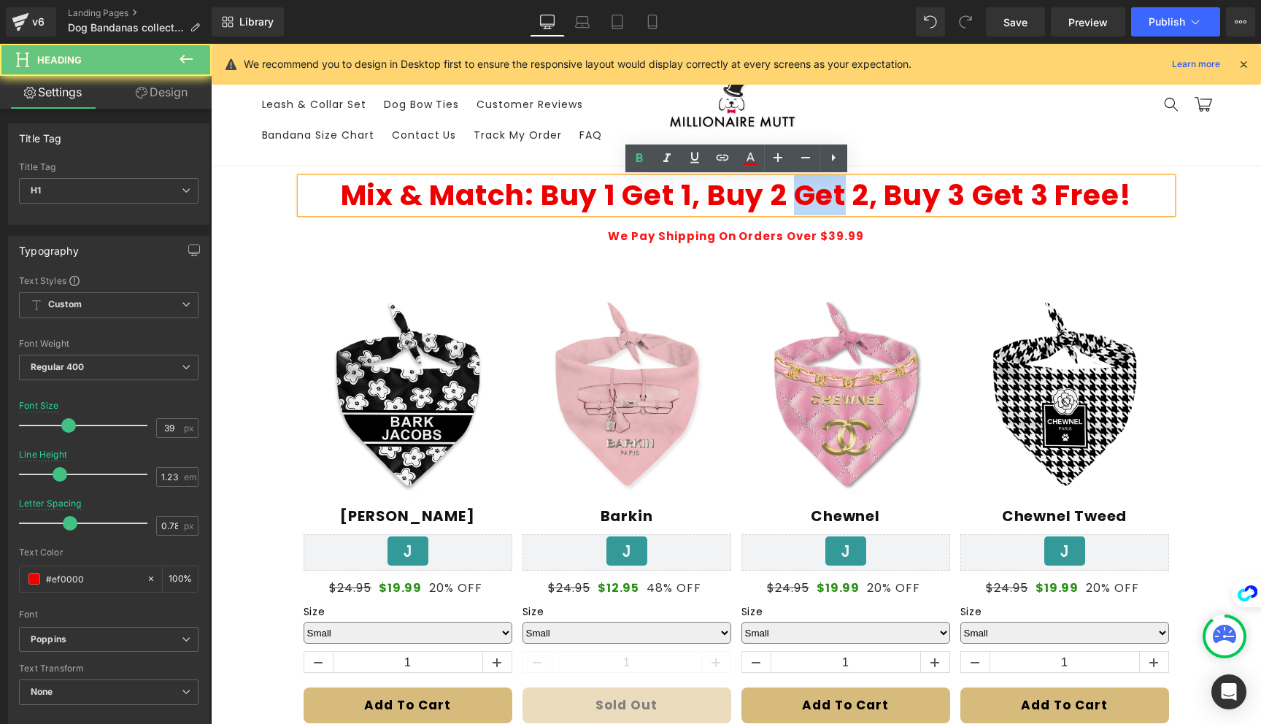
click at [808, 184] on b "Mix & Match: Buy 1 Get 1, Buy 2 Get 2, Buy 3 Get 3 Free!" at bounding box center [736, 195] width 791 height 40
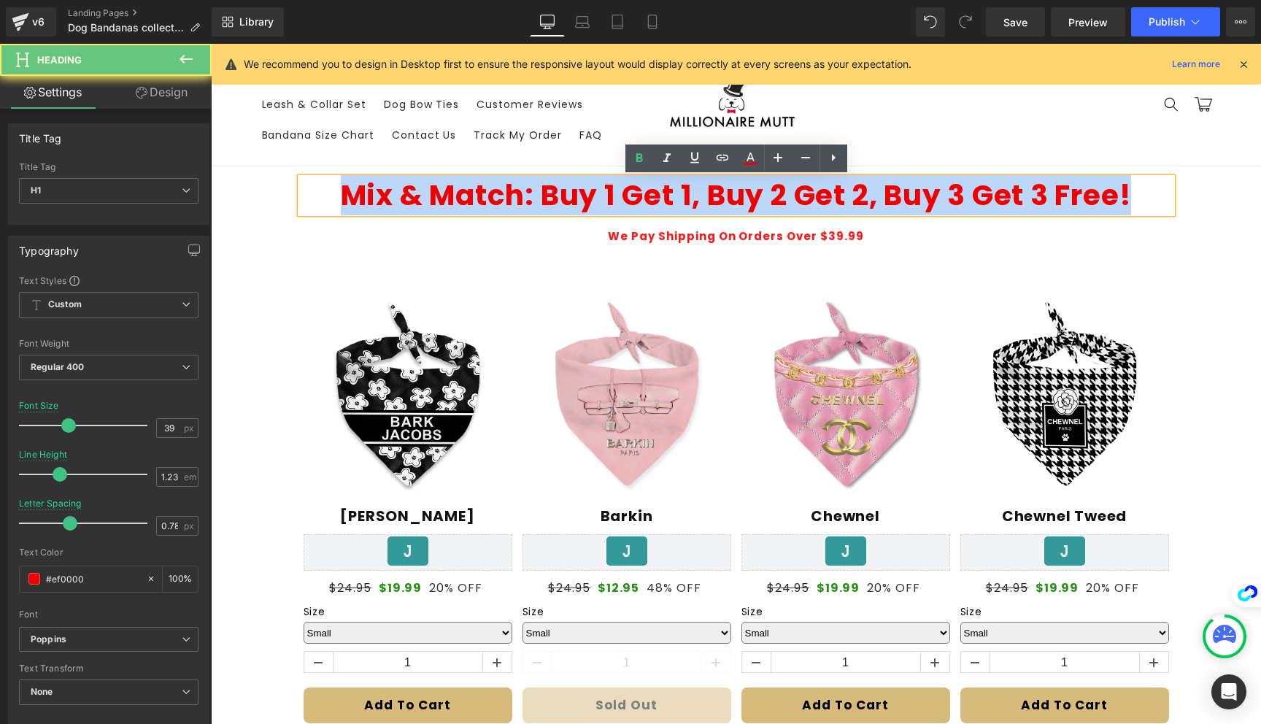
click at [808, 184] on b "Mix & Match: Buy 1 Get 1, Buy 2 Get 2, Buy 3 Get 3 Free!" at bounding box center [736, 195] width 791 height 40
click at [894, 196] on b "Mix & Match: Buy 1 Get 1, Buy 2 Get 2, Buy 3 Get 3 Free!" at bounding box center [736, 195] width 791 height 40
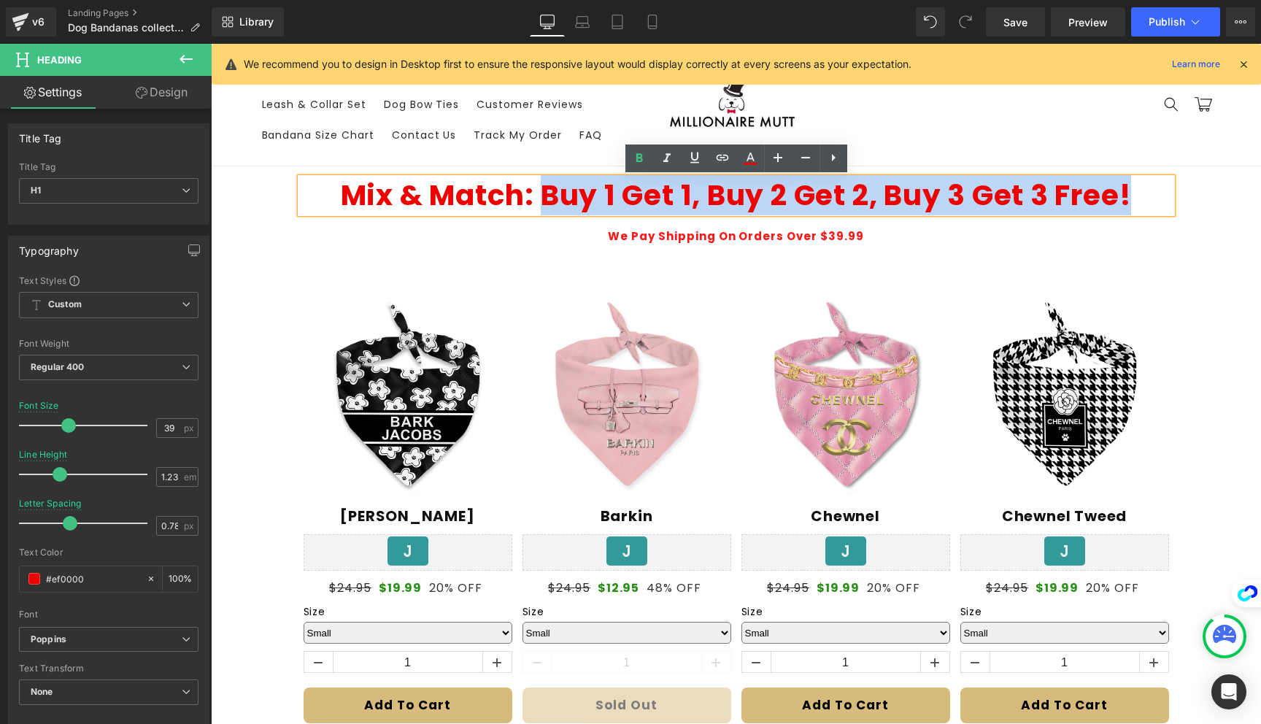
drag, startPoint x: 1148, startPoint y: 197, endPoint x: 547, endPoint y: 192, distance: 601.2
click at [547, 192] on h1 "Mix & Match: Buy 1 Get 1, Buy 2 Get 2, Buy 3 Get 3 Free!" at bounding box center [736, 195] width 871 height 35
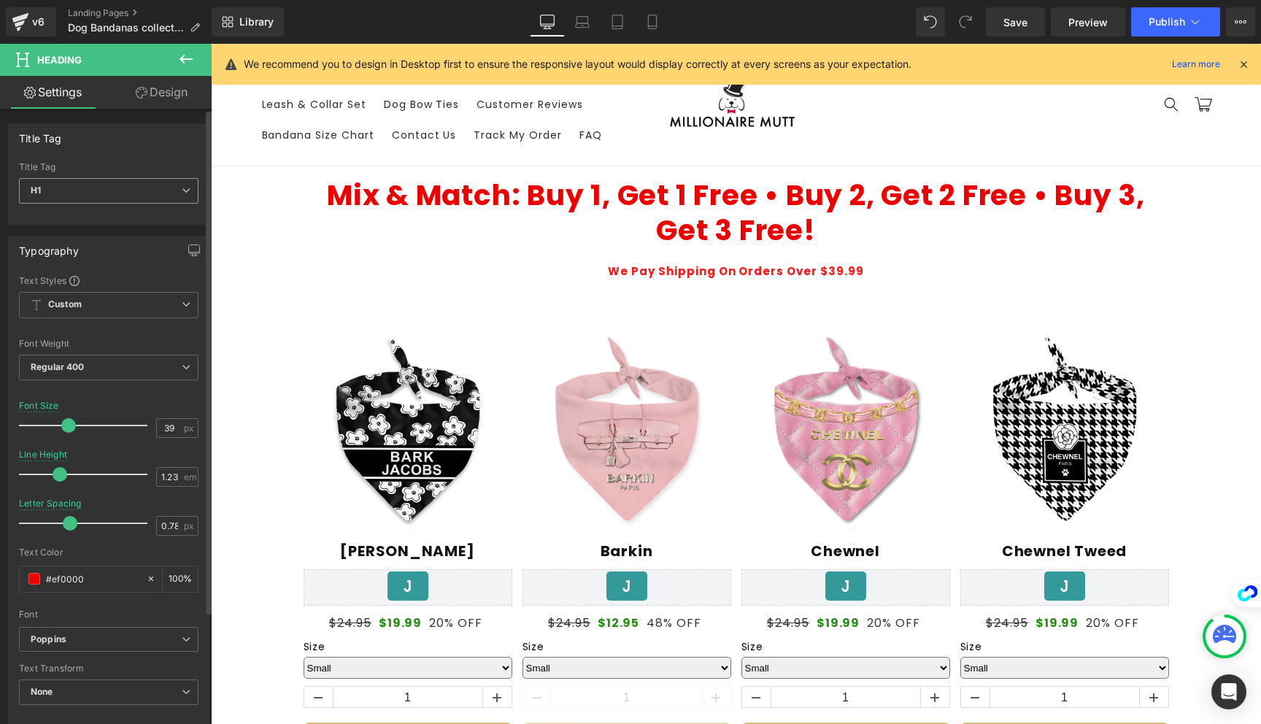
click at [128, 189] on span "H1" at bounding box center [108, 191] width 179 height 26
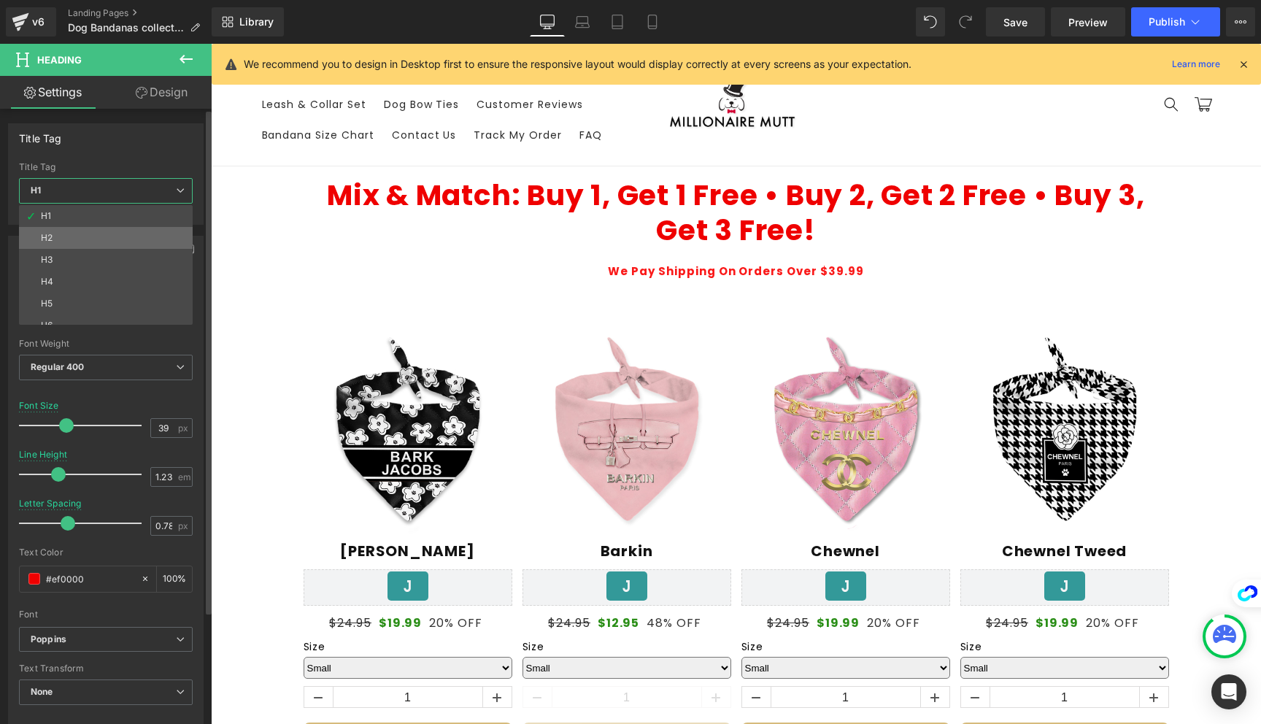
click at [104, 240] on li "H2" at bounding box center [109, 238] width 180 height 22
type input "31.2"
type input "#121212"
type input "100"
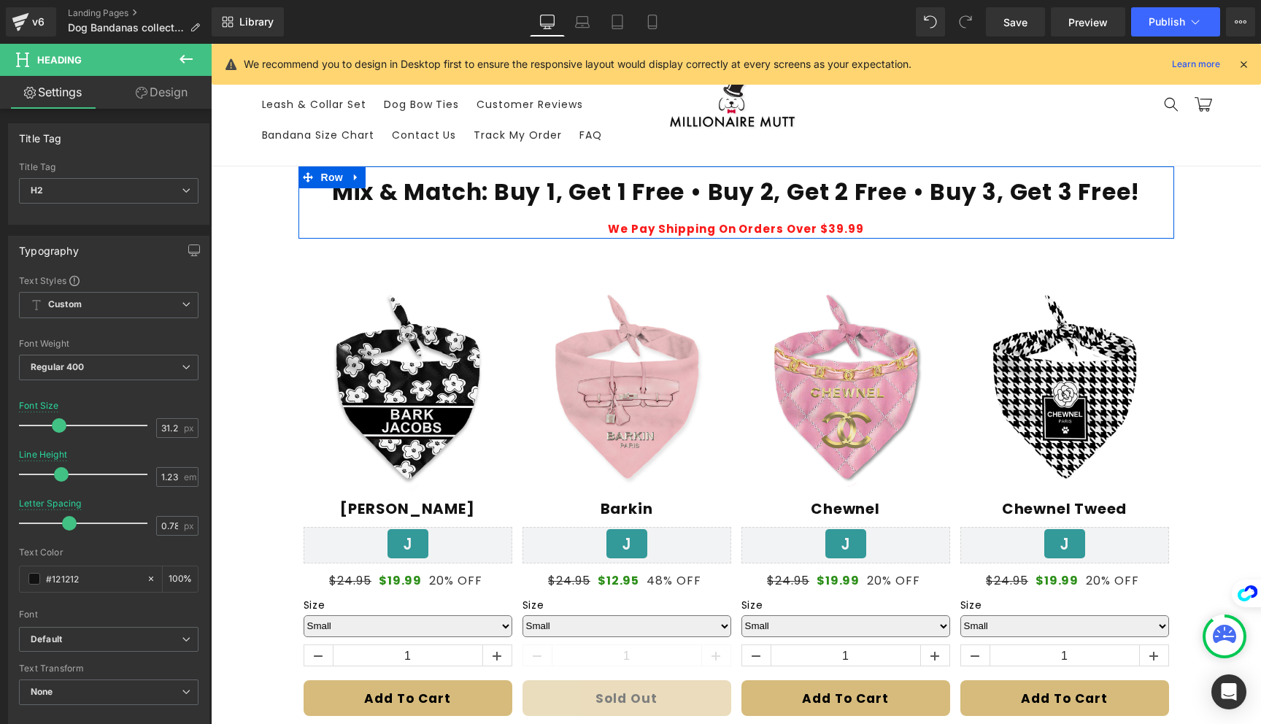
click at [665, 223] on strong "We Pay Shipping On Orders Over $39.99" at bounding box center [736, 228] width 256 height 15
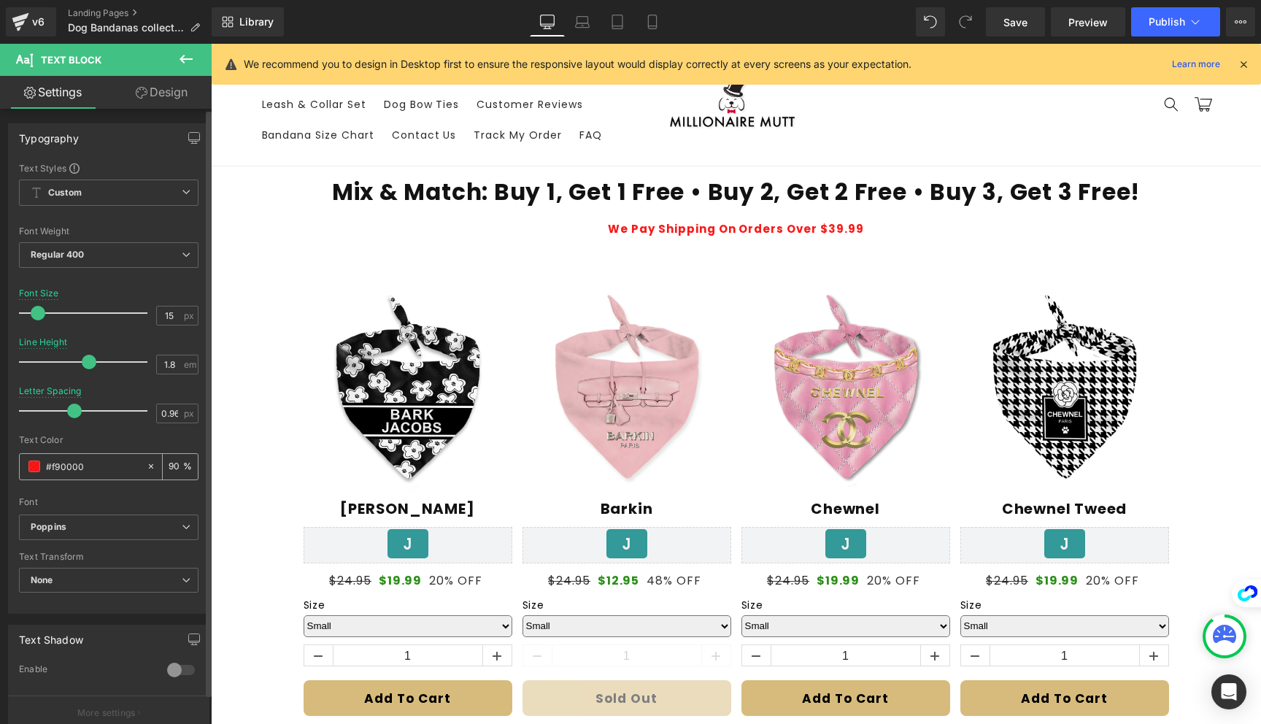
click at [64, 467] on input "#f90000" at bounding box center [92, 466] width 93 height 16
click at [567, 188] on b "Mix & Match: Buy 1, Get 1 Free • Buy 2, Get 2 Free • Buy 3, Get 3 Free!" at bounding box center [736, 192] width 808 height 32
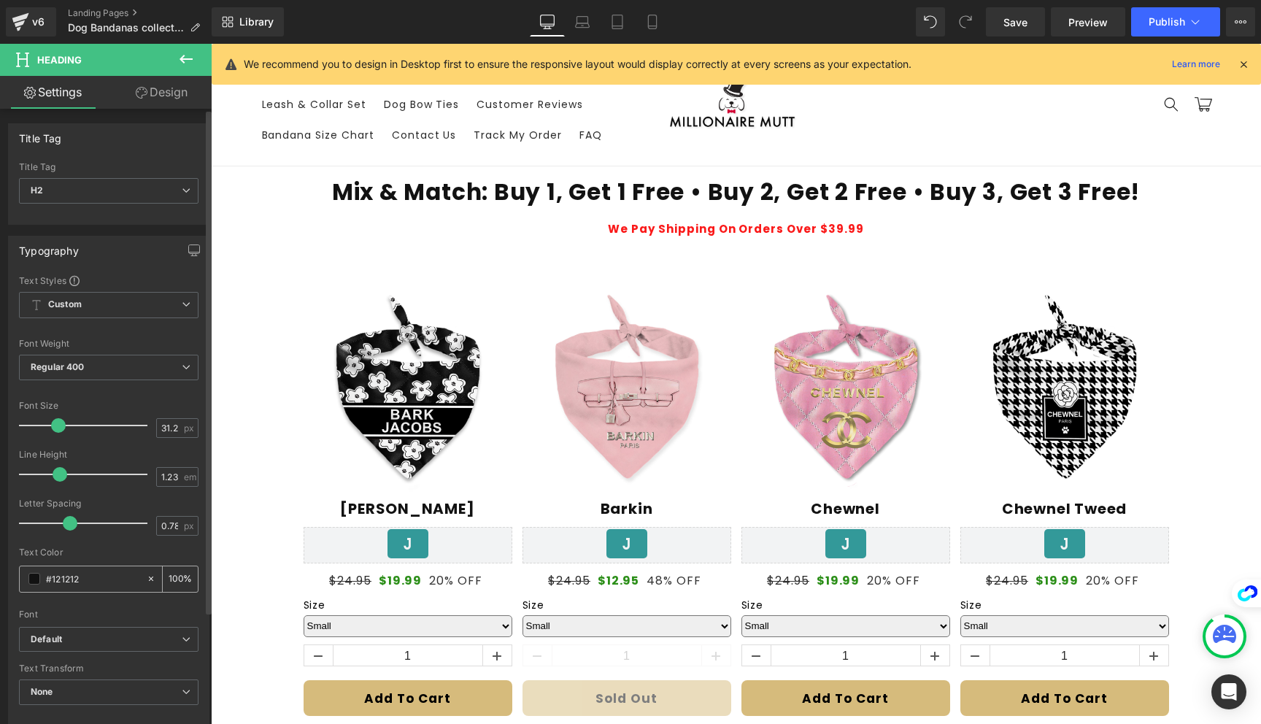
click at [70, 568] on div "#121212" at bounding box center [83, 579] width 126 height 26
click at [69, 580] on input "#121212" at bounding box center [92, 579] width 93 height 16
paste input "f90000"
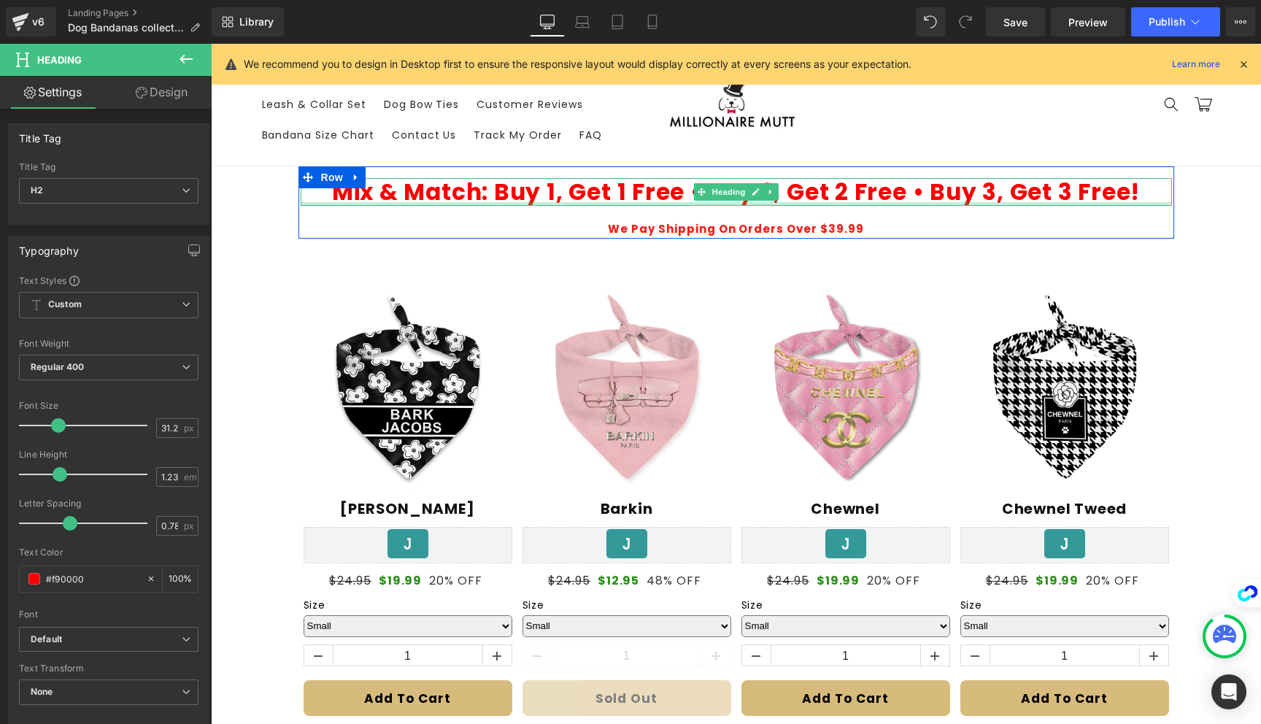
type input "#f90000"
click at [654, 191] on b "Mix & Match: Buy 1, Get 1 Free • Buy 2, Get 2 Free • Buy 3, Get 3 Free!" at bounding box center [736, 192] width 808 height 32
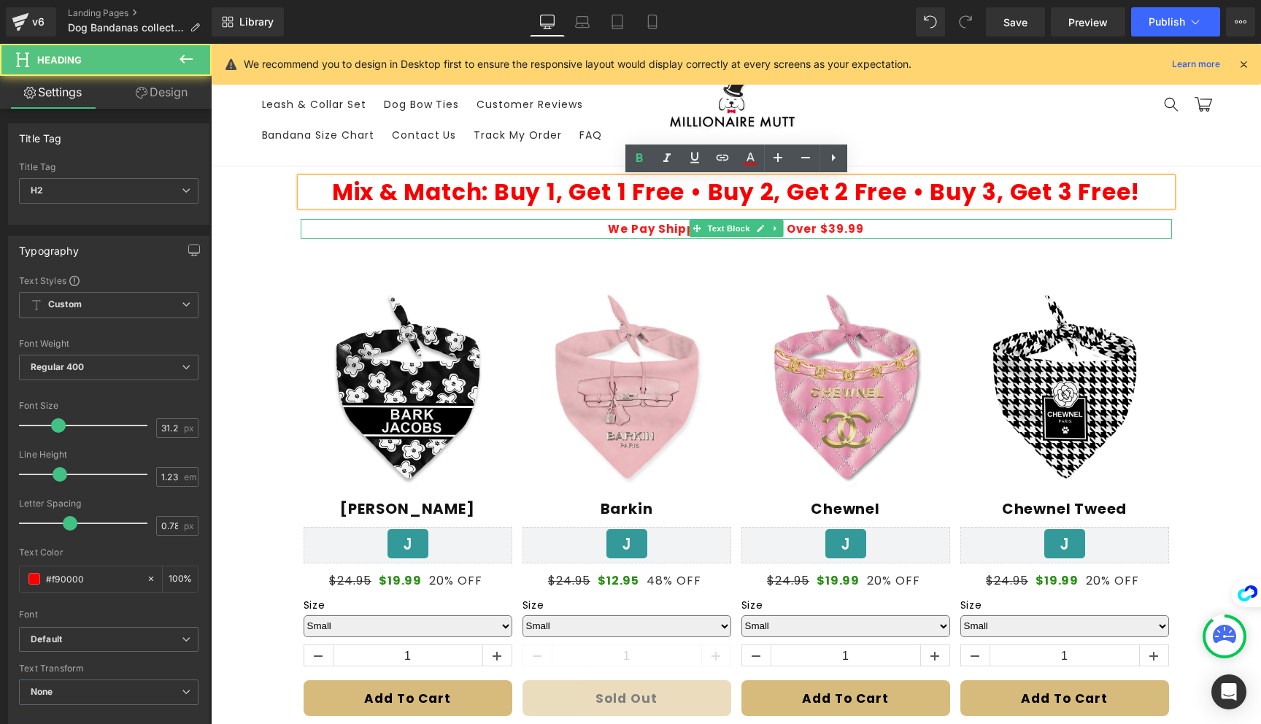
click at [662, 229] on strong "We Pay Shipping On Orders Over $39.99" at bounding box center [736, 228] width 256 height 15
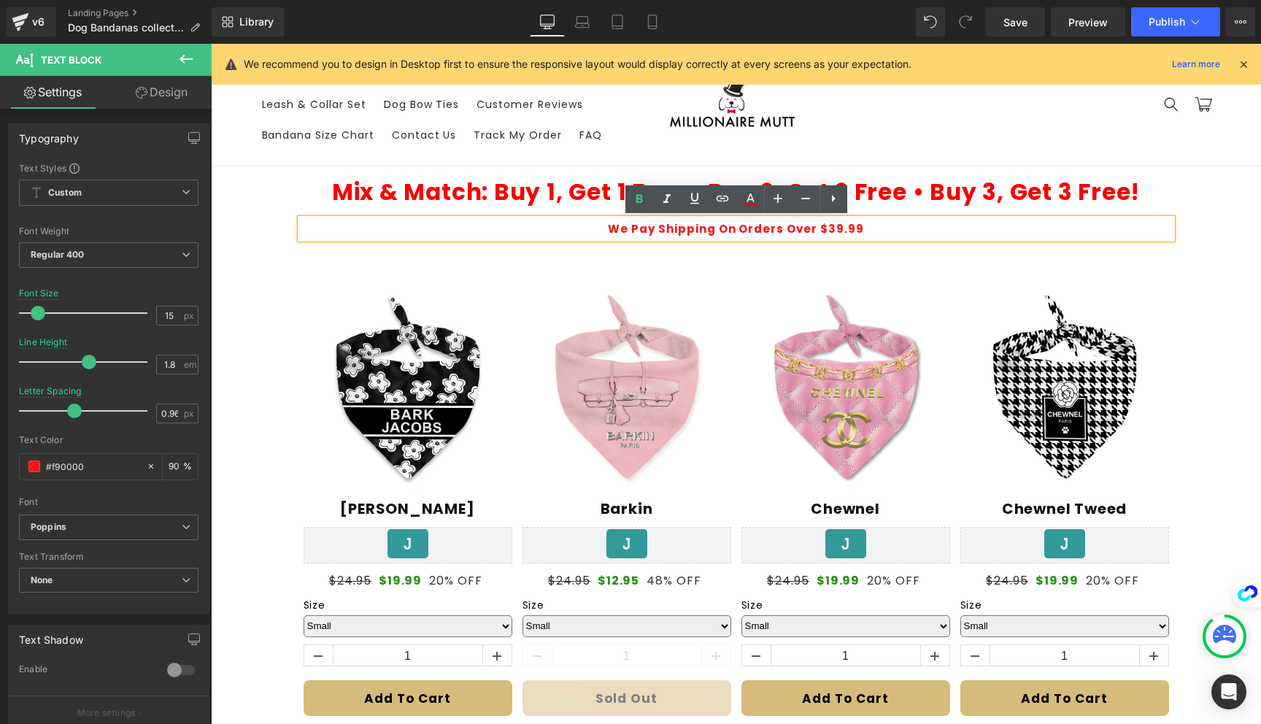
click at [447, 213] on div "Mix & Match: Buy 1, Get 1 Free • Buy 2, Get 2 Free • Buy 3, Get 3 Free! Heading…" at bounding box center [735, 202] width 875 height 72
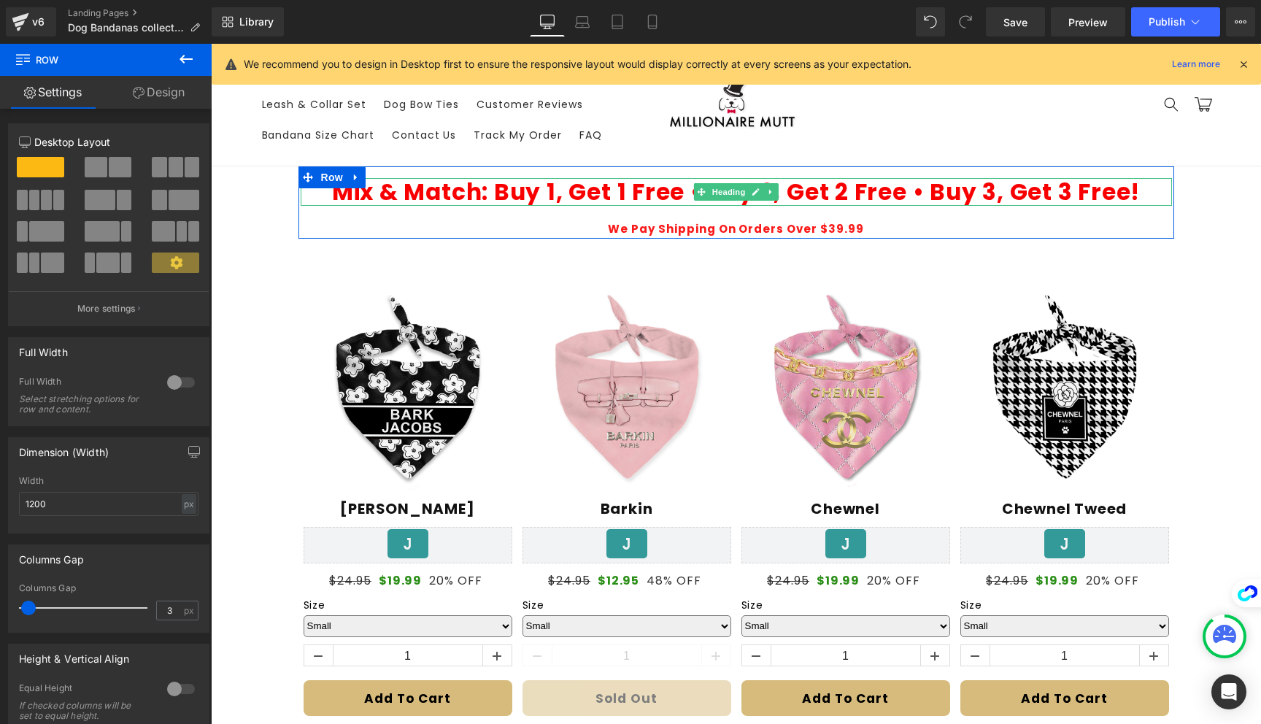
click at [508, 199] on b "Mix & Match: Buy 1, Get 1 Free • Buy 2, Get 2 Free • Buy 3, Get 3 Free!" at bounding box center [736, 192] width 808 height 32
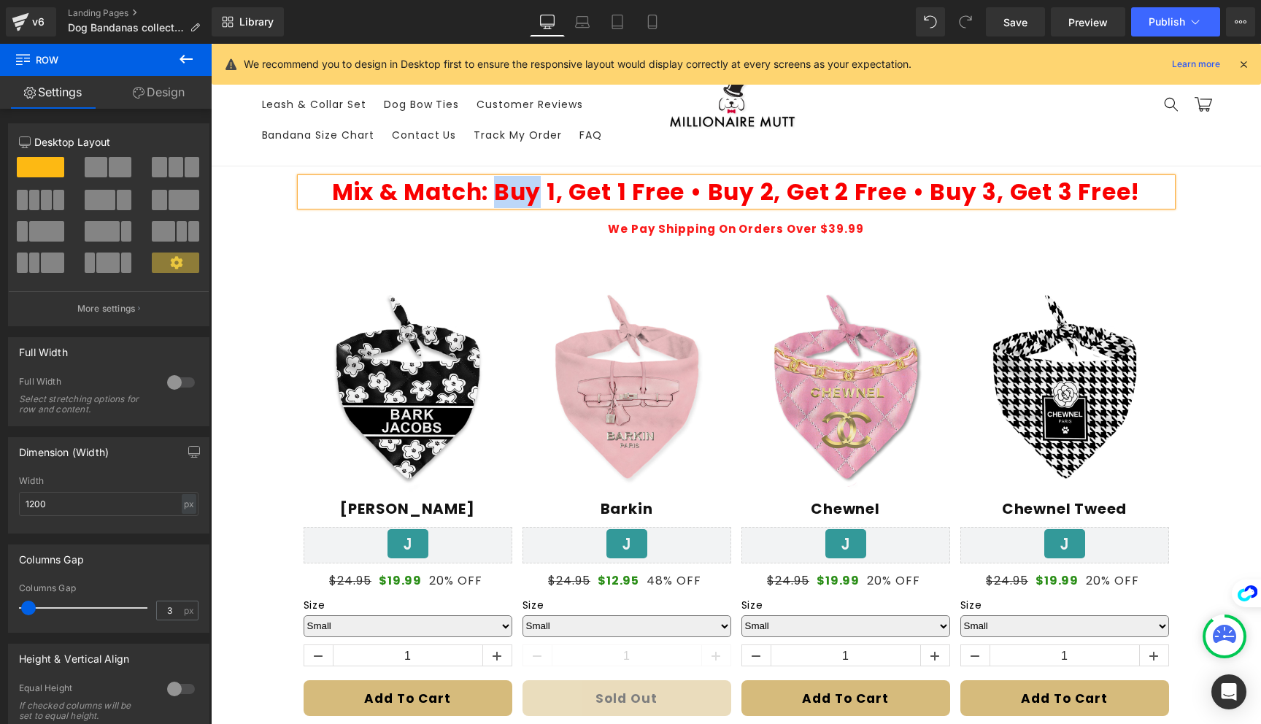
click at [508, 199] on b "Mix & Match: Buy 1, Get 1 Free • Buy 2, Get 2 Free • Buy 3, Get 3 Free!" at bounding box center [736, 192] width 808 height 32
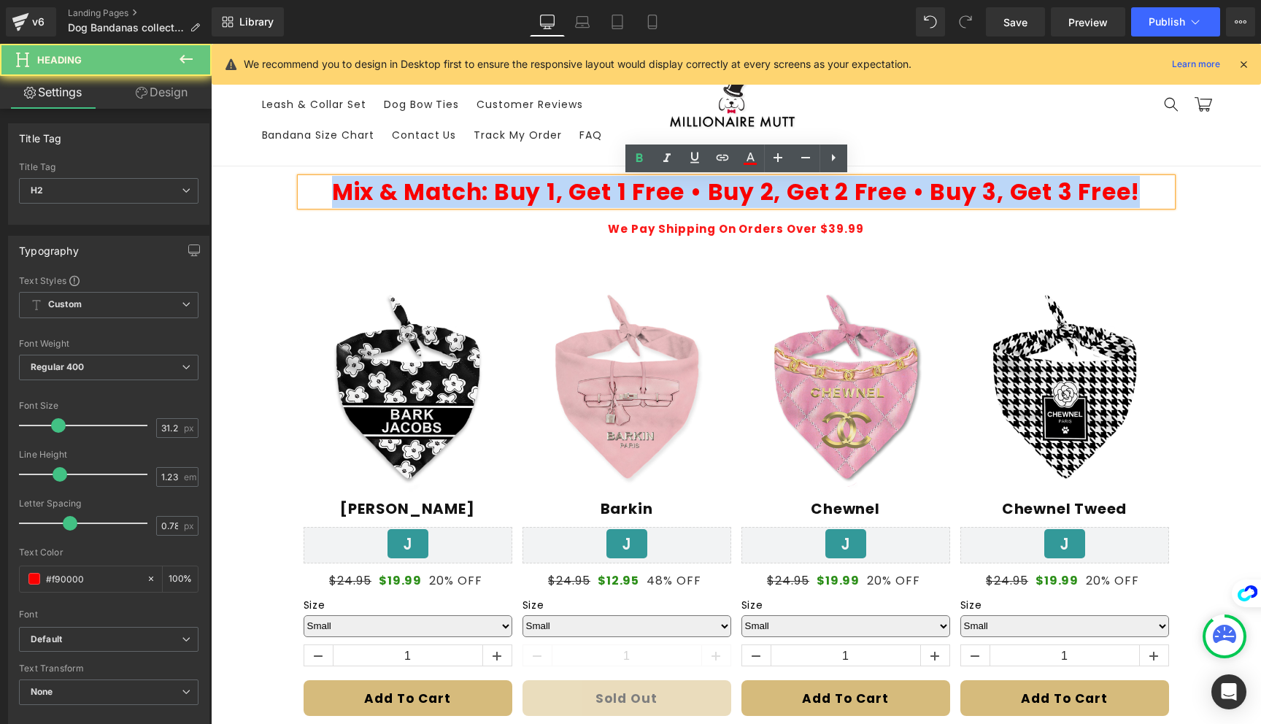
click at [508, 199] on b "Mix & Match: Buy 1, Get 1 Free • Buy 2, Get 2 Free • Buy 3, Get 3 Free!" at bounding box center [736, 192] width 808 height 32
copy b "Mix & Match: Buy 1, Get 1 Free • Buy 2, Get 2 Free • Buy 3, Get 3 Free!"
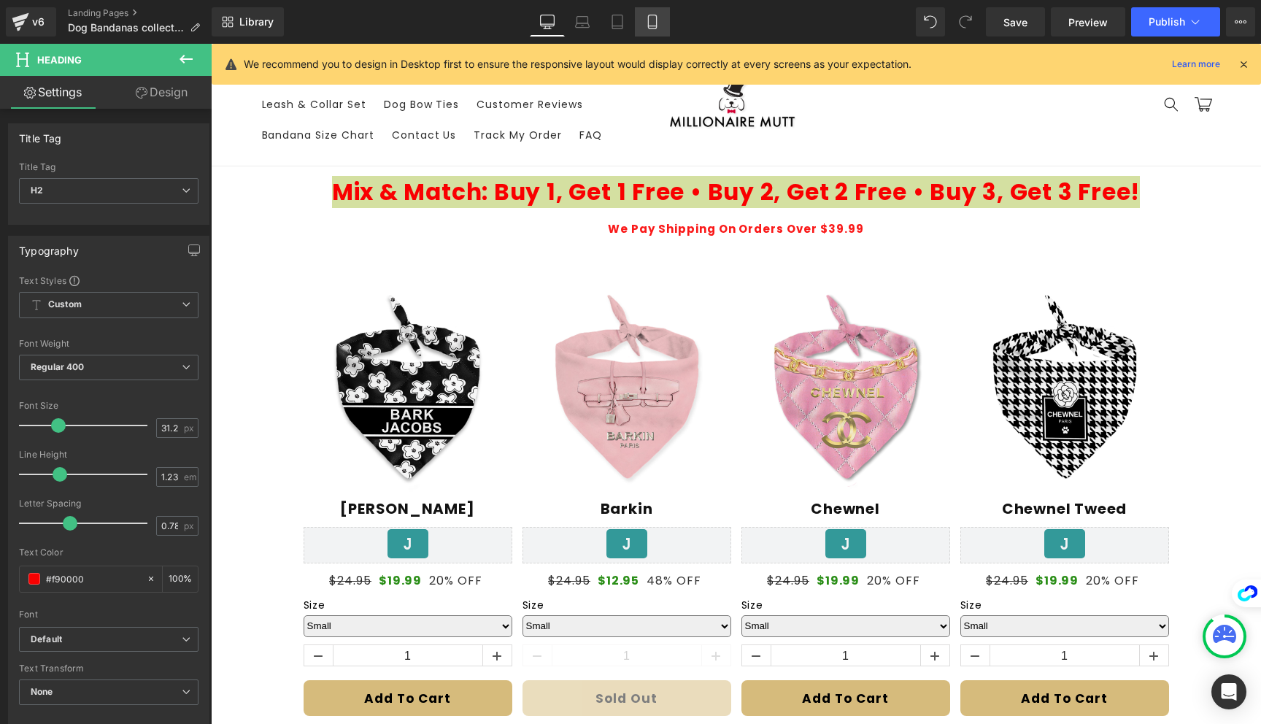
click at [655, 24] on icon at bounding box center [652, 22] width 15 height 15
type input "100"
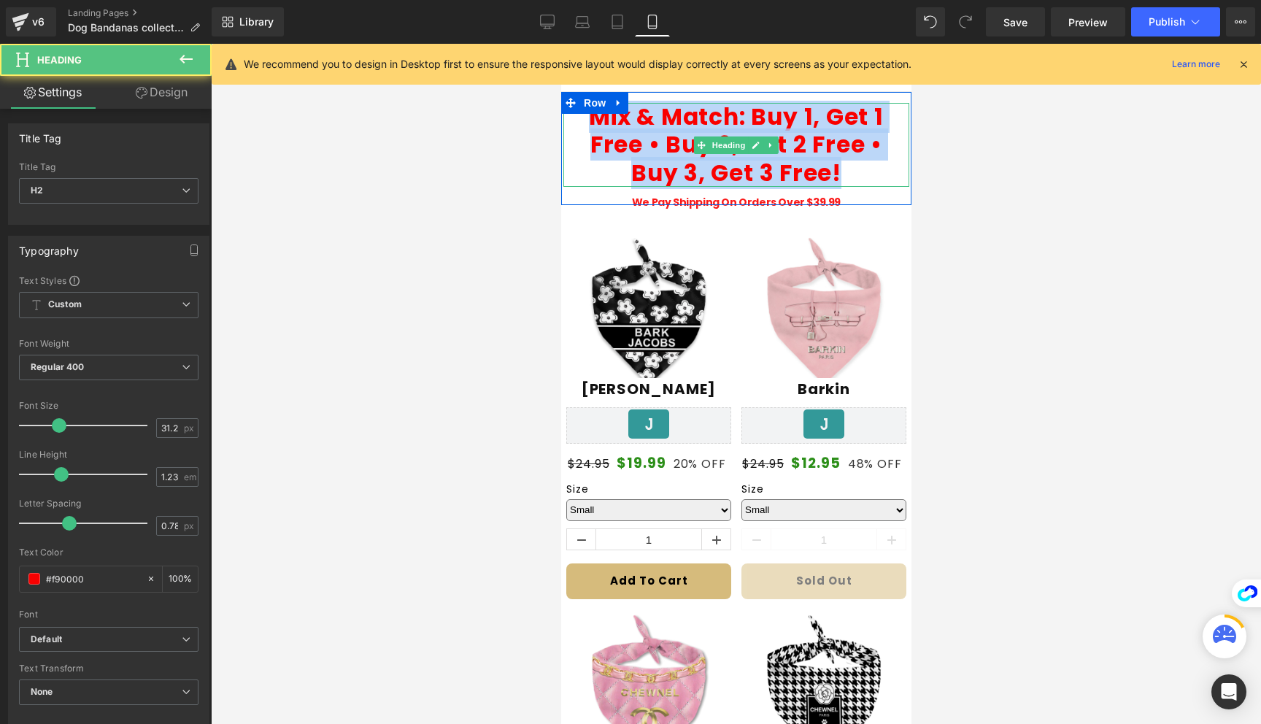
click at [662, 156] on b "Mix & Match: Buy 1, Get 1 Free • Buy 2, Get 2 Free • Buy 3, Get 3 Free!" at bounding box center [735, 145] width 295 height 88
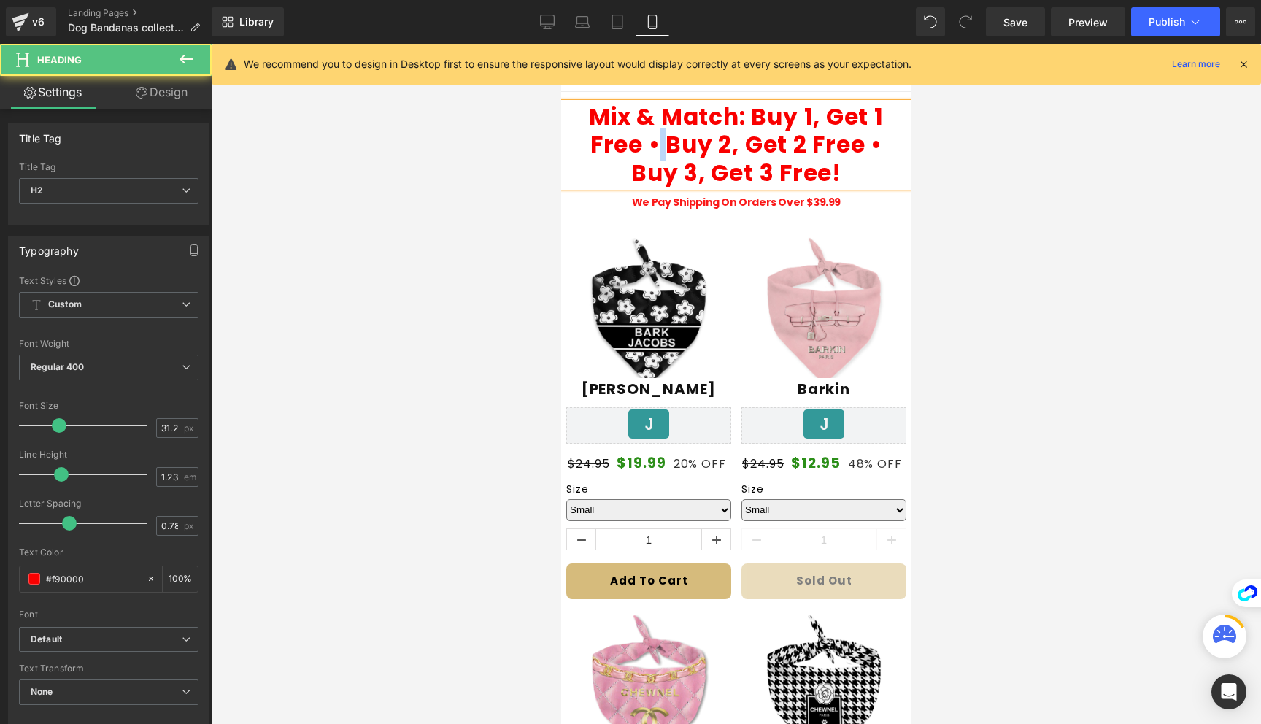
click at [662, 156] on b "Mix & Match: Buy 1, Get 1 Free • Buy 2, Get 2 Free • Buy 3, Get 3 Free!" at bounding box center [735, 145] width 295 height 88
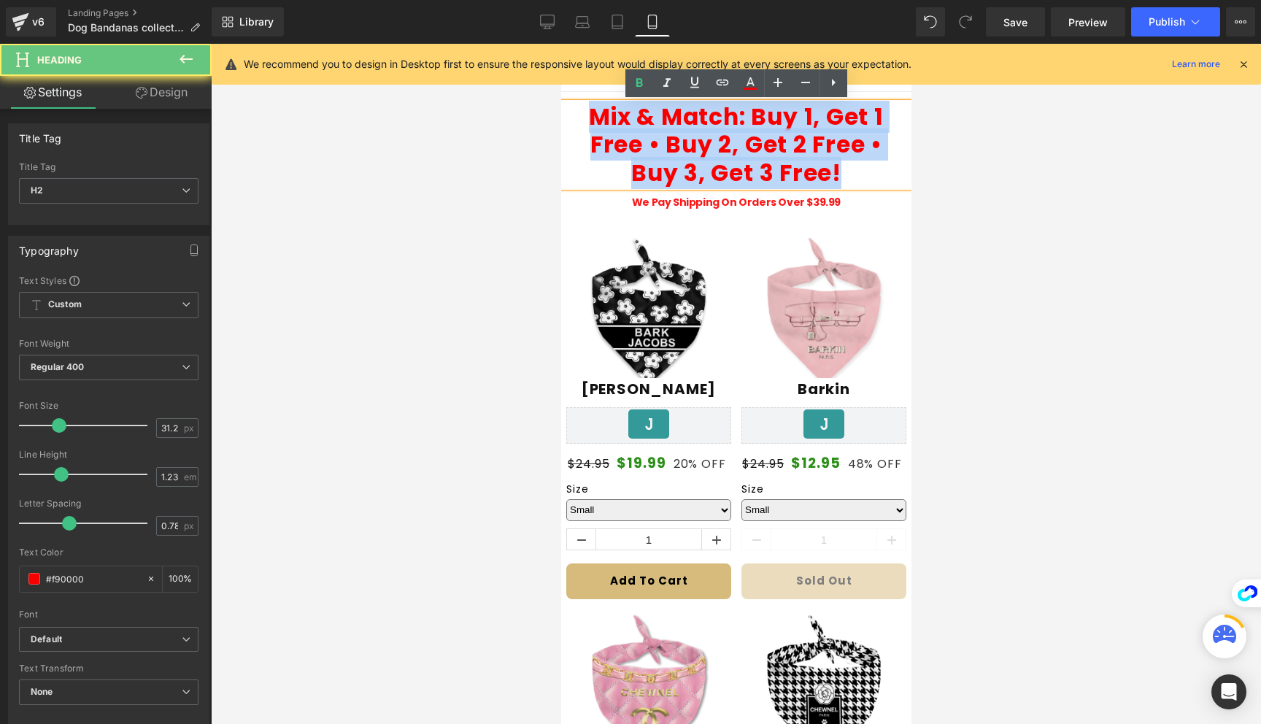
click at [662, 156] on b "Mix & Match: Buy 1, Get 1 Free • Buy 2, Get 2 Free • Buy 3, Get 3 Free!" at bounding box center [735, 145] width 295 height 88
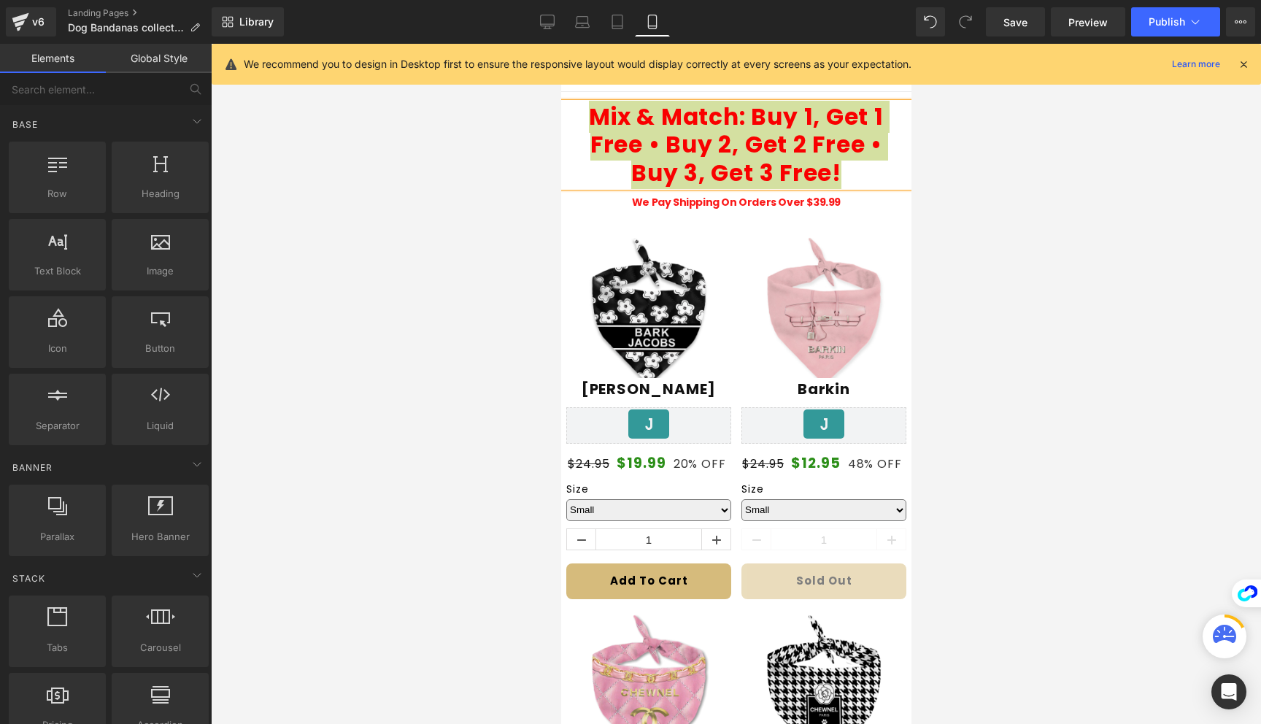
click at [1031, 231] on div at bounding box center [736, 384] width 1050 height 680
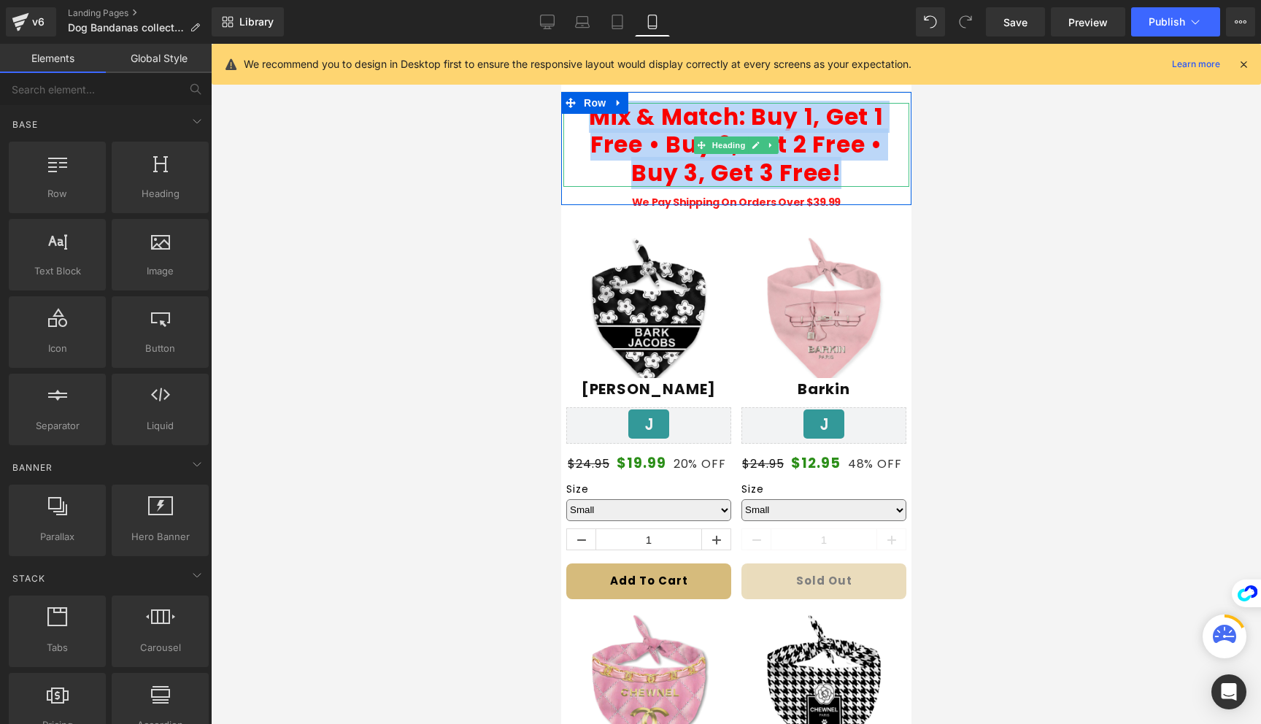
click at [865, 168] on h2 "Mix & Match: Buy 1, Get 1 Free • Buy 2, Get 2 Free • Buy 3, Get 3 Free!" at bounding box center [735, 145] width 322 height 84
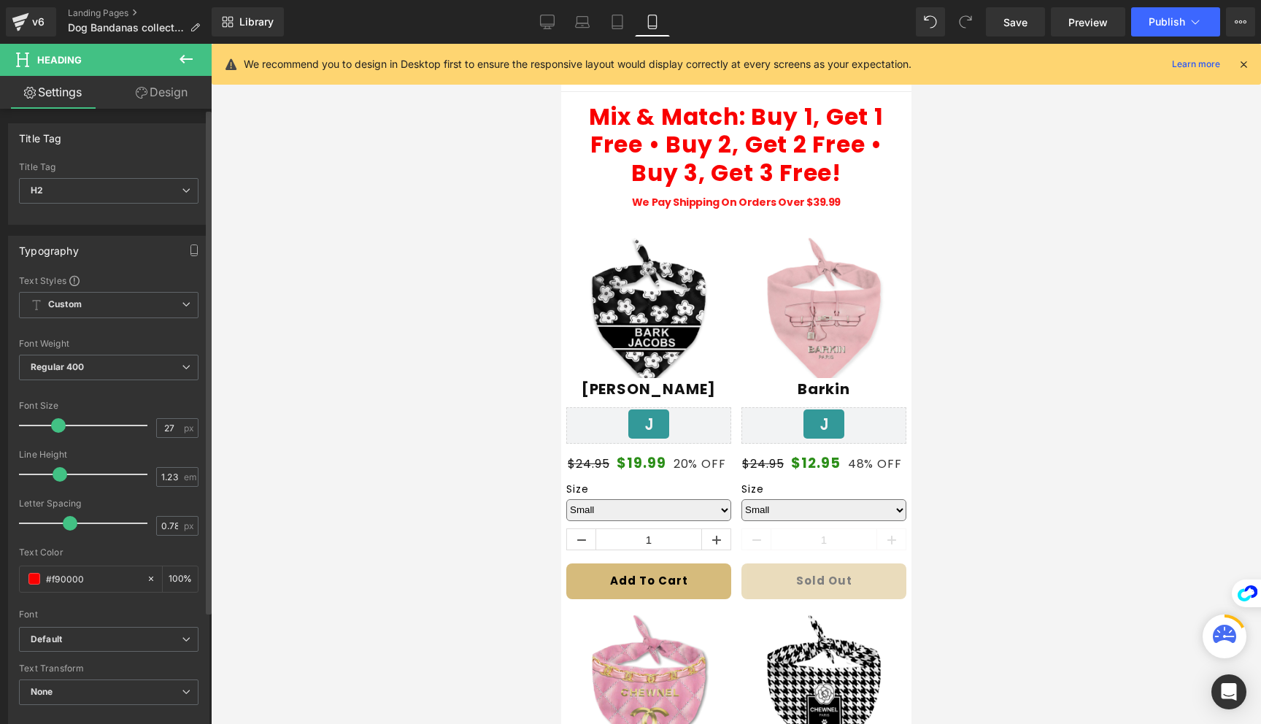
type input "26"
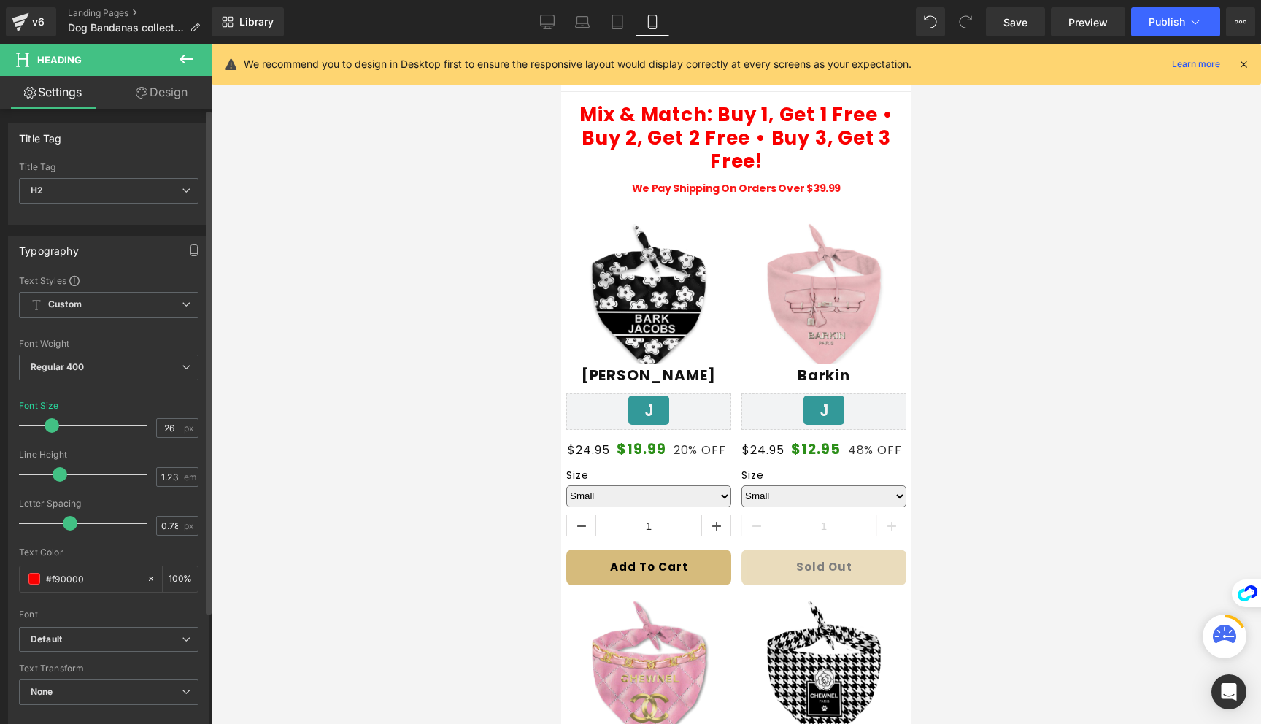
click at [50, 425] on span at bounding box center [52, 425] width 15 height 15
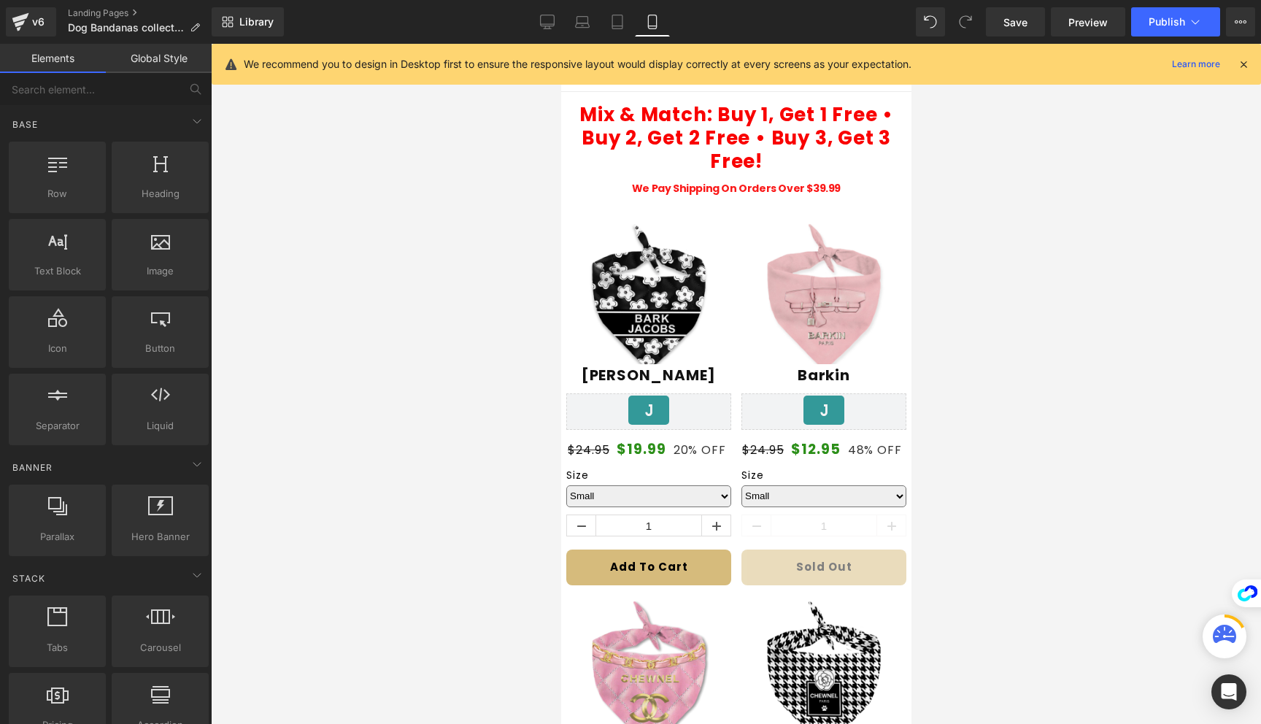
click at [1099, 255] on div at bounding box center [736, 384] width 1050 height 680
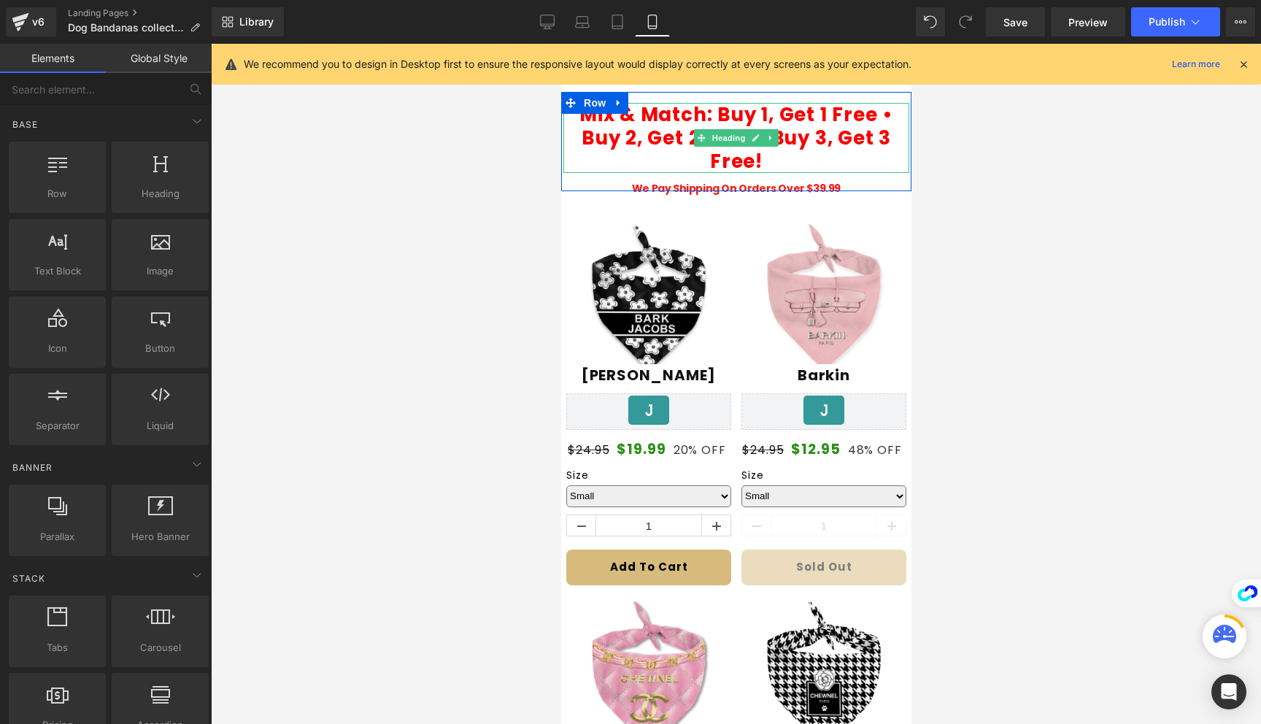
click at [821, 119] on b "Mix & Match: Buy 1, Get 1 Free • Buy 2, Get 2 Free • Buy 3, Get 3 Free!" at bounding box center [736, 137] width 314 height 73
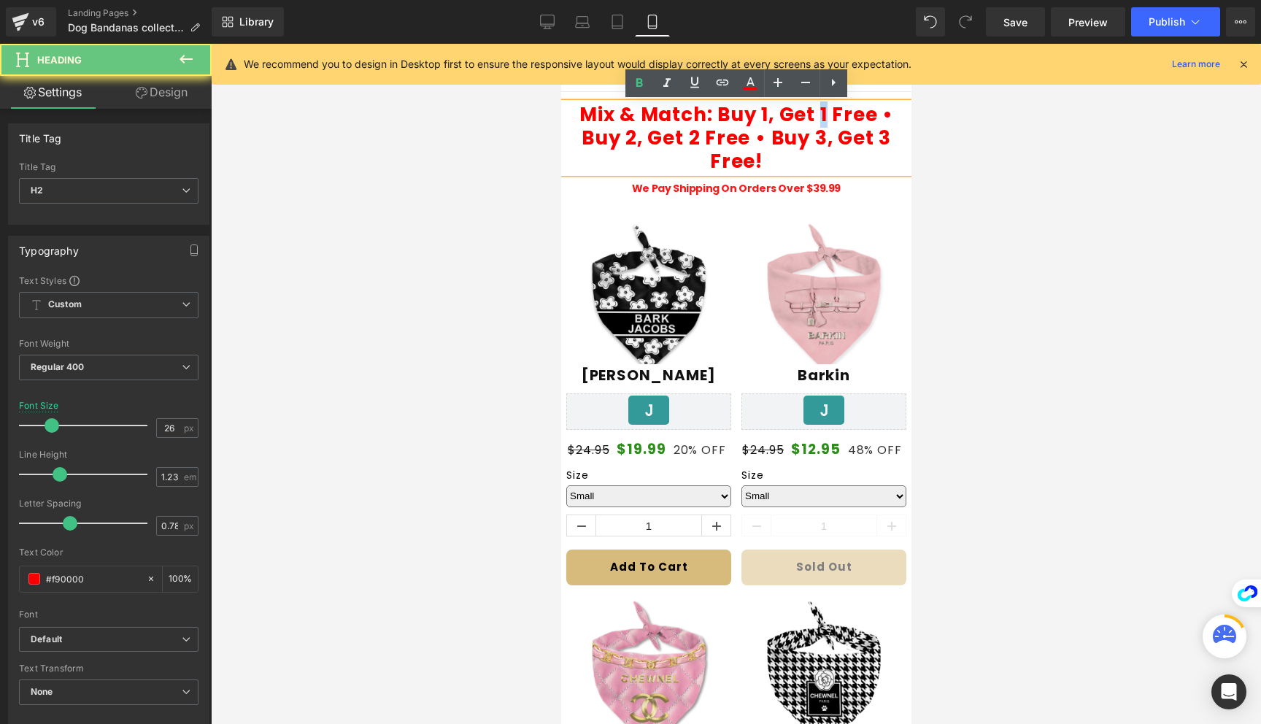
click at [821, 119] on b "Mix & Match: Buy 1, Get 1 Free • Buy 2, Get 2 Free • Buy 3, Get 3 Free!" at bounding box center [736, 137] width 314 height 73
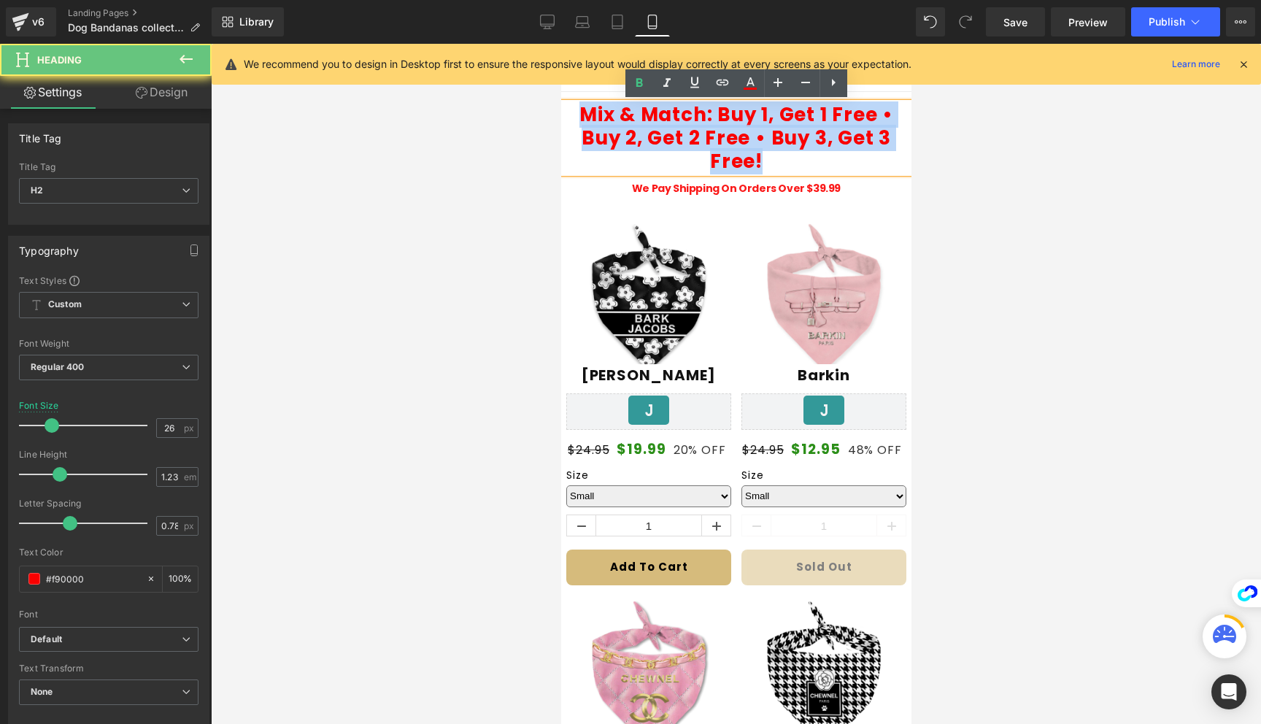
click at [821, 119] on b "Mix & Match: Buy 1, Get 1 Free • Buy 2, Get 2 Free • Buy 3, Get 3 Free!" at bounding box center [736, 137] width 314 height 73
copy b "Mix & Match: Buy 1, Get 1 Free • Buy 2, Get 2 Free • Buy 3, Get 3 Free!"
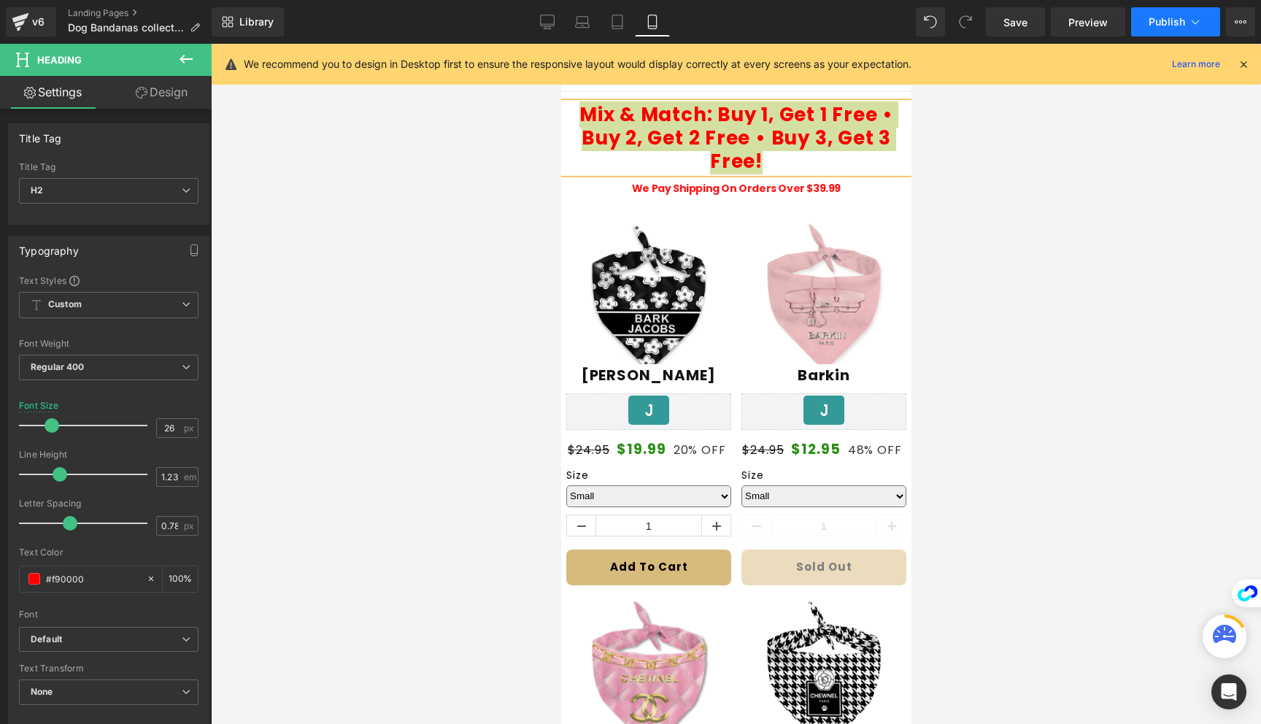
click at [1143, 31] on button "Publish" at bounding box center [1175, 21] width 89 height 29
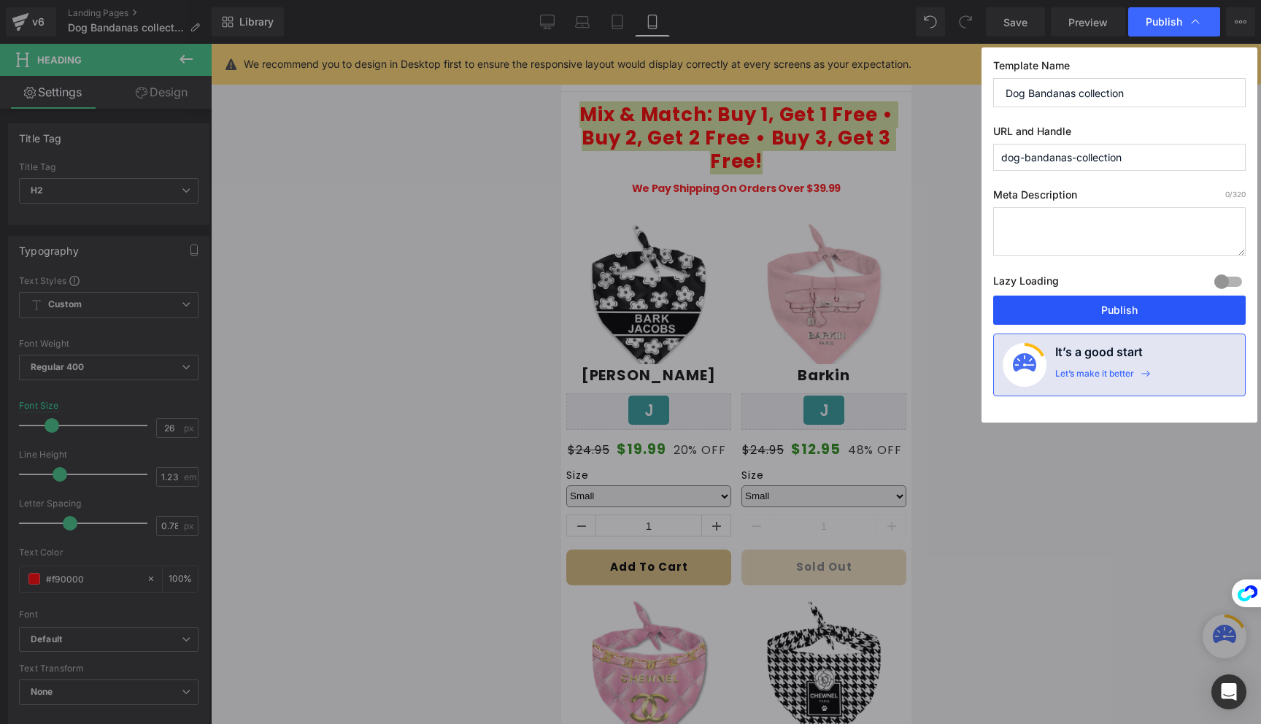
click at [1083, 303] on button "Publish" at bounding box center [1119, 309] width 252 height 29
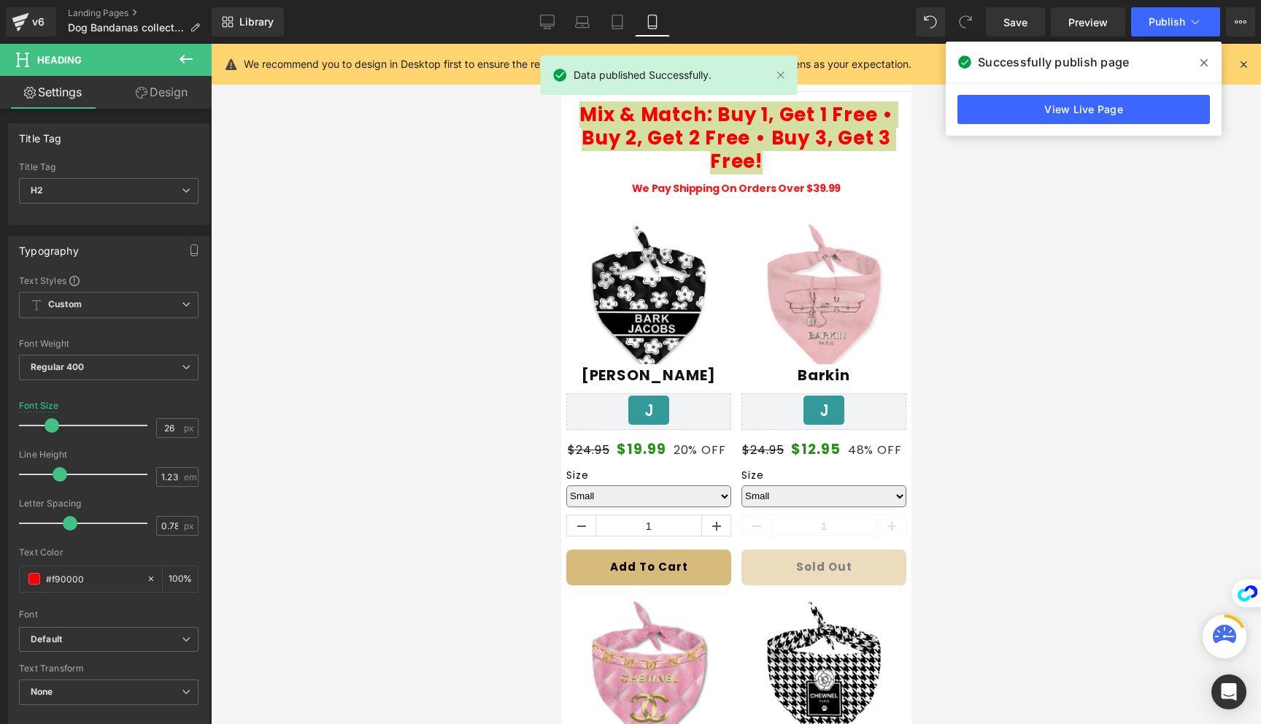
click at [1201, 59] on icon at bounding box center [1203, 62] width 7 height 7
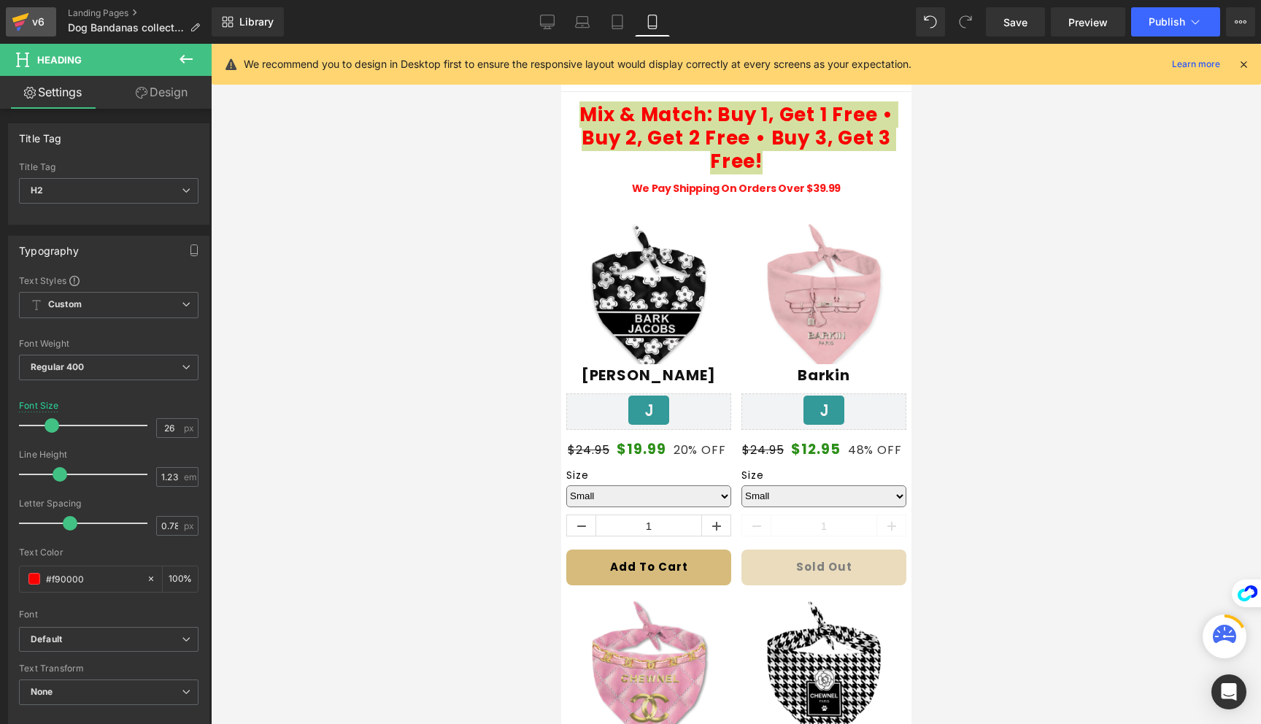
click at [25, 16] on icon at bounding box center [20, 17] width 17 height 9
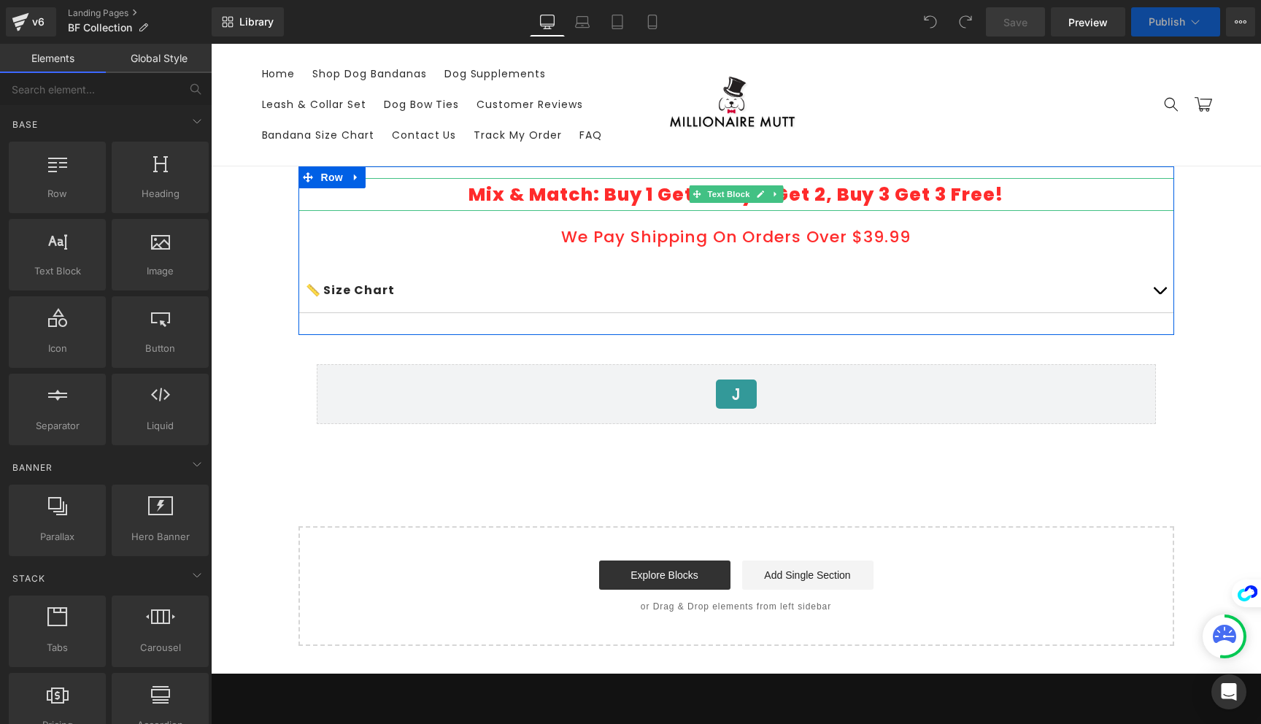
click at [650, 196] on p "Mix & Match: Buy 1 Get 1, Buy 2 Get 2, Buy 3 Get 3 Free!" at bounding box center [736, 194] width 852 height 33
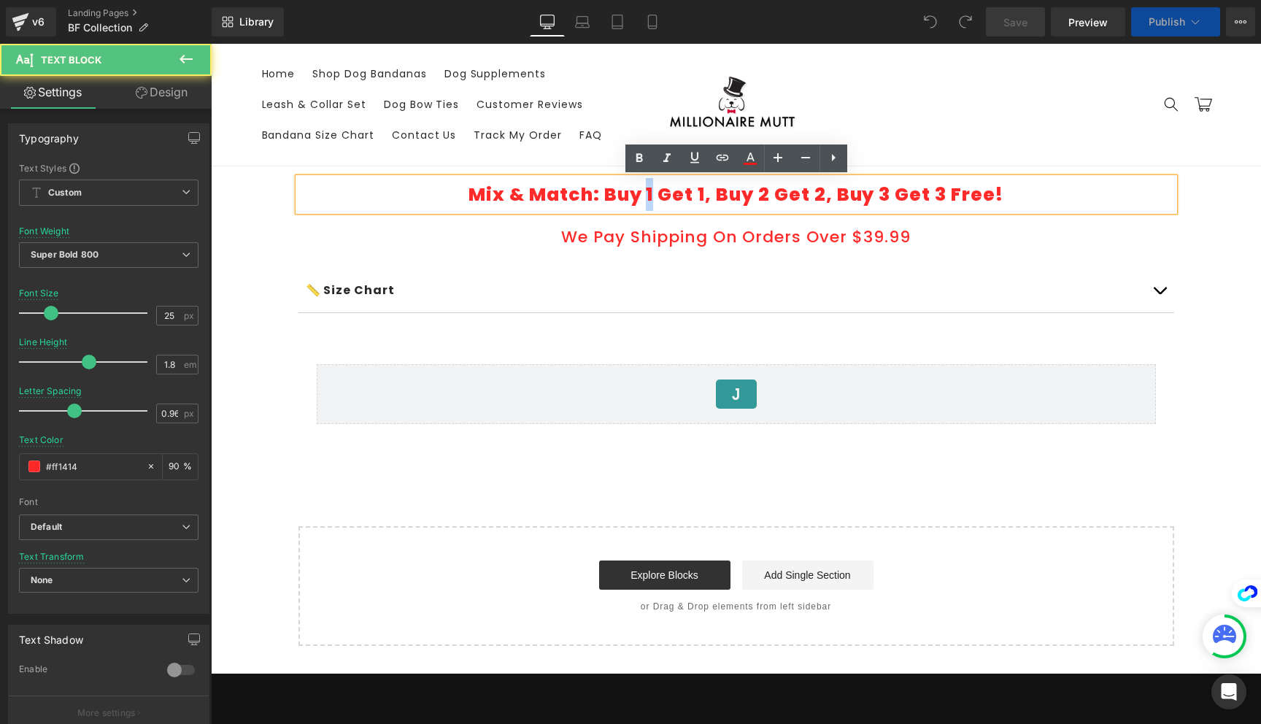
click at [650, 196] on p "Mix & Match: Buy 1 Get 1, Buy 2 Get 2, Buy 3 Get 3 Free!" at bounding box center [736, 194] width 852 height 33
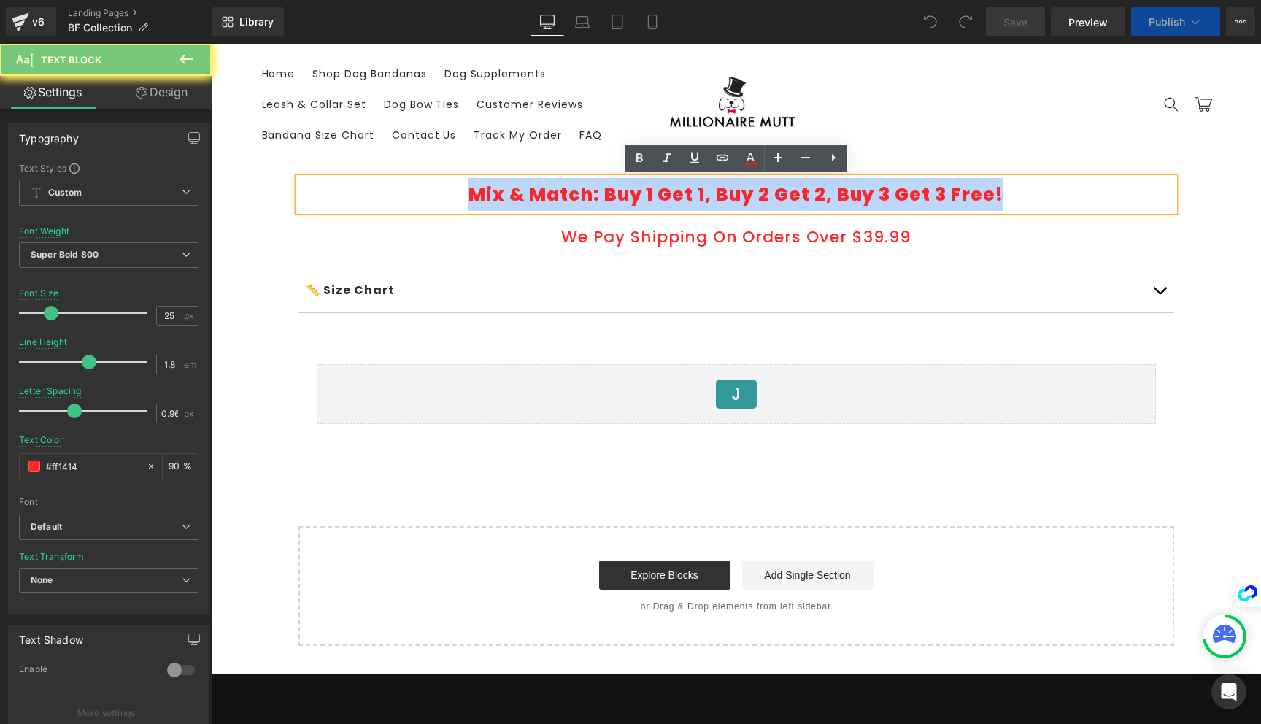
click at [650, 196] on p "Mix & Match: Buy 1 Get 1, Buy 2 Get 2, Buy 3 Get 3 Free!" at bounding box center [736, 194] width 852 height 33
paste div
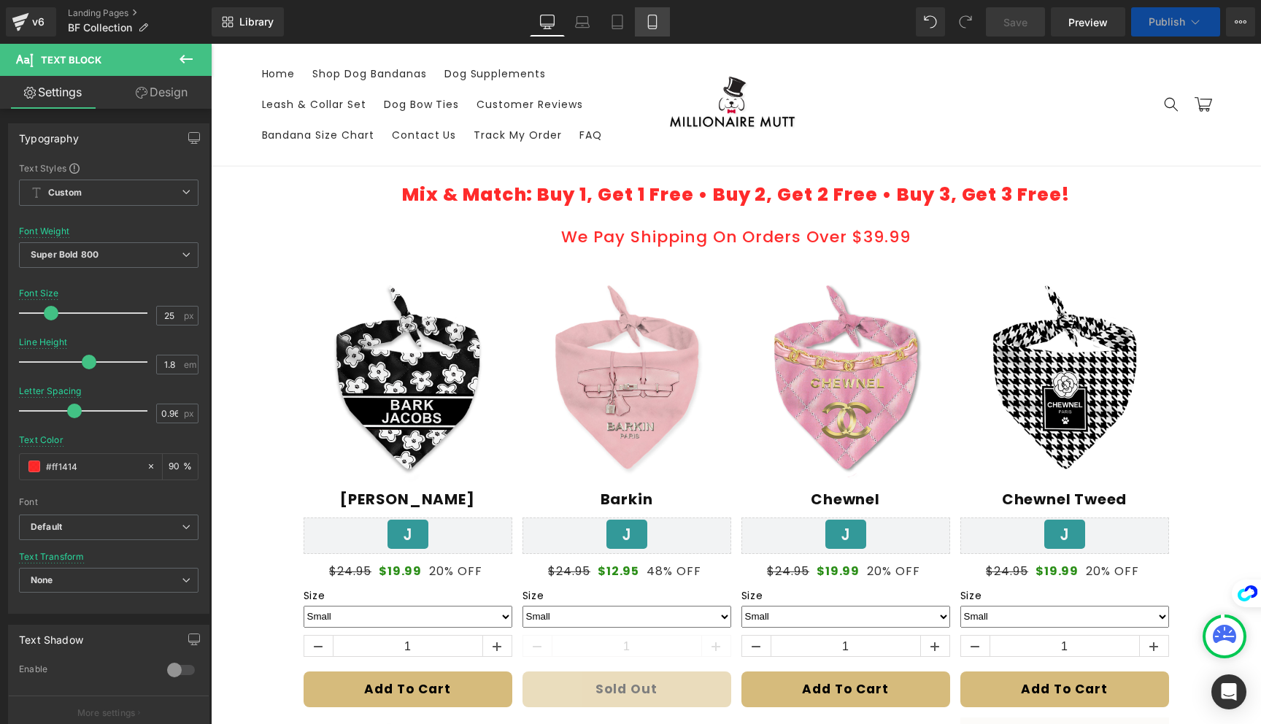
click at [658, 26] on icon at bounding box center [652, 22] width 15 height 15
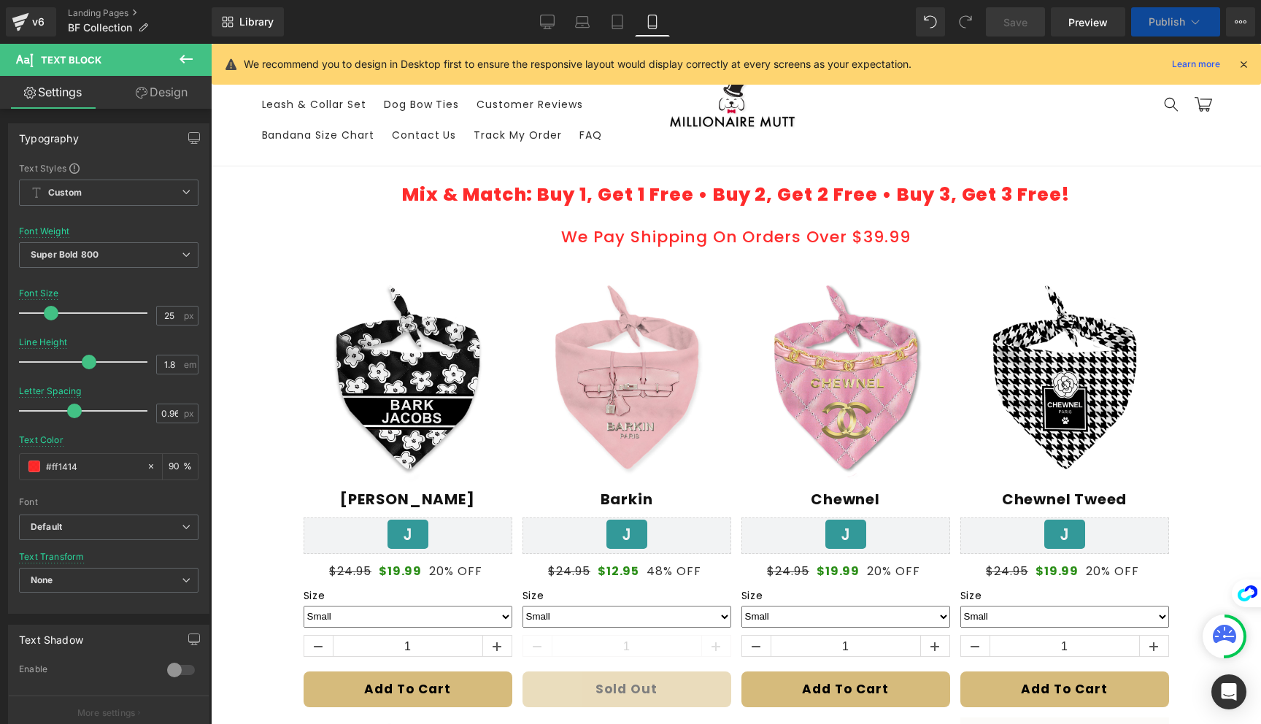
type input "22"
type input "0.9"
type input "#fe4343"
type input "90"
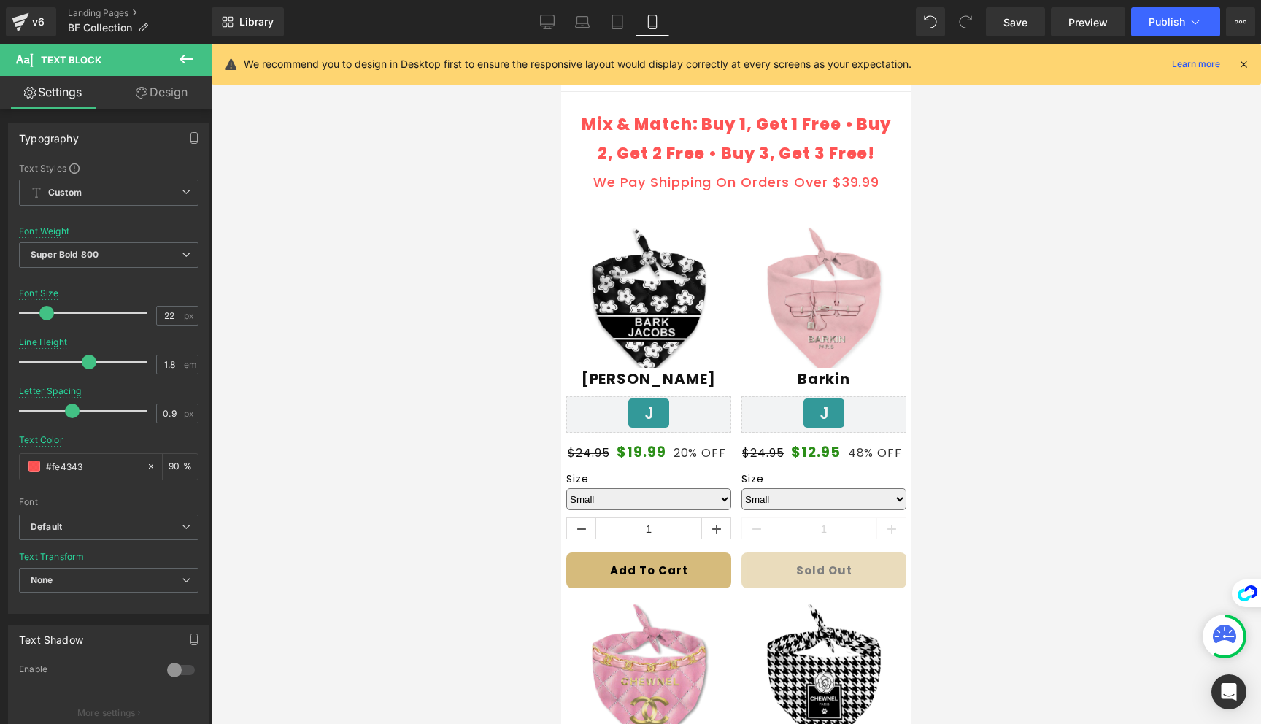
click at [830, 138] on p "Mix & Match: Buy 1, Get 1 Free • Buy 2, Get 2 Free • Buy 3, Get 3 Free!" at bounding box center [735, 139] width 327 height 58
click at [151, 90] on link "Design" at bounding box center [162, 92] width 106 height 33
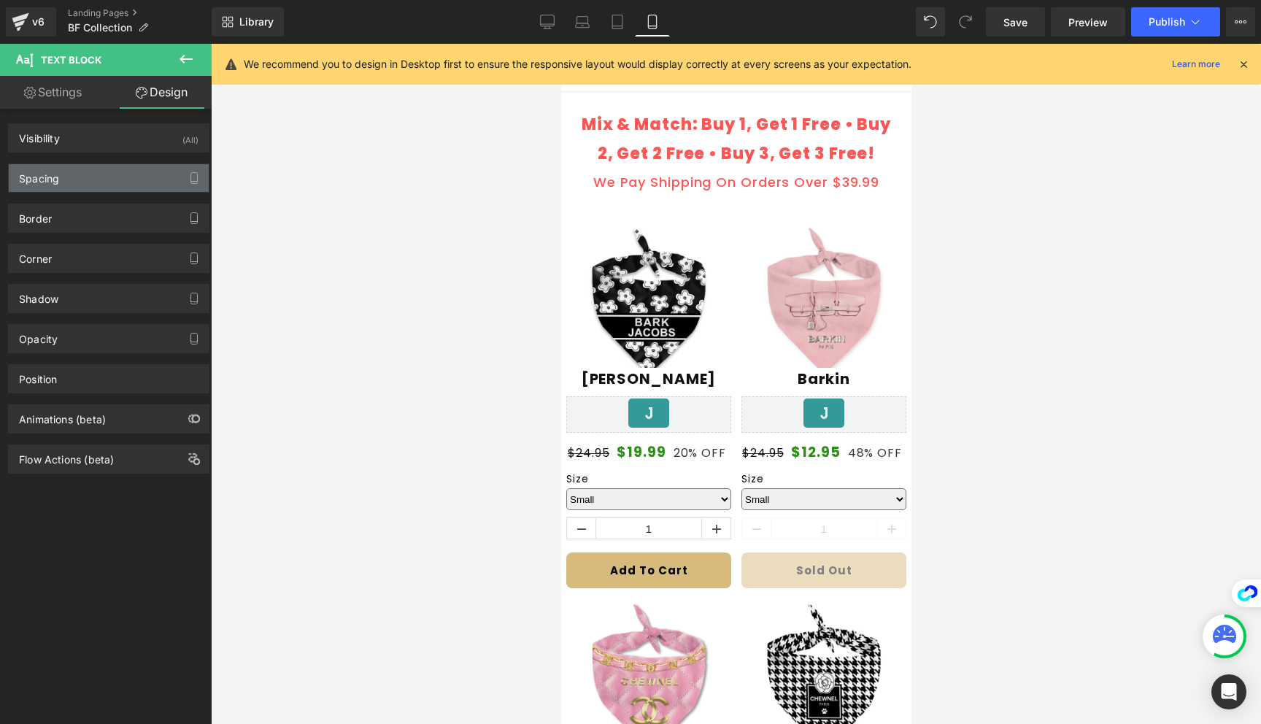
click at [106, 181] on div "Spacing" at bounding box center [109, 178] width 200 height 28
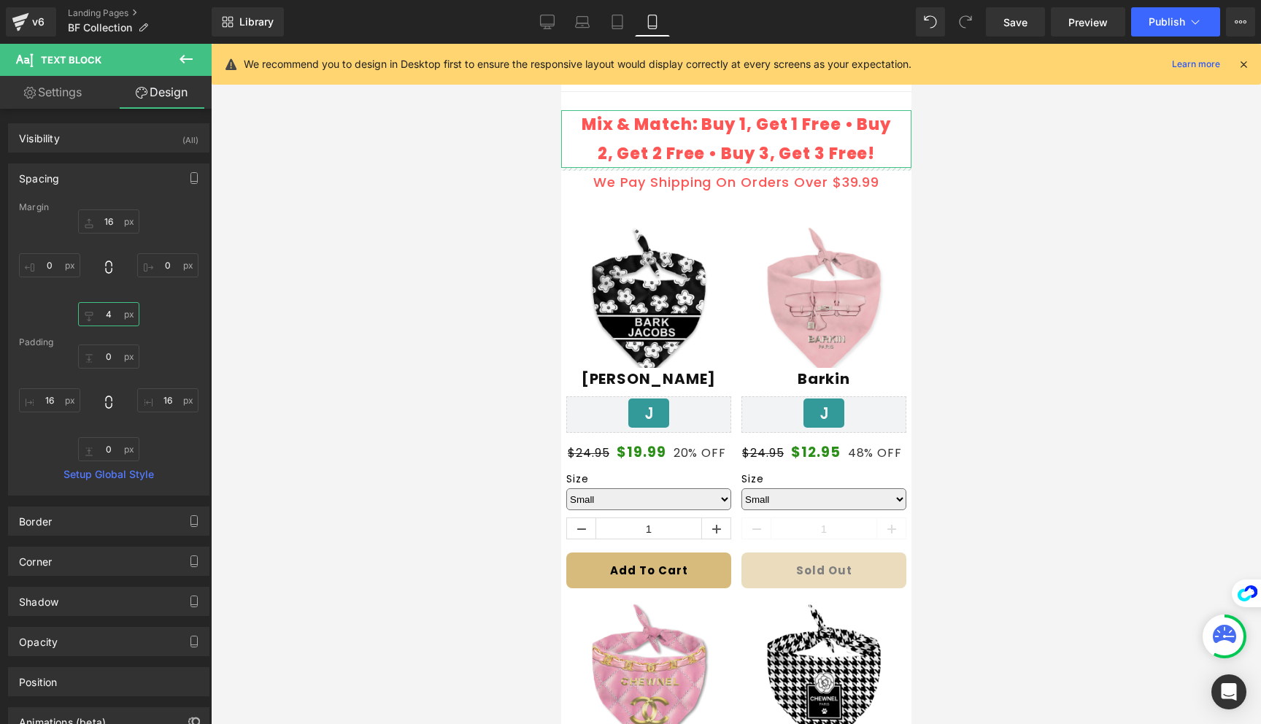
click at [112, 314] on input "4" at bounding box center [108, 314] width 61 height 24
type input "8"
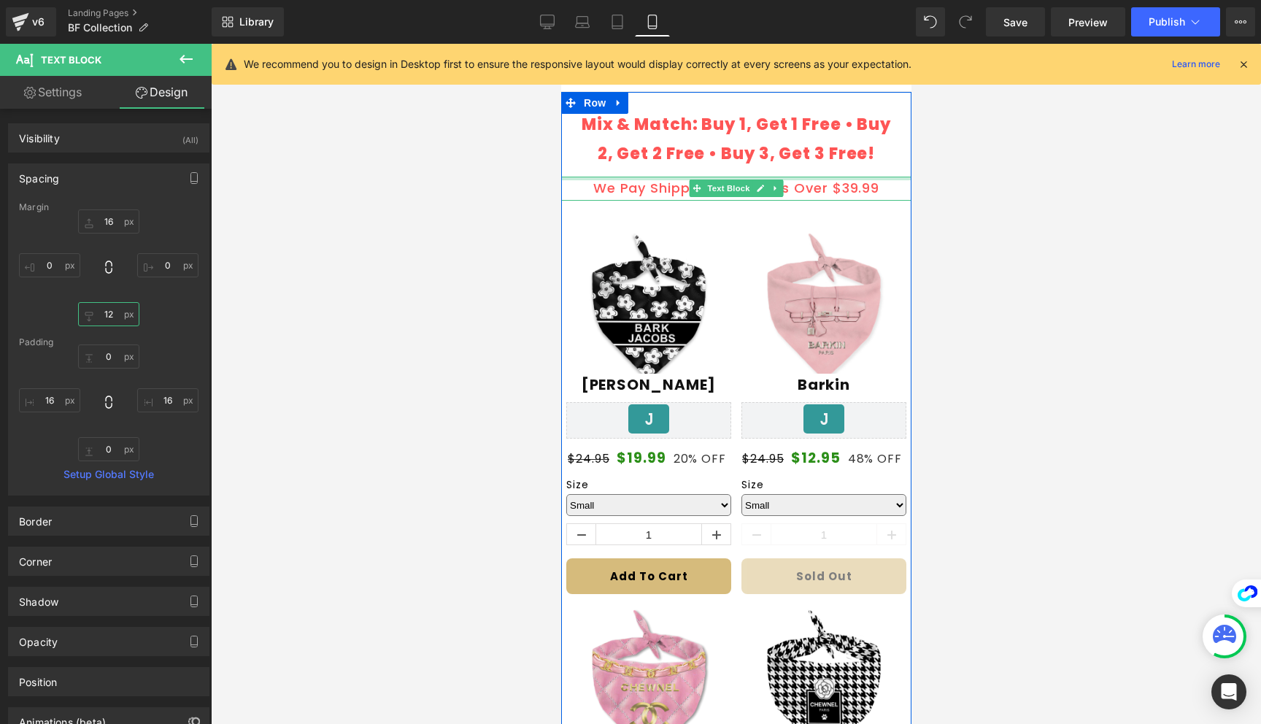
type input "1"
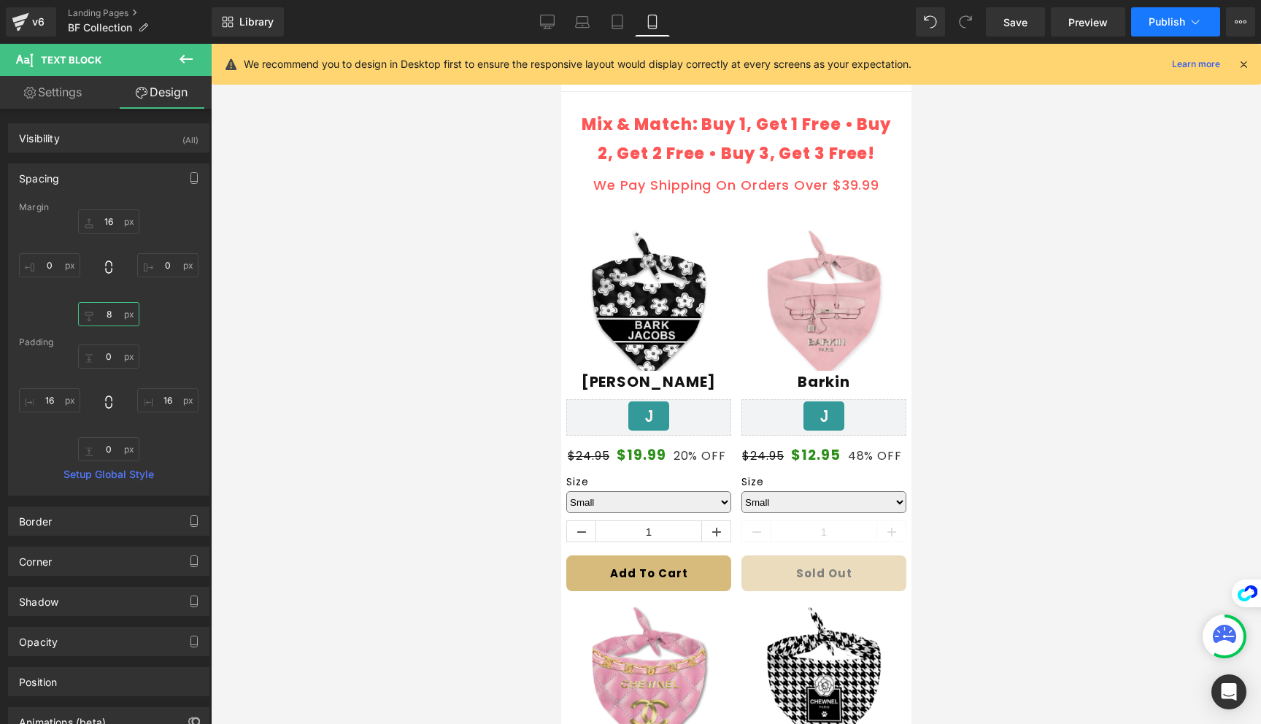
type input "8"
click at [1151, 26] on span "Publish" at bounding box center [1166, 22] width 36 height 12
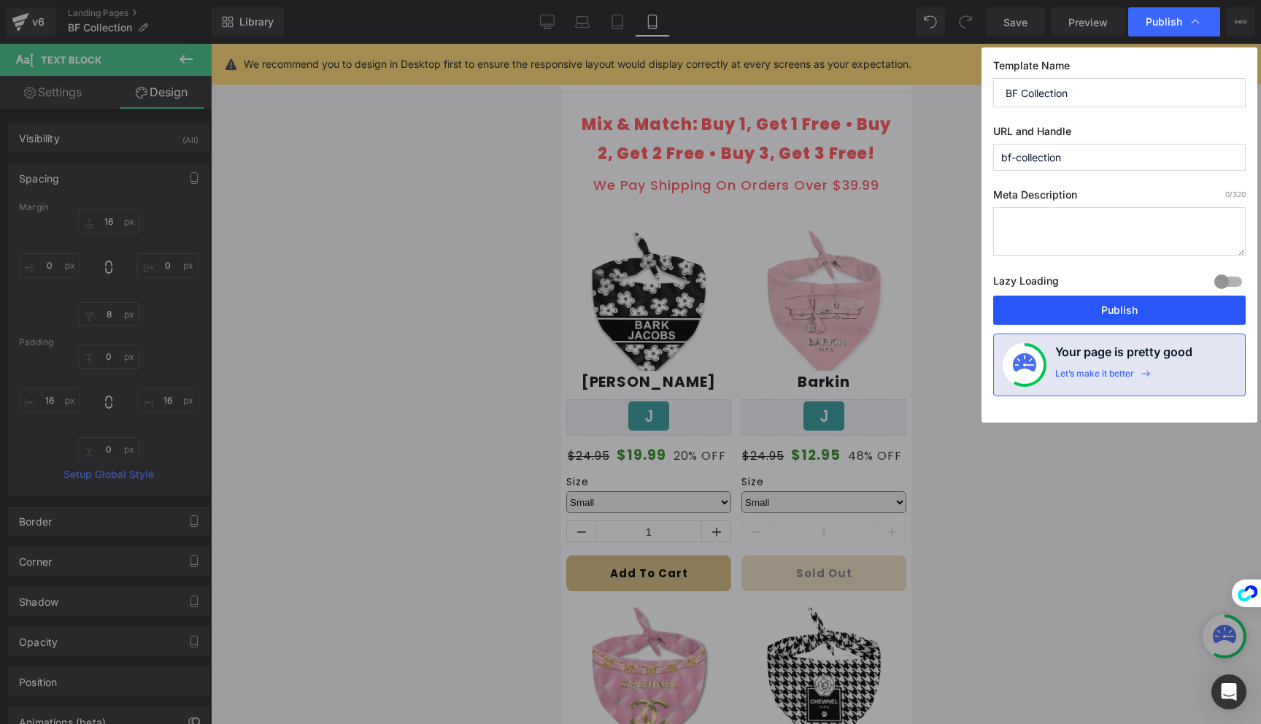
click at [1100, 316] on button "Publish" at bounding box center [1119, 309] width 252 height 29
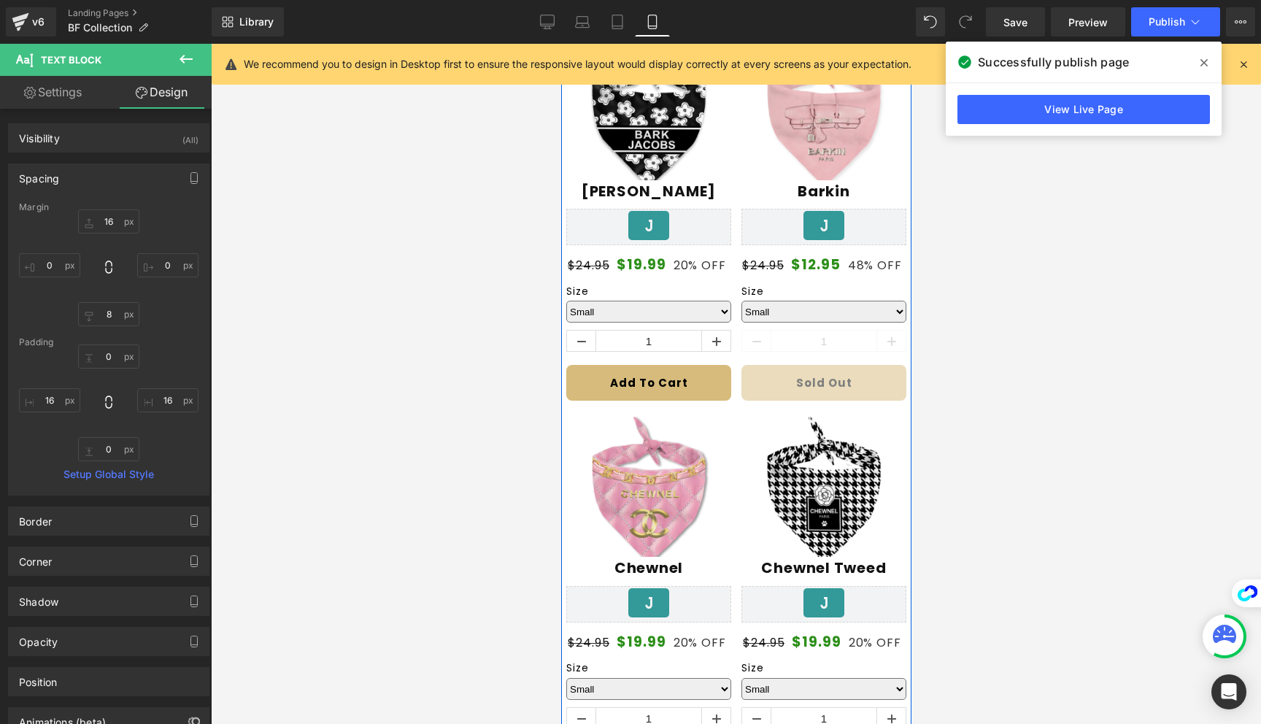
scroll to position [190, 0]
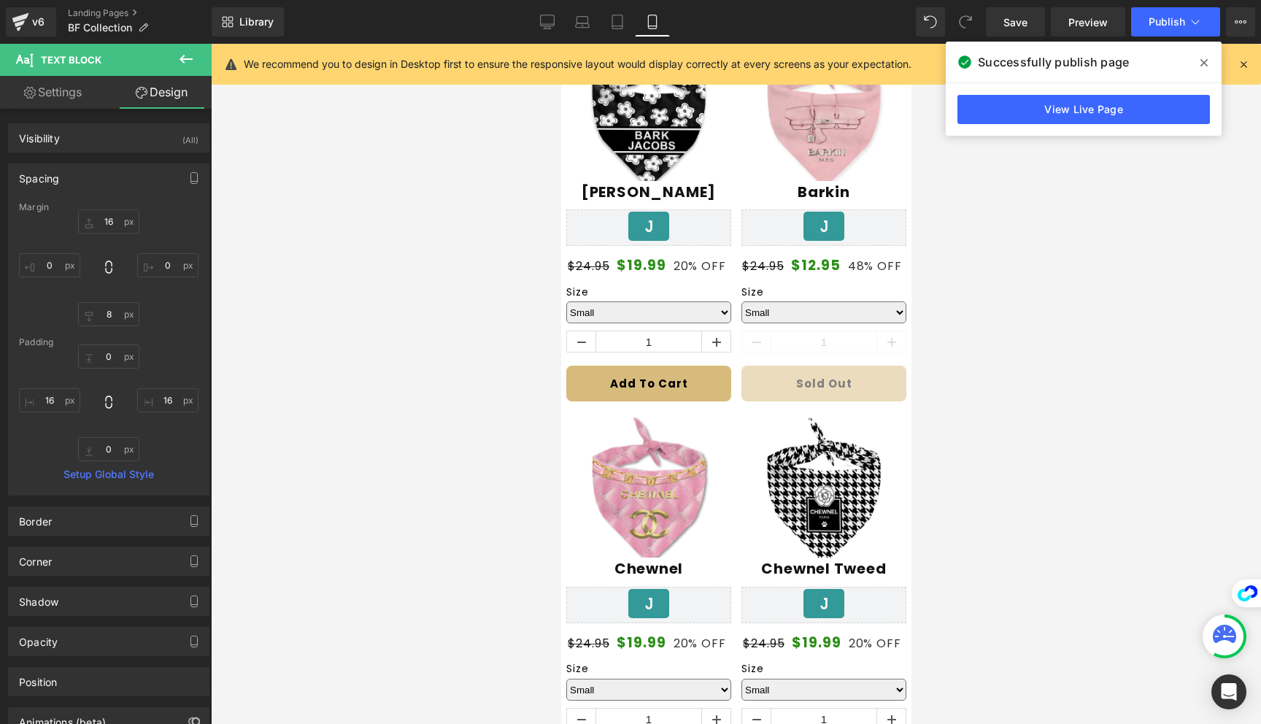
click at [1199, 63] on span at bounding box center [1203, 62] width 23 height 23
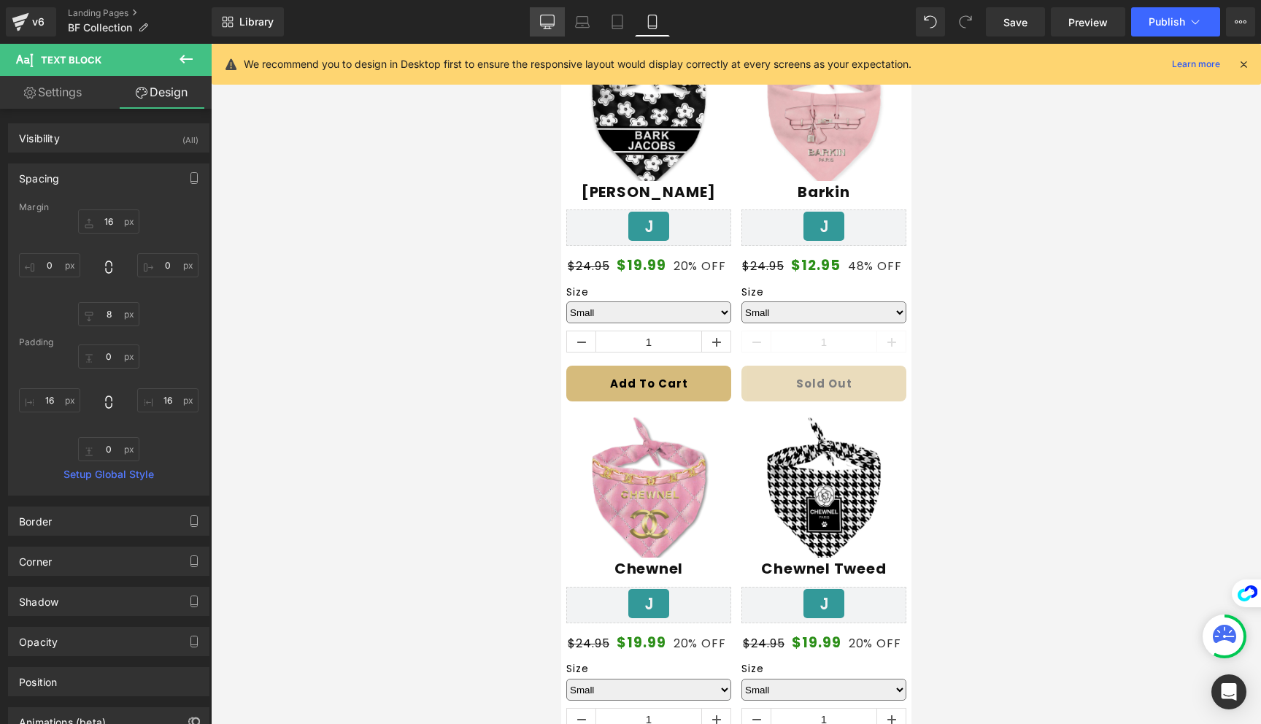
click at [535, 19] on link "Desktop" at bounding box center [547, 21] width 35 height 29
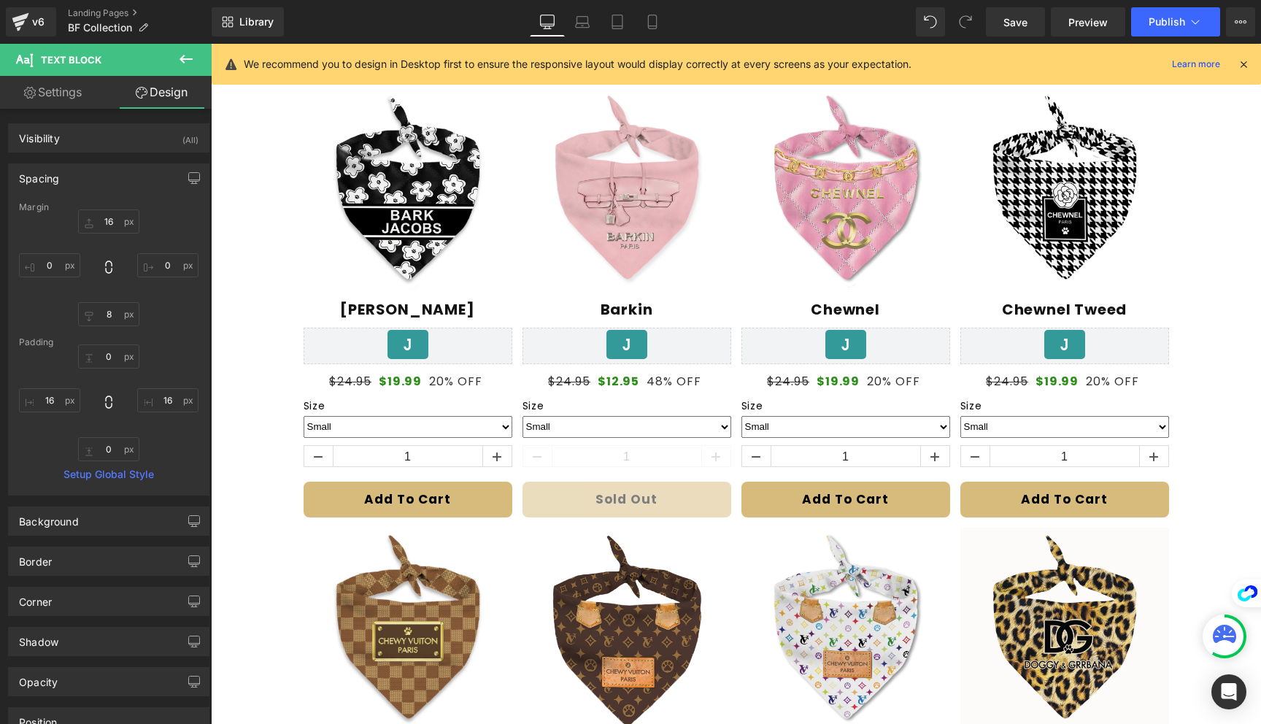
type input "16"
type input "0"
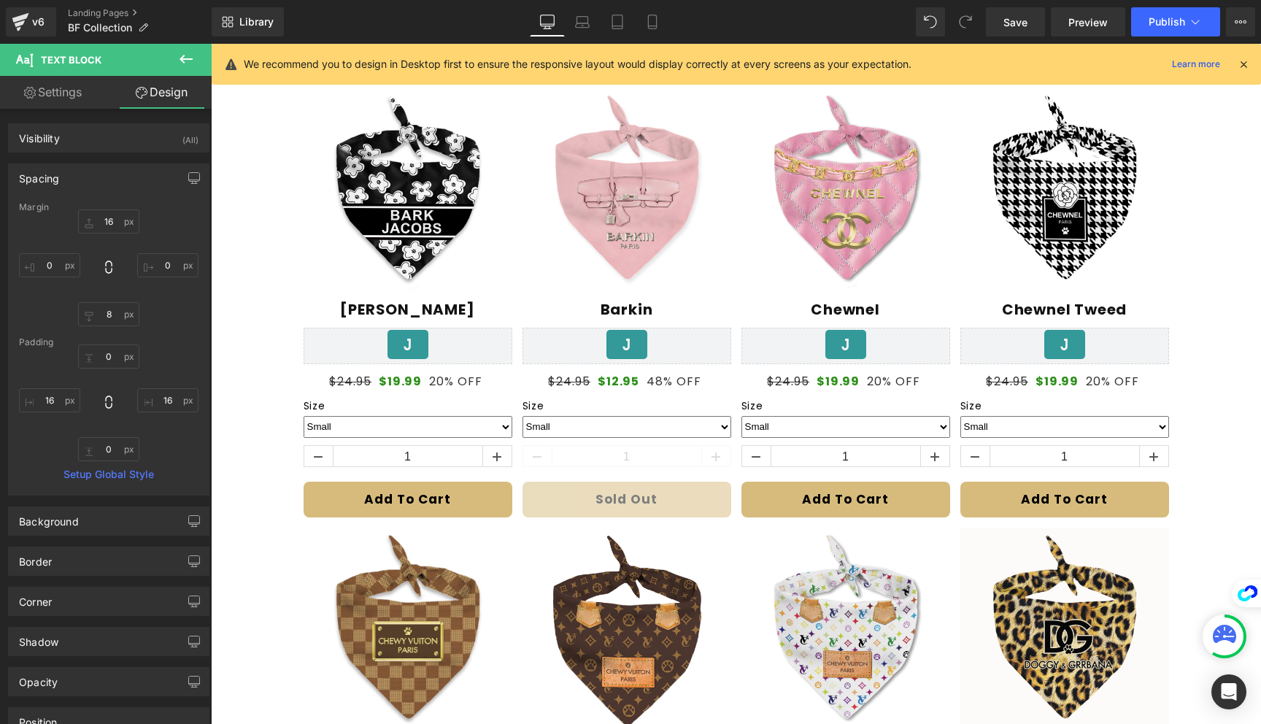
type input "16"
type input "0"
type input "16"
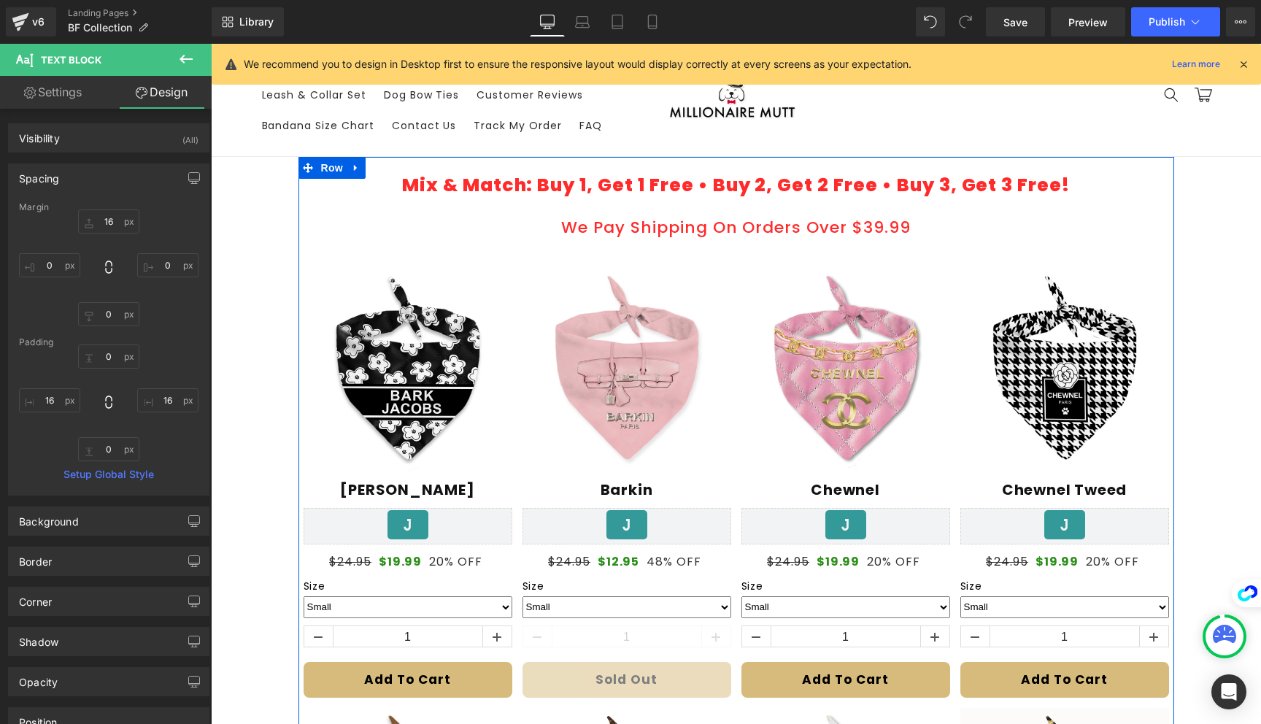
scroll to position [0, 0]
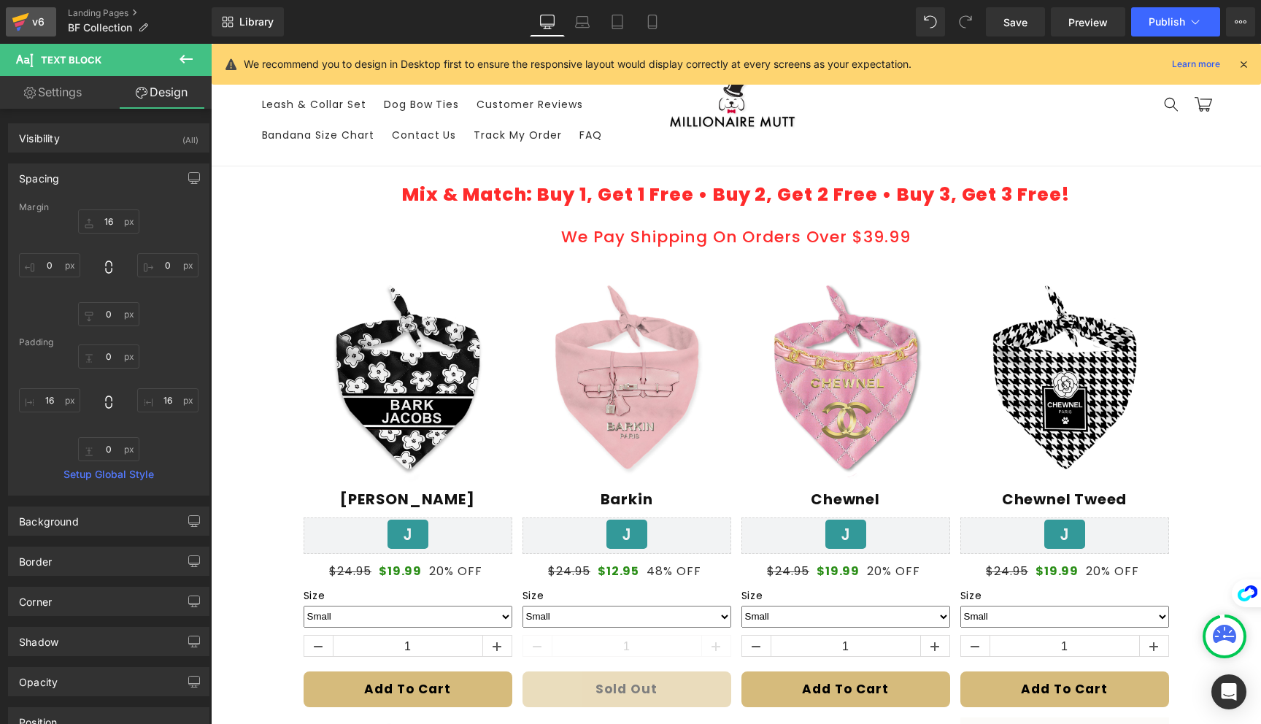
click at [31, 22] on div "v6" at bounding box center [38, 21] width 18 height 19
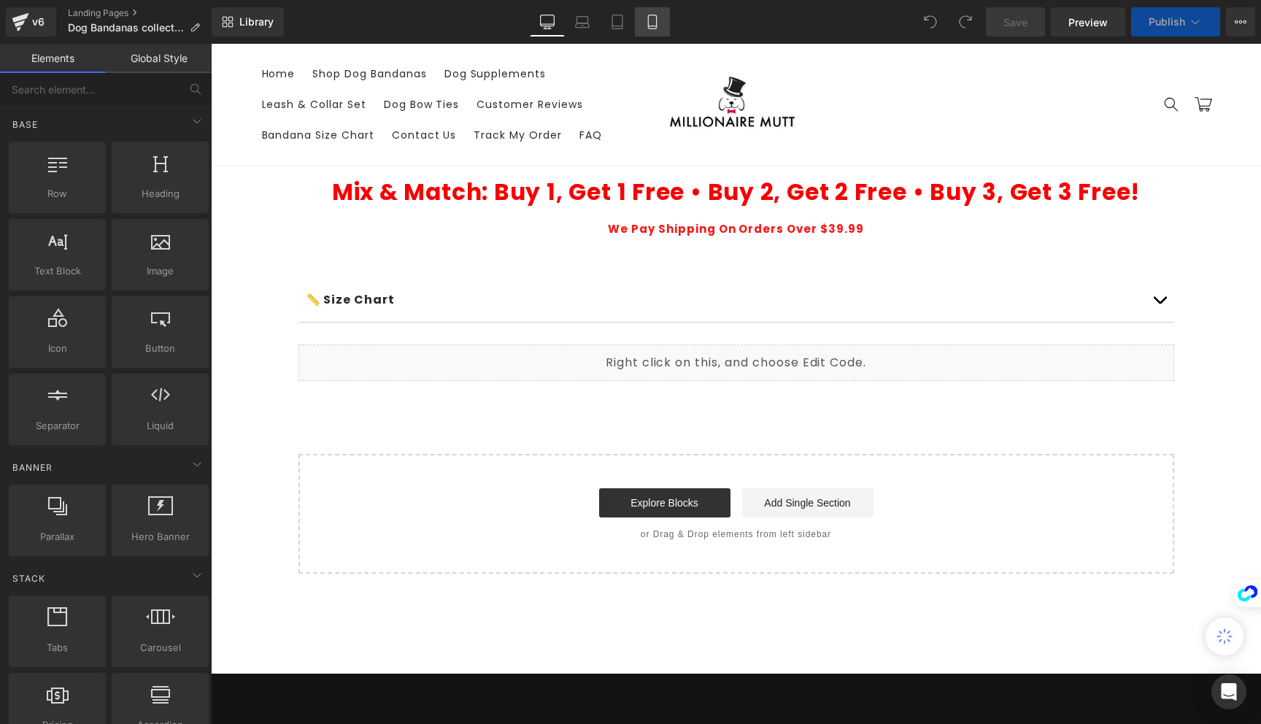
click at [654, 22] on icon at bounding box center [652, 22] width 15 height 15
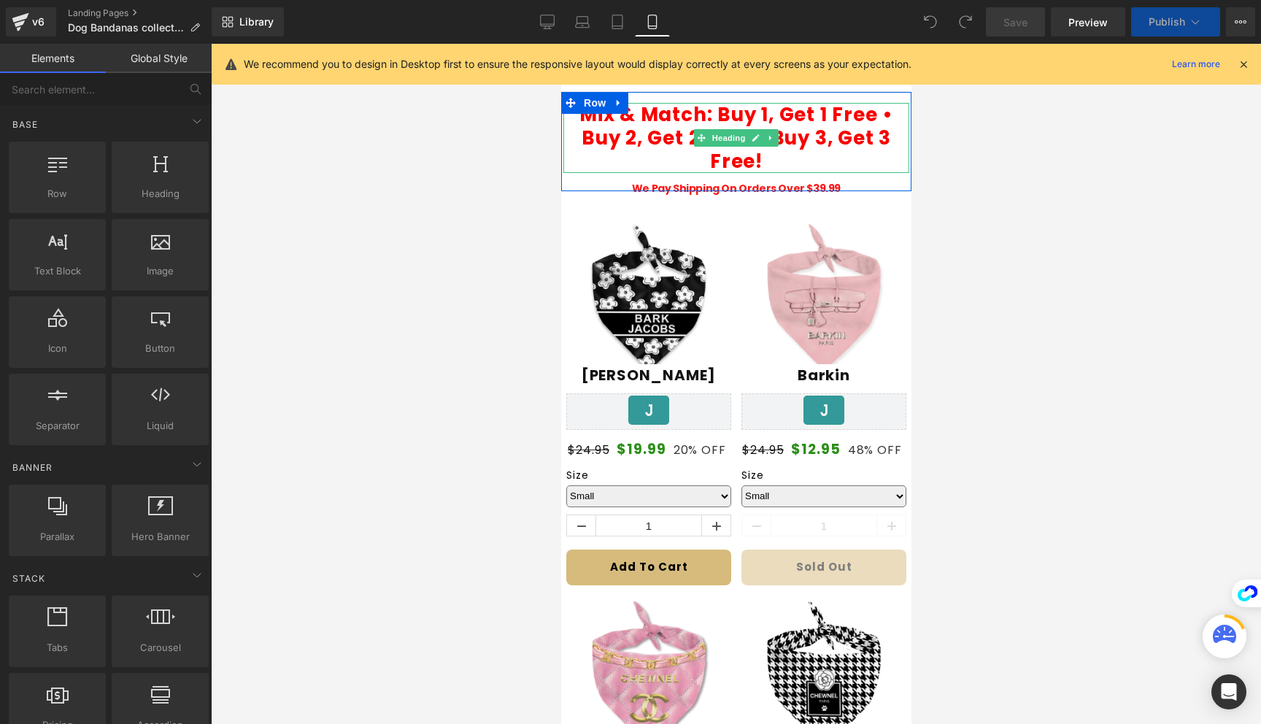
click at [828, 150] on b "Mix & Match: Buy 1, Get 1 Free • Buy 2, Get 2 Free • Buy 3, Get 3 Free!" at bounding box center [736, 137] width 314 height 73
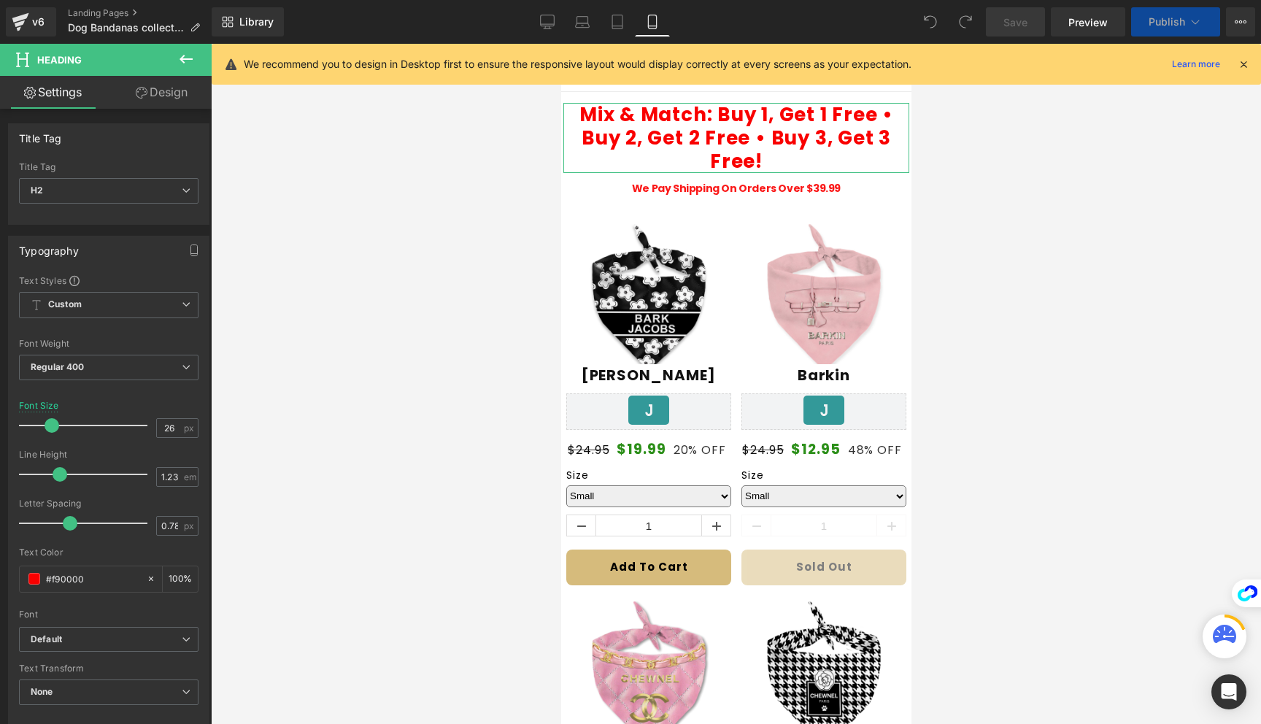
click at [161, 108] on link "Design" at bounding box center [162, 92] width 106 height 33
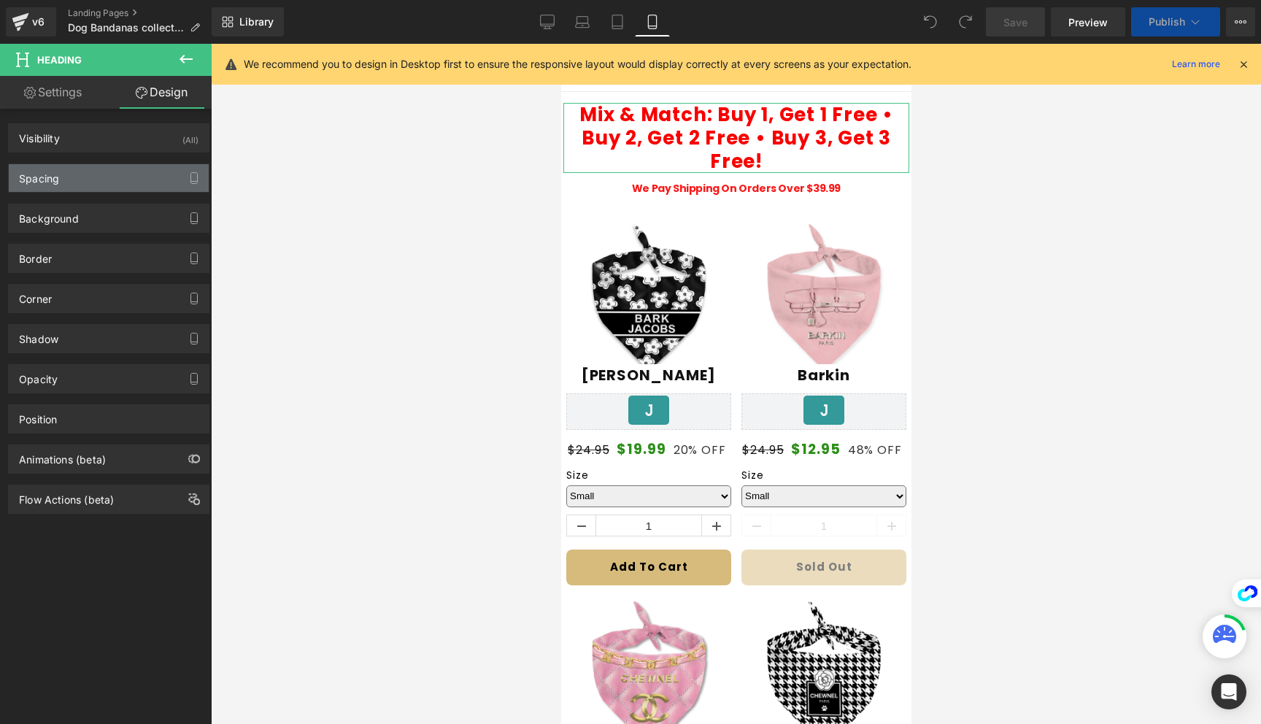
click at [88, 174] on div "Spacing" at bounding box center [109, 178] width 200 height 28
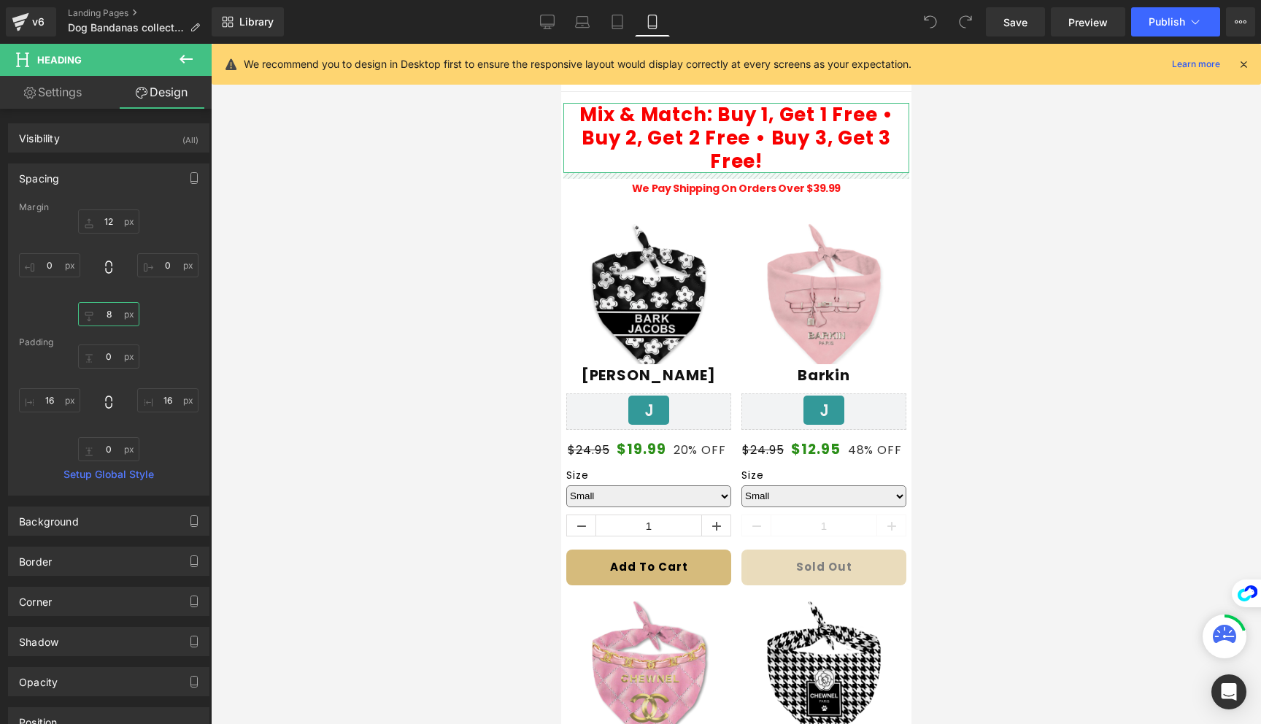
click at [111, 314] on input "8" at bounding box center [108, 314] width 61 height 24
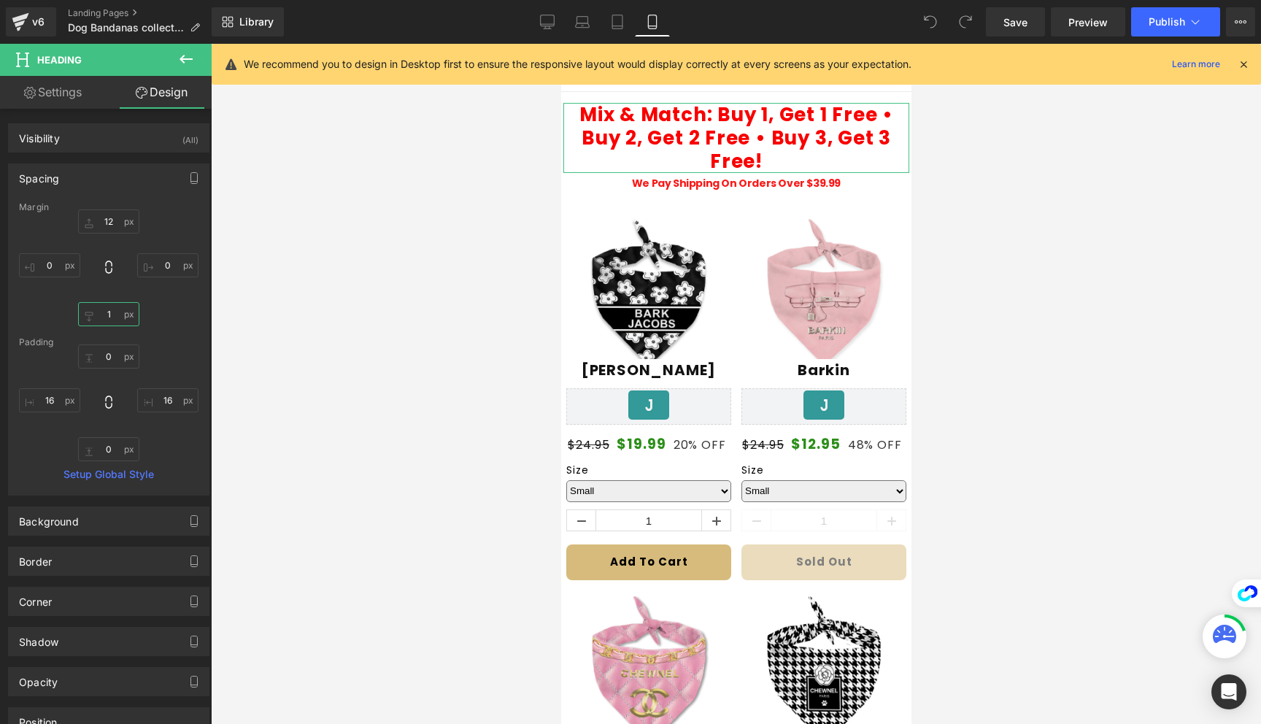
type input "16"
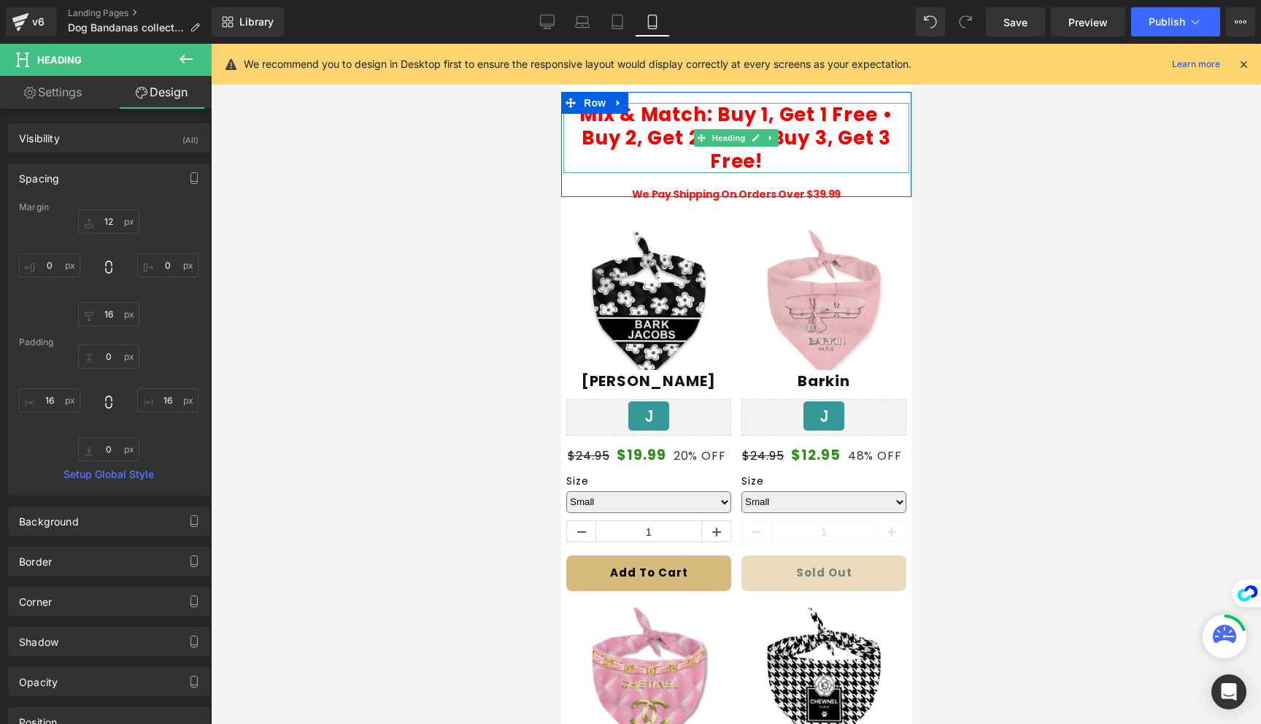
click at [709, 136] on span "Heading" at bounding box center [727, 138] width 39 height 18
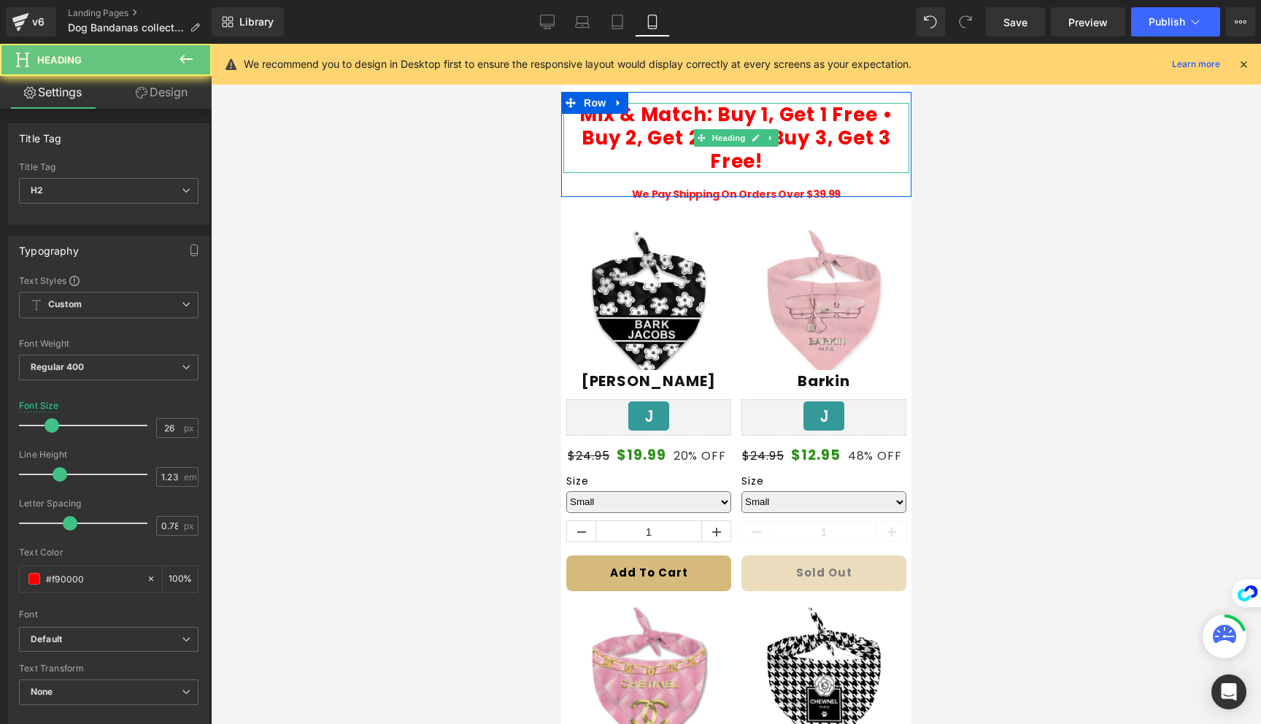
click at [687, 135] on b "Mix & Match: Buy 1, Get 1 Free • Buy 2, Get 2 Free • Buy 3, Get 3 Free!" at bounding box center [736, 137] width 314 height 73
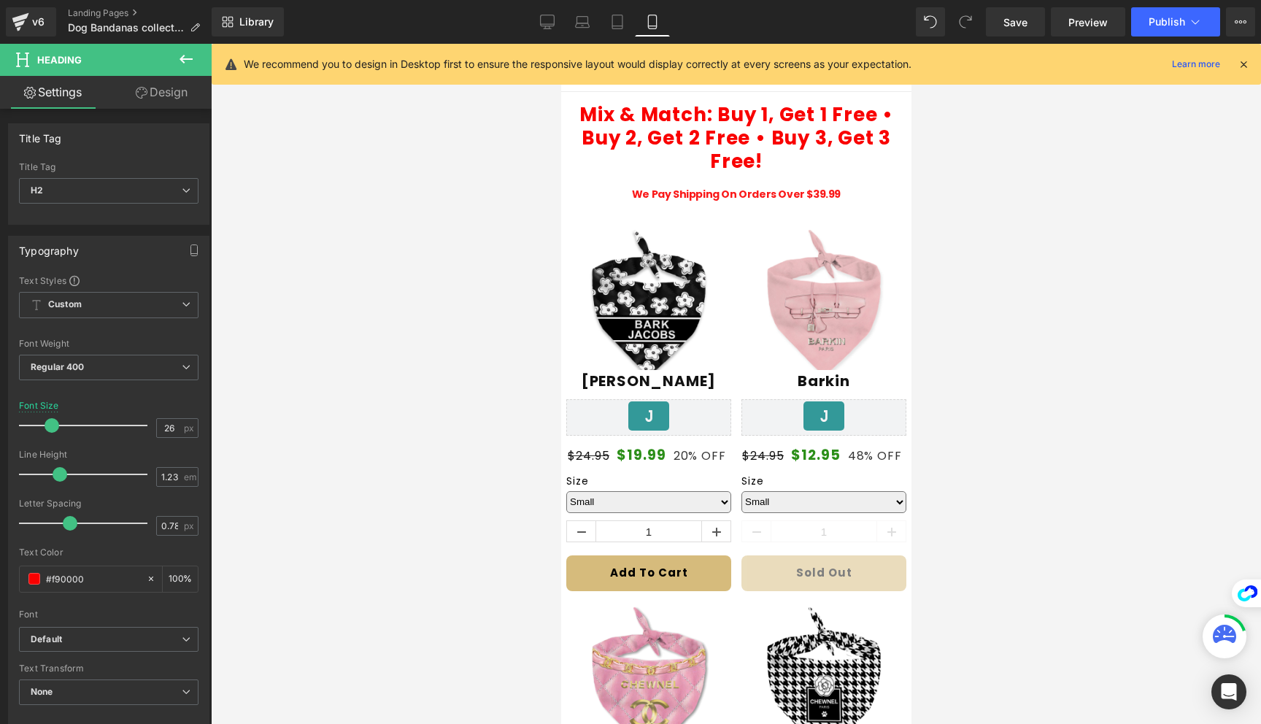
click at [136, 88] on icon at bounding box center [142, 93] width 12 height 12
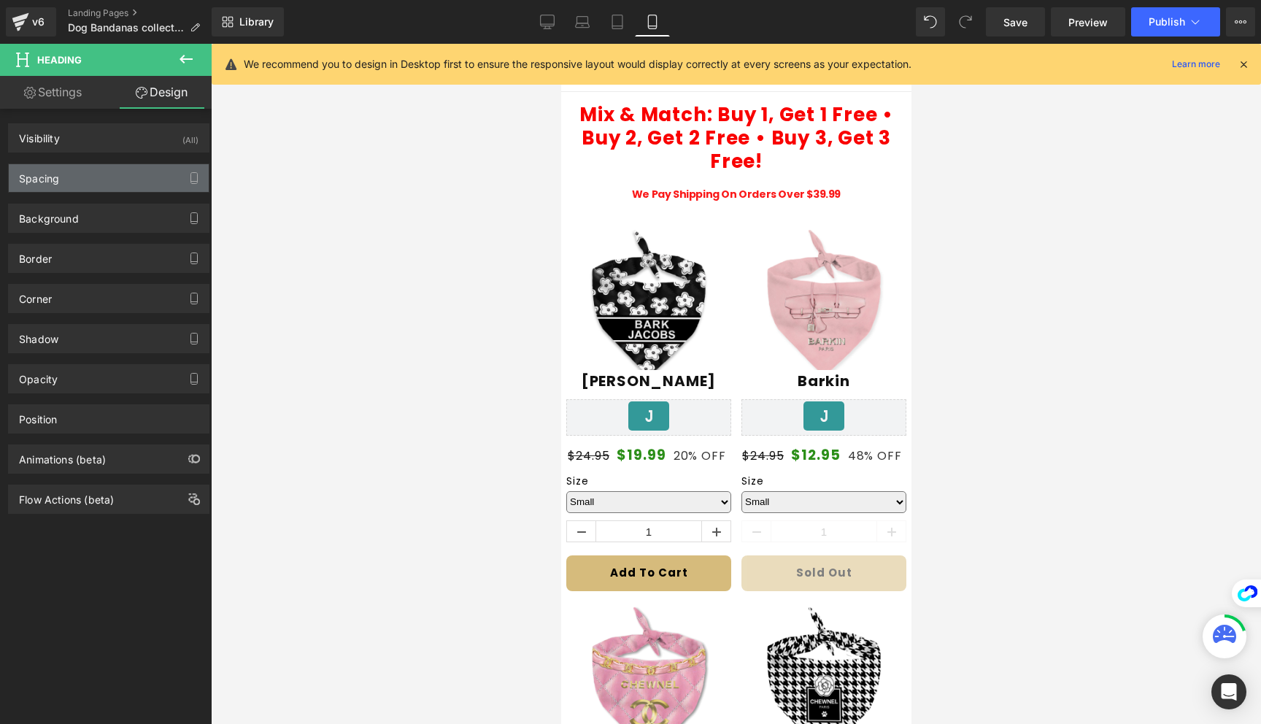
click at [93, 176] on div "Spacing" at bounding box center [109, 178] width 200 height 28
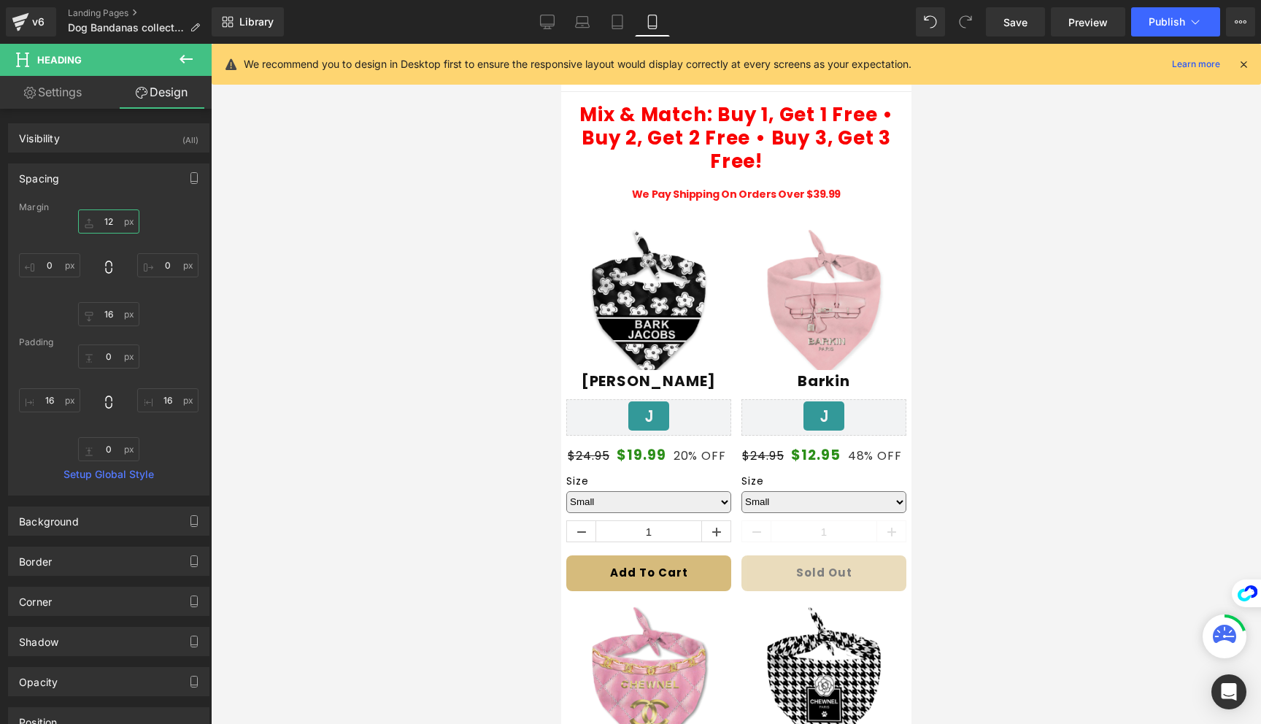
click at [112, 220] on input "12" at bounding box center [108, 221] width 61 height 24
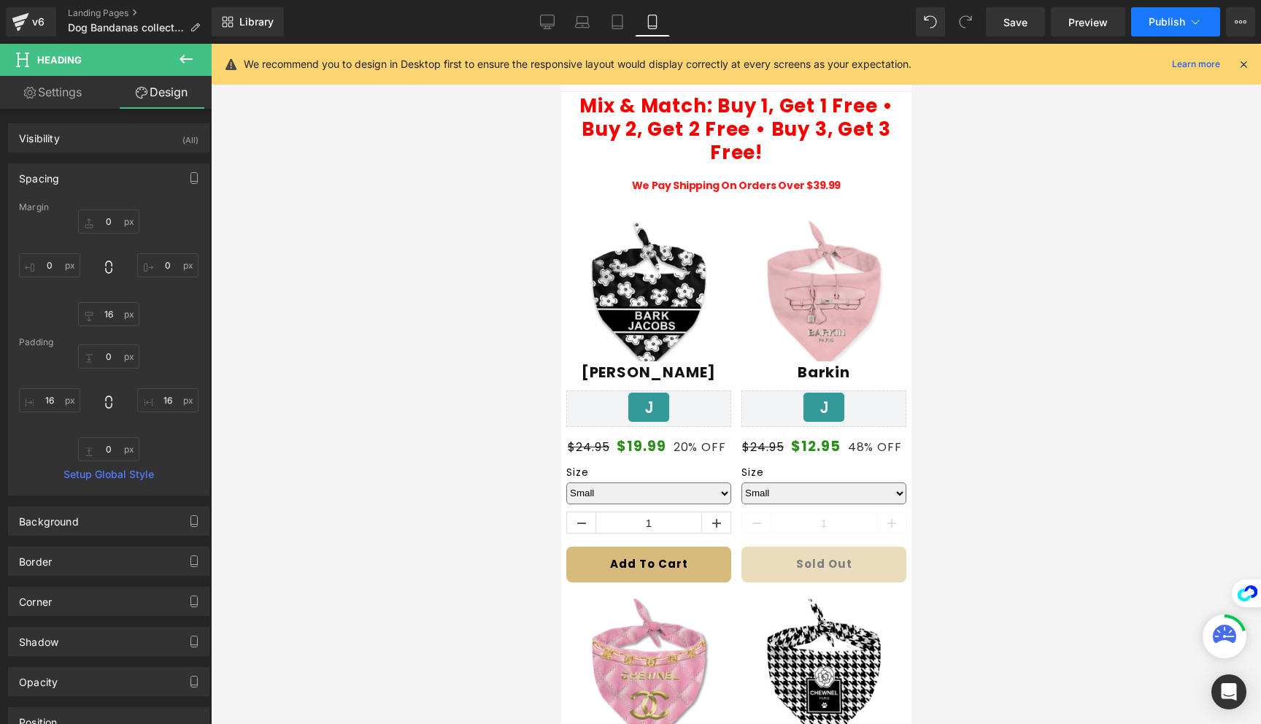
click at [1157, 32] on button "Publish" at bounding box center [1175, 21] width 89 height 29
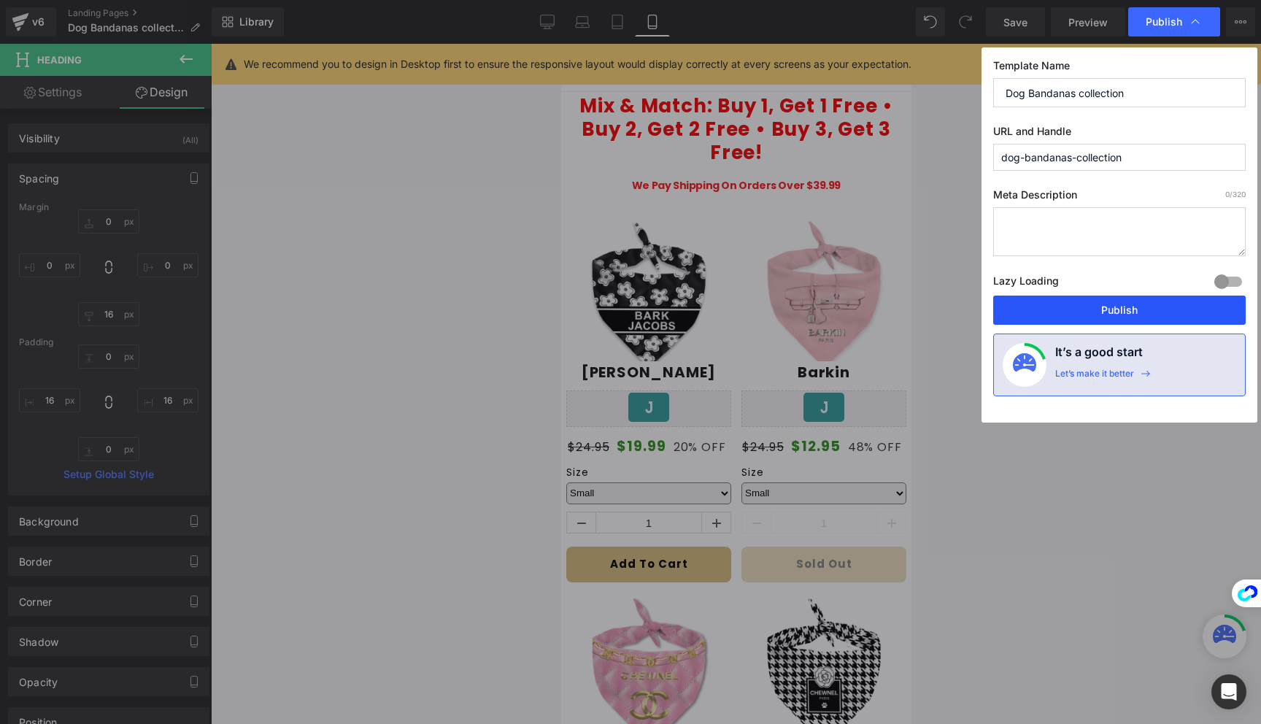
click at [1131, 303] on button "Publish" at bounding box center [1119, 309] width 252 height 29
